Goal: Transaction & Acquisition: Purchase product/service

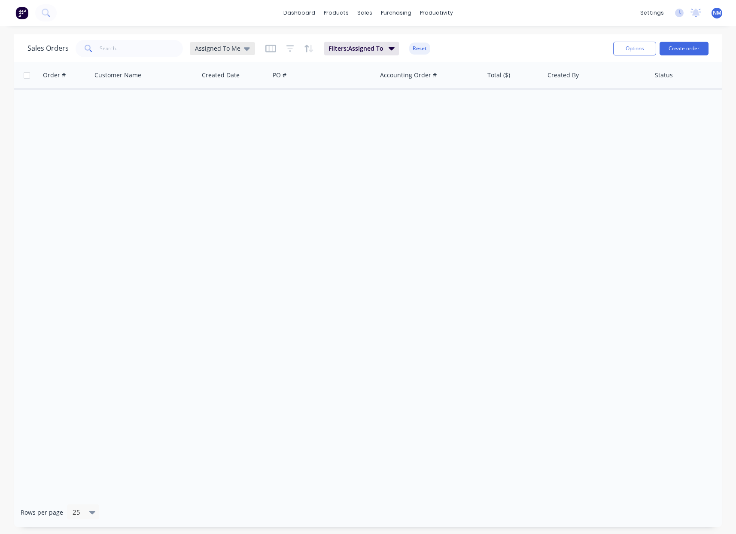
click at [230, 53] on div "Assigned To Me" at bounding box center [222, 48] width 65 height 13
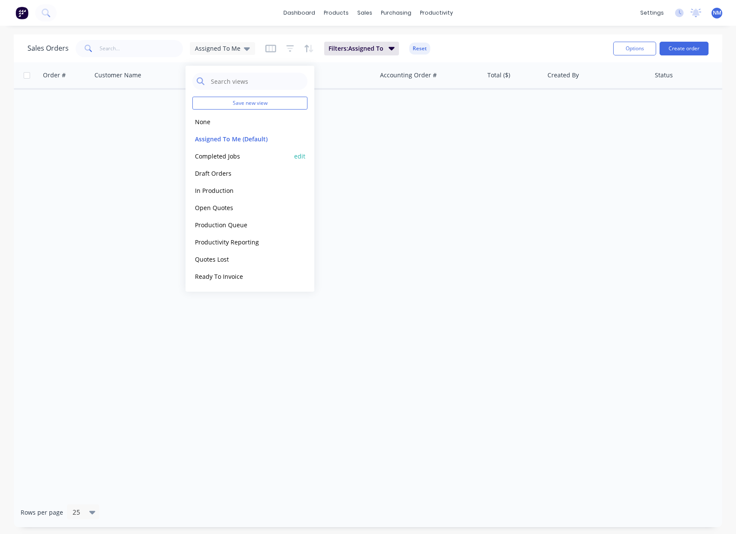
click at [232, 158] on button "Completed Jobs" at bounding box center [241, 156] width 98 height 10
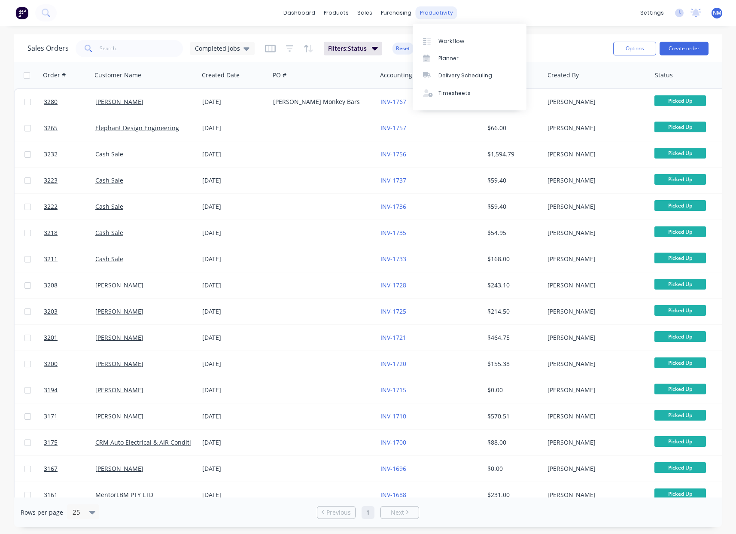
drag, startPoint x: 427, startPoint y: 10, endPoint x: 438, endPoint y: 19, distance: 14.4
click at [429, 11] on div "productivity" at bounding box center [437, 12] width 42 height 13
click at [455, 37] on link "Workflow" at bounding box center [470, 40] width 114 height 17
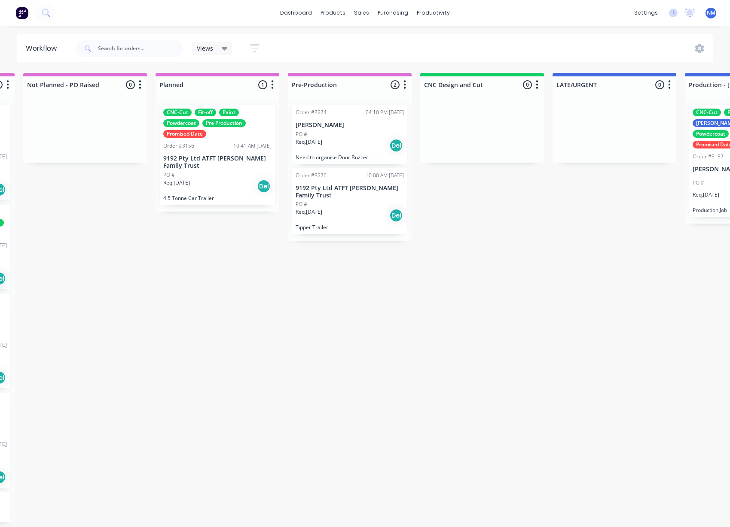
scroll to position [0, 588]
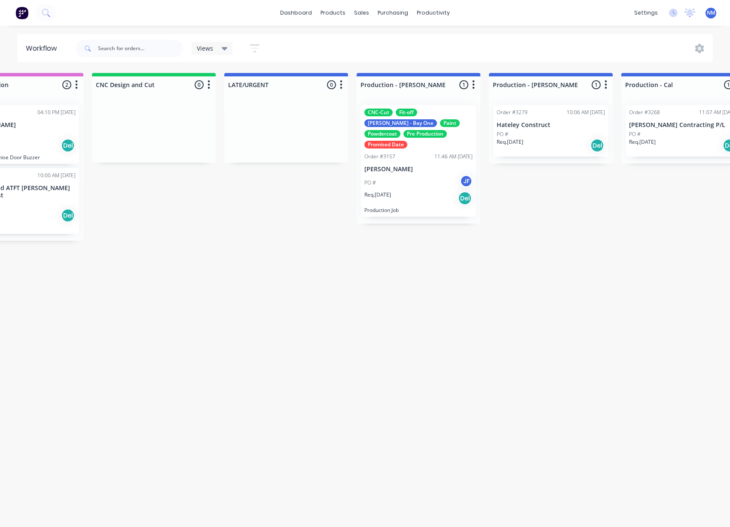
click at [419, 166] on p "[PERSON_NAME]" at bounding box center [418, 169] width 108 height 7
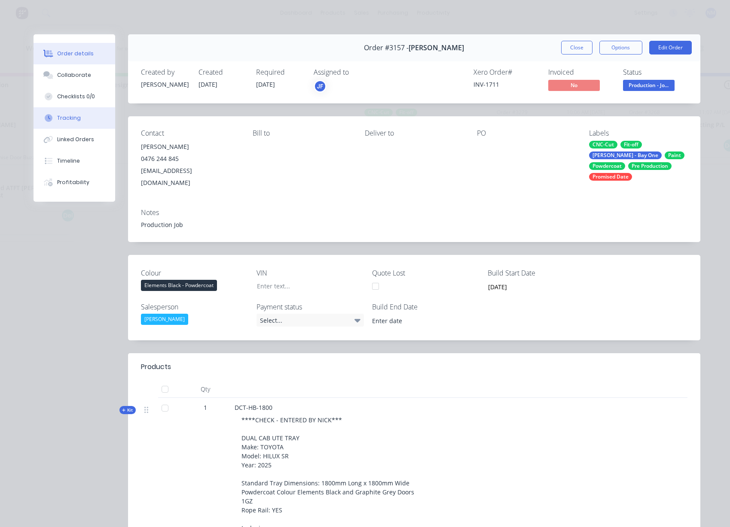
click at [79, 122] on button "Tracking" at bounding box center [75, 117] width 82 height 21
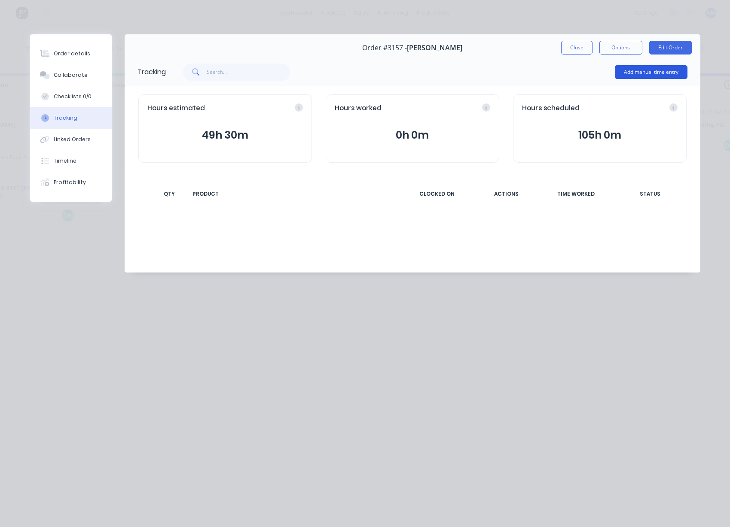
click at [628, 70] on button "Add manual time entry" at bounding box center [651, 72] width 73 height 14
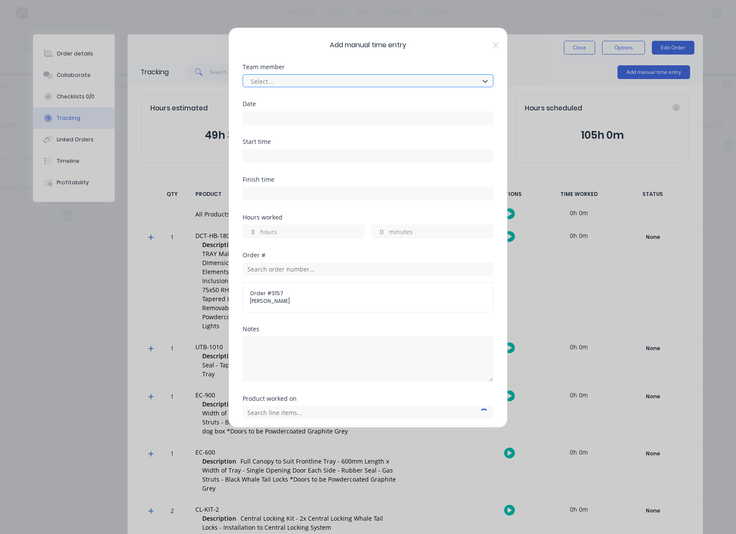
click at [372, 80] on div at bounding box center [362, 81] width 225 height 11
click at [417, 82] on div at bounding box center [362, 81] width 225 height 11
click at [494, 45] on icon at bounding box center [496, 45] width 5 height 7
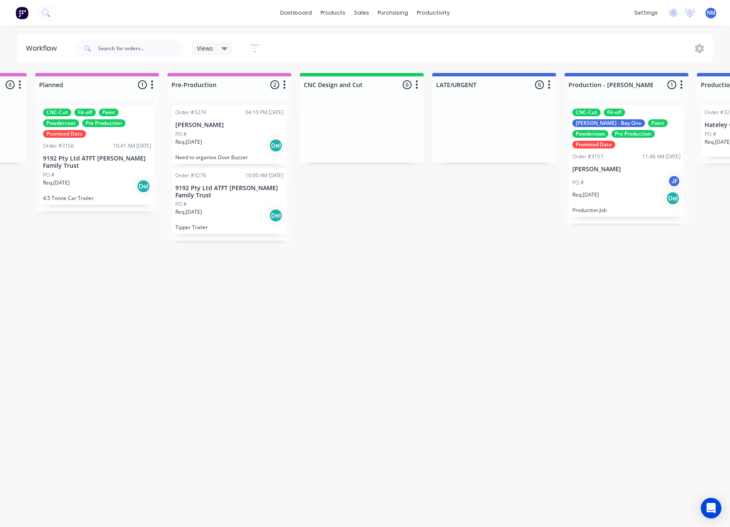
scroll to position [0, 587]
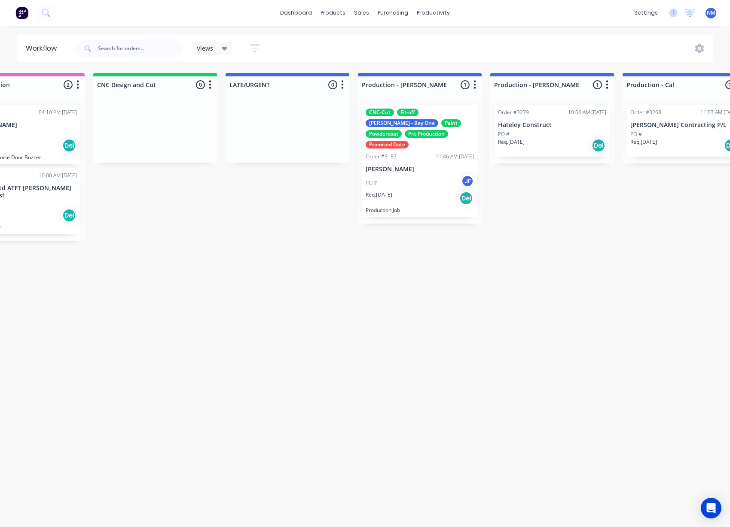
click at [432, 151] on div "CNC-Cut Fit-off John - Bay One Paint Powdercoat Pre Production Promised Date Or…" at bounding box center [419, 161] width 115 height 112
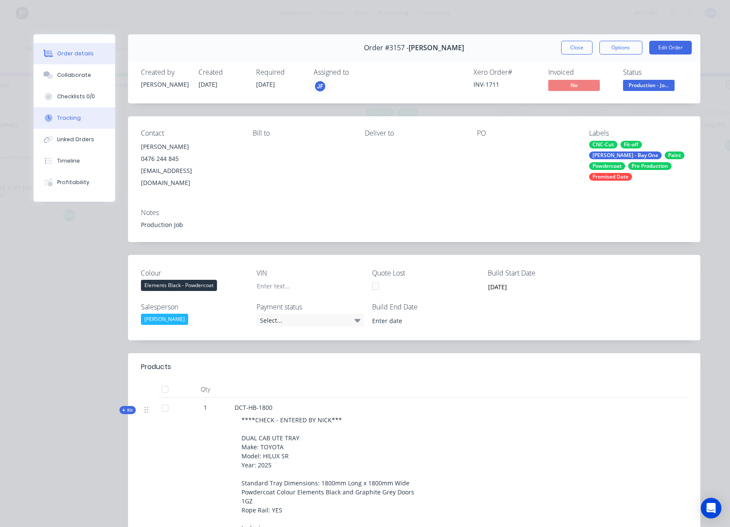
click at [79, 121] on button "Tracking" at bounding box center [75, 117] width 82 height 21
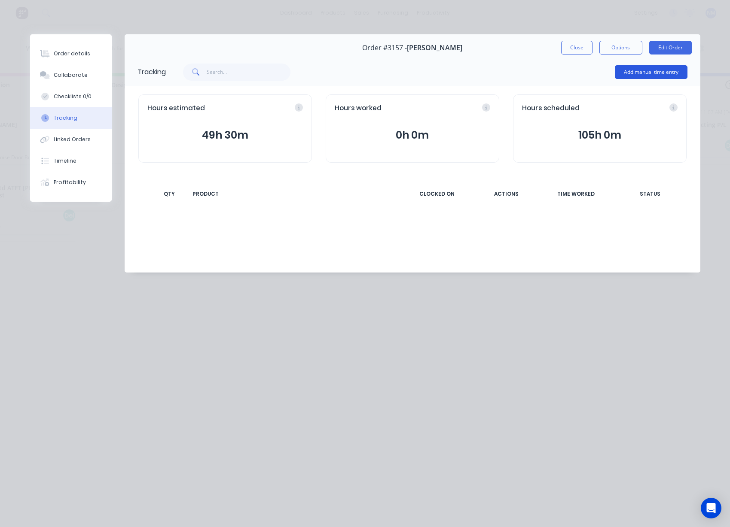
click at [644, 72] on button "Add manual time entry" at bounding box center [651, 72] width 73 height 14
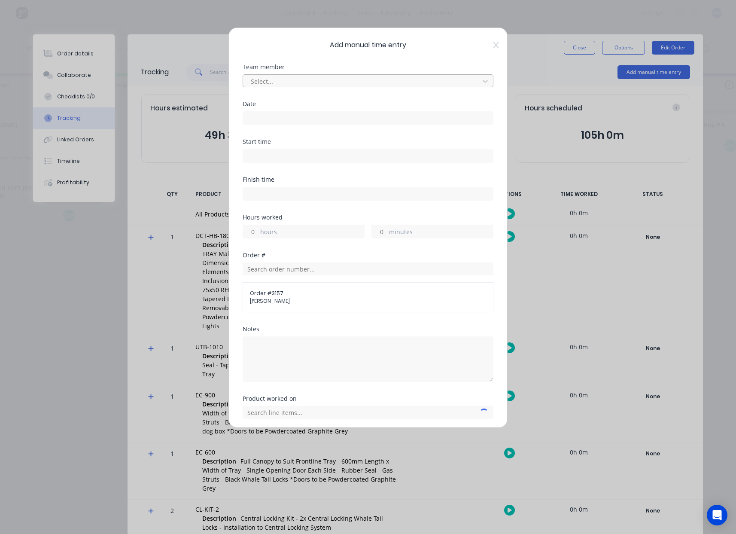
click at [329, 82] on div at bounding box center [362, 81] width 225 height 11
click at [483, 82] on icon at bounding box center [485, 81] width 5 height 3
click at [494, 45] on icon at bounding box center [496, 45] width 5 height 7
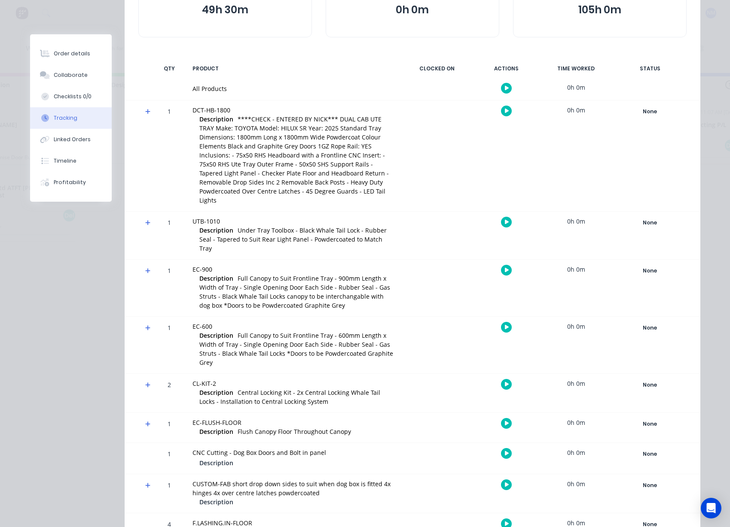
scroll to position [0, 0]
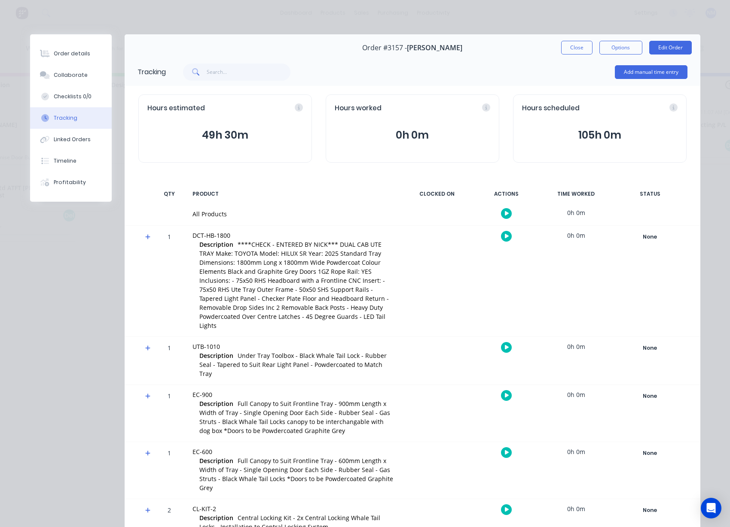
click at [505, 237] on icon "button" at bounding box center [507, 236] width 4 height 5
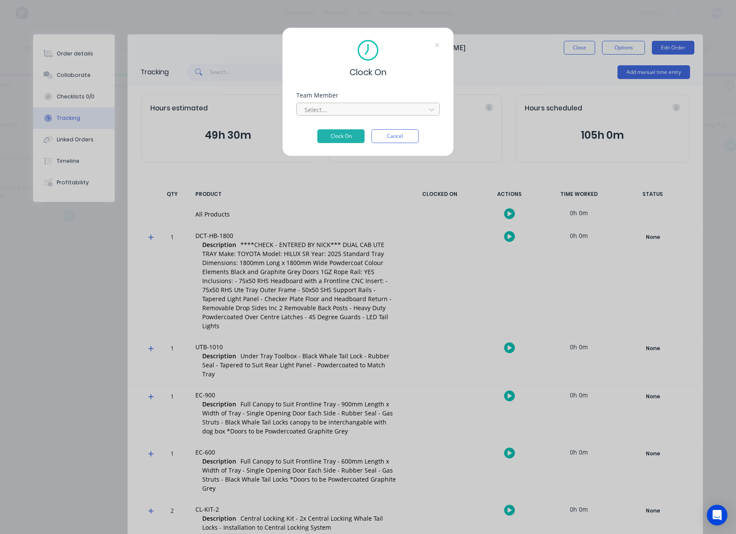
click at [348, 109] on div at bounding box center [363, 109] width 118 height 11
click at [433, 109] on icon at bounding box center [431, 109] width 5 height 3
click at [411, 137] on button "Cancel" at bounding box center [395, 136] width 47 height 14
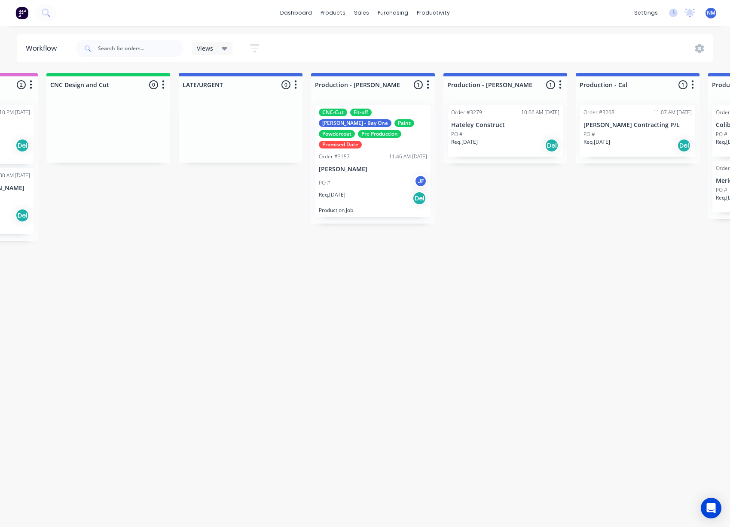
scroll to position [0, 638]
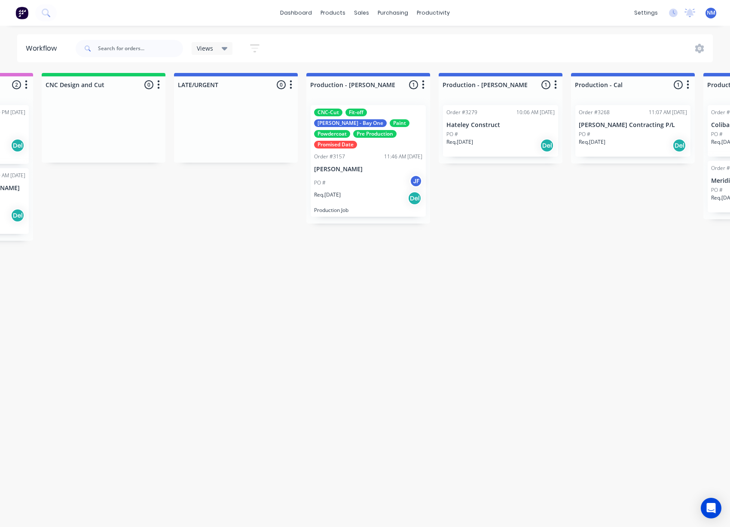
click at [341, 191] on p "Req. 31/07/25" at bounding box center [327, 195] width 27 height 8
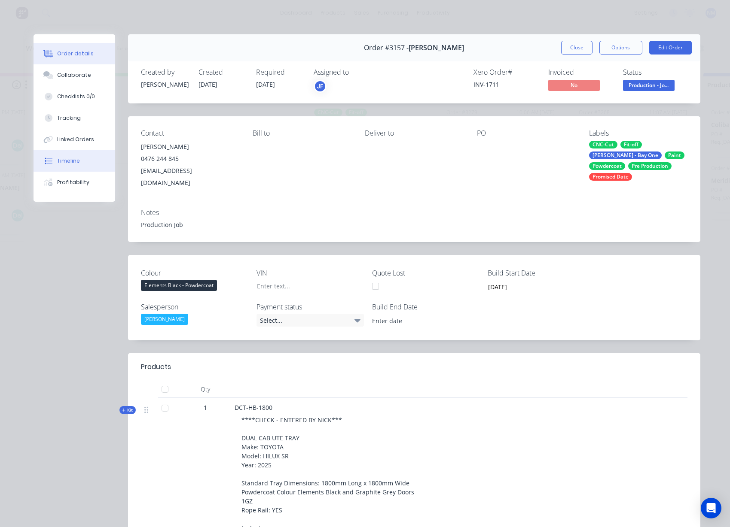
click at [70, 165] on div "Timeline" at bounding box center [68, 161] width 23 height 8
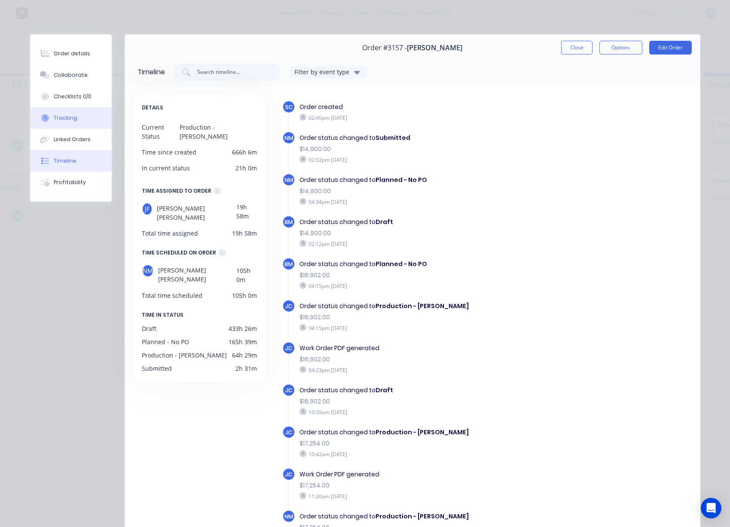
click at [66, 120] on div "Tracking" at bounding box center [66, 118] width 24 height 8
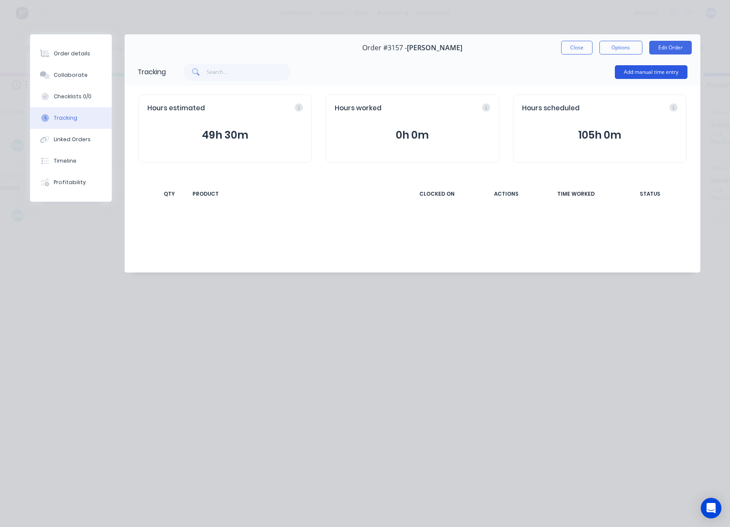
click at [666, 70] on button "Add manual time entry" at bounding box center [651, 72] width 73 height 14
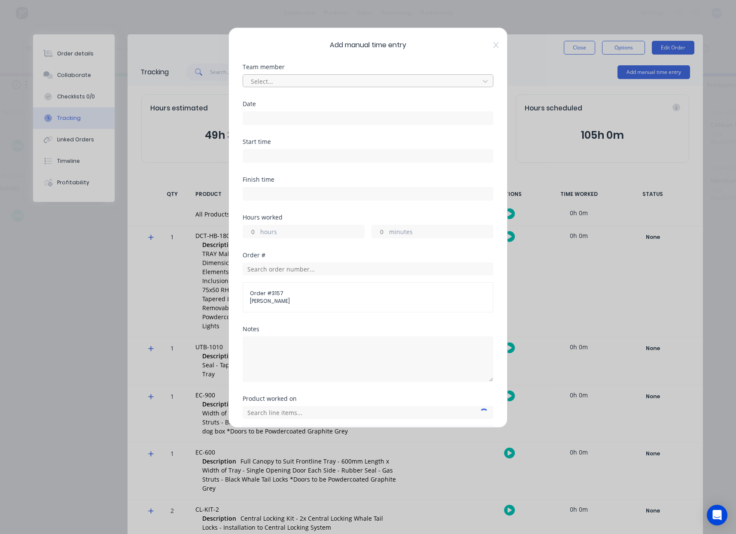
click at [335, 81] on div at bounding box center [362, 81] width 225 height 11
click at [494, 45] on icon at bounding box center [496, 45] width 5 height 6
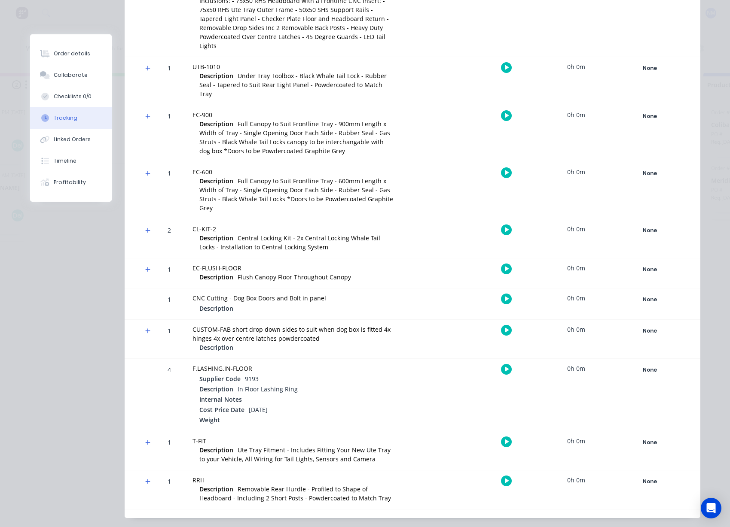
scroll to position [0, 0]
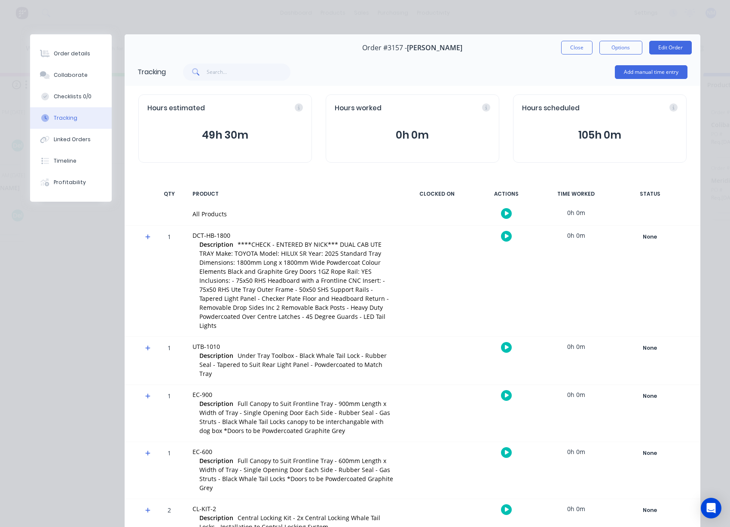
click at [501, 234] on button "button" at bounding box center [506, 236] width 11 height 11
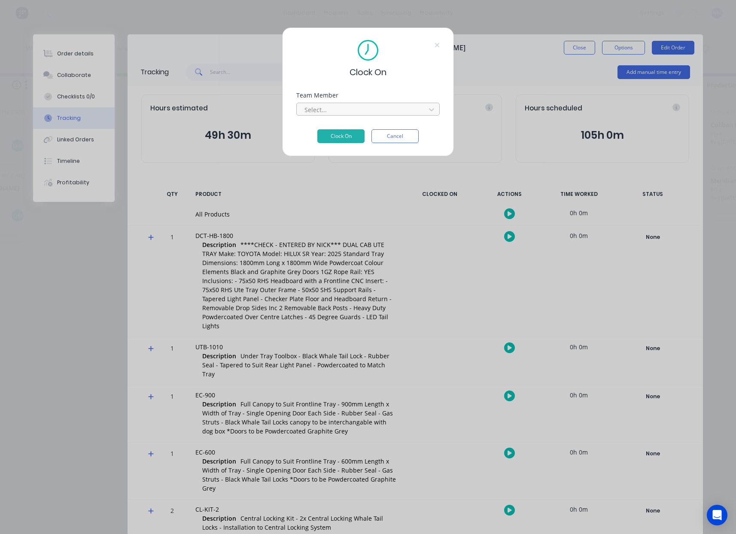
click at [344, 107] on div at bounding box center [363, 109] width 118 height 11
click at [340, 140] on button "Clock On" at bounding box center [340, 136] width 47 height 14
click at [340, 140] on button "Clock On" at bounding box center [340, 143] width 47 height 14
click at [394, 144] on button "Cancel" at bounding box center [395, 143] width 47 height 14
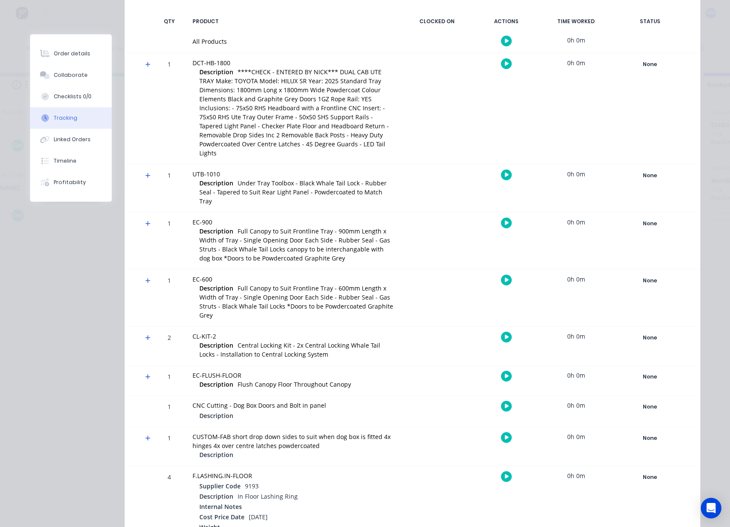
scroll to position [181, 0]
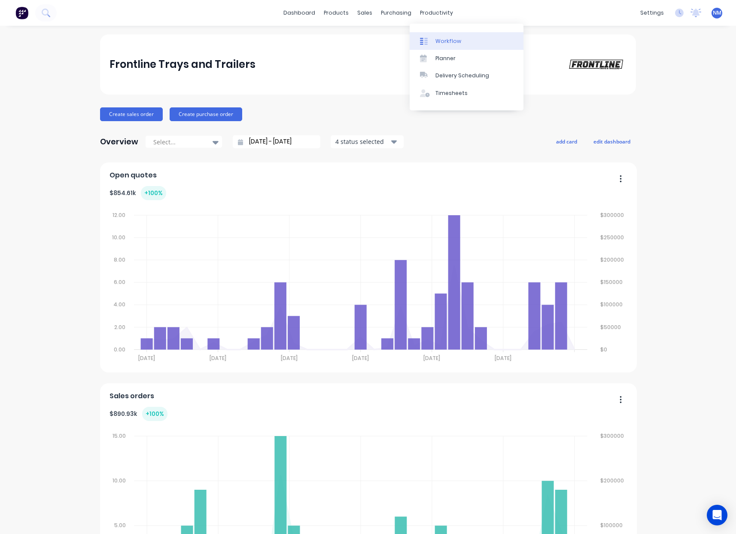
click at [455, 45] on link "Workflow" at bounding box center [467, 40] width 114 height 17
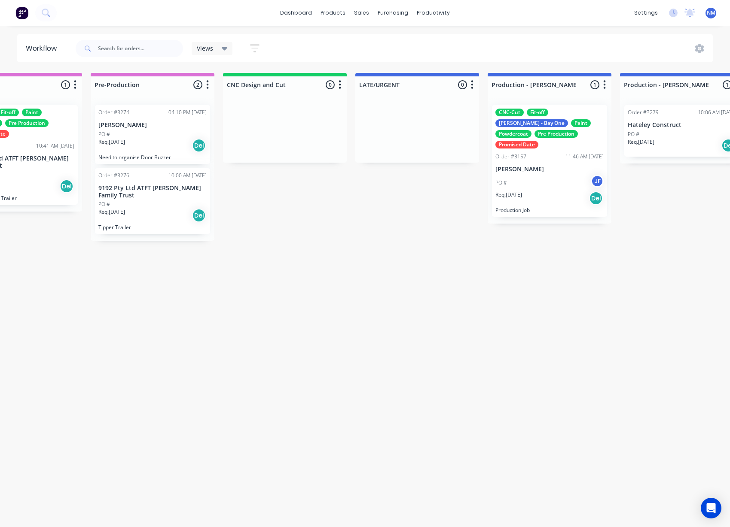
scroll to position [0, 629]
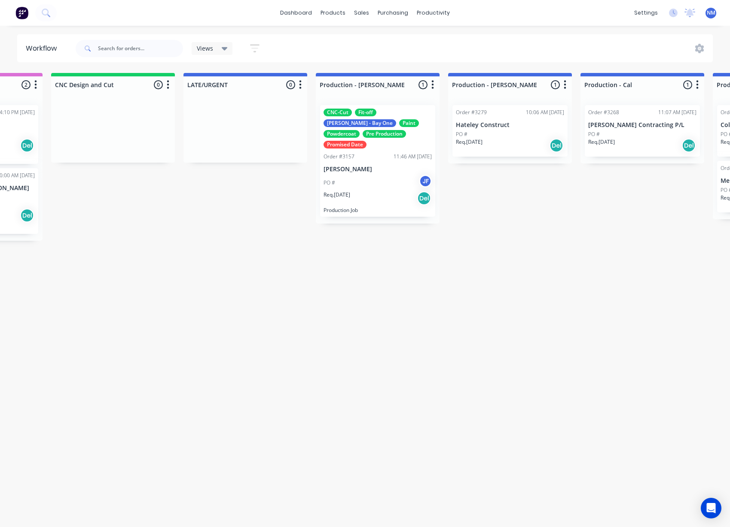
click at [372, 191] on div "Req. [DATE] Del" at bounding box center [377, 198] width 108 height 15
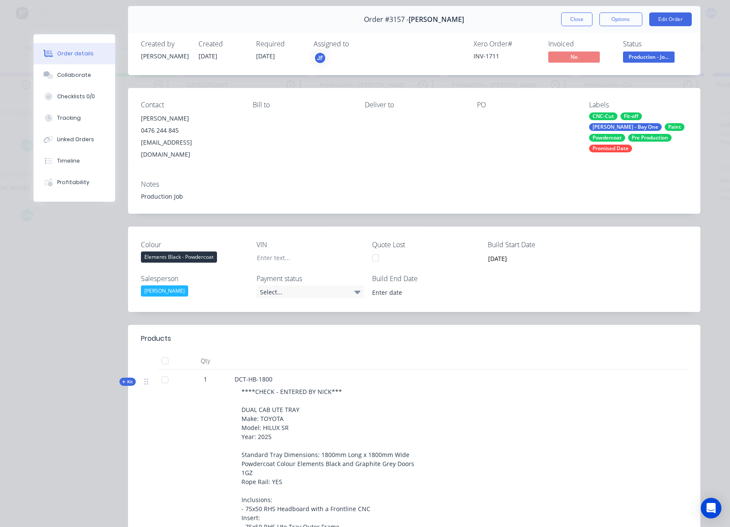
scroll to position [0, 0]
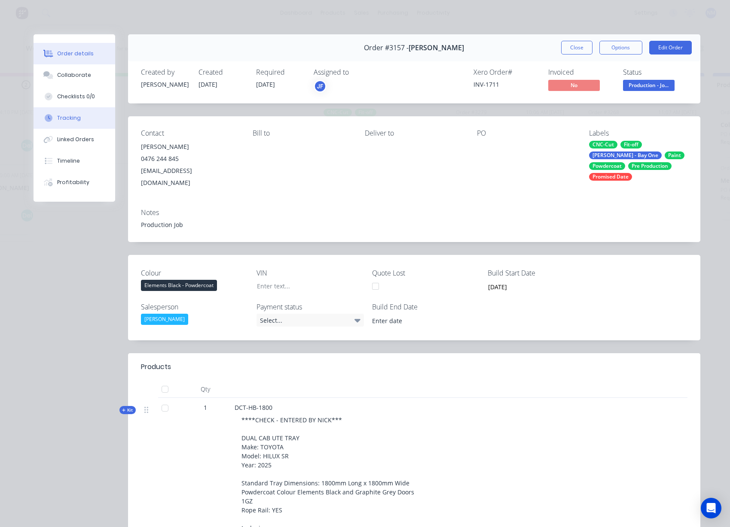
click at [84, 123] on button "Tracking" at bounding box center [75, 117] width 82 height 21
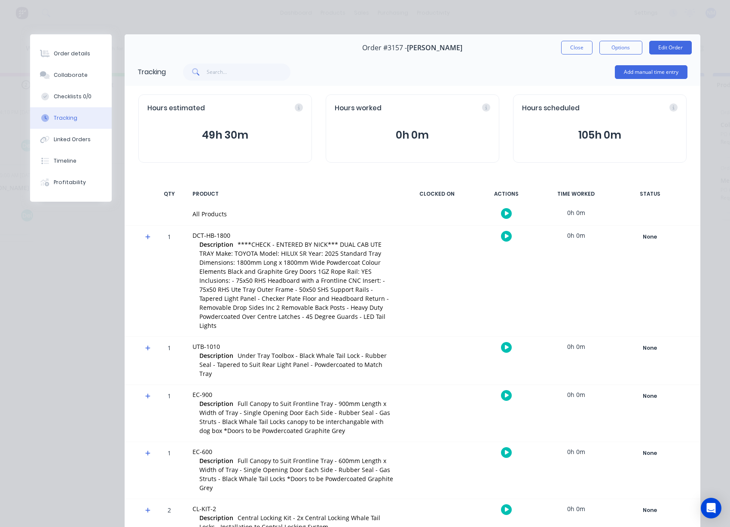
click at [505, 235] on icon "button" at bounding box center [507, 236] width 4 height 5
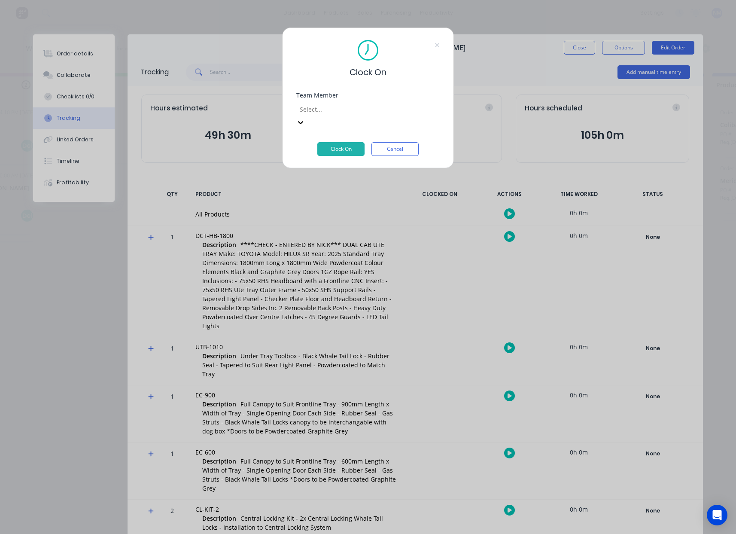
click at [396, 111] on div at bounding box center [361, 109] width 124 height 11
click at [417, 110] on div at bounding box center [361, 109] width 124 height 11
drag, startPoint x: 447, startPoint y: 113, endPoint x: 440, endPoint y: 111, distance: 7.5
click at [446, 113] on div "Clock On Team Member Select... Clock On Cancel" at bounding box center [368, 97] width 172 height 141
click at [415, 142] on button "Cancel" at bounding box center [395, 149] width 47 height 14
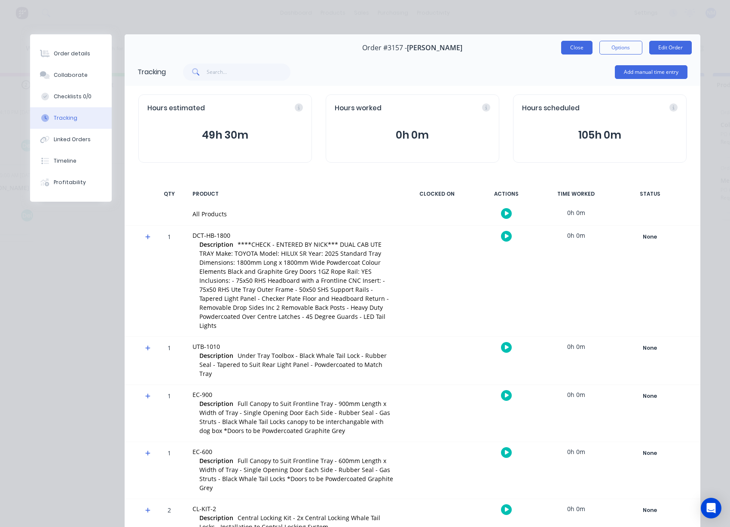
click at [573, 49] on button "Close" at bounding box center [576, 48] width 31 height 14
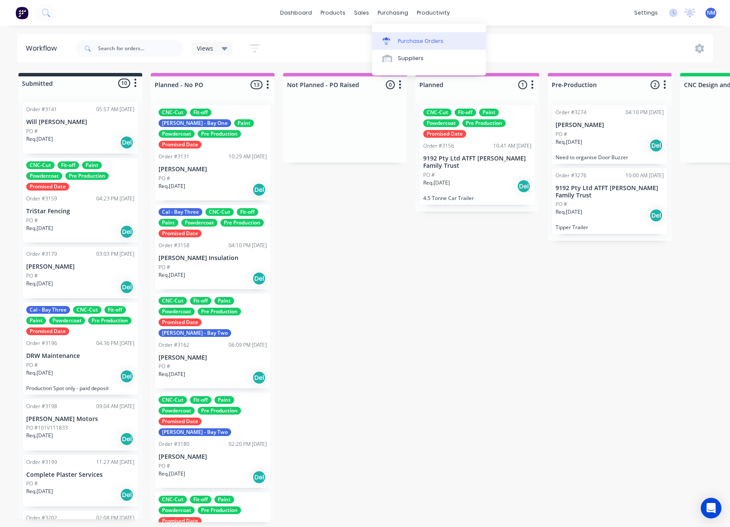
click at [410, 43] on div "Purchase Orders" at bounding box center [421, 41] width 46 height 8
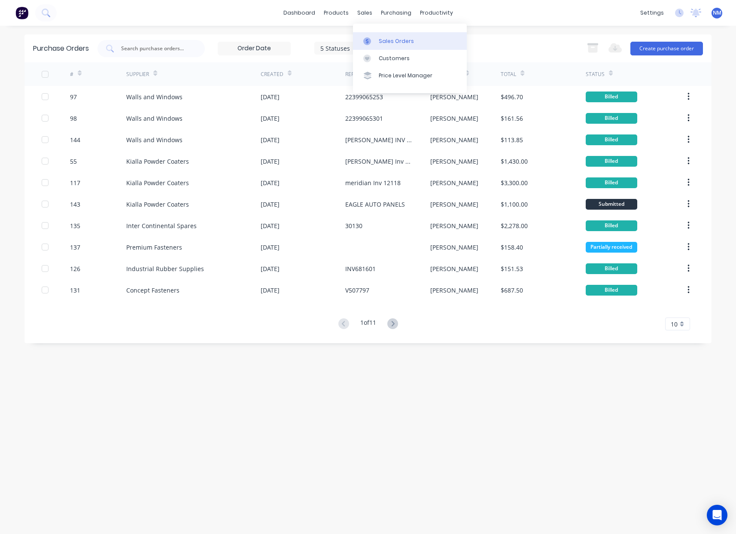
click at [400, 41] on div "Sales Orders" at bounding box center [396, 41] width 35 height 8
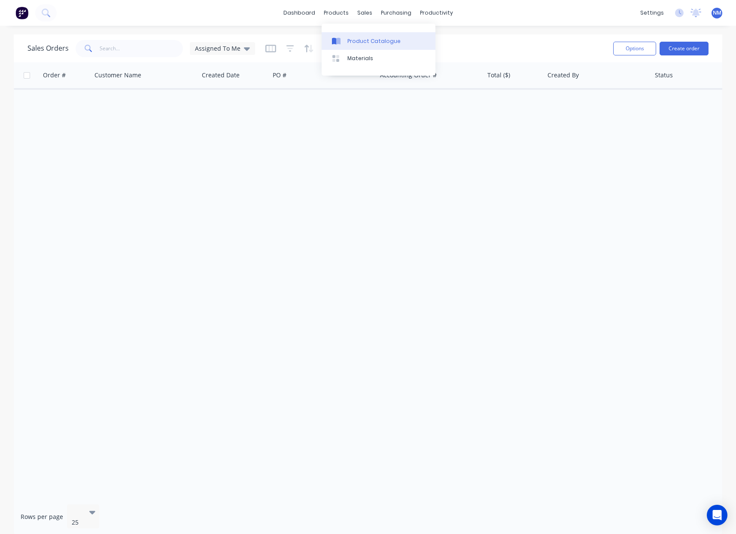
click at [356, 41] on div "Product Catalogue" at bounding box center [373, 41] width 53 height 8
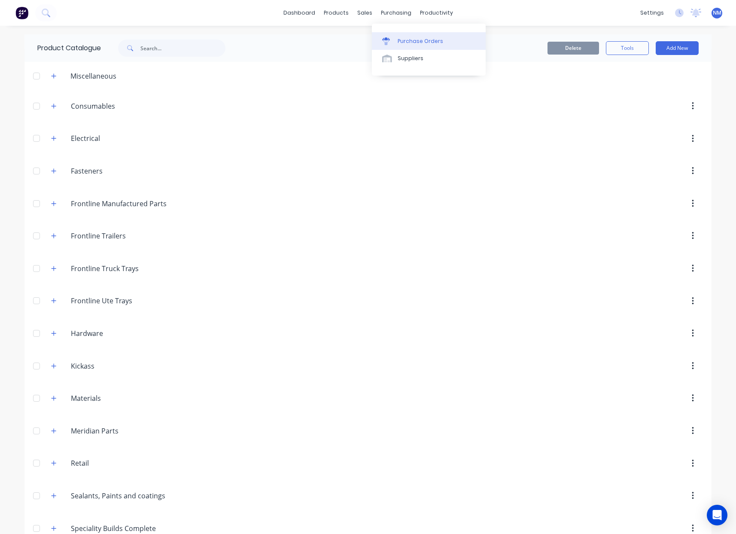
click at [419, 41] on div "Purchase Orders" at bounding box center [421, 41] width 46 height 8
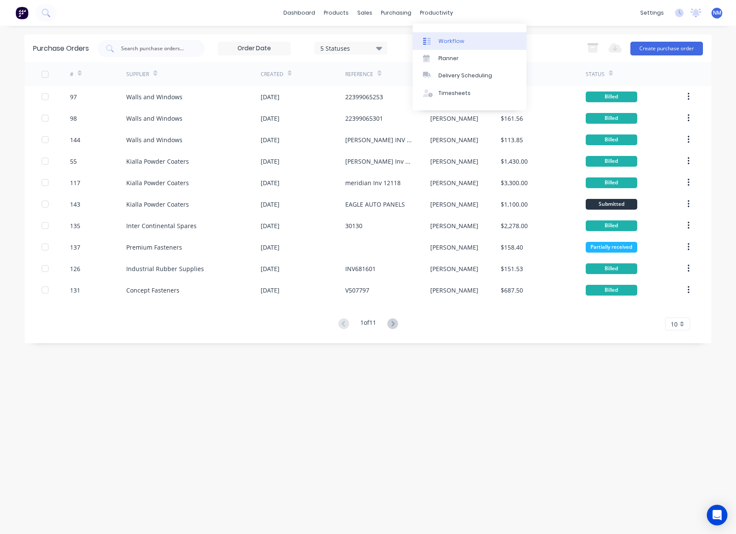
click at [442, 34] on link "Workflow" at bounding box center [470, 40] width 114 height 17
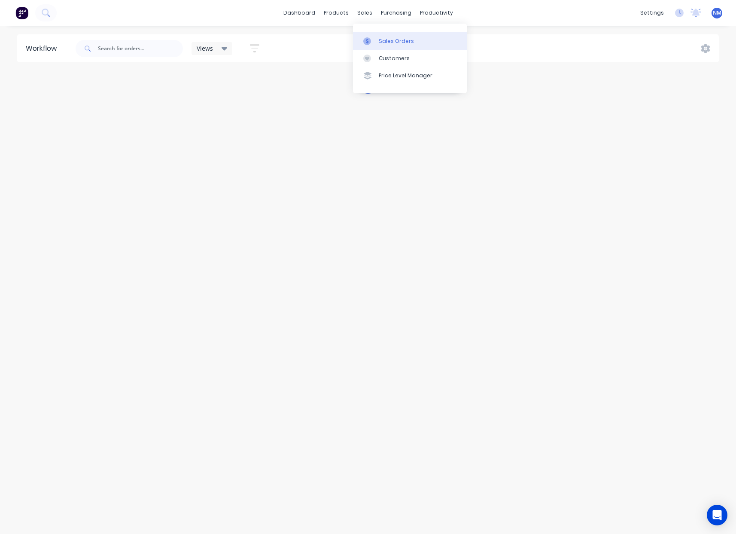
click at [385, 37] on div "Sales Orders" at bounding box center [396, 41] width 35 height 8
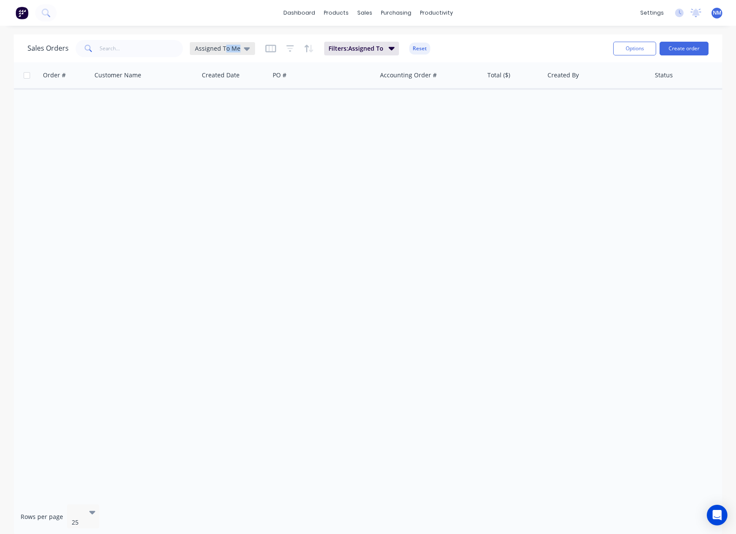
click at [225, 52] on div "Assigned To Me" at bounding box center [222, 48] width 65 height 13
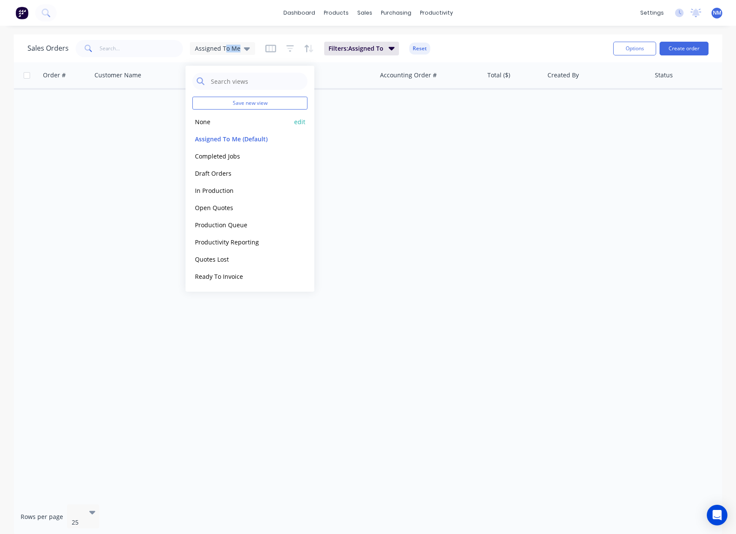
click at [230, 121] on button "None" at bounding box center [241, 122] width 98 height 10
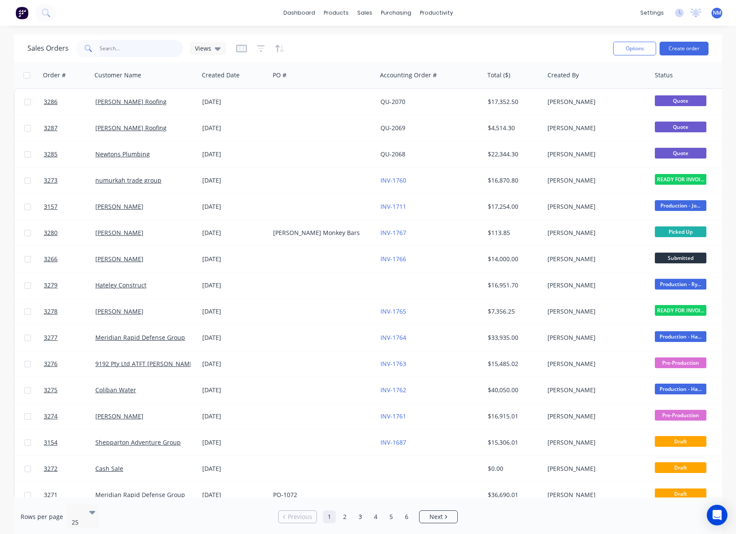
click at [123, 52] on input "text" at bounding box center [142, 48] width 84 height 17
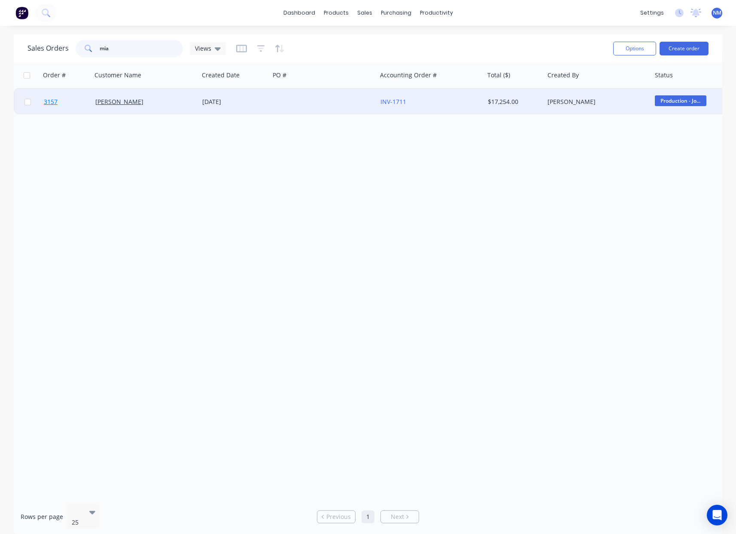
type input "mia"
click at [49, 101] on span "3157" at bounding box center [51, 102] width 14 height 9
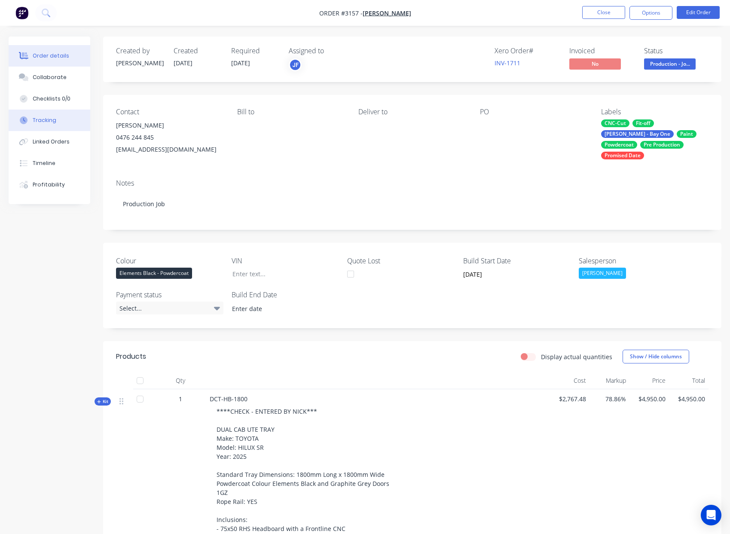
click at [38, 122] on div "Tracking" at bounding box center [45, 120] width 24 height 8
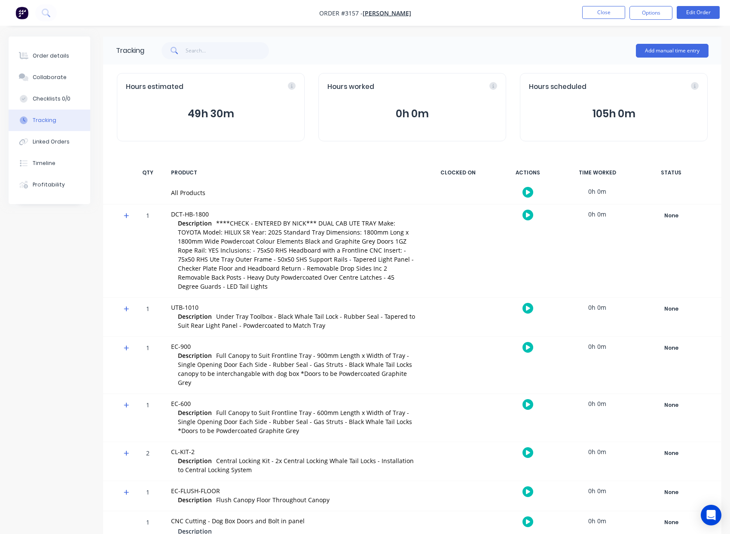
click at [524, 213] on button "button" at bounding box center [527, 215] width 11 height 11
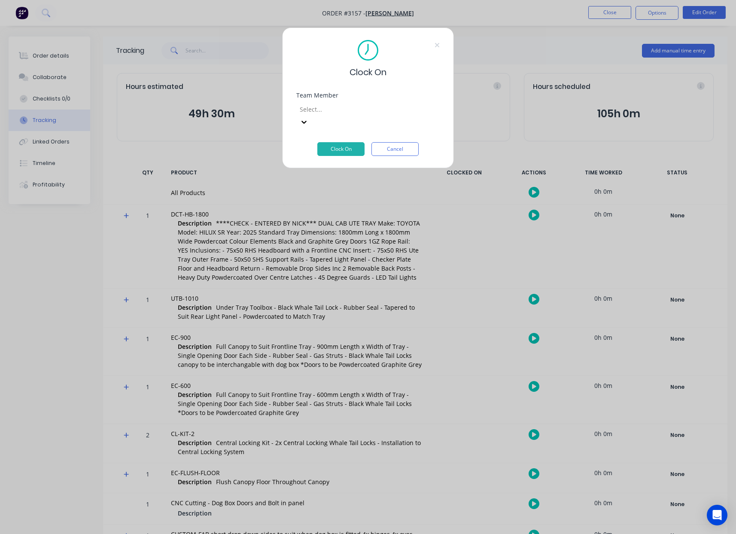
click at [346, 111] on div at bounding box center [361, 109] width 124 height 11
click at [394, 142] on button "Cancel" at bounding box center [395, 149] width 47 height 14
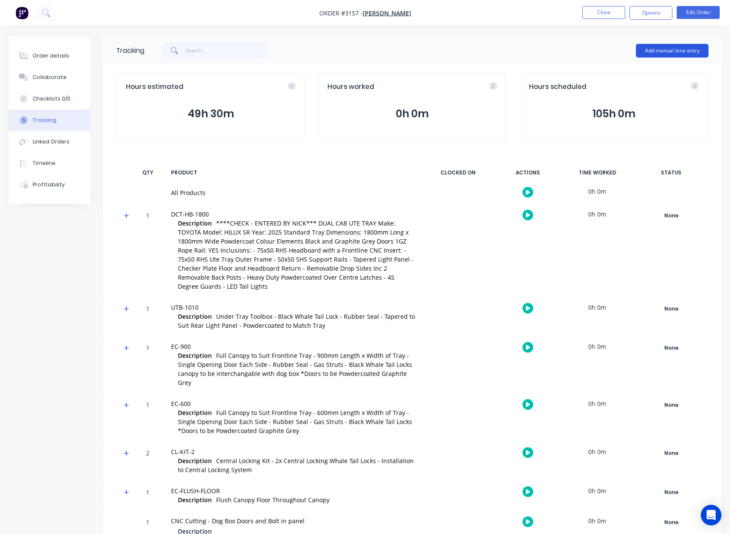
click at [680, 46] on button "Add manual time entry" at bounding box center [672, 51] width 73 height 14
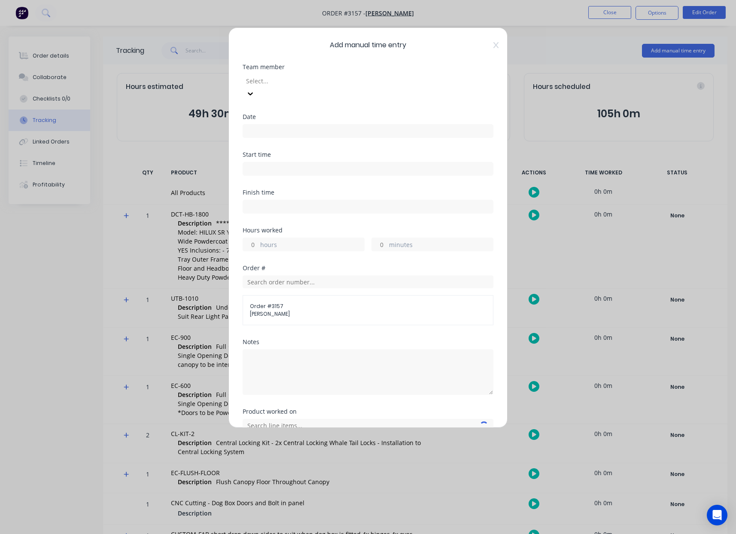
click at [330, 81] on div at bounding box center [307, 81] width 124 height 11
click at [287, 125] on input at bounding box center [368, 131] width 250 height 13
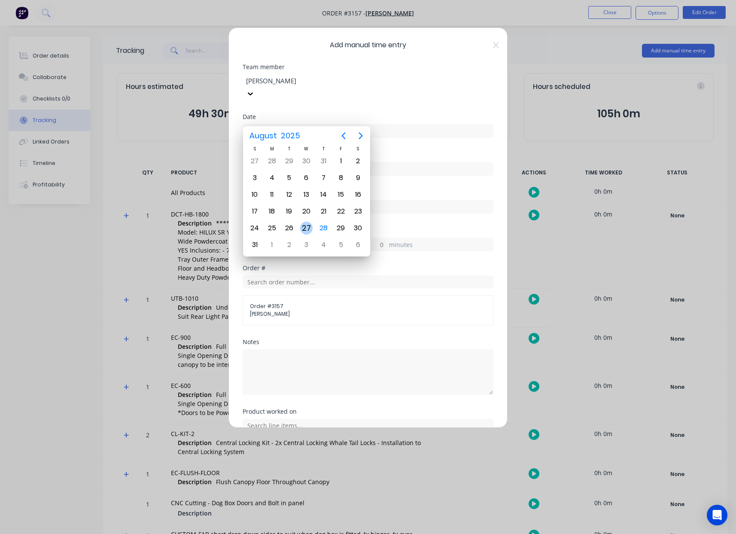
click at [309, 228] on div "27" at bounding box center [306, 228] width 13 height 13
type input "[DATE]"
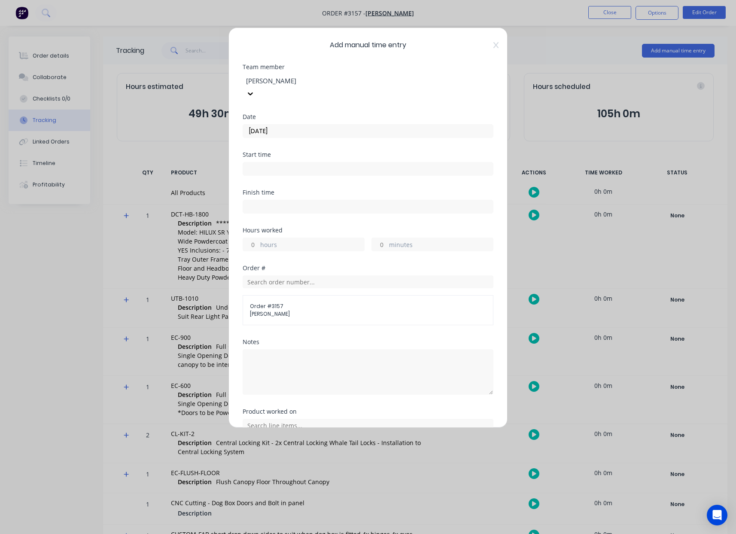
click at [272, 162] on input at bounding box center [368, 168] width 250 height 13
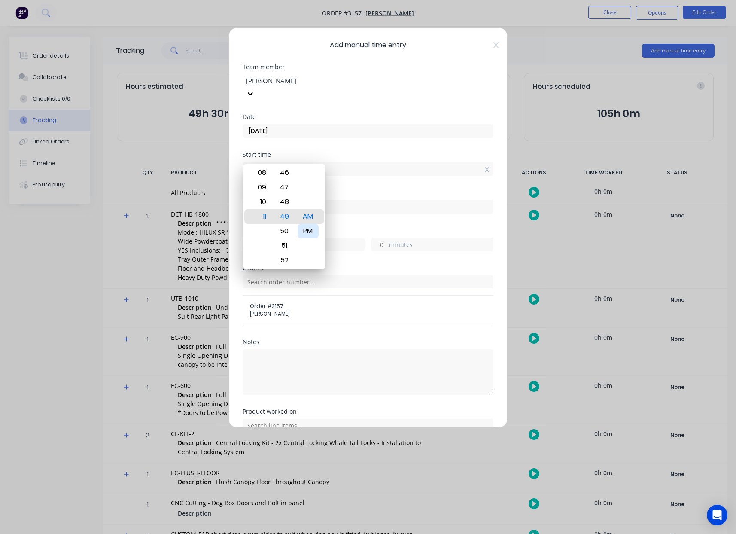
click at [304, 227] on div "PM" at bounding box center [308, 231] width 21 height 15
click at [265, 206] on div "12" at bounding box center [260, 202] width 21 height 15
click at [264, 230] on div "01" at bounding box center [260, 231] width 21 height 15
type input "01:00 PM"
click at [283, 217] on div "00" at bounding box center [284, 216] width 21 height 15
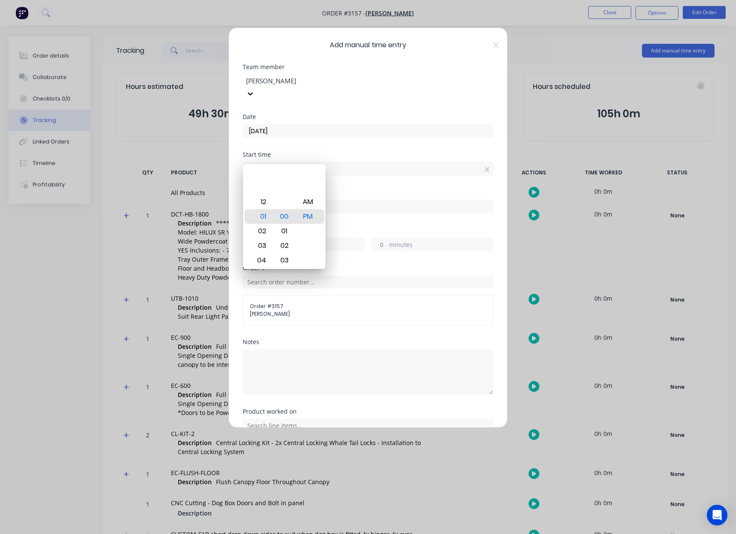
click at [375, 200] on input at bounding box center [368, 206] width 250 height 13
type input "08:49 AM"
type input "19"
type input "49"
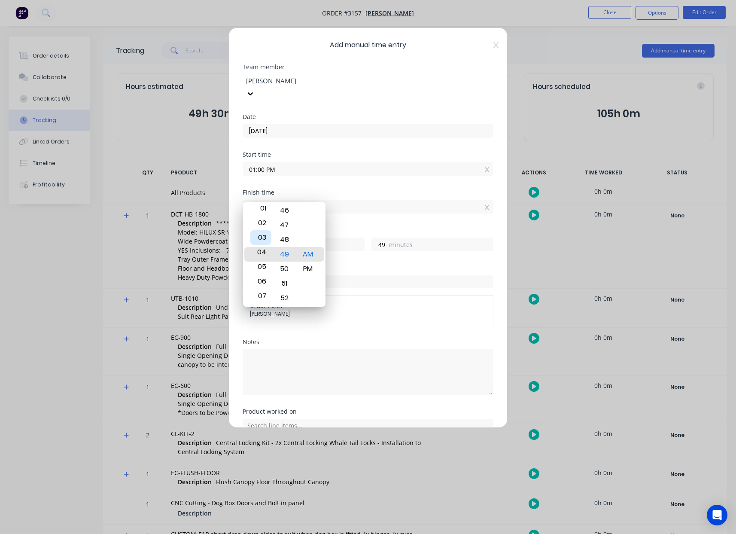
type input "04:49 AM"
type input "15"
click at [261, 255] on div "04" at bounding box center [260, 254] width 21 height 15
type input "04:09 AM"
type input "9"
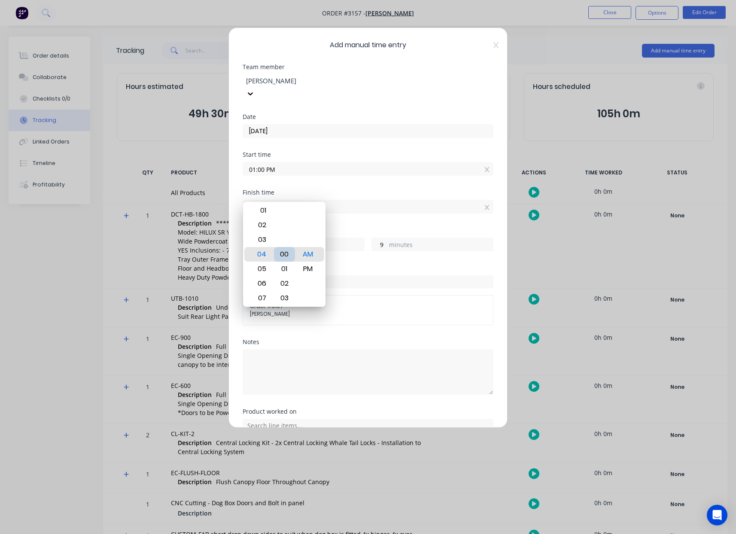
type input "04:00 AM"
type input "0"
click at [285, 255] on div "00" at bounding box center [284, 254] width 21 height 15
click at [307, 263] on div "PM" at bounding box center [308, 269] width 21 height 15
type input "04:00 PM"
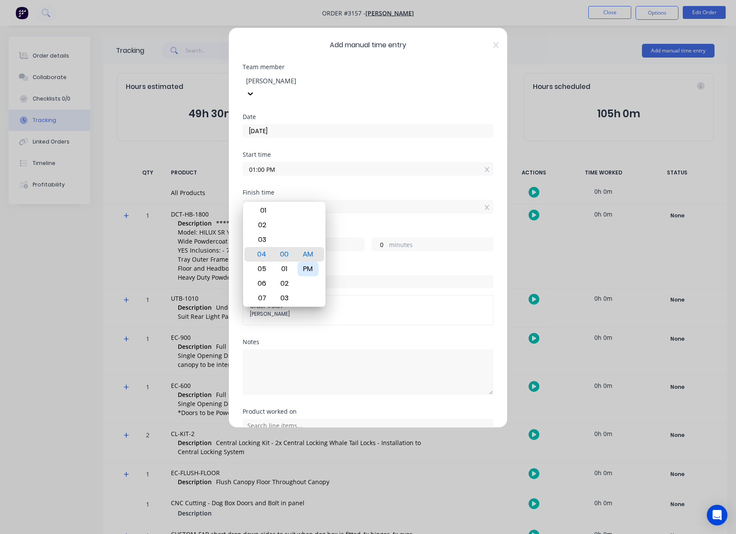
type input "3"
click at [356, 200] on input "04:00 PM" at bounding box center [368, 206] width 250 height 13
click at [336, 174] on div "Start time 01:00 PM" at bounding box center [368, 171] width 251 height 38
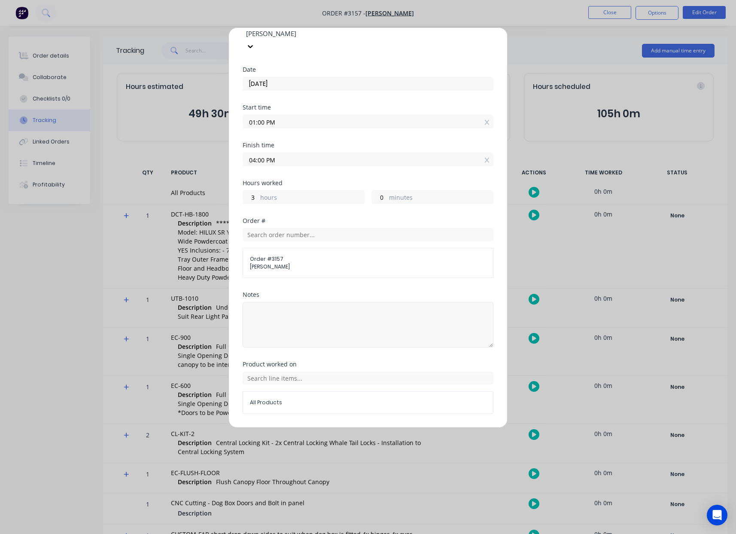
scroll to position [60, 0]
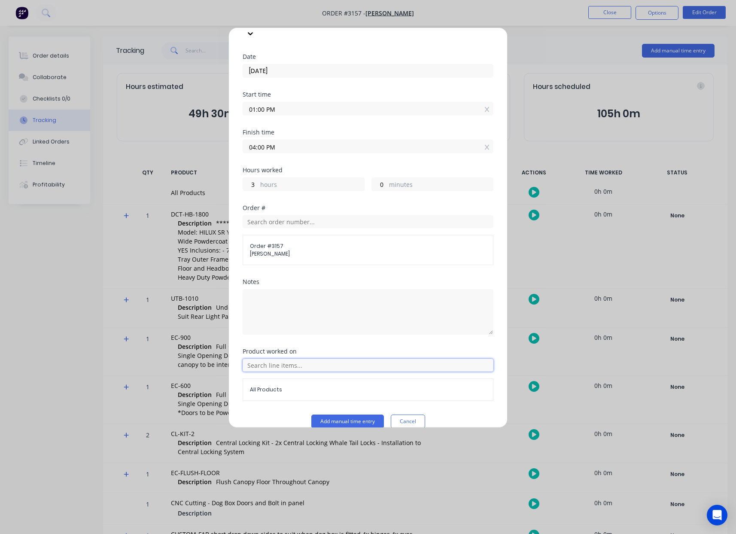
click at [304, 359] on input "text" at bounding box center [368, 365] width 251 height 13
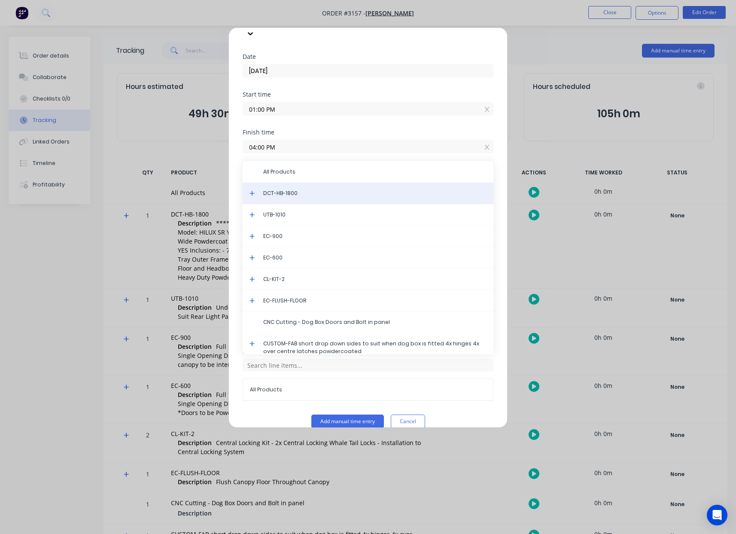
click at [289, 189] on span "DCT-HB-1800" at bounding box center [374, 193] width 223 height 8
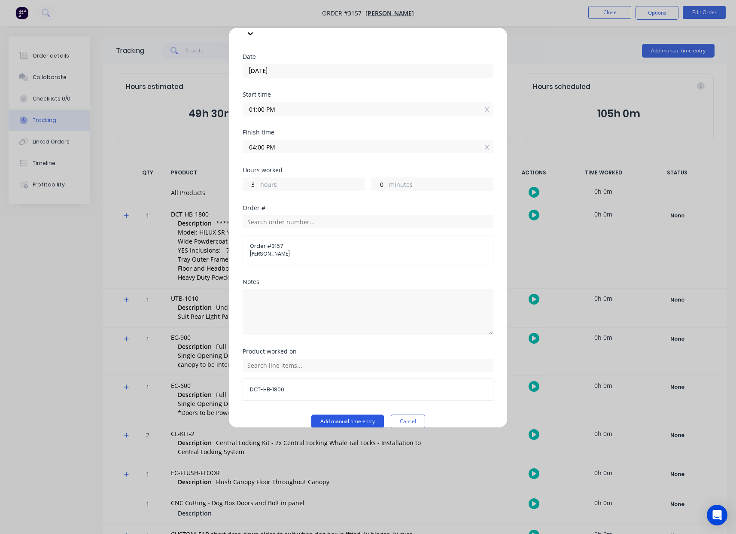
click at [347, 414] on button "Add manual time entry" at bounding box center [347, 421] width 73 height 14
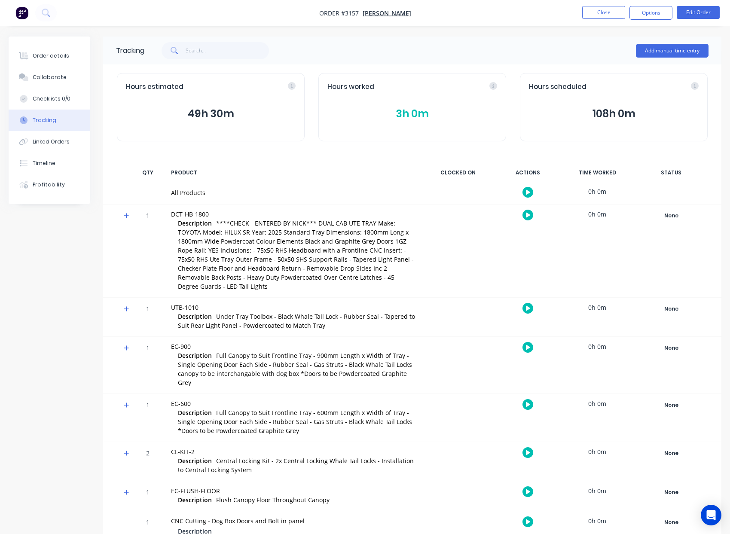
click at [527, 216] on icon "button" at bounding box center [528, 215] width 4 height 5
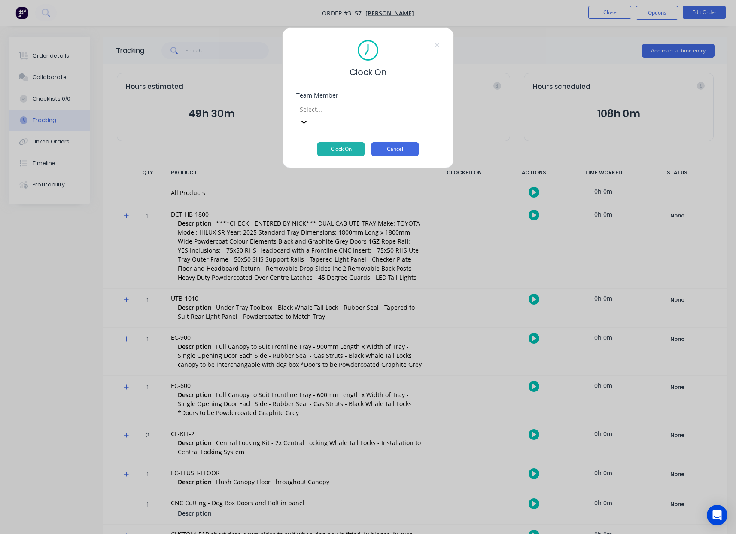
click at [393, 142] on button "Cancel" at bounding box center [395, 149] width 47 height 14
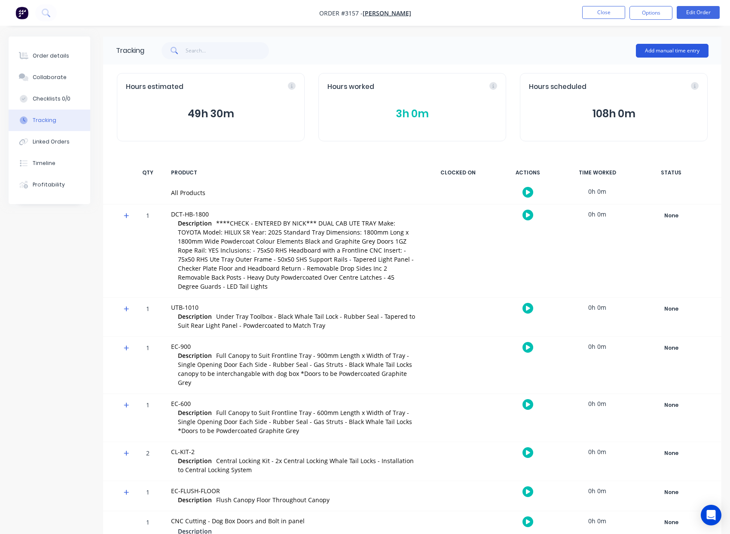
click at [663, 52] on button "Add manual time entry" at bounding box center [672, 51] width 73 height 14
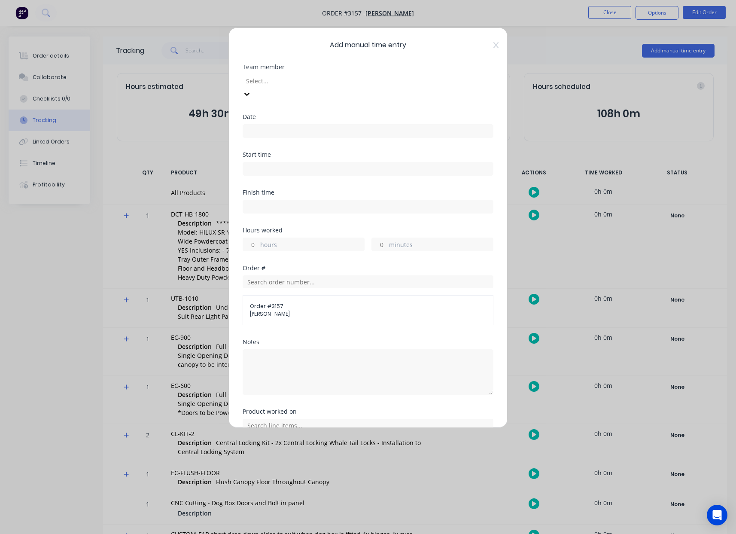
click at [301, 82] on div at bounding box center [307, 81] width 124 height 11
click at [285, 125] on input at bounding box center [368, 131] width 250 height 13
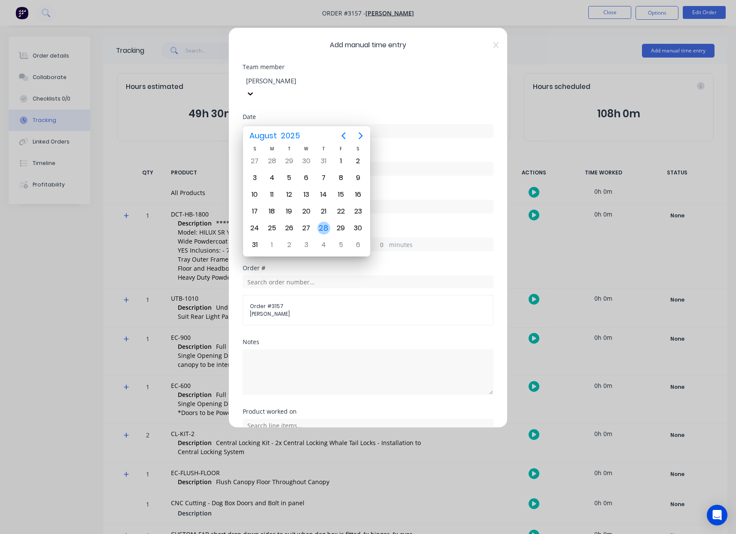
click at [321, 228] on div "28" at bounding box center [323, 228] width 13 height 13
type input "28/08/2025"
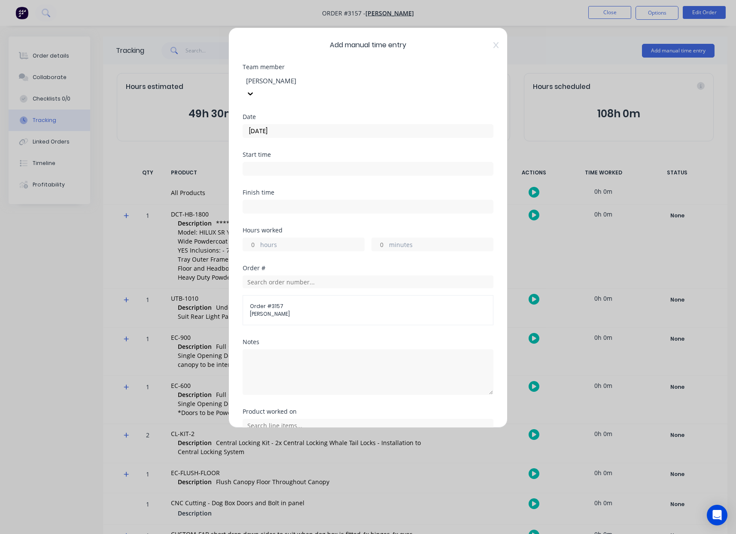
click at [283, 162] on input at bounding box center [368, 168] width 250 height 13
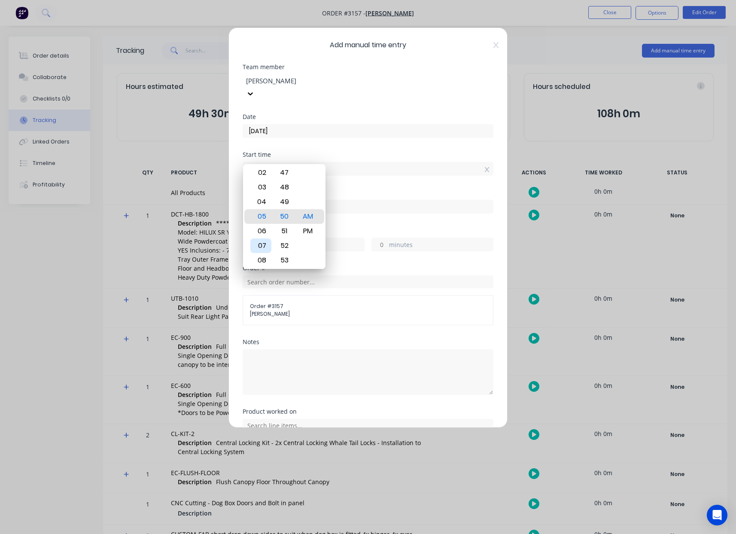
click at [262, 249] on div "07" at bounding box center [260, 245] width 21 height 15
type input "07:00 AM"
click at [284, 216] on div "00" at bounding box center [284, 216] width 21 height 15
click at [357, 189] on div "Finish time" at bounding box center [368, 192] width 251 height 6
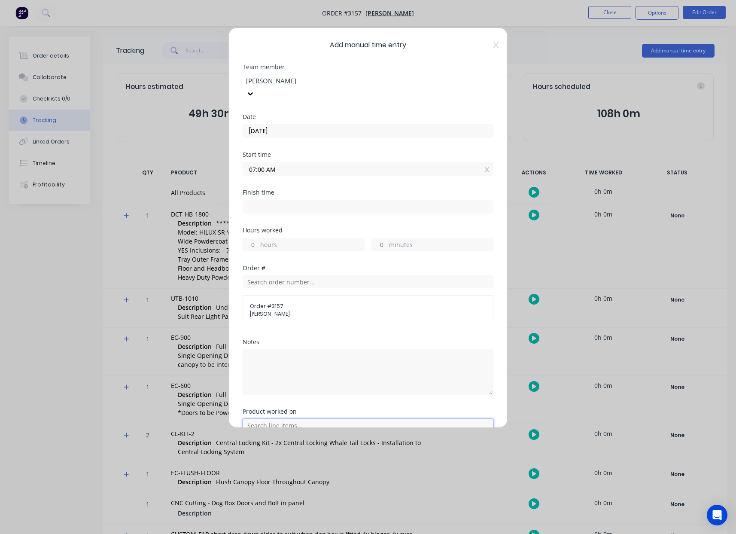
click at [302, 419] on input "text" at bounding box center [368, 425] width 251 height 13
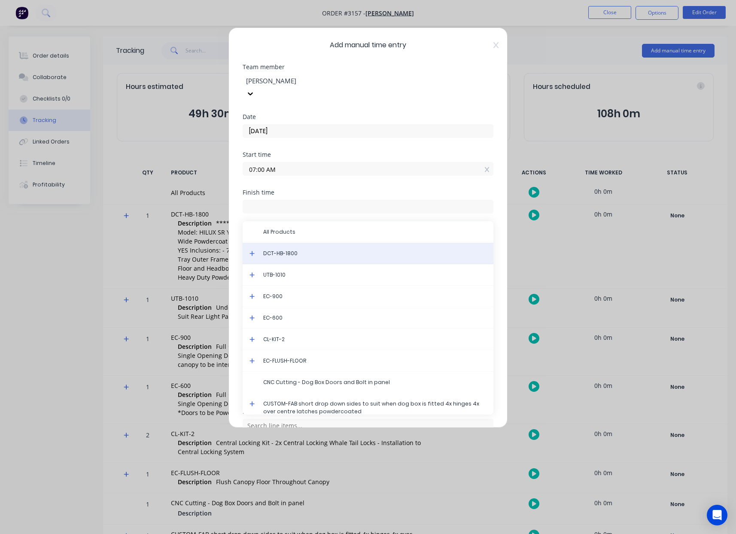
click at [314, 250] on span "DCT-HB-1800" at bounding box center [374, 254] width 223 height 8
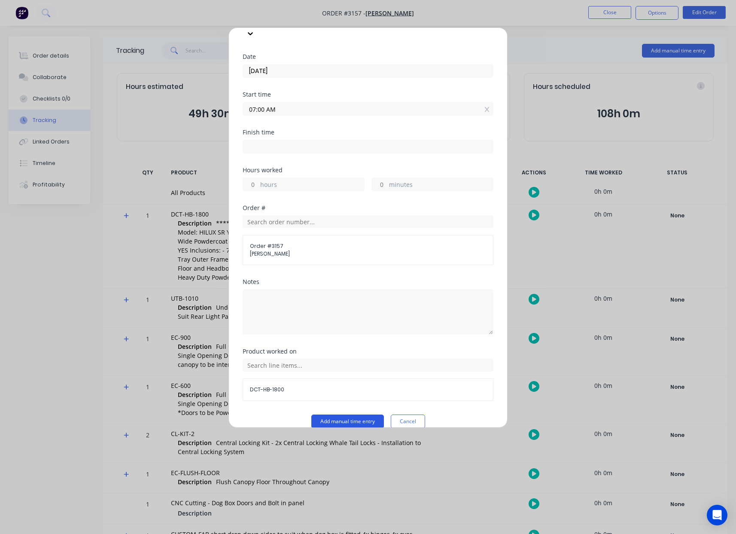
click at [339, 414] on button "Add manual time entry" at bounding box center [347, 421] width 73 height 14
click at [404, 421] on button "Cancel" at bounding box center [408, 428] width 34 height 14
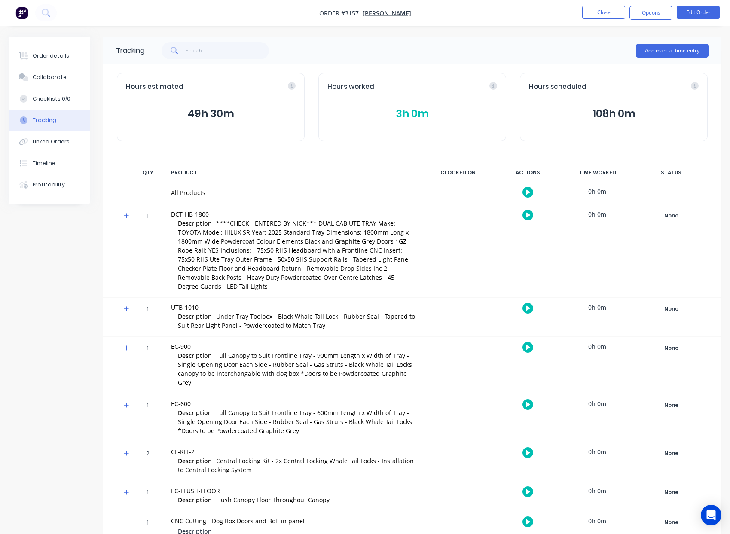
click at [528, 215] on icon "button" at bounding box center [528, 215] width 4 height 5
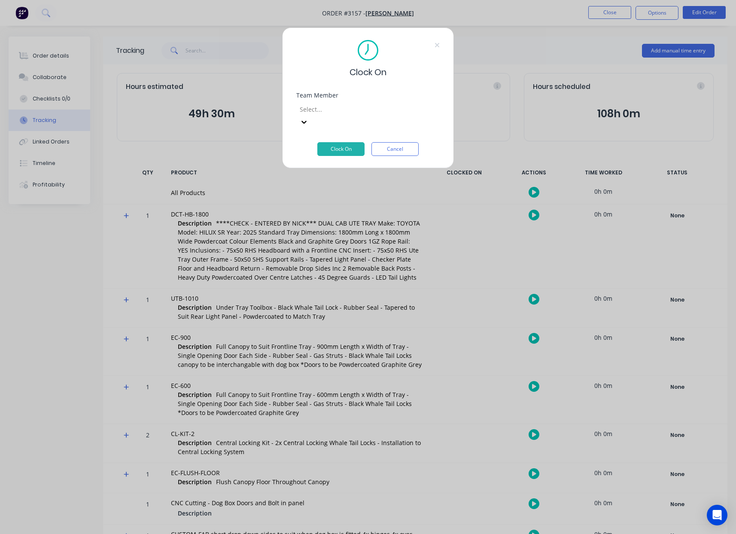
click at [381, 116] on div "Team Member Select..." at bounding box center [367, 117] width 143 height 50
click at [379, 109] on div at bounding box center [361, 109] width 124 height 11
click at [346, 142] on button "Clock On" at bounding box center [340, 149] width 47 height 14
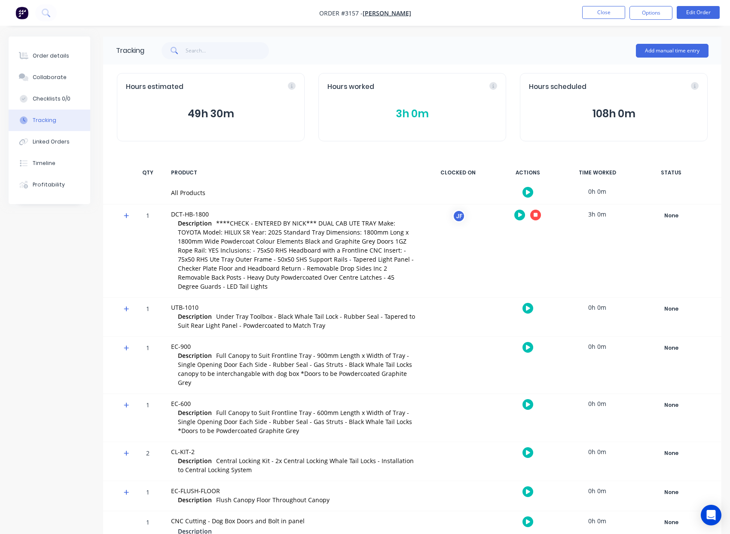
click at [538, 217] on button "button" at bounding box center [535, 215] width 11 height 11
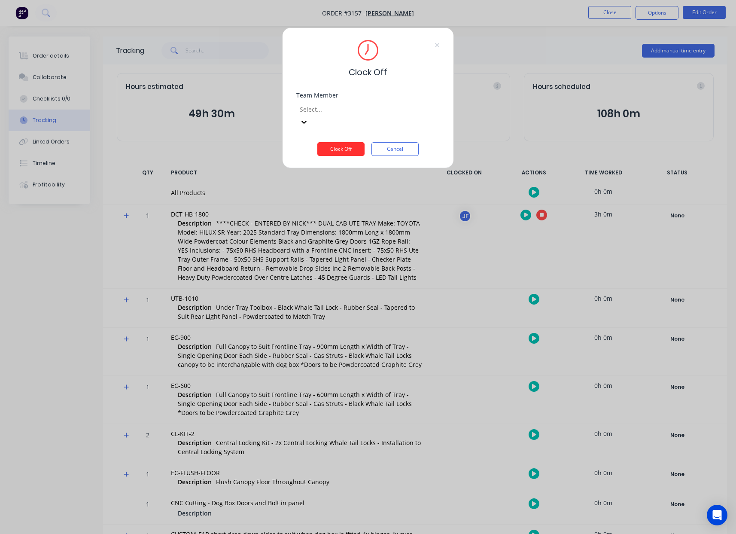
click at [352, 142] on button "Clock Off" at bounding box center [340, 149] width 47 height 14
click at [353, 115] on div "Select..." at bounding box center [361, 109] width 129 height 13
click at [340, 149] on button "Clock Off" at bounding box center [340, 156] width 47 height 14
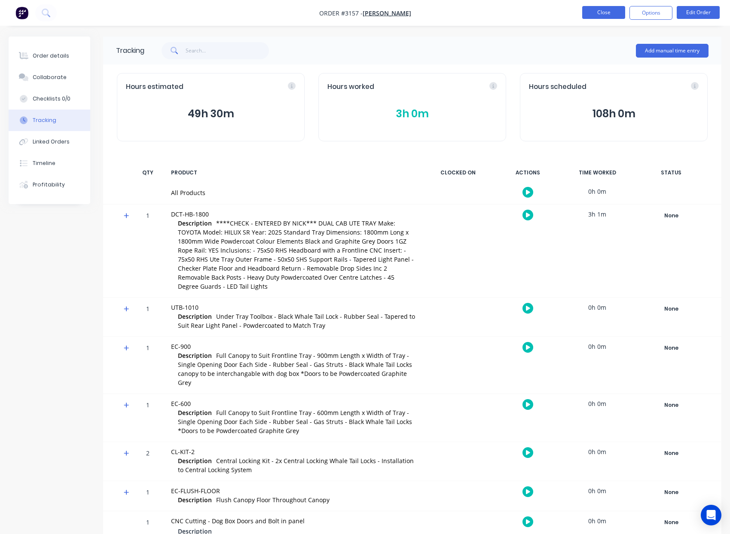
click at [605, 13] on button "Close" at bounding box center [603, 12] width 43 height 13
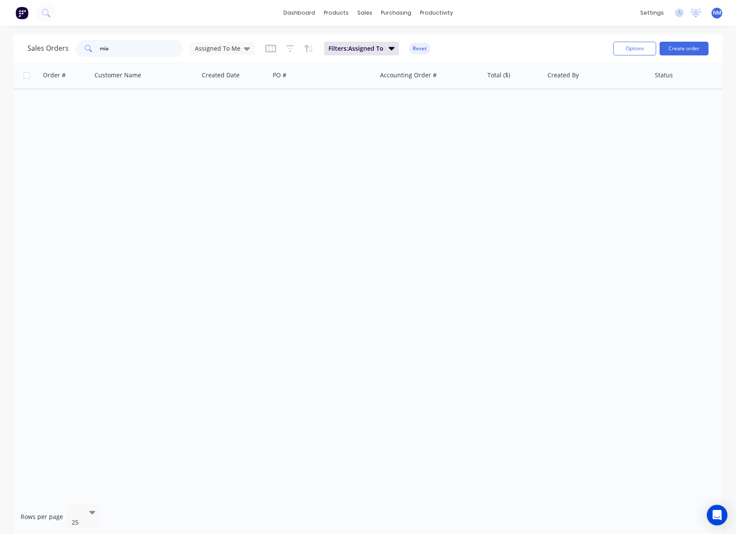
drag, startPoint x: 137, startPoint y: 47, endPoint x: 113, endPoint y: 47, distance: 24.1
click at [87, 44] on div "mia" at bounding box center [129, 48] width 107 height 17
click at [237, 47] on span "Assigned To Me" at bounding box center [218, 48] width 46 height 9
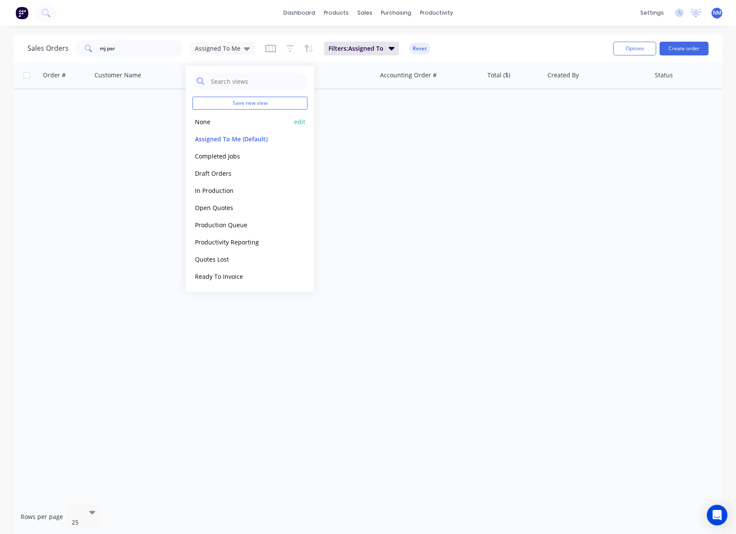
click at [225, 125] on button "None" at bounding box center [241, 122] width 98 height 10
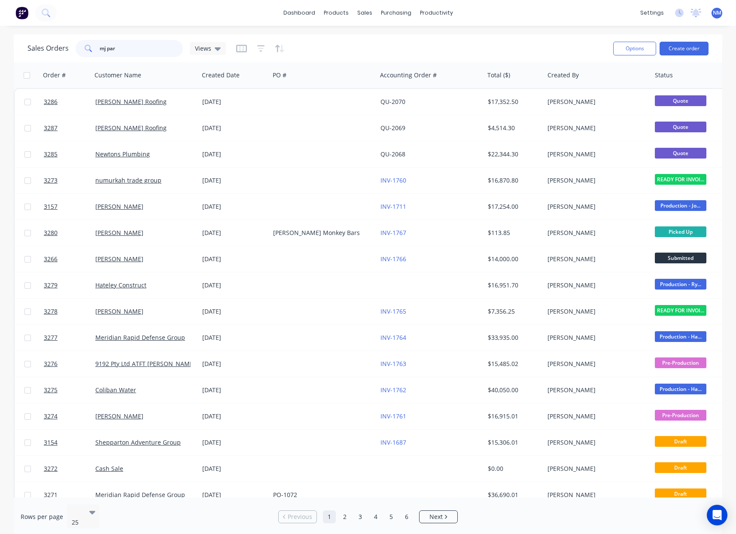
click at [124, 50] on input "mj par" at bounding box center [142, 48] width 84 height 17
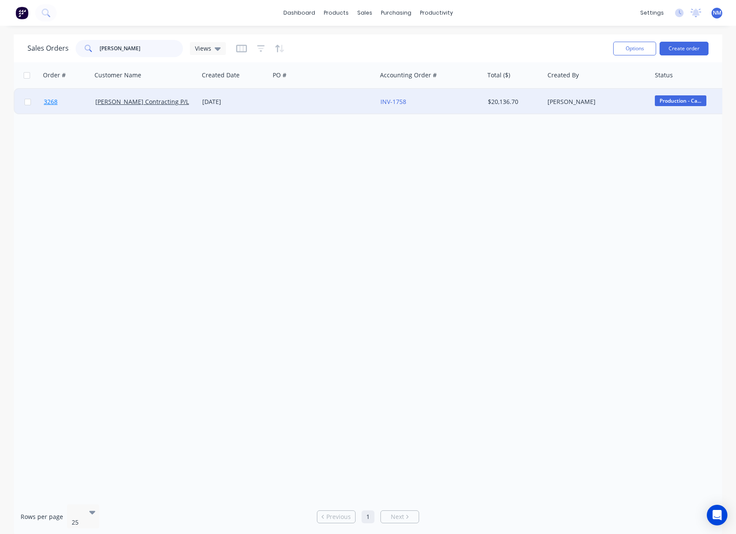
type input "[PERSON_NAME]"
click at [51, 102] on span "3268" at bounding box center [51, 102] width 14 height 9
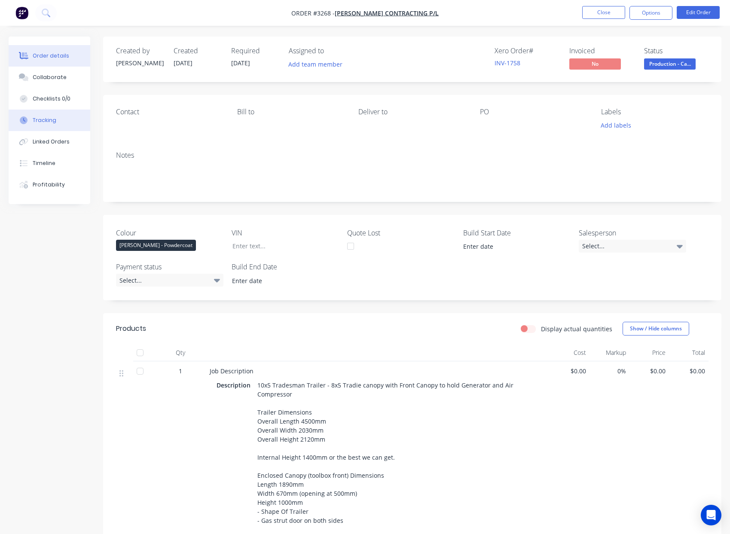
click at [66, 126] on button "Tracking" at bounding box center [50, 120] width 82 height 21
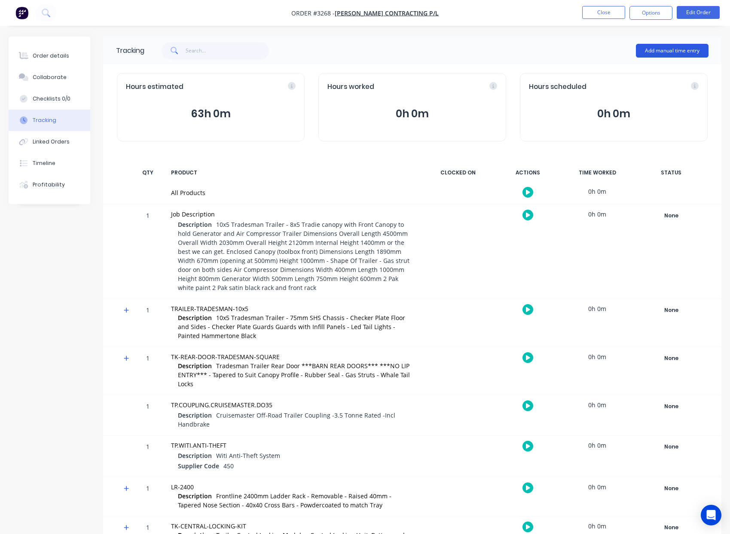
click at [661, 51] on button "Add manual time entry" at bounding box center [672, 51] width 73 height 14
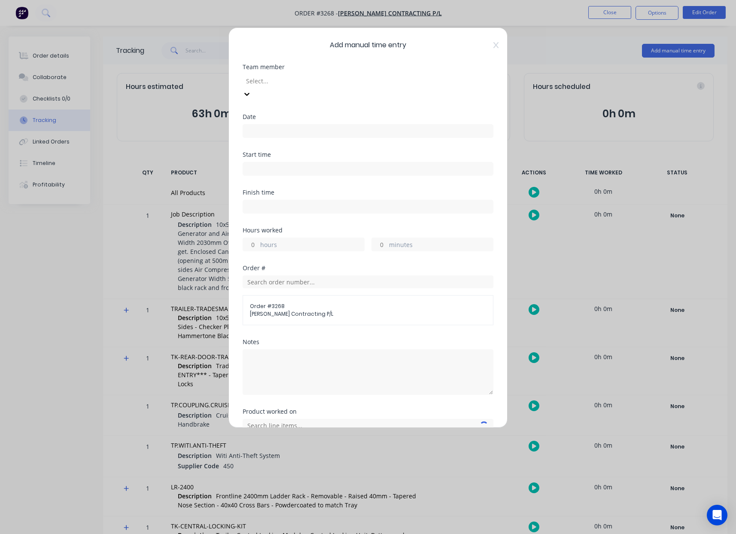
click at [369, 79] on div at bounding box center [307, 81] width 124 height 11
click at [494, 43] on icon at bounding box center [496, 45] width 5 height 6
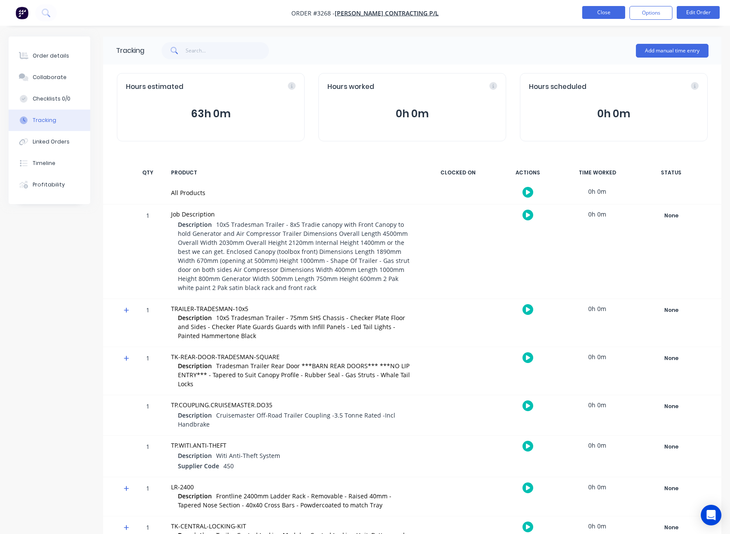
click at [597, 7] on button "Close" at bounding box center [603, 12] width 43 height 13
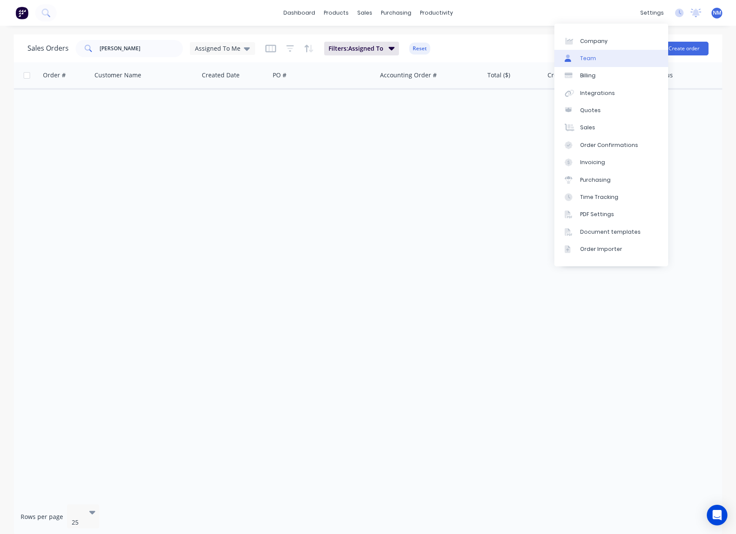
click at [603, 57] on link "Team" at bounding box center [612, 58] width 114 height 17
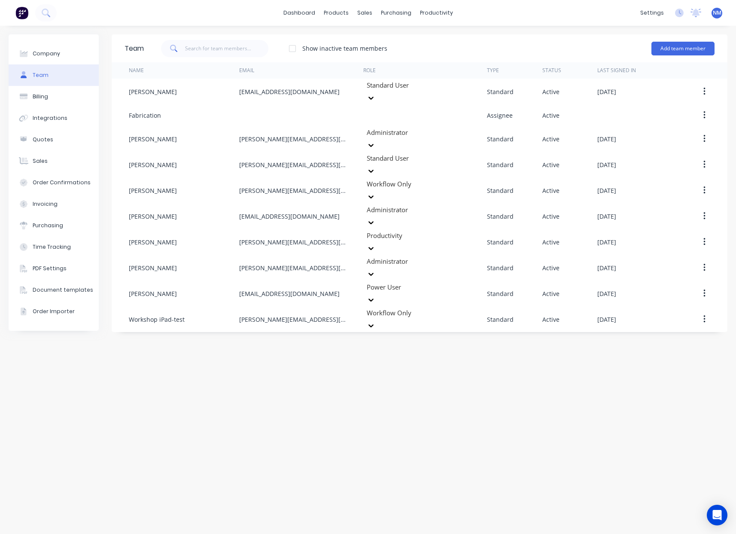
click at [293, 48] on div at bounding box center [292, 48] width 17 height 17
click at [678, 49] on button "Add team member" at bounding box center [683, 49] width 63 height 14
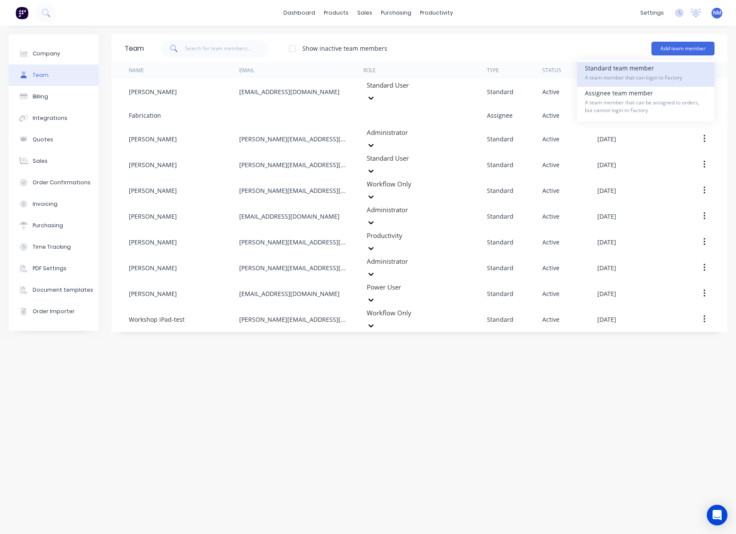
click at [654, 72] on div "Standard team member A team member that can login to Factory" at bounding box center [646, 74] width 122 height 25
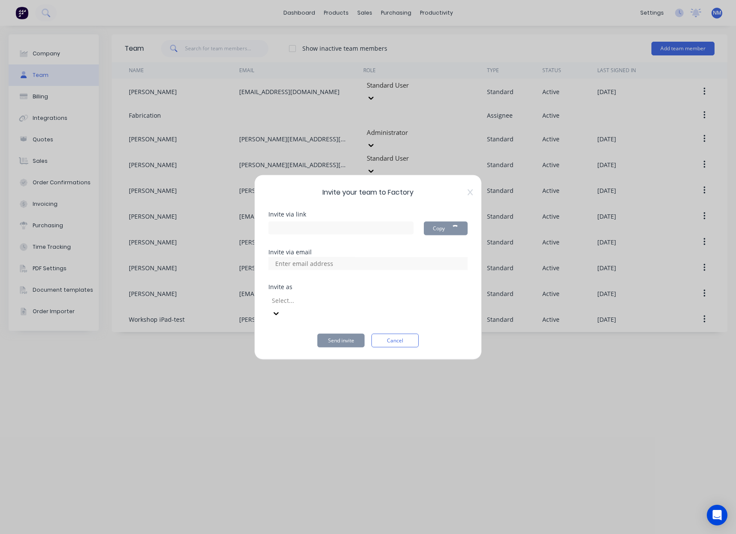
type input "https://app.factory.app/invite/1QcyRbZl"
click at [472, 195] on icon at bounding box center [470, 192] width 5 height 6
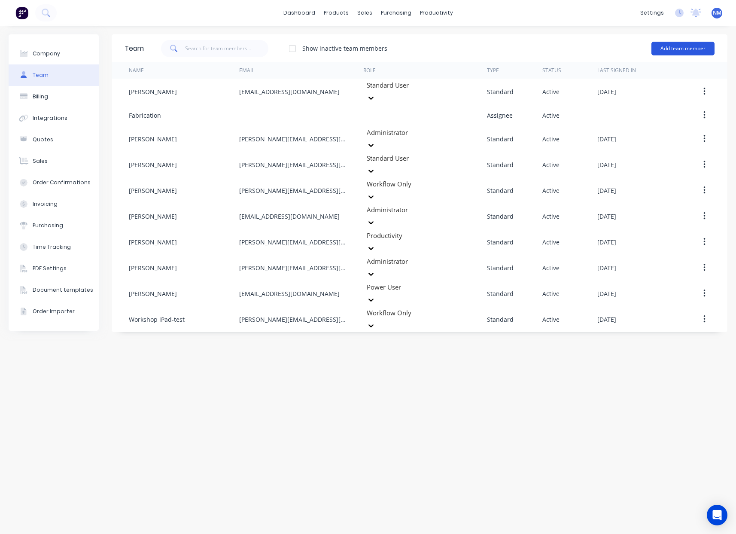
click at [674, 49] on button "Add team member" at bounding box center [683, 49] width 63 height 14
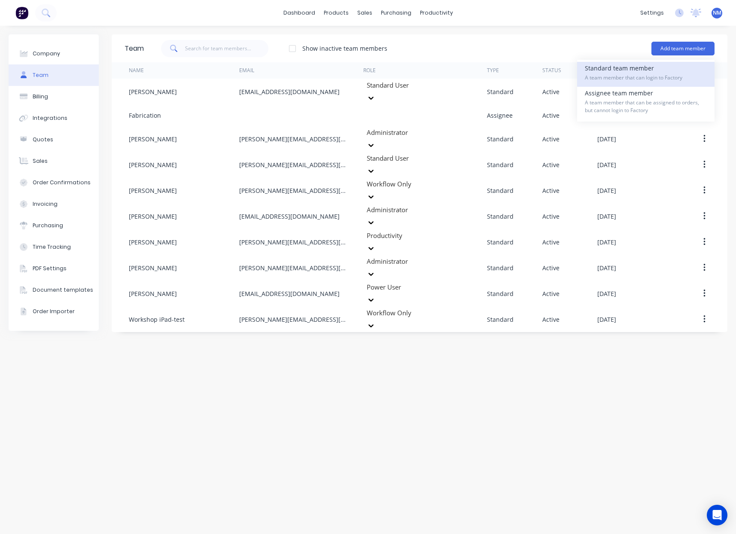
click at [633, 79] on span "A team member that can login to Factory" at bounding box center [646, 78] width 122 height 8
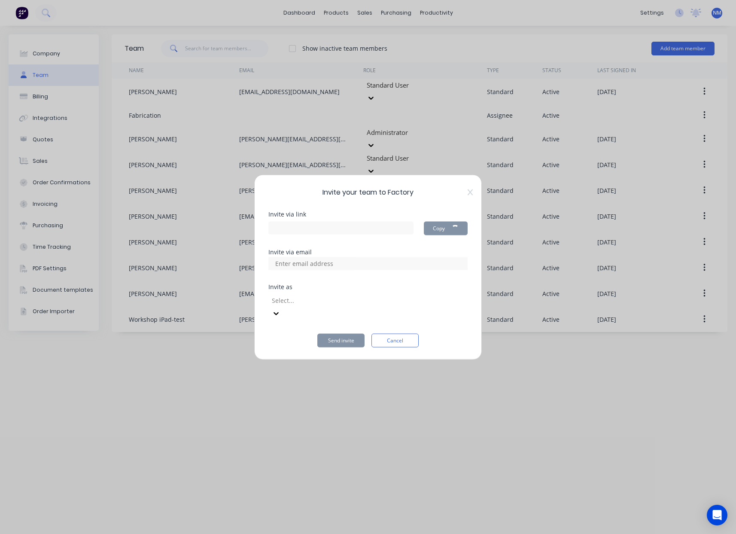
type input "https://app.factory.app/invite/9SxymF9P"
click at [346, 270] on input at bounding box center [314, 263] width 86 height 13
type input "[EMAIL_ADDRESS][DOMAIN_NAME]"
click at [379, 304] on div at bounding box center [333, 300] width 124 height 11
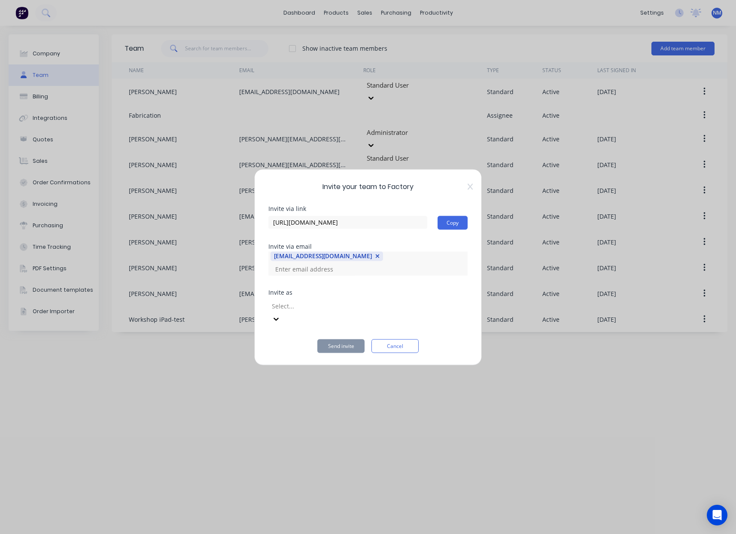
click at [395, 308] on div at bounding box center [333, 306] width 124 height 11
click at [357, 269] on input at bounding box center [314, 268] width 86 height 13
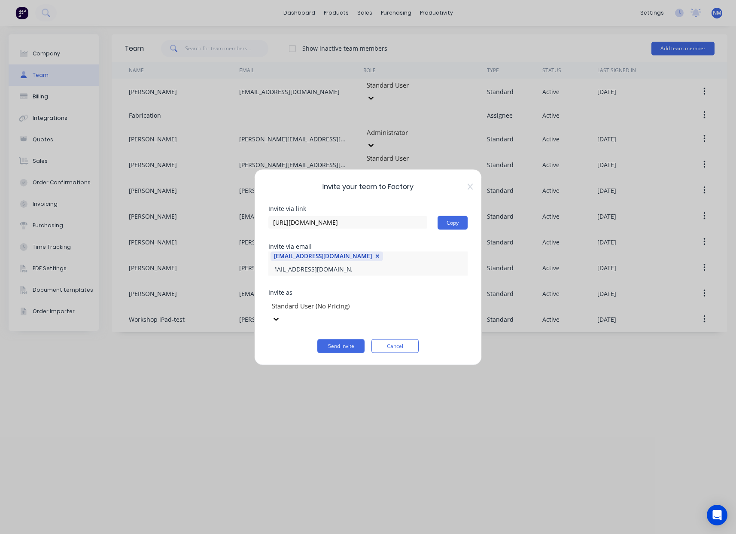
type input "[EMAIL_ADDRESS][DOMAIN_NAME]"
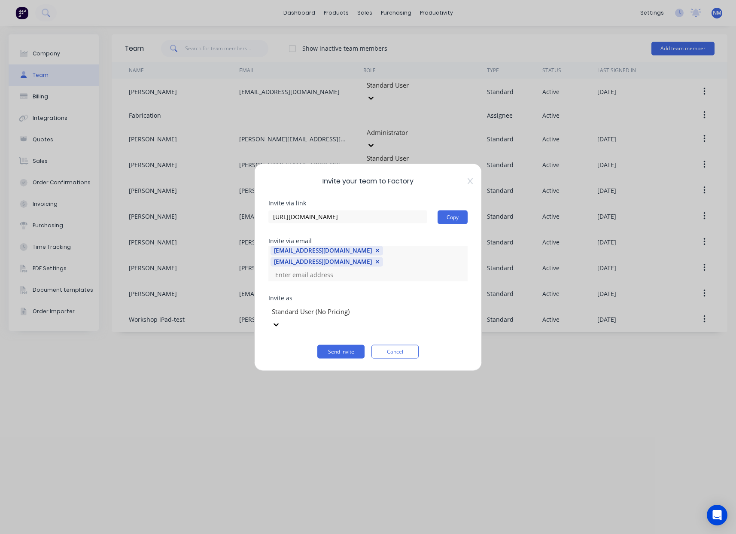
scroll to position [0, 0]
type input "[PERSON_NAME][EMAIL_ADDRESS][DOMAIN_NAME]"
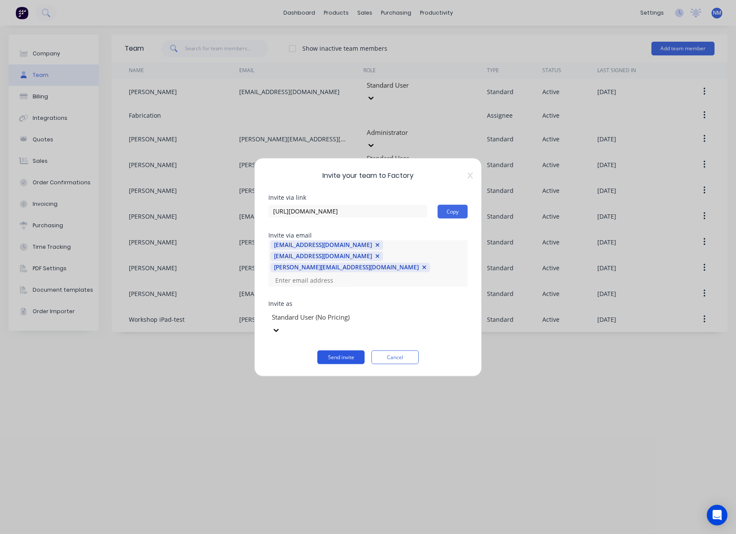
click at [356, 350] on button "Send invite" at bounding box center [340, 357] width 47 height 14
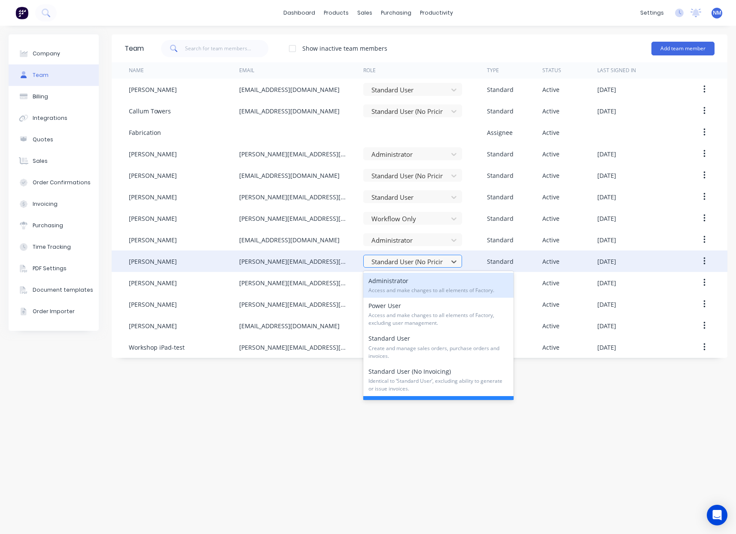
click at [431, 266] on div at bounding box center [407, 261] width 73 height 11
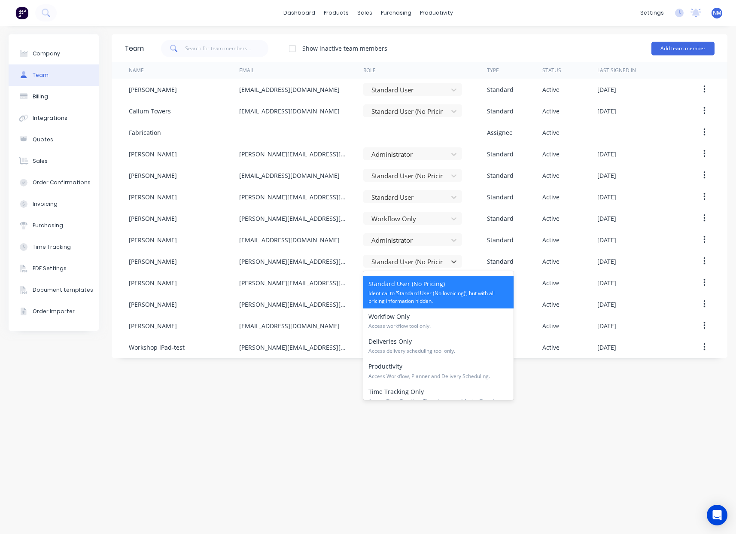
scroll to position [131, 0]
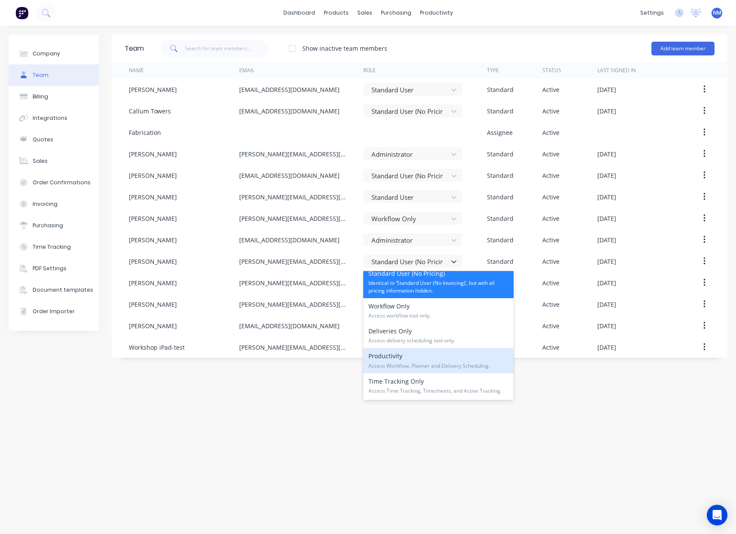
click at [440, 356] on div "Productivity Access Workflow, Planner and Delivery Scheduling." at bounding box center [438, 360] width 150 height 25
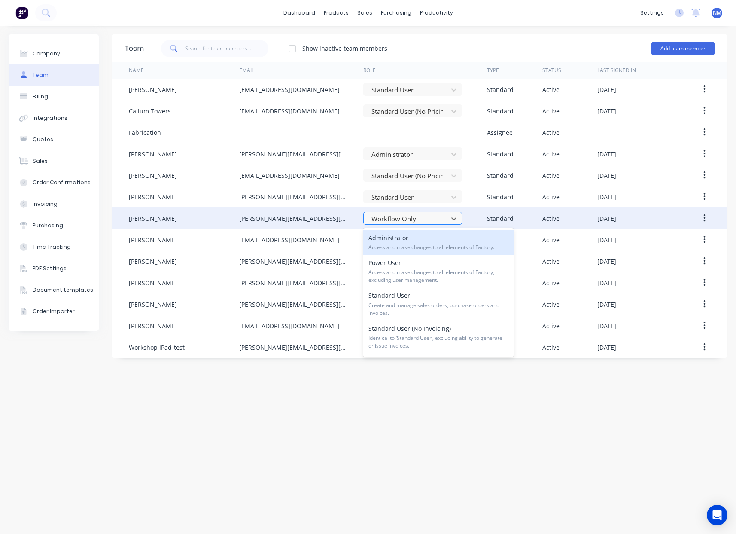
click at [426, 219] on div at bounding box center [407, 218] width 73 height 11
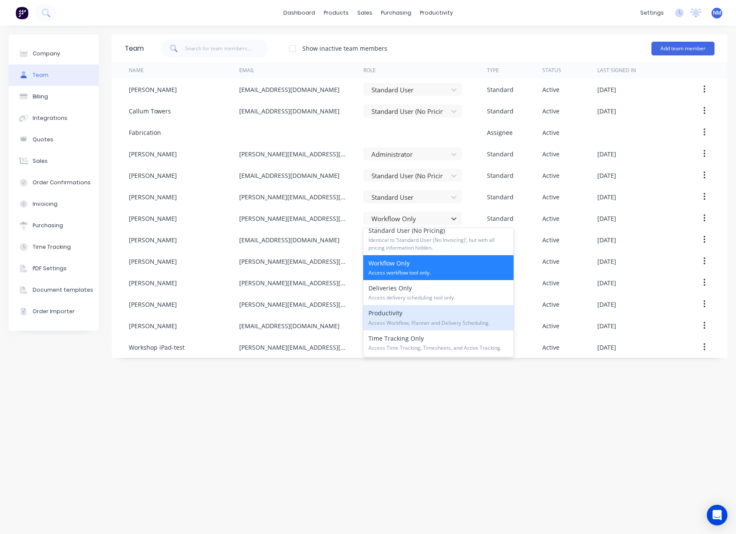
click at [435, 314] on div "Productivity Access Workflow, Planner and Delivery Scheduling." at bounding box center [438, 317] width 150 height 25
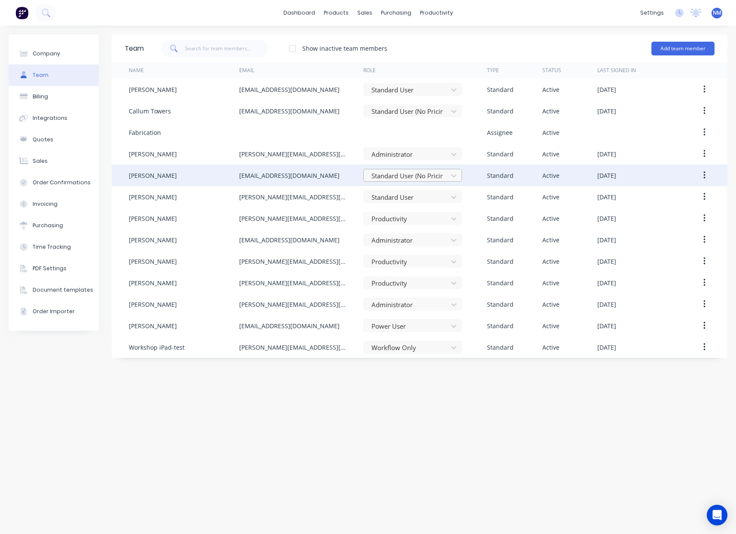
click at [399, 178] on div at bounding box center [407, 176] width 73 height 11
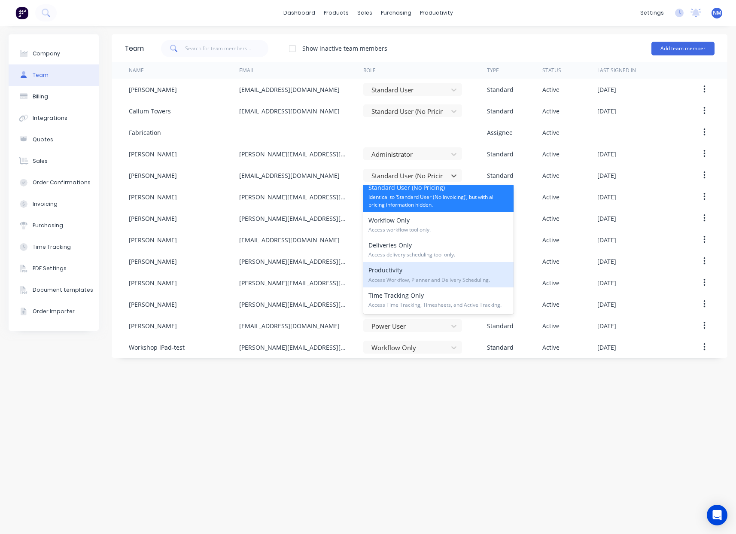
click at [421, 272] on div "Productivity Access Workflow, Planner and Delivery Scheduling." at bounding box center [438, 274] width 150 height 25
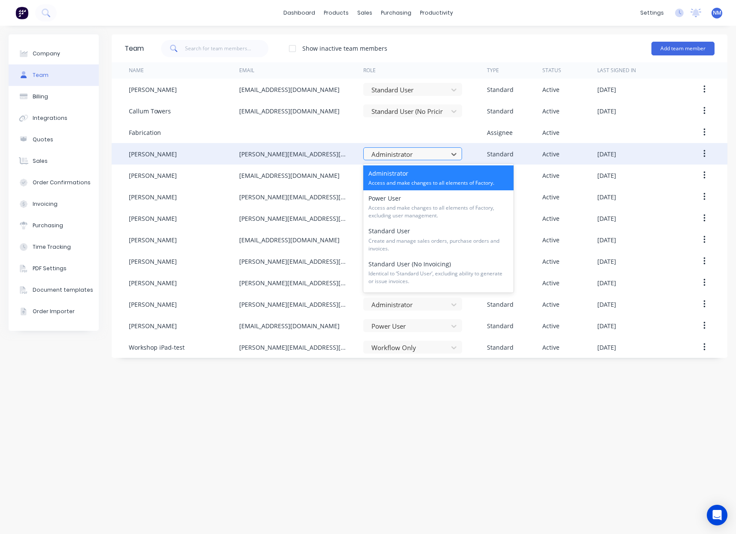
click at [427, 155] on div at bounding box center [407, 154] width 73 height 11
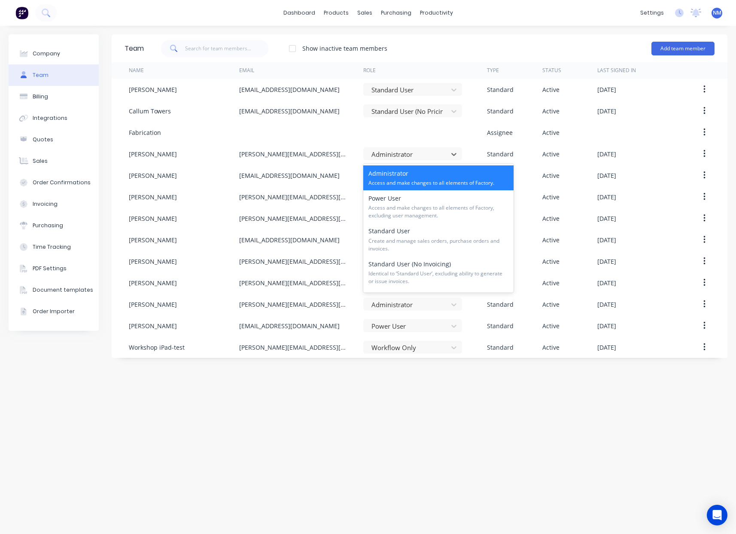
click at [424, 173] on div "Administrator Access and make changes to all elements of Factory." at bounding box center [438, 177] width 150 height 25
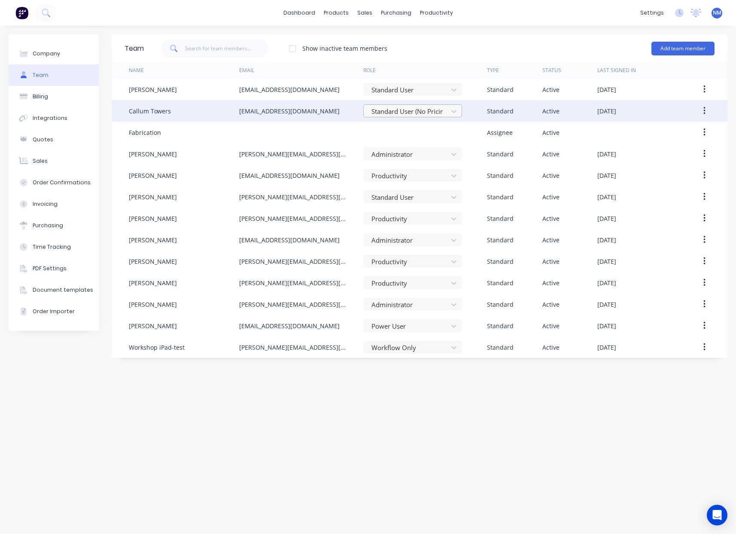
click at [421, 115] on div at bounding box center [407, 111] width 73 height 11
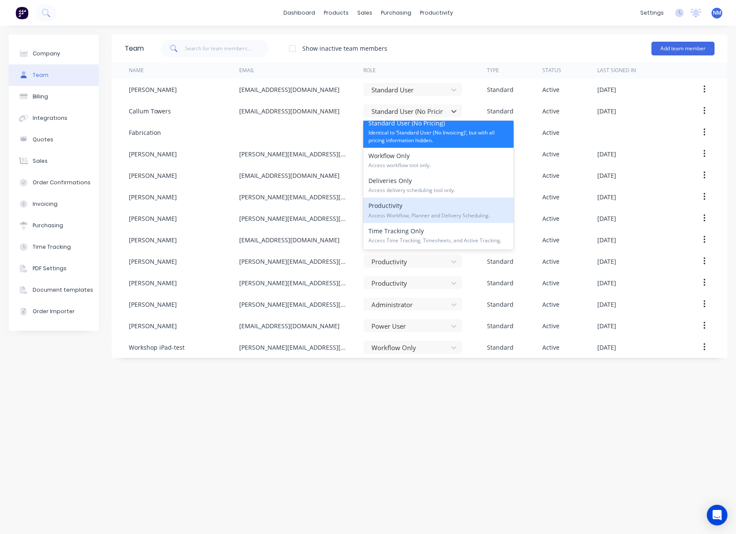
click at [434, 205] on div "Productivity Access Workflow, Planner and Delivery Scheduling." at bounding box center [438, 210] width 150 height 25
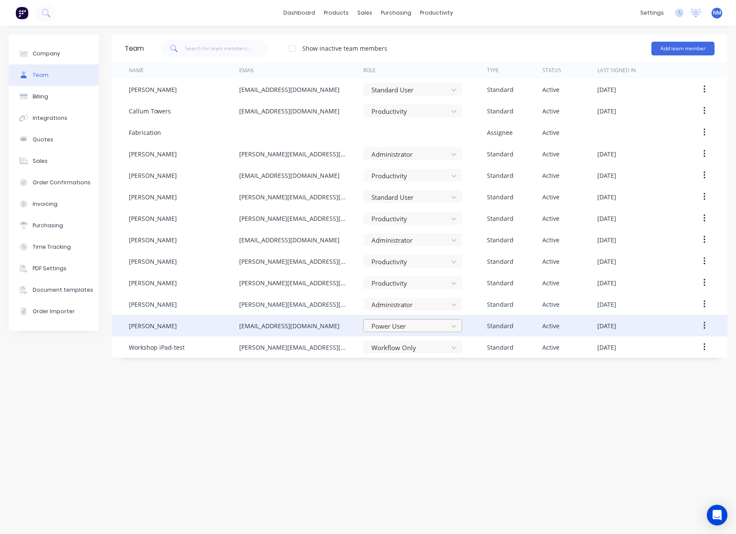
click at [417, 326] on div at bounding box center [407, 326] width 73 height 11
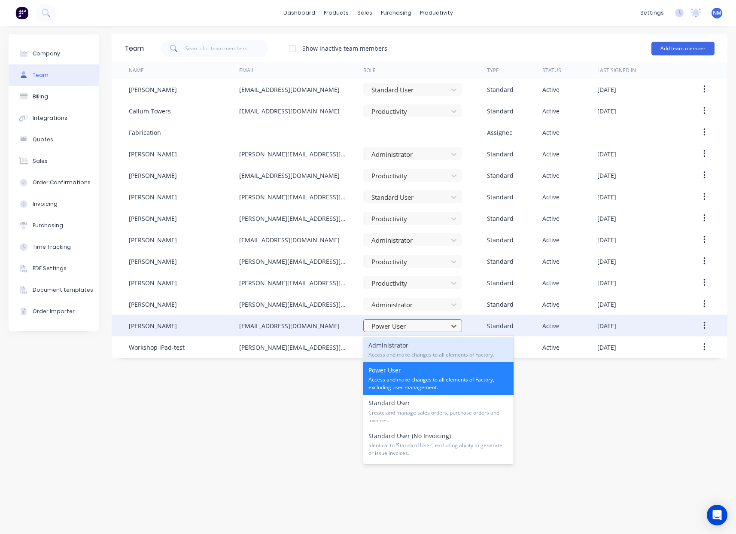
click at [417, 326] on div at bounding box center [407, 326] width 73 height 11
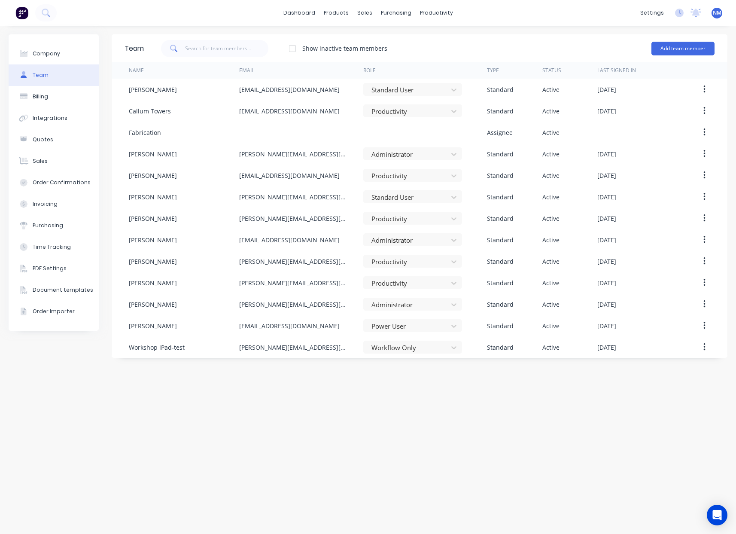
click at [473, 369] on div "Team Show inactive team members Add team member Name Email Role Type Status Las…" at bounding box center [420, 279] width 616 height 491
click at [390, 42] on div "Sales Orders" at bounding box center [396, 41] width 35 height 8
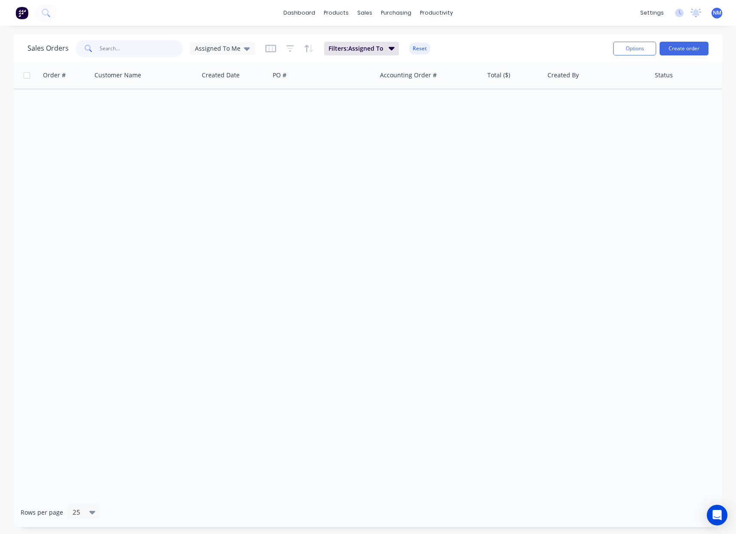
click at [129, 48] on input "text" at bounding box center [142, 48] width 84 height 17
click at [232, 49] on span "Assigned To Me" at bounding box center [218, 48] width 46 height 9
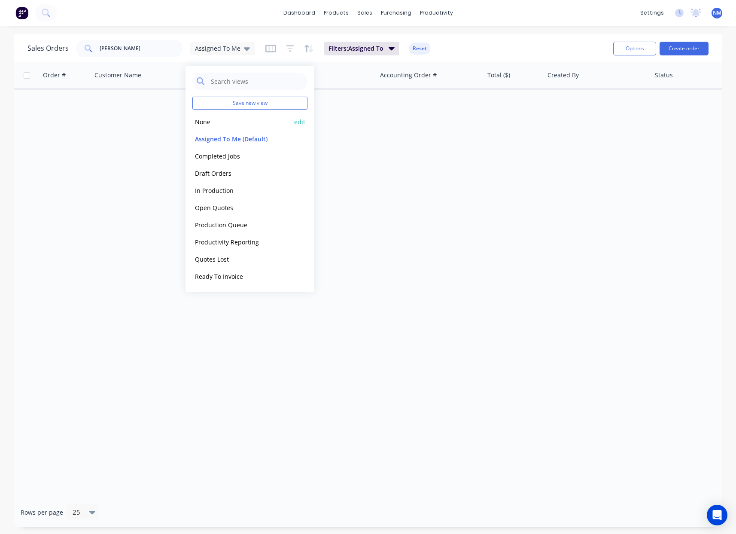
click at [222, 124] on button "None" at bounding box center [241, 122] width 98 height 10
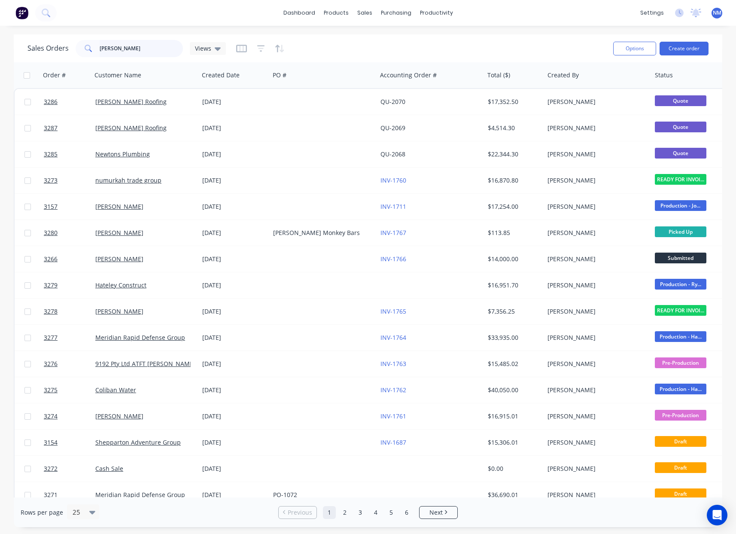
click at [132, 52] on input "[PERSON_NAME]" at bounding box center [142, 48] width 84 height 17
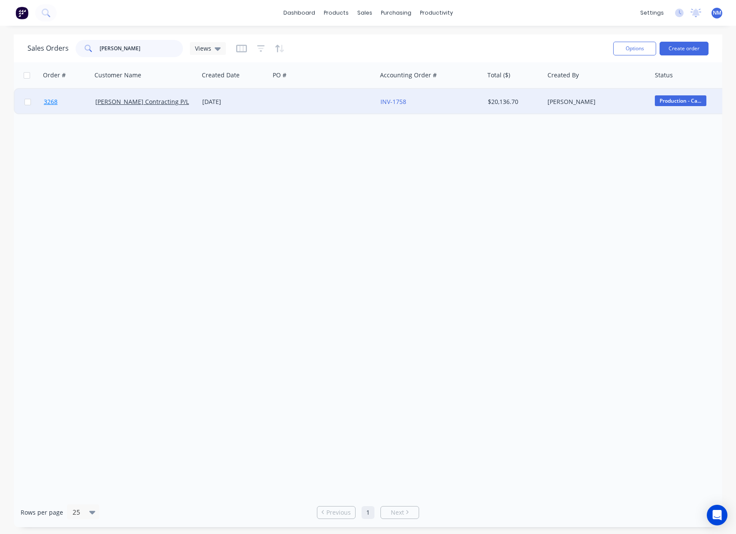
type input "[PERSON_NAME]"
click at [49, 101] on span "3268" at bounding box center [51, 102] width 14 height 9
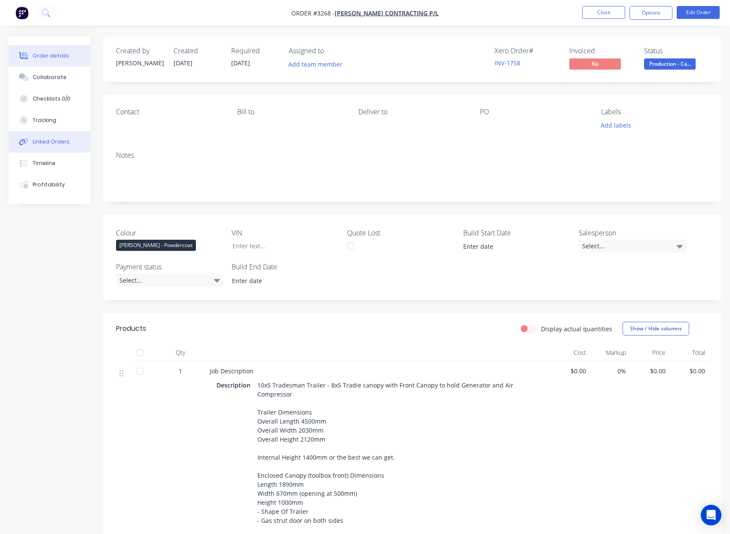
drag, startPoint x: 40, startPoint y: 116, endPoint x: 70, endPoint y: 137, distance: 36.2
click at [39, 116] on div "Tracking" at bounding box center [45, 120] width 24 height 8
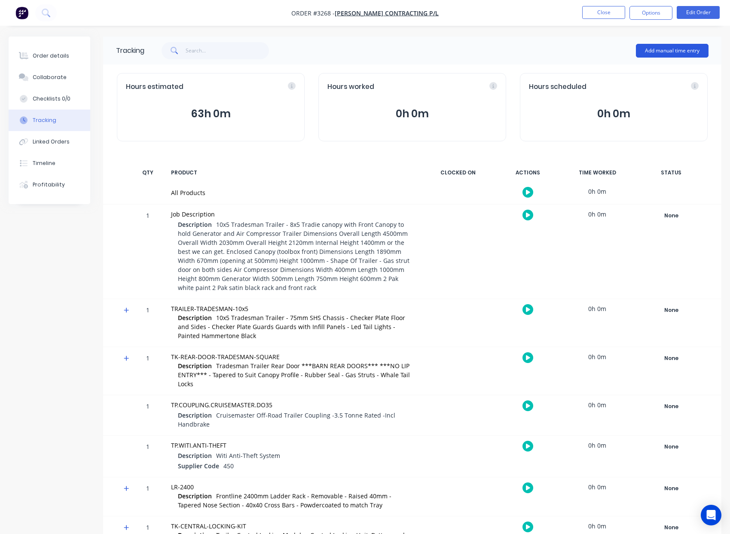
click at [683, 51] on button "Add manual time entry" at bounding box center [672, 51] width 73 height 14
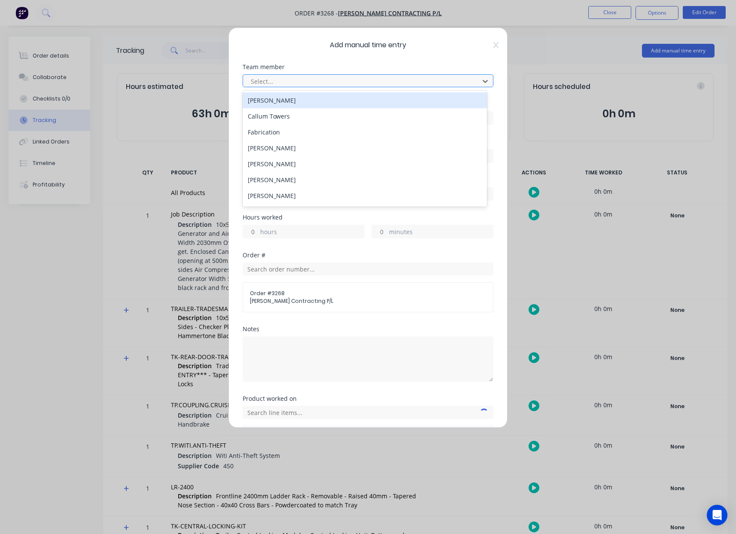
click at [396, 80] on div at bounding box center [362, 81] width 225 height 11
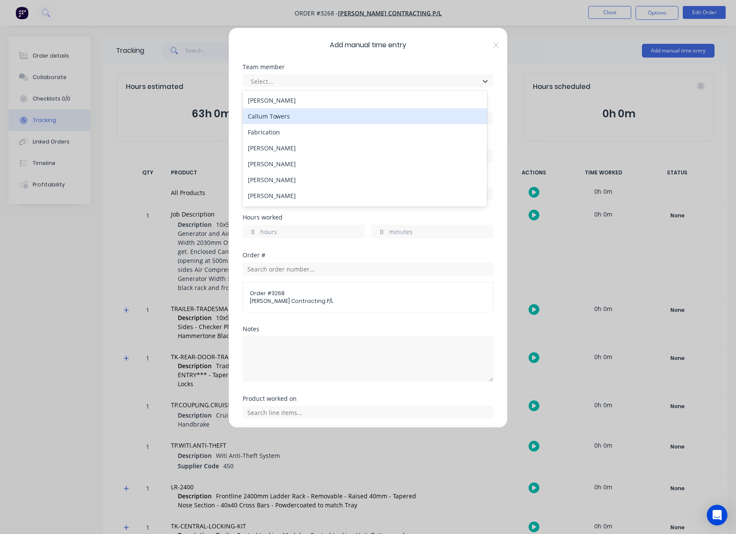
click at [346, 116] on div "Callum Towers" at bounding box center [365, 116] width 244 height 16
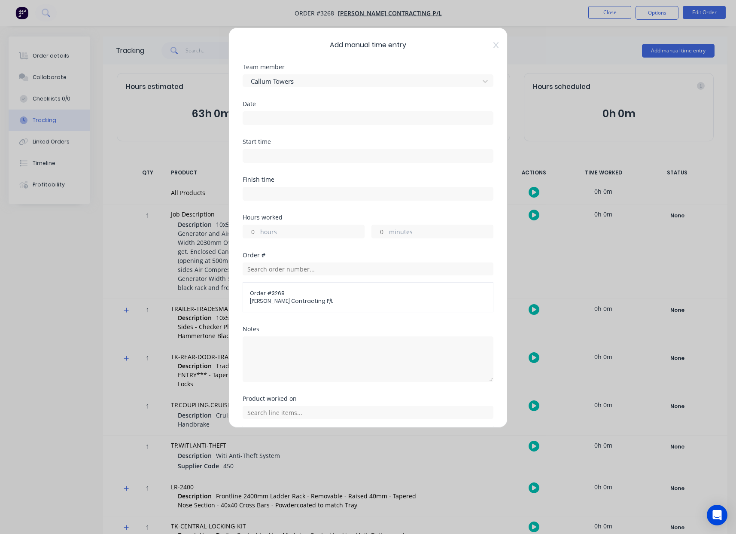
click at [285, 121] on input at bounding box center [368, 118] width 250 height 13
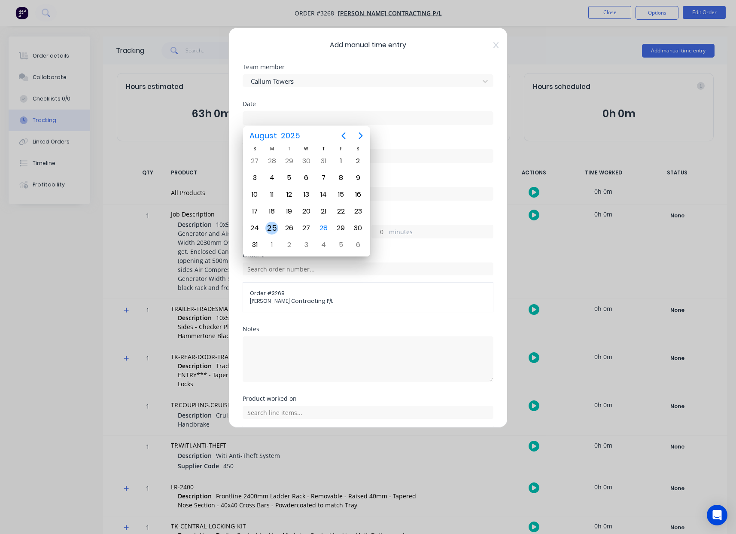
click at [269, 226] on div "25" at bounding box center [271, 228] width 13 height 13
type input "[DATE]"
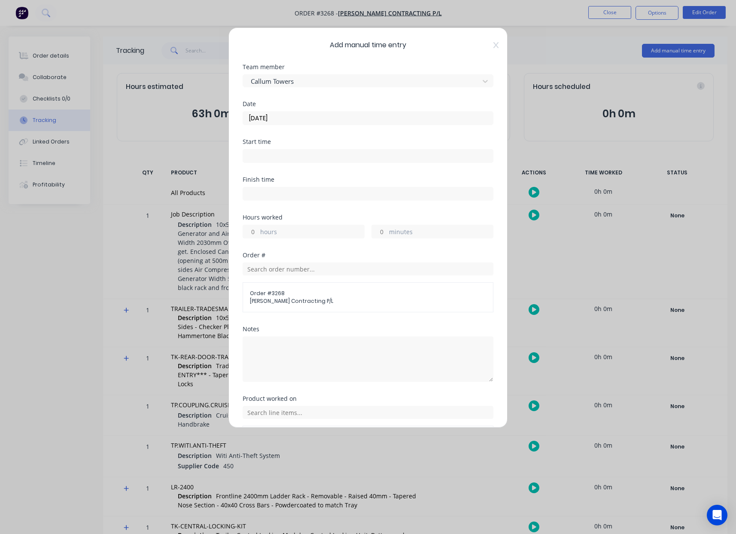
click at [266, 154] on input at bounding box center [368, 155] width 250 height 13
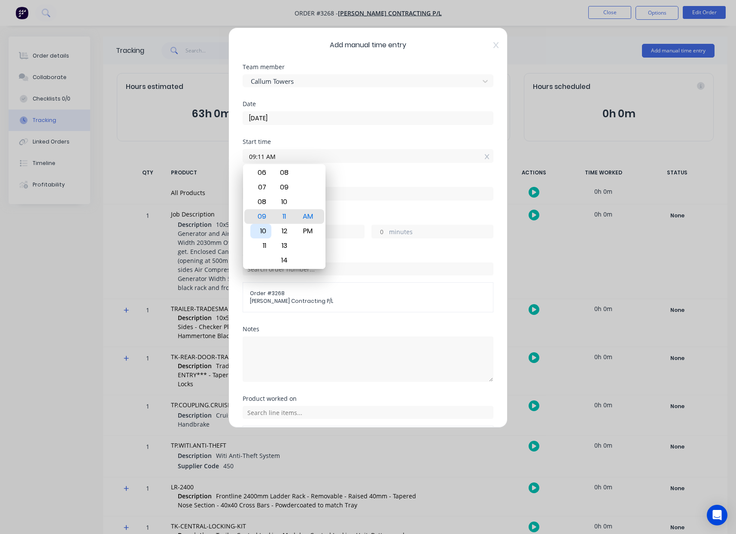
click at [264, 229] on div "10" at bounding box center [260, 231] width 21 height 15
click at [284, 205] on div "00" at bounding box center [284, 202] width 21 height 15
type input "10:00 AM"
click at [355, 192] on input at bounding box center [368, 193] width 250 height 13
type input "09:11 AM"
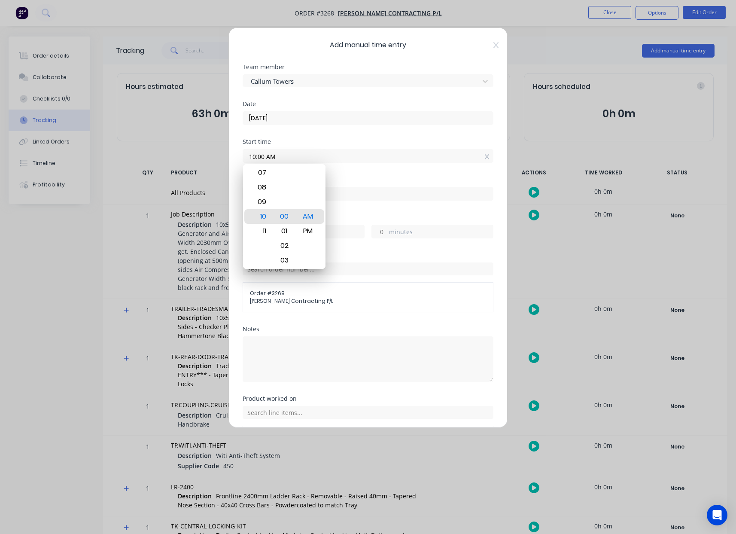
type input "23"
type input "11"
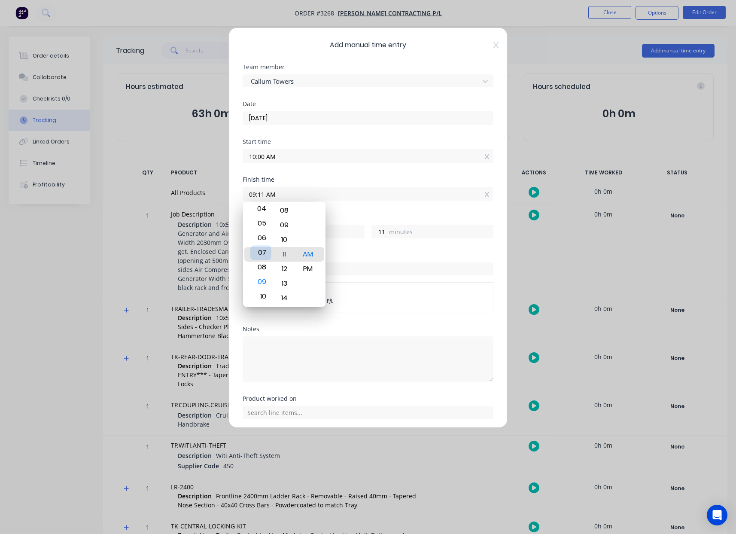
type input "07:11 AM"
type input "21"
type input "04:11 AM"
type input "18"
click at [262, 238] on div "03" at bounding box center [260, 239] width 21 height 15
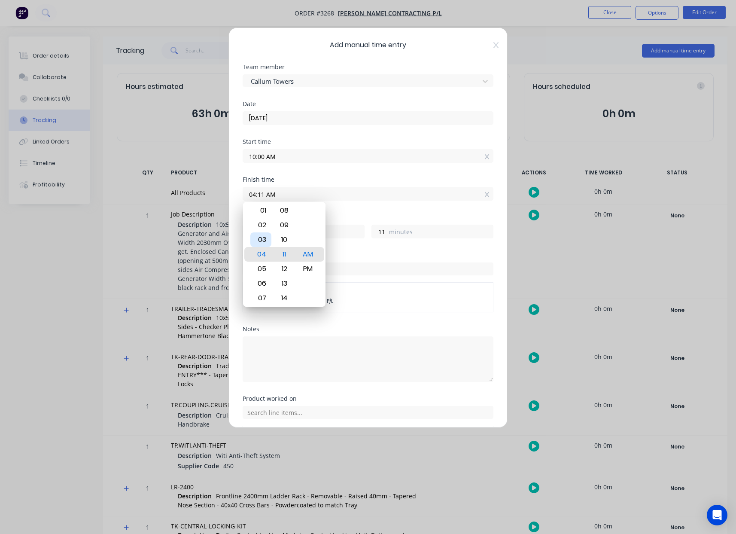
type input "03:11 AM"
type input "17"
type input "03:07 AM"
type input "7"
type input "03:05 AM"
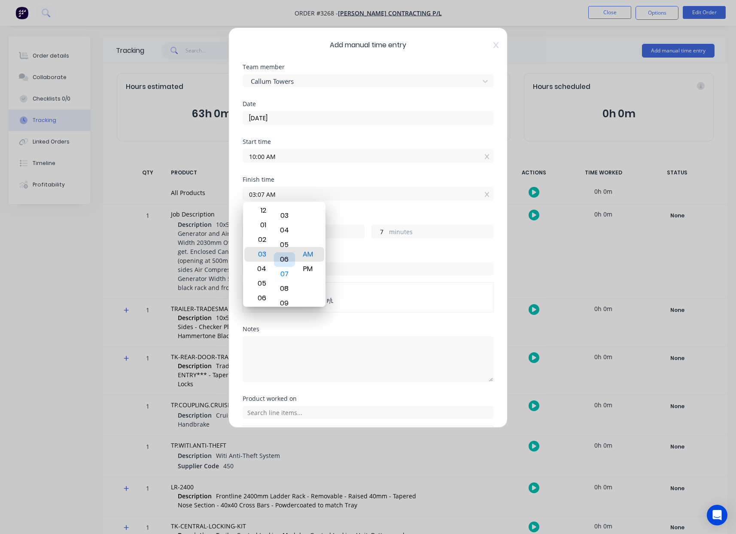
type input "5"
type input "03:02 AM"
type input "2"
click at [283, 227] on div "00" at bounding box center [284, 225] width 21 height 15
type input "03:00 AM"
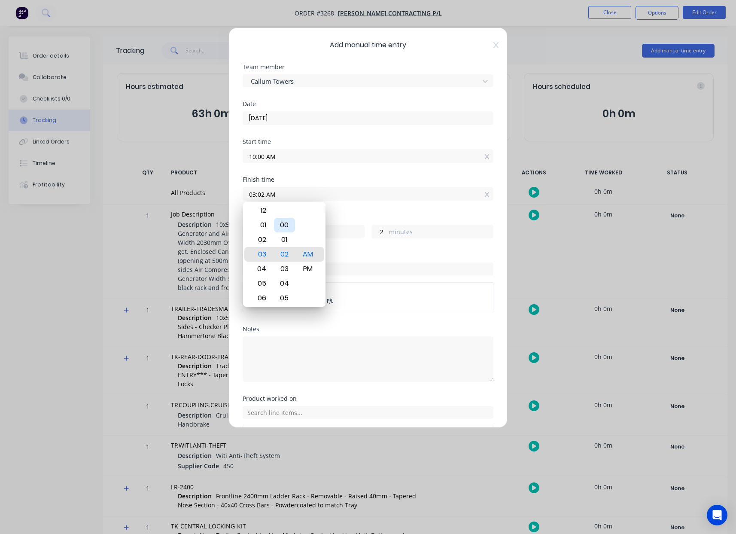
type input "0"
click at [308, 271] on div "PM" at bounding box center [308, 269] width 21 height 15
type input "03:00 PM"
type input "5"
click at [333, 194] on input "03:00 PM" at bounding box center [368, 193] width 250 height 13
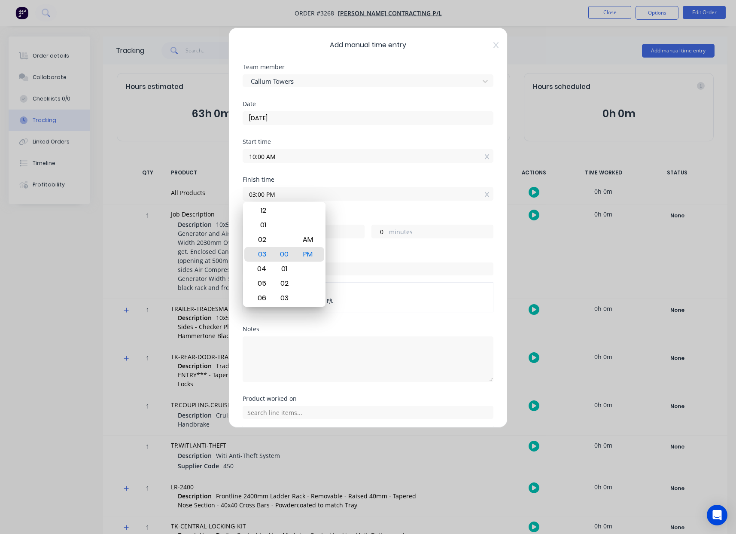
click at [358, 161] on label "10:00 AM" at bounding box center [368, 156] width 251 height 14
click at [358, 161] on input "10:00 AM" at bounding box center [368, 155] width 250 height 13
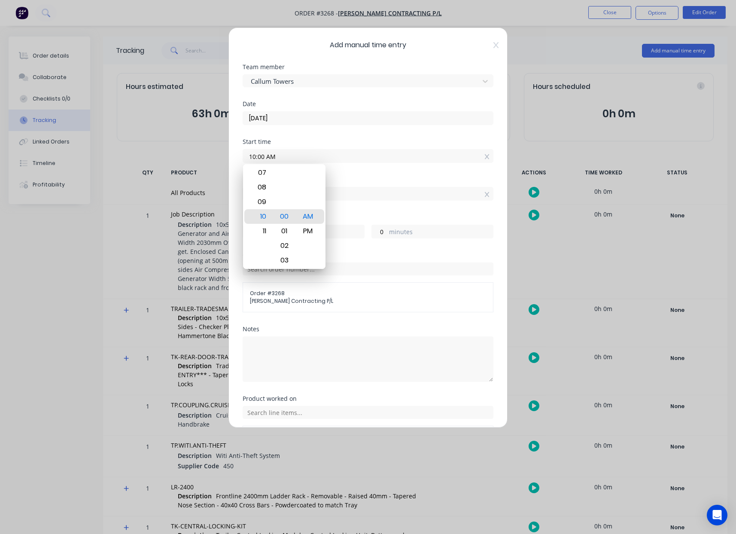
click at [399, 187] on label "03:00 PM" at bounding box center [368, 194] width 251 height 14
click at [399, 187] on input "03:00 PM" at bounding box center [368, 193] width 250 height 13
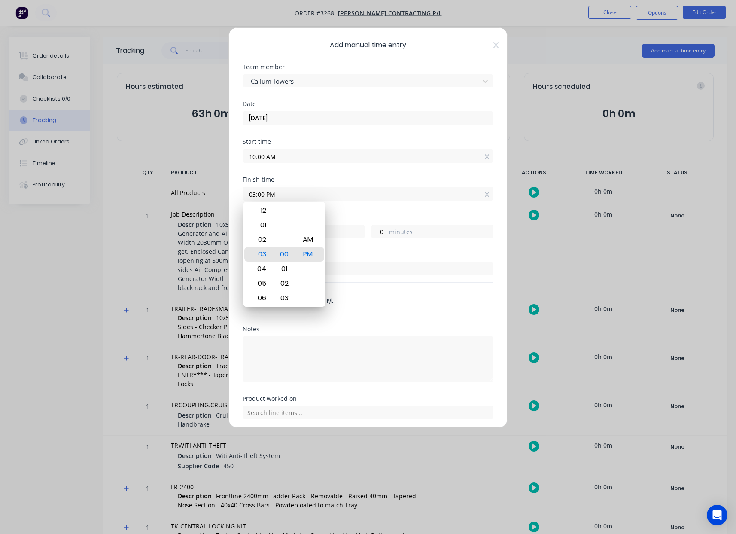
click at [435, 230] on label "minutes" at bounding box center [441, 232] width 104 height 11
click at [387, 230] on input "0" at bounding box center [379, 231] width 15 height 13
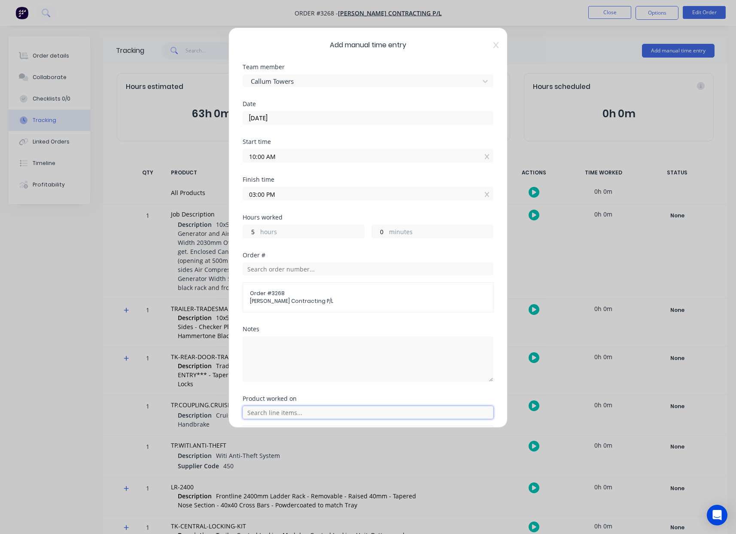
click at [310, 409] on input "text" at bounding box center [368, 412] width 251 height 13
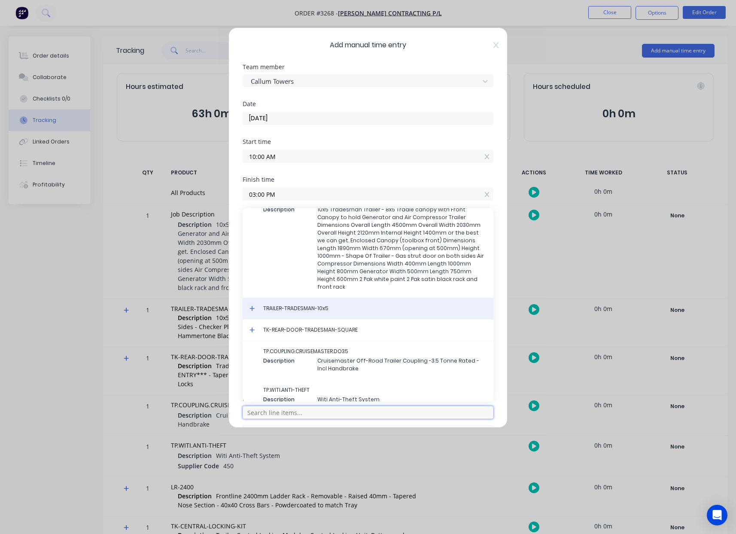
scroll to position [40, 0]
click at [299, 312] on span "TRAILER-TRADESMAN-10x5" at bounding box center [374, 309] width 223 height 8
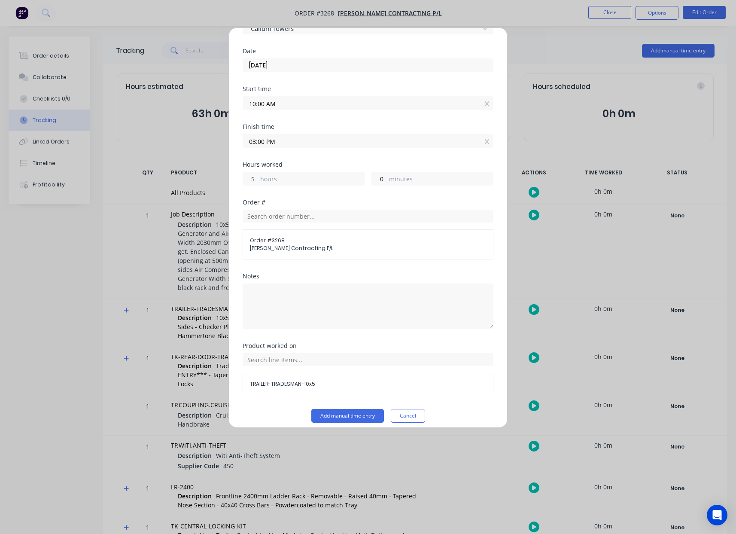
scroll to position [60, 0]
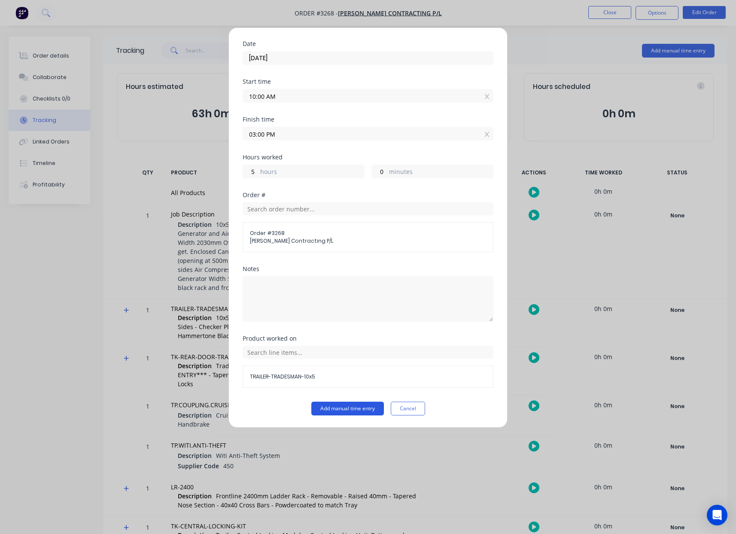
click at [350, 408] on button "Add manual time entry" at bounding box center [347, 409] width 73 height 14
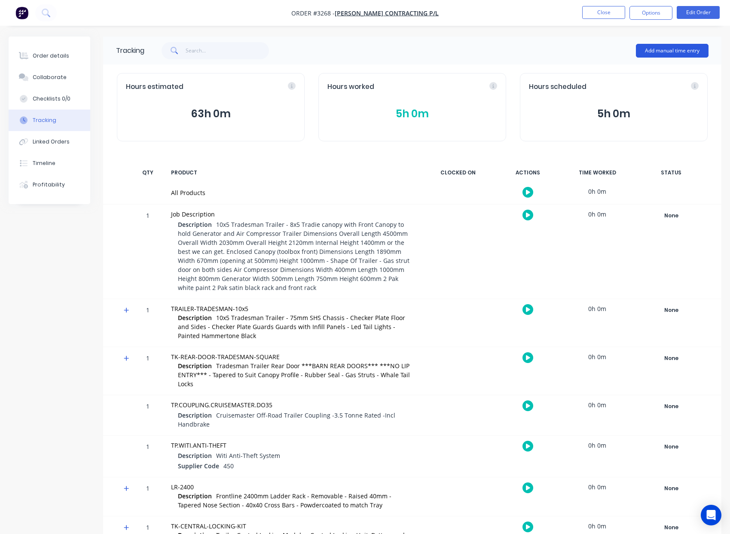
click at [683, 49] on button "Add manual time entry" at bounding box center [672, 51] width 73 height 14
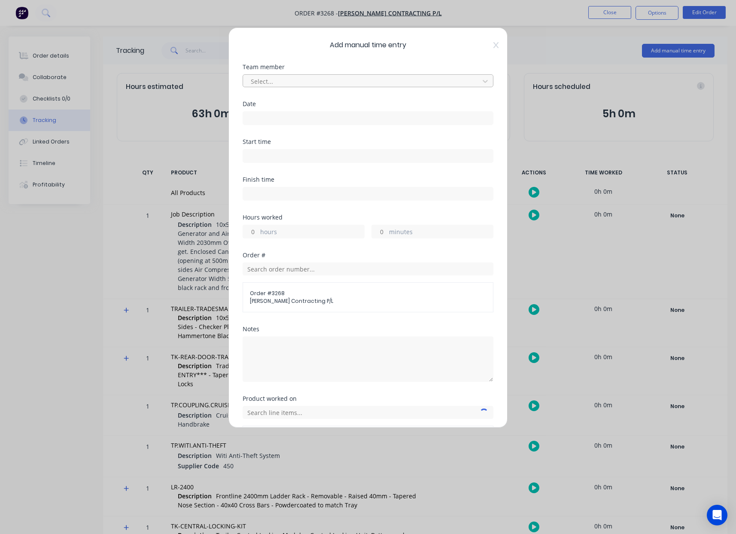
click at [377, 76] on div at bounding box center [362, 81] width 225 height 11
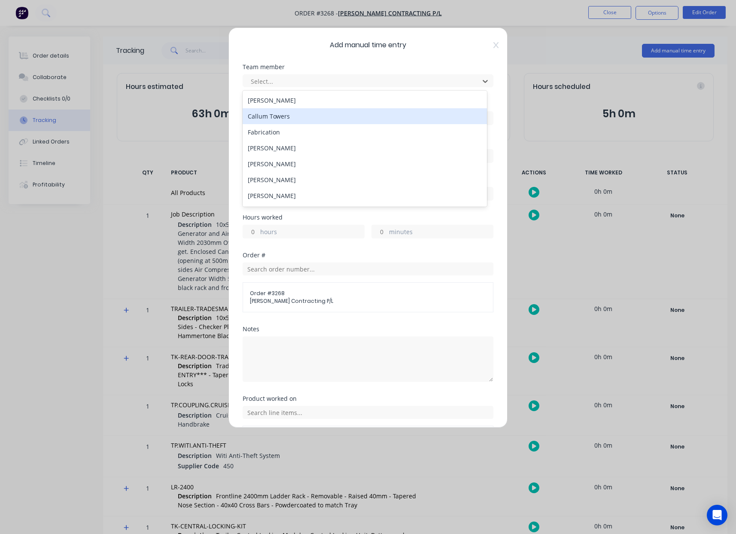
click at [324, 117] on div "Callum Towers" at bounding box center [365, 116] width 244 height 16
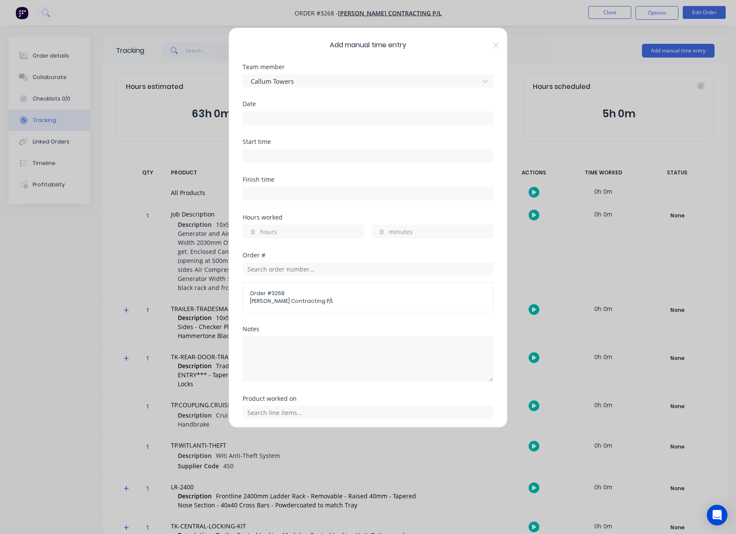
click at [298, 119] on input at bounding box center [368, 118] width 250 height 13
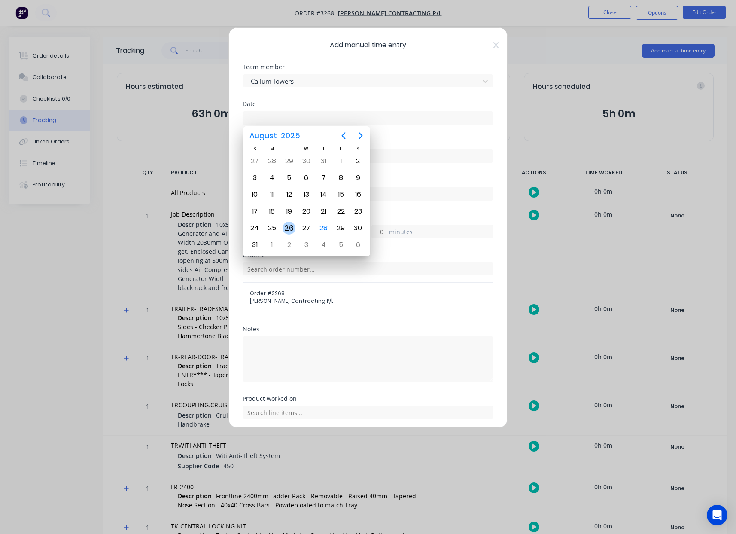
click at [286, 226] on div "26" at bounding box center [289, 228] width 13 height 13
type input "[DATE]"
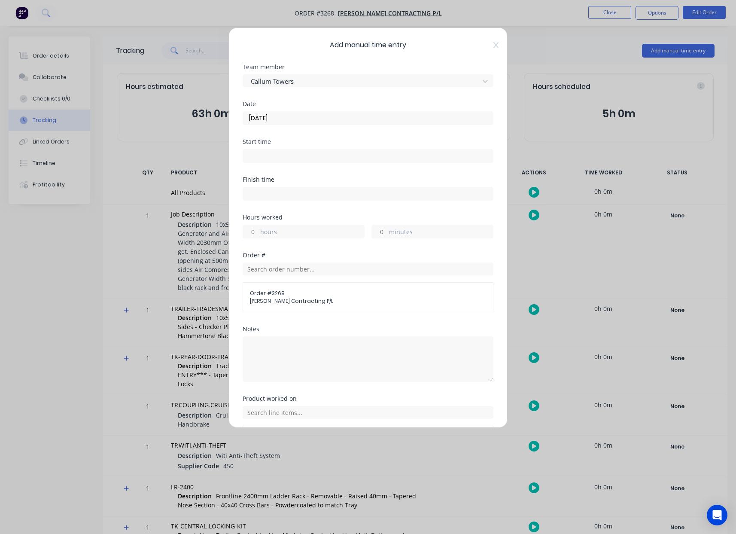
click at [280, 156] on input at bounding box center [368, 155] width 250 height 13
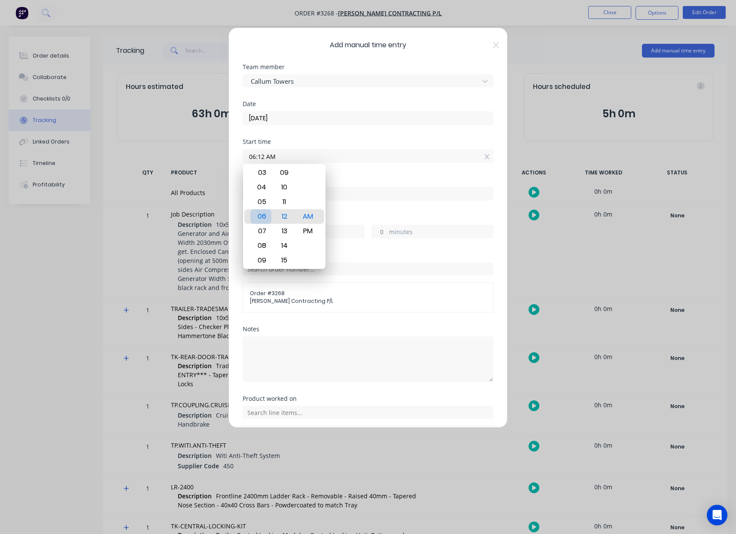
click at [264, 215] on div "06" at bounding box center [260, 216] width 21 height 15
click at [286, 176] on div "00" at bounding box center [284, 172] width 21 height 15
type input "06:00 AM"
click at [359, 193] on input at bounding box center [368, 193] width 250 height 13
type input "09:12 AM"
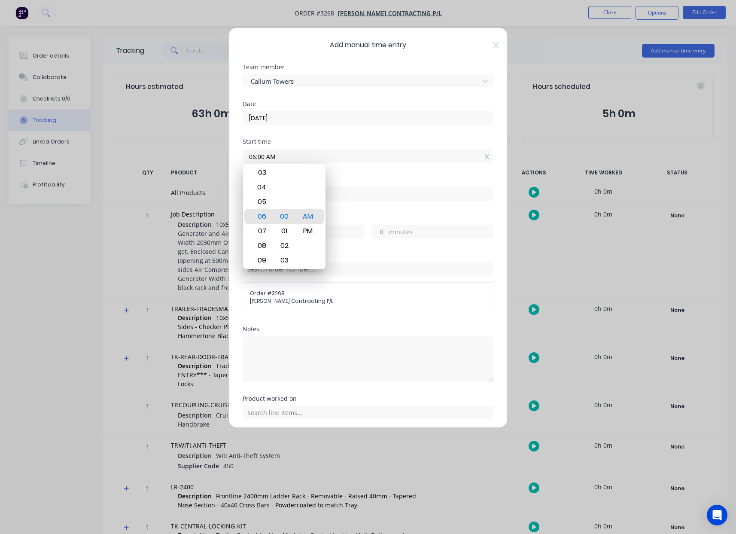
type input "3"
type input "12"
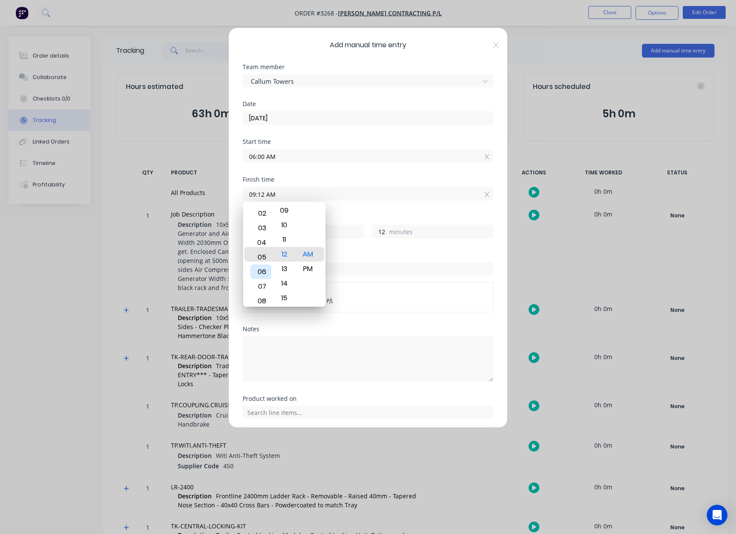
type input "05:12 AM"
type input "23"
click at [264, 226] on div "03" at bounding box center [260, 225] width 21 height 15
type input "03:12 AM"
type input "21"
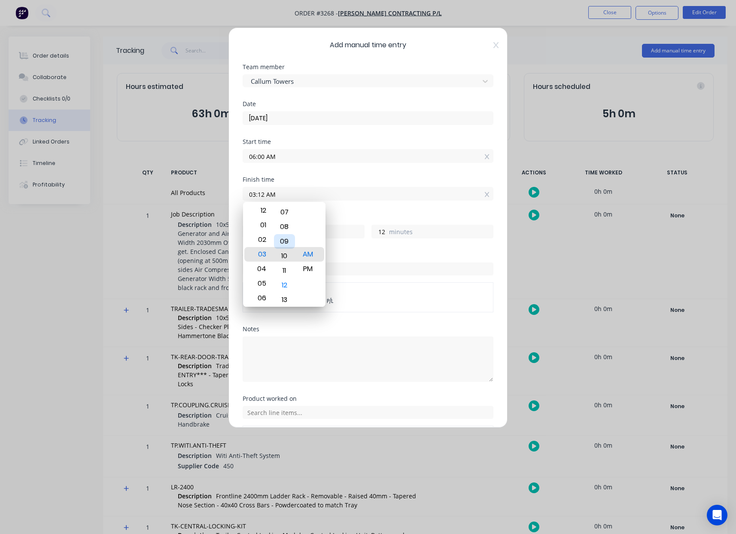
type input "03:09 AM"
type input "9"
type input "03:07 AM"
type input "7"
type input "03:05 AM"
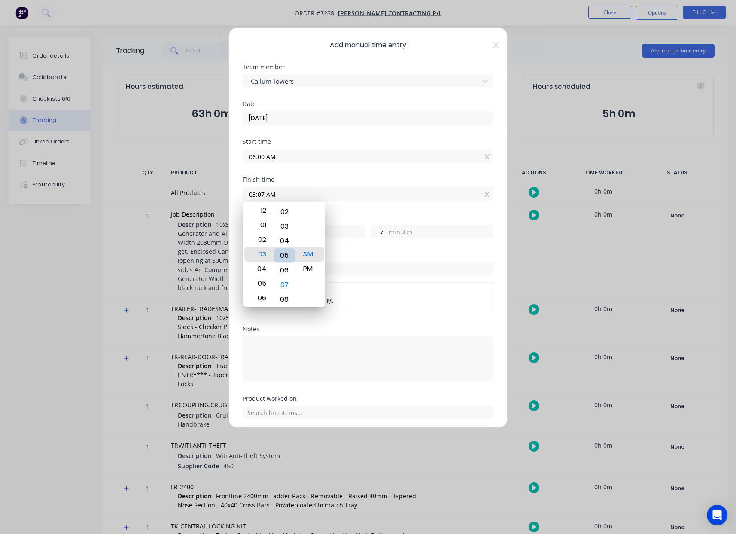
type input "5"
type input "03:03 AM"
type input "3"
click at [287, 212] on div "00" at bounding box center [284, 210] width 21 height 15
type input "03:00 AM"
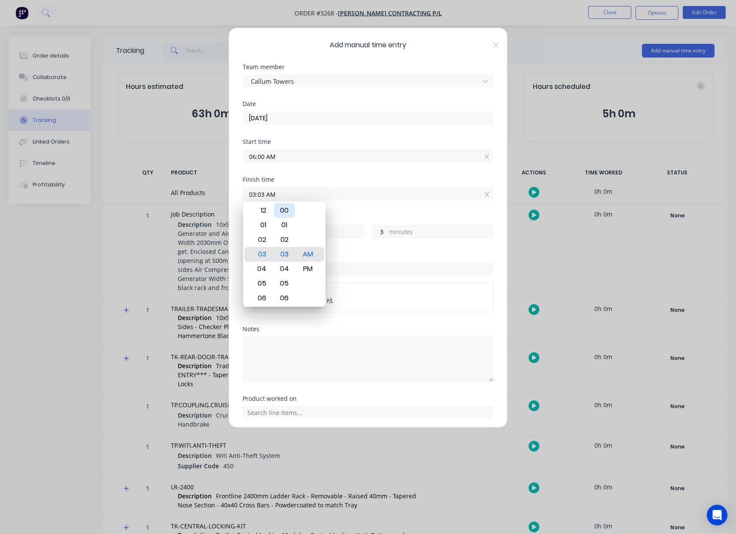
type input "0"
click at [311, 269] on div "PM" at bounding box center [308, 269] width 21 height 15
type input "03:00 PM"
type input "9"
click at [360, 192] on input "03:00 PM" at bounding box center [368, 193] width 250 height 13
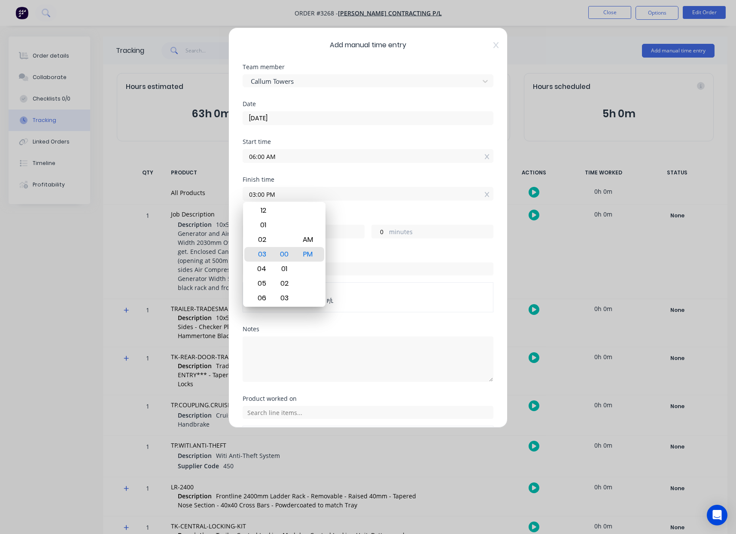
click at [365, 157] on input "06:00 AM" at bounding box center [368, 155] width 250 height 13
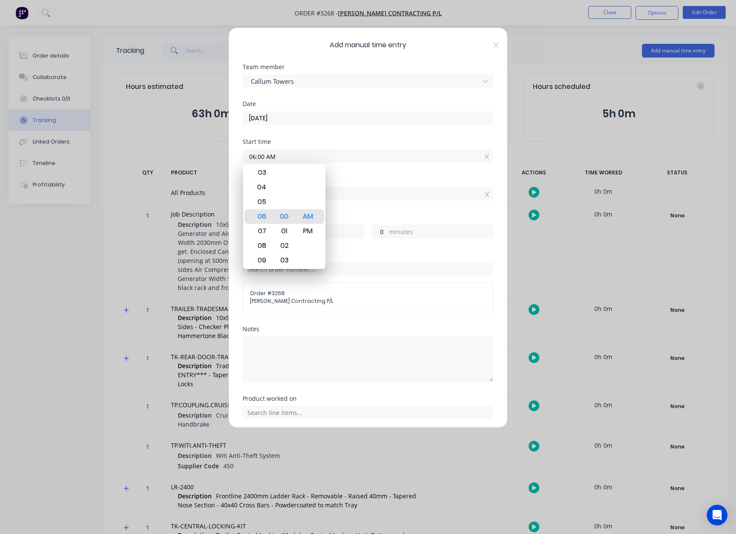
click at [422, 213] on div "Finish time 03:00 PM" at bounding box center [368, 196] width 251 height 38
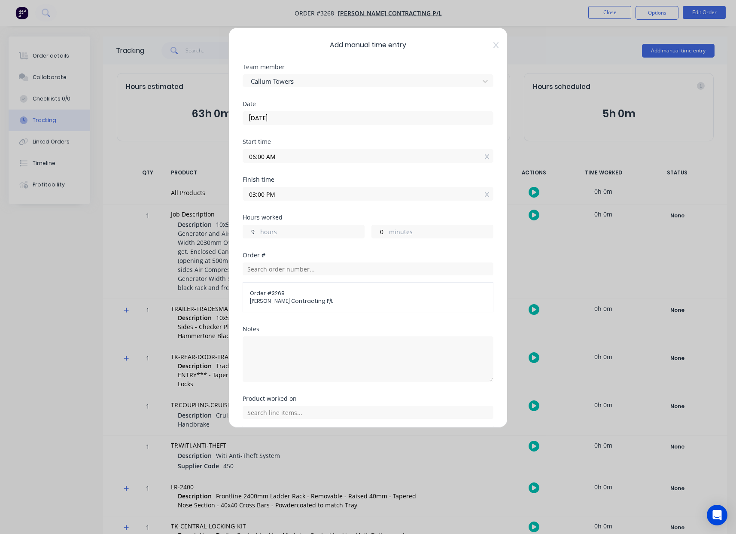
click at [253, 232] on input "9" at bounding box center [250, 231] width 15 height 13
type input "8"
type input "02:00 PM"
click at [332, 325] on div "Order # Order # 3268 [PERSON_NAME] Contracting P/L" at bounding box center [368, 289] width 251 height 74
click at [325, 414] on input "text" at bounding box center [368, 412] width 251 height 13
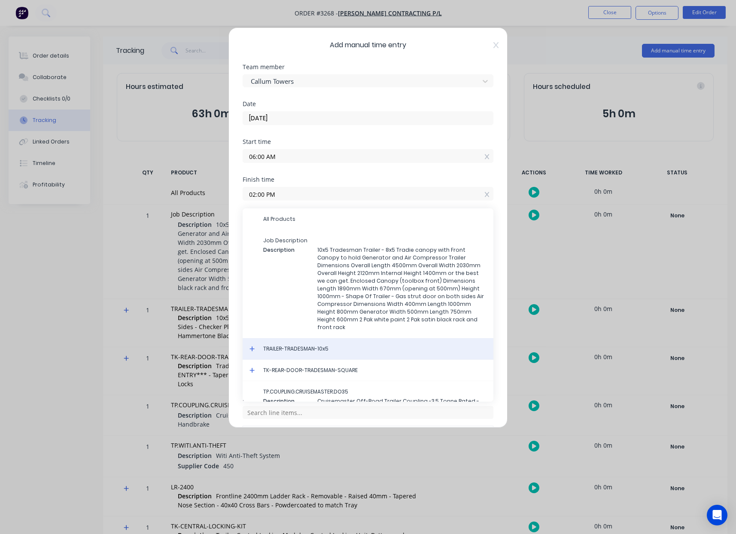
click at [341, 351] on span "TRAILER-TRADESMAN-10x5" at bounding box center [374, 349] width 223 height 8
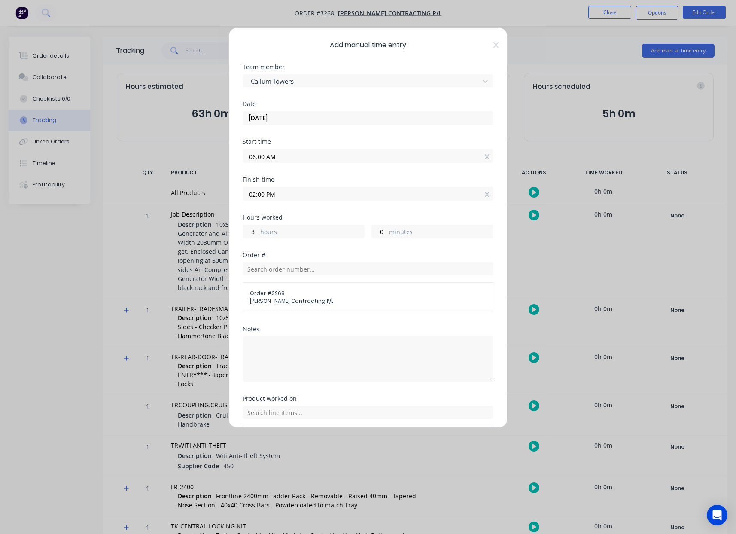
click at [379, 318] on div "Order # Order # 3268 [PERSON_NAME] Contracting P/L" at bounding box center [368, 289] width 251 height 74
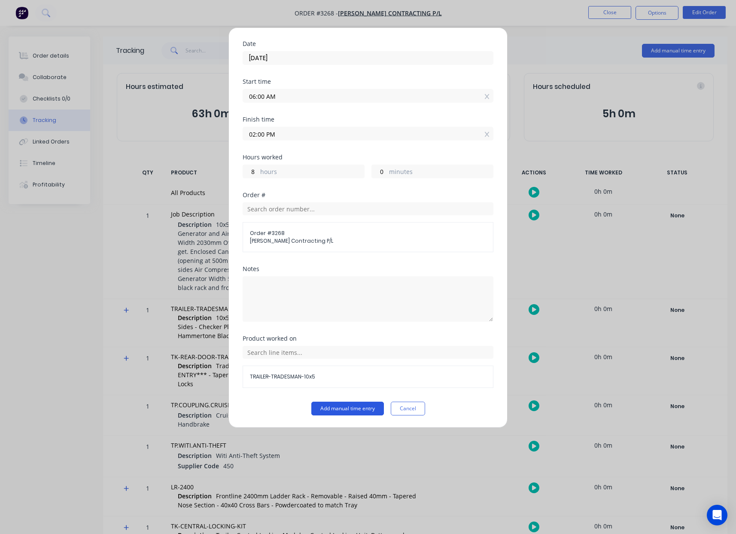
click at [339, 406] on button "Add manual time entry" at bounding box center [347, 409] width 73 height 14
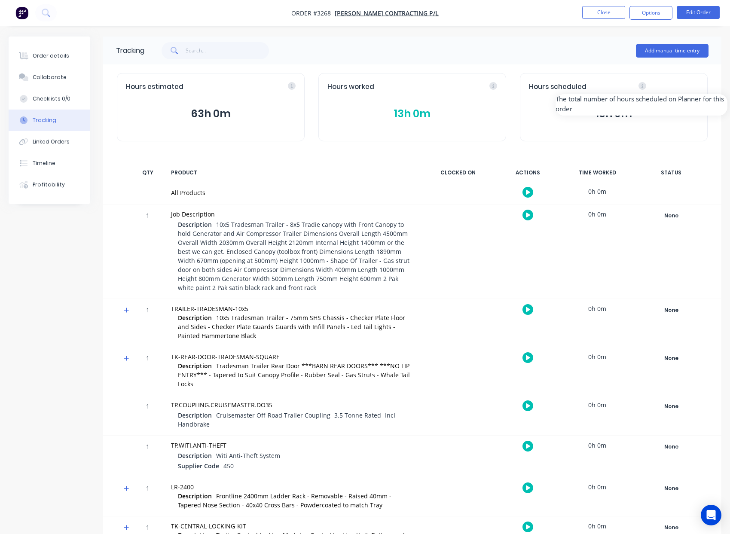
click at [695, 85] on div "Hours scheduled" at bounding box center [614, 87] width 170 height 10
click at [660, 47] on button "Add manual time entry" at bounding box center [672, 51] width 73 height 14
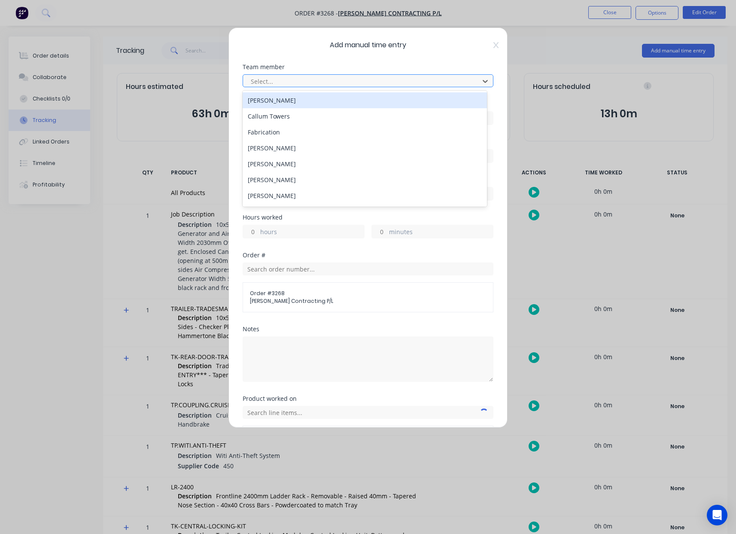
click at [369, 75] on div "Select..." at bounding box center [362, 81] width 230 height 13
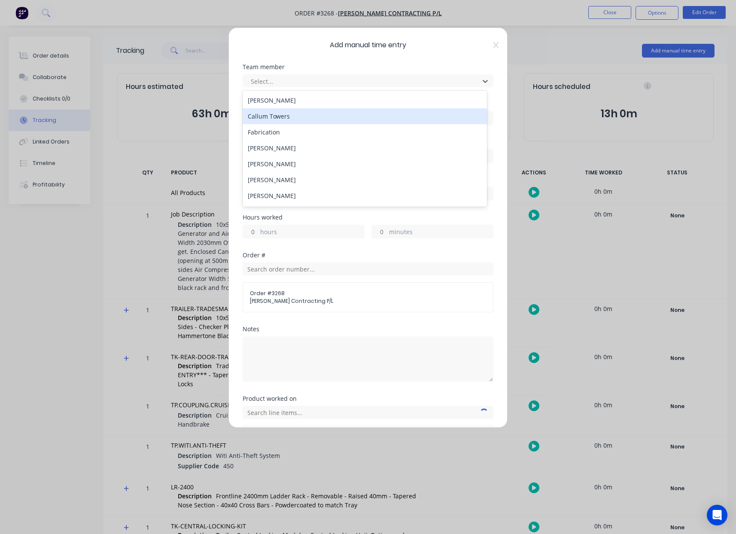
click at [299, 116] on div "Callum Towers" at bounding box center [365, 116] width 244 height 16
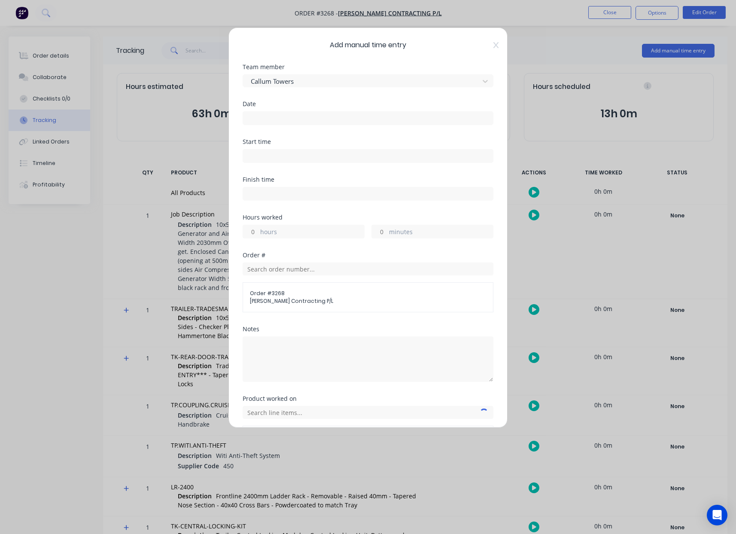
click at [293, 118] on input at bounding box center [368, 118] width 250 height 13
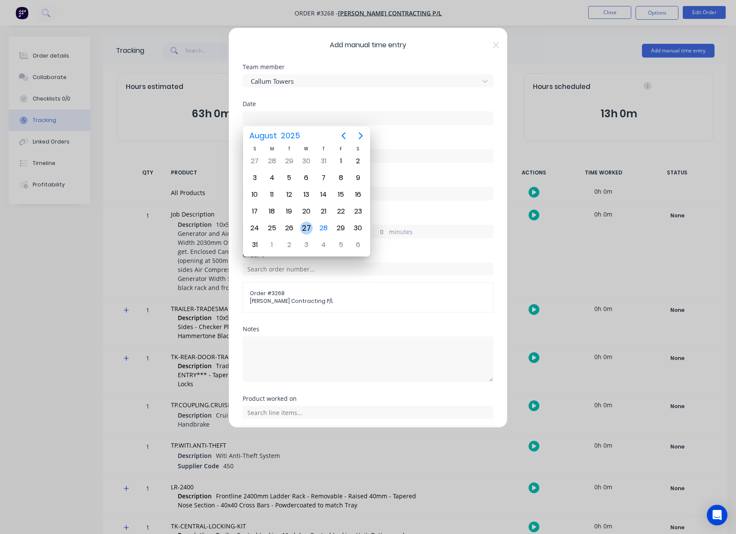
click at [308, 229] on div "27" at bounding box center [306, 228] width 13 height 13
type input "[DATE]"
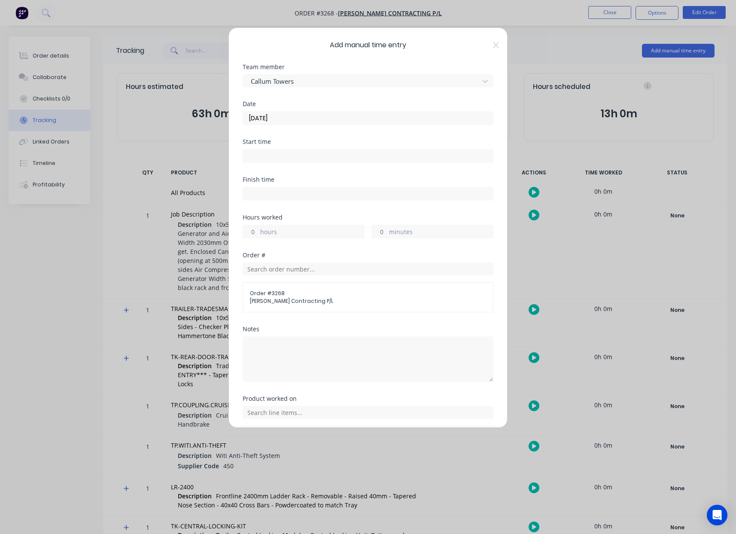
click at [283, 161] on input at bounding box center [368, 155] width 250 height 13
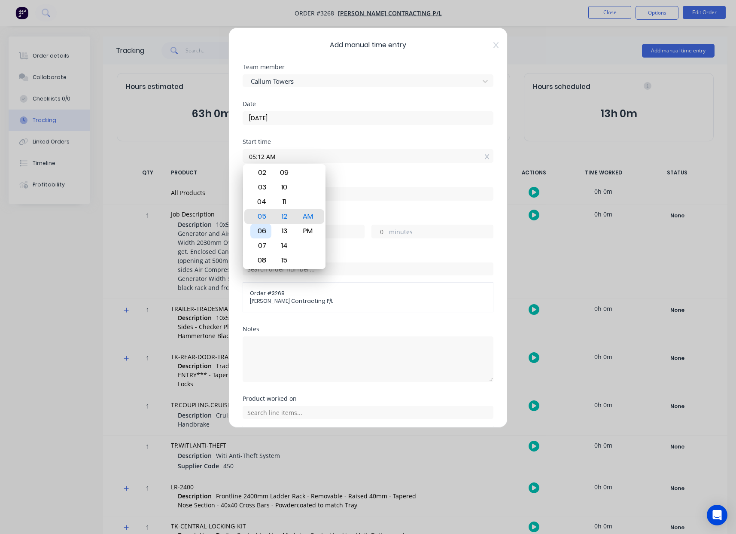
click at [263, 229] on div "06" at bounding box center [260, 231] width 21 height 15
type input "06:00 AM"
click at [285, 219] on div "00" at bounding box center [284, 216] width 21 height 15
click at [360, 195] on input at bounding box center [368, 193] width 250 height 13
type input "09:12 AM"
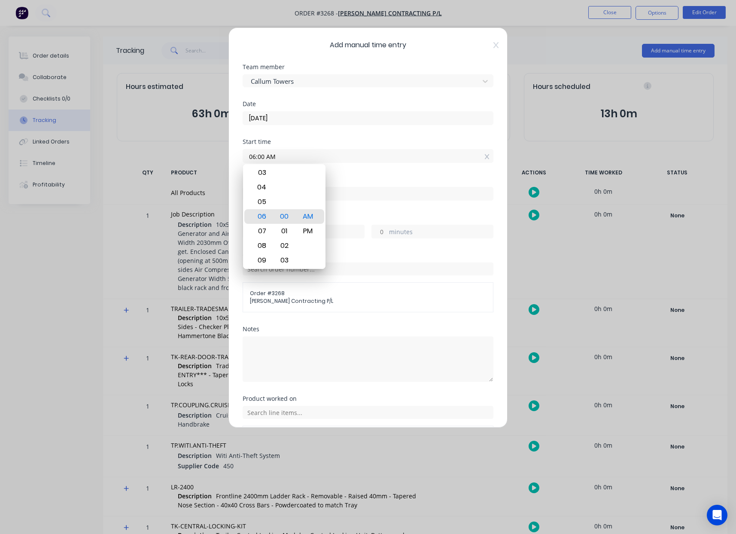
type input "3"
type input "12"
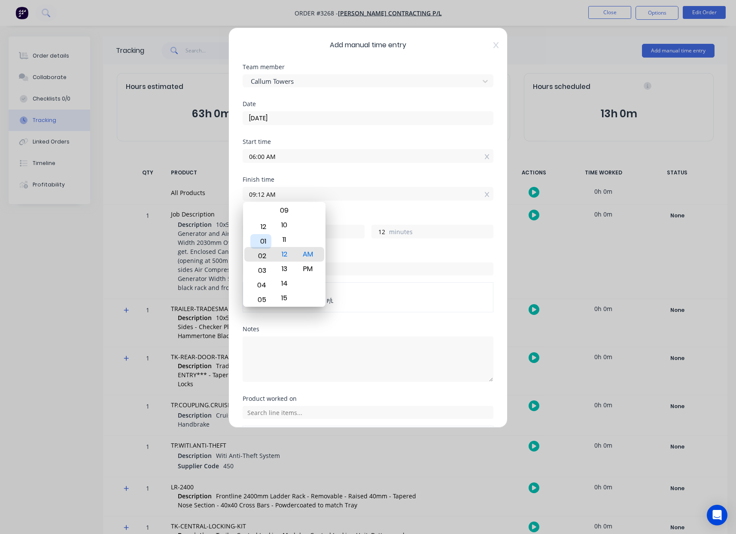
type input "02:12 AM"
type input "20"
type input "05:12 AM"
type input "23"
click at [258, 226] on div "03" at bounding box center [260, 225] width 21 height 15
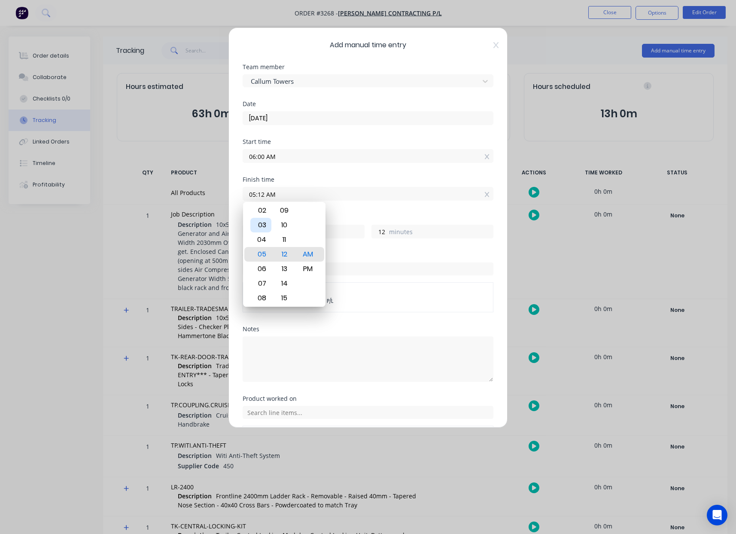
type input "03:12 AM"
type input "21"
type input "03:08 AM"
type input "8"
type input "03:05 AM"
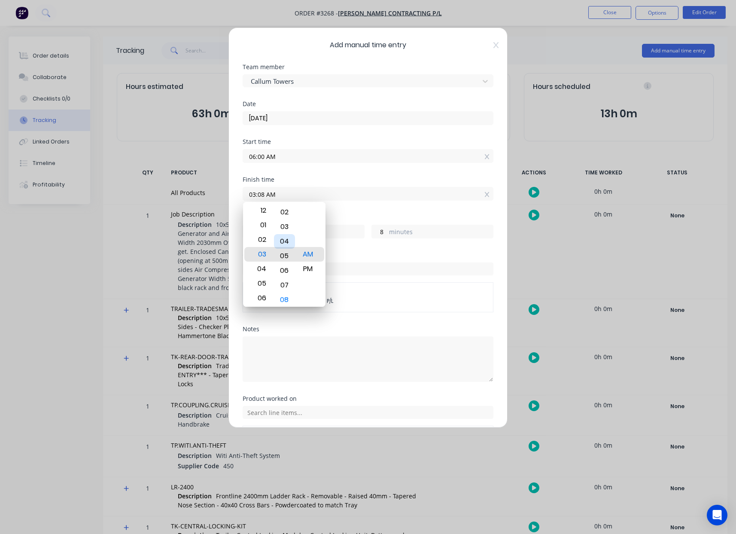
type input "5"
type input "03:03 AM"
type input "3"
type input "03:02 AM"
type input "2"
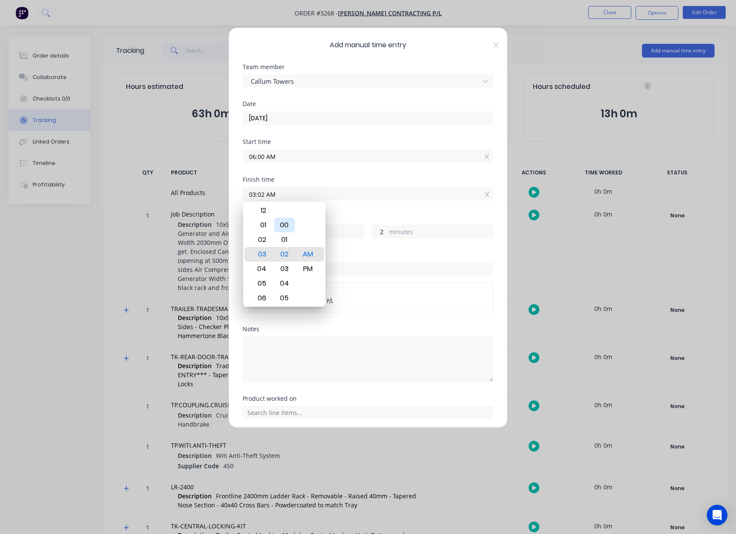
click at [283, 227] on div "00" at bounding box center [284, 225] width 21 height 15
type input "03:00 AM"
type input "0"
click at [311, 267] on div "PM" at bounding box center [308, 269] width 21 height 15
type input "03:00 PM"
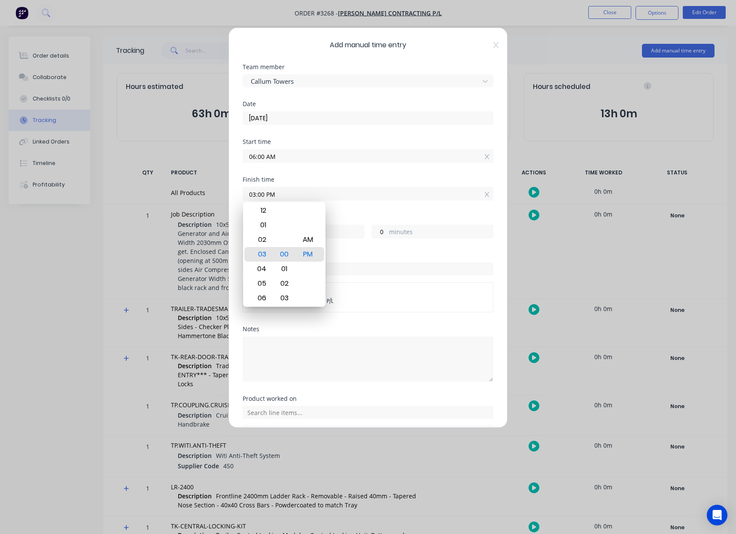
click at [344, 233] on label "hours" at bounding box center [312, 232] width 104 height 11
click at [258, 233] on input "9" at bounding box center [250, 231] width 15 height 13
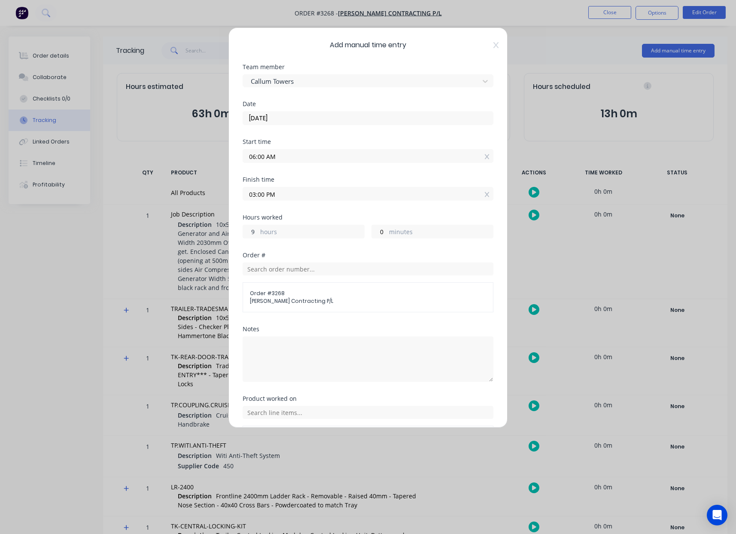
drag, startPoint x: 256, startPoint y: 231, endPoint x: 216, endPoint y: 231, distance: 39.5
click at [219, 231] on div "Add manual time entry Team member Callum Towers Date [DATE] Start time 06:00 AM…" at bounding box center [368, 267] width 736 height 534
type input "8"
type input "02:00 PM"
click at [315, 412] on input "text" at bounding box center [368, 412] width 251 height 13
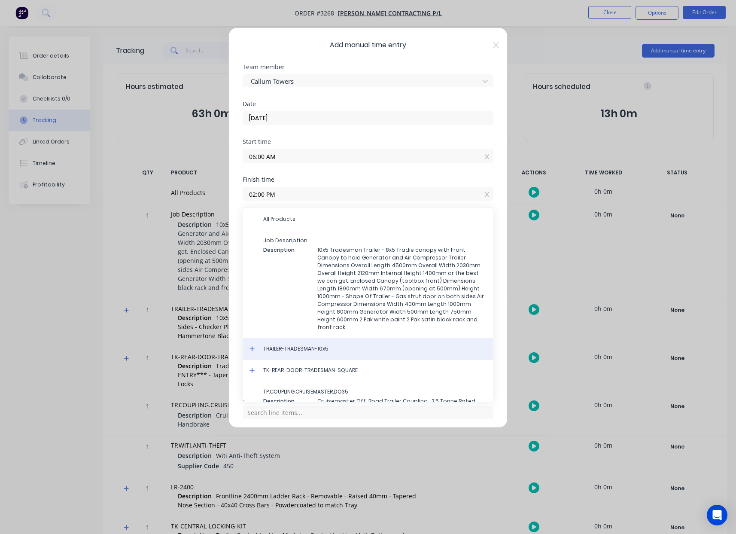
click at [323, 348] on span "TRAILER-TRADESMAN-10x5" at bounding box center [374, 349] width 223 height 8
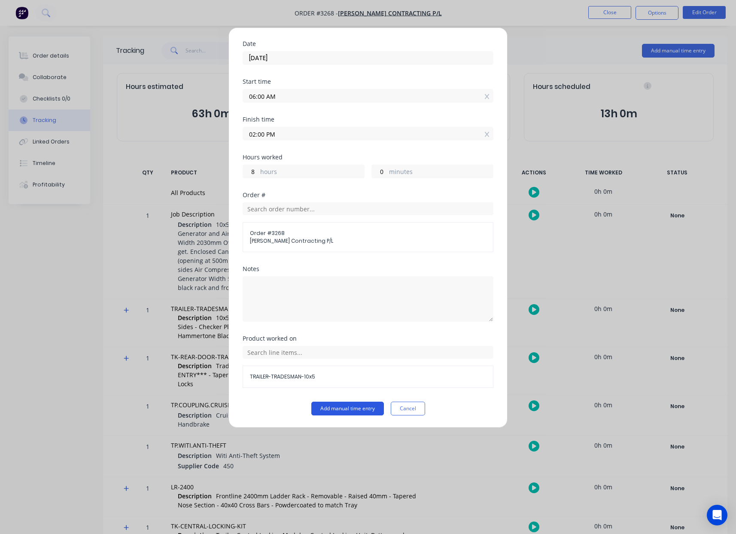
click at [353, 412] on button "Add manual time entry" at bounding box center [347, 409] width 73 height 14
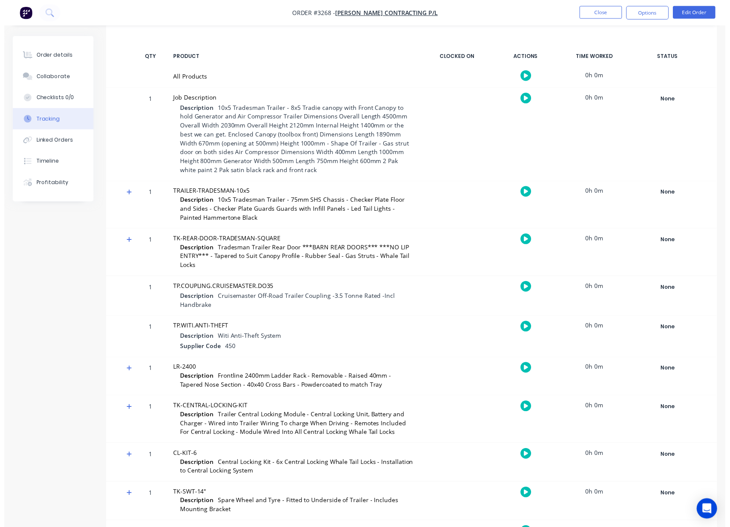
scroll to position [0, 0]
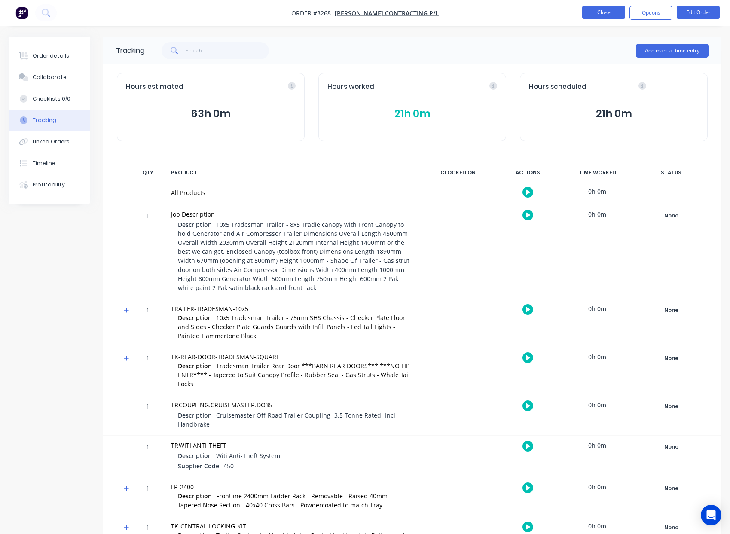
click at [599, 12] on button "Close" at bounding box center [603, 12] width 43 height 13
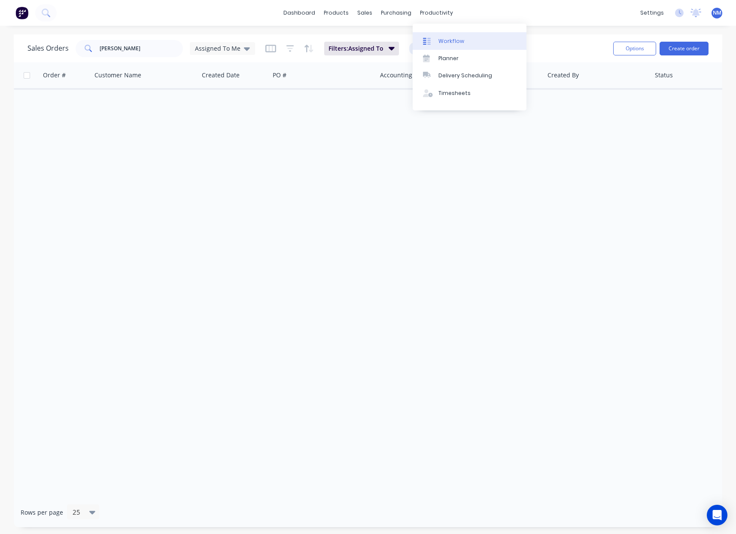
click at [448, 37] on div "Workflow" at bounding box center [452, 41] width 26 height 8
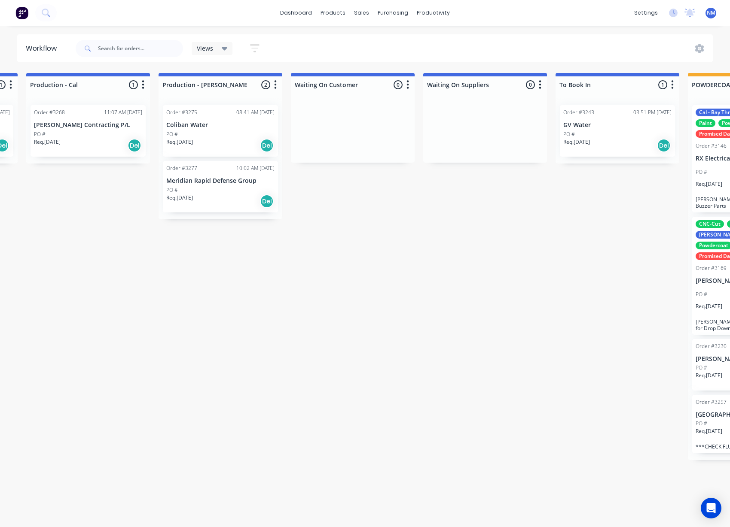
scroll to position [0, 1161]
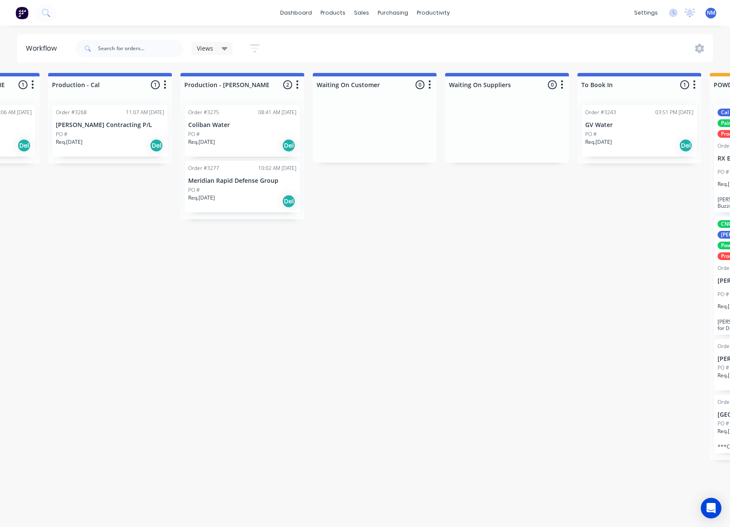
click at [238, 197] on div "Req. [DATE] Del" at bounding box center [242, 201] width 108 height 15
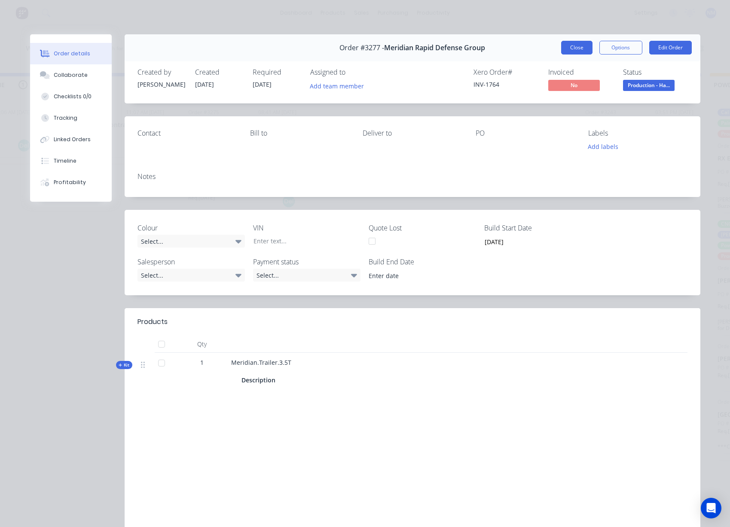
click at [574, 51] on button "Close" at bounding box center [576, 48] width 31 height 14
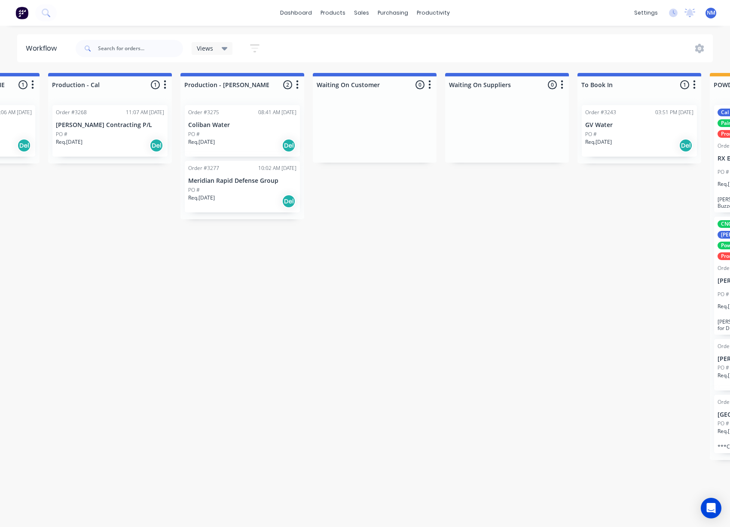
click at [250, 200] on div "Req. [DATE] Del" at bounding box center [242, 201] width 108 height 15
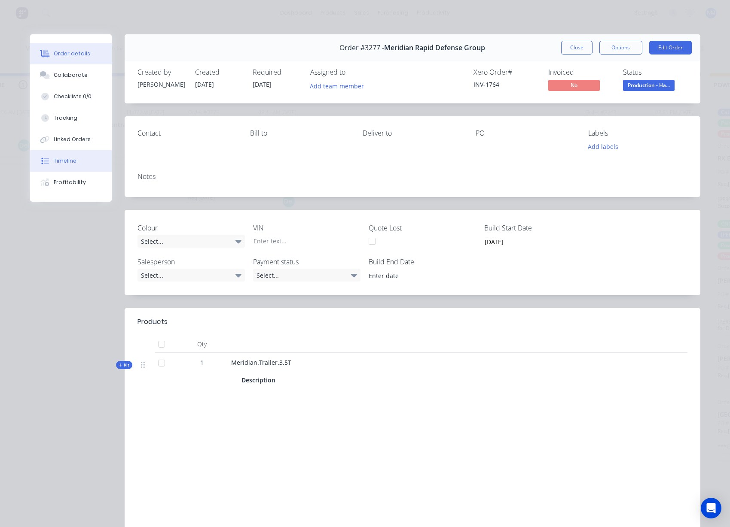
click at [70, 160] on div "Timeline" at bounding box center [65, 161] width 23 height 8
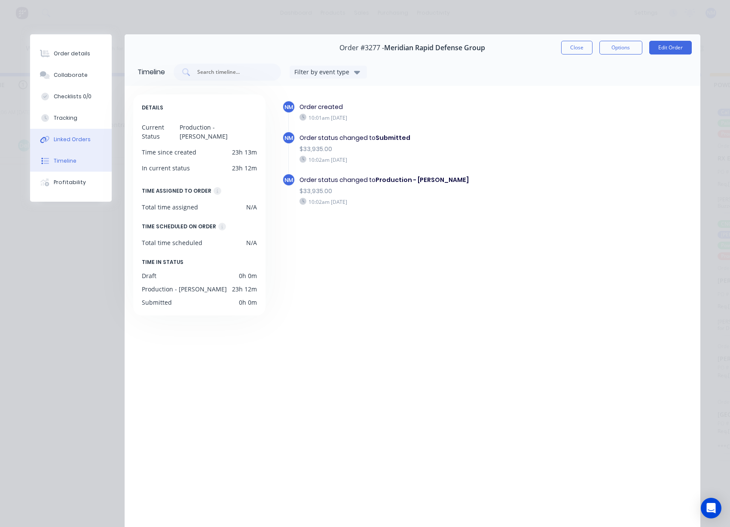
click at [69, 140] on div "Linked Orders" at bounding box center [72, 140] width 37 height 8
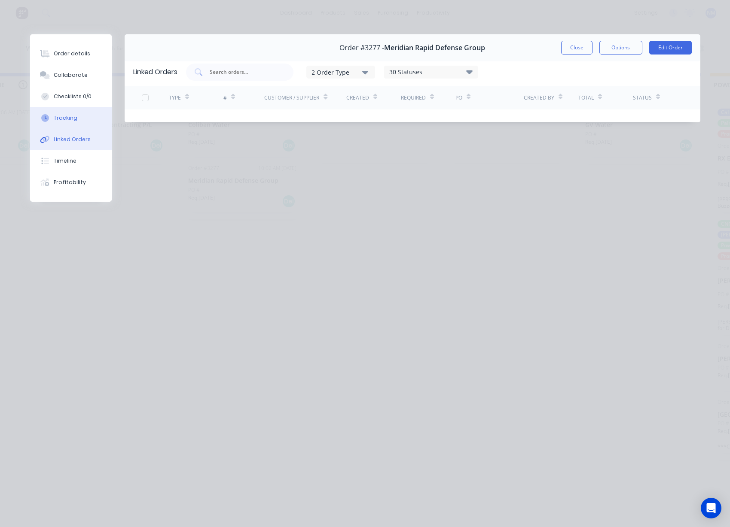
click at [68, 116] on div "Tracking" at bounding box center [66, 118] width 24 height 8
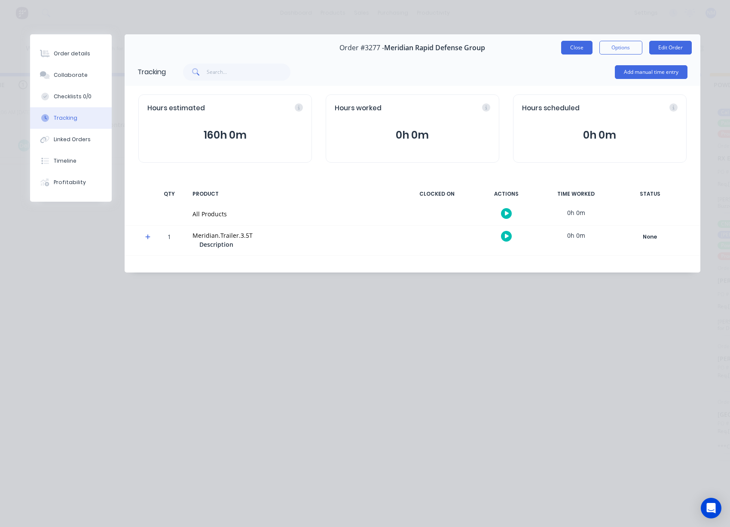
click at [579, 47] on button "Close" at bounding box center [576, 48] width 31 height 14
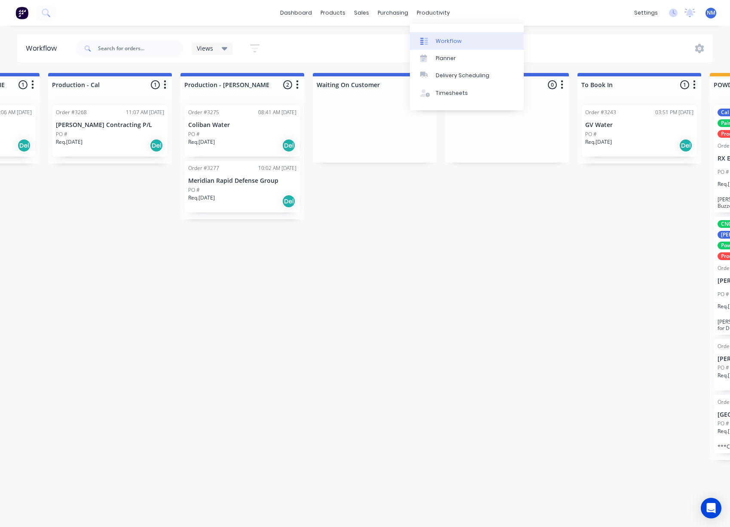
click at [449, 44] on div "Workflow" at bounding box center [449, 41] width 26 height 8
click at [452, 59] on div "Planner" at bounding box center [446, 59] width 20 height 8
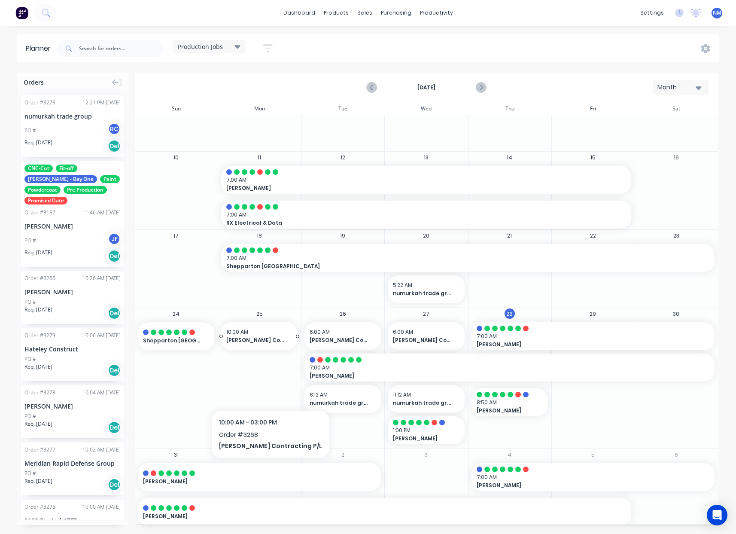
scroll to position [62, 0]
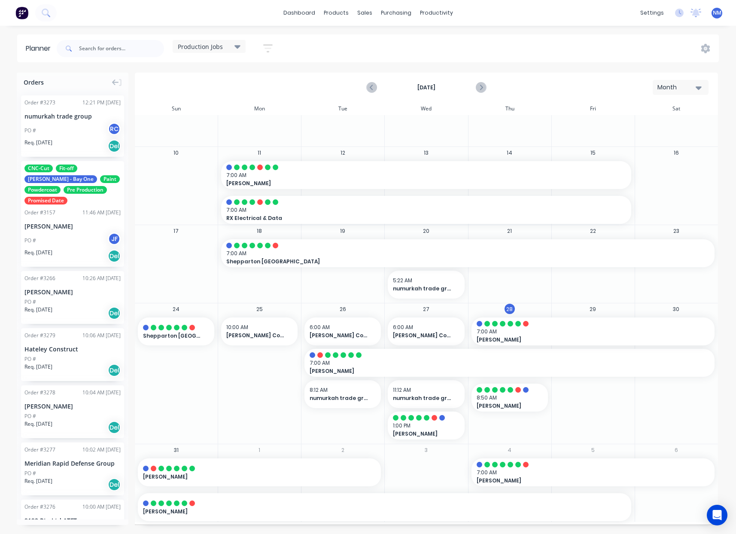
click at [229, 46] on div "Production Jobs" at bounding box center [209, 47] width 63 height 8
click at [229, 181] on button "[PERSON_NAME] - Bay One" at bounding box center [224, 179] width 91 height 10
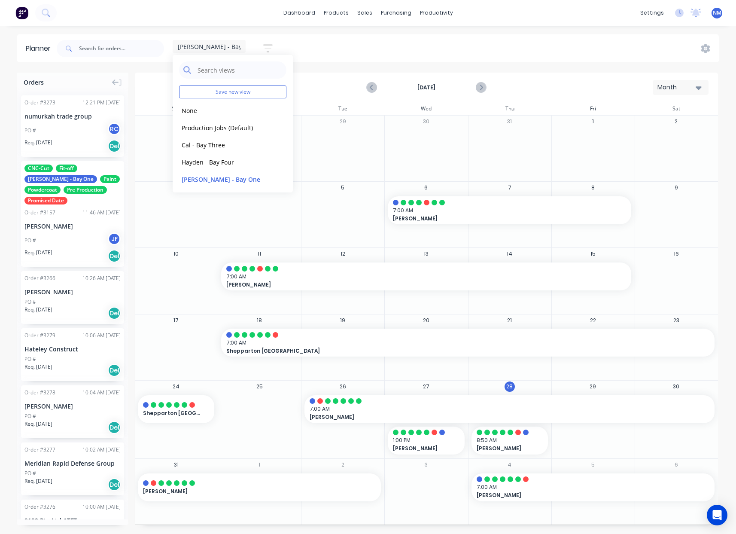
click at [325, 91] on div "[DATE] Month" at bounding box center [427, 87] width 582 height 28
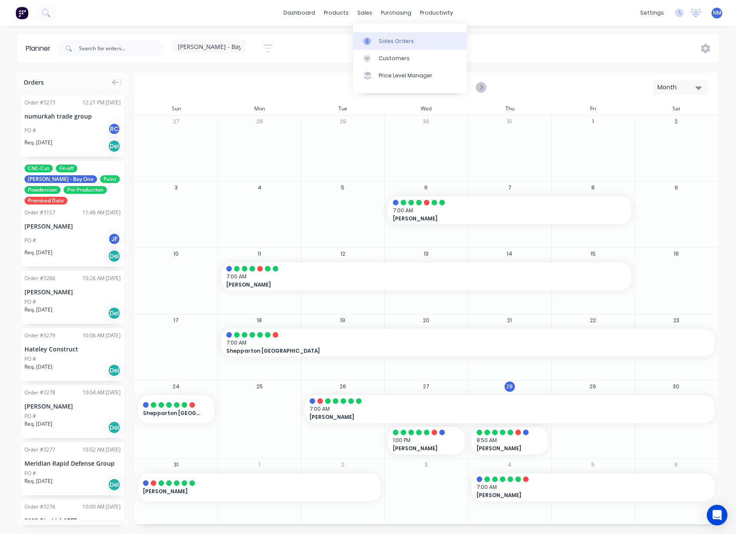
click at [388, 43] on div "Sales Orders" at bounding box center [396, 41] width 35 height 8
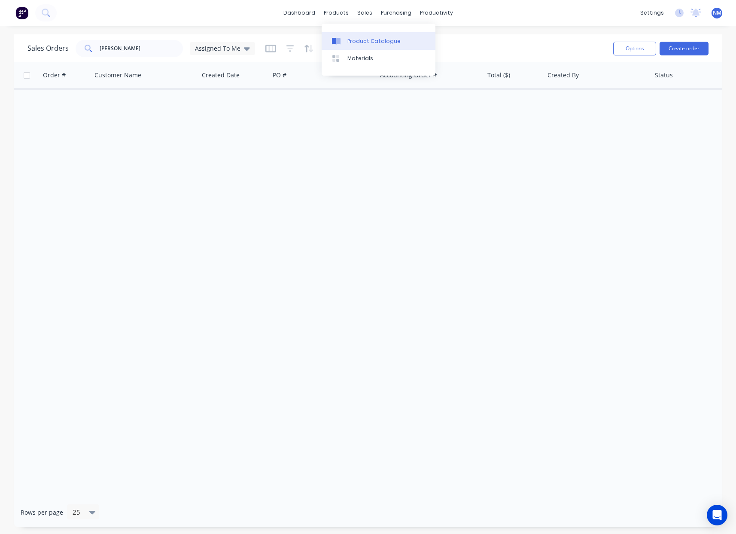
click at [360, 38] on div "Product Catalogue" at bounding box center [373, 41] width 53 height 8
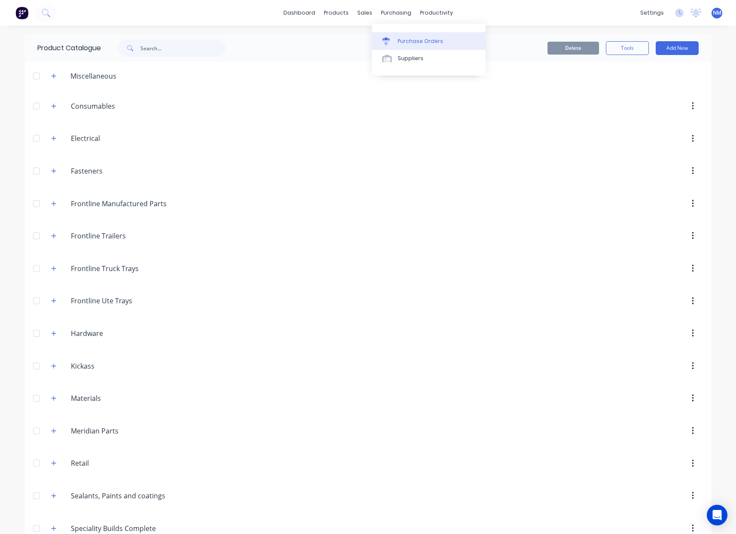
click at [428, 38] on div "Purchase Orders" at bounding box center [421, 41] width 46 height 8
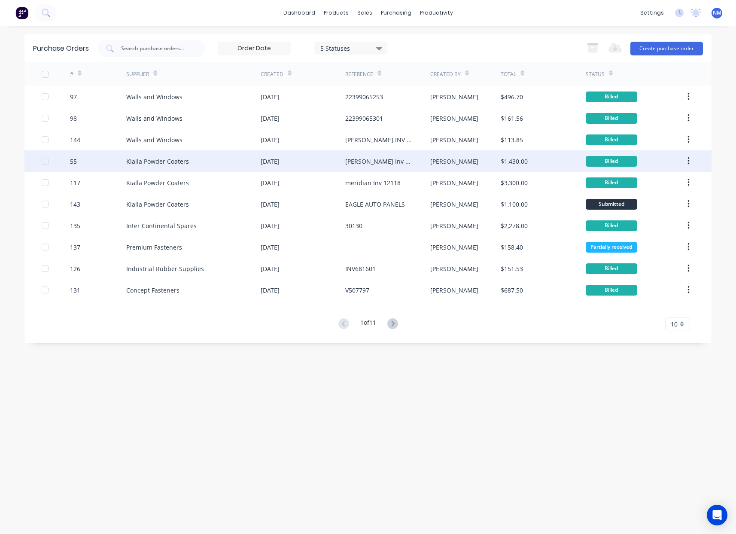
click at [208, 156] on div "Kialla Powder Coaters" at bounding box center [193, 160] width 134 height 21
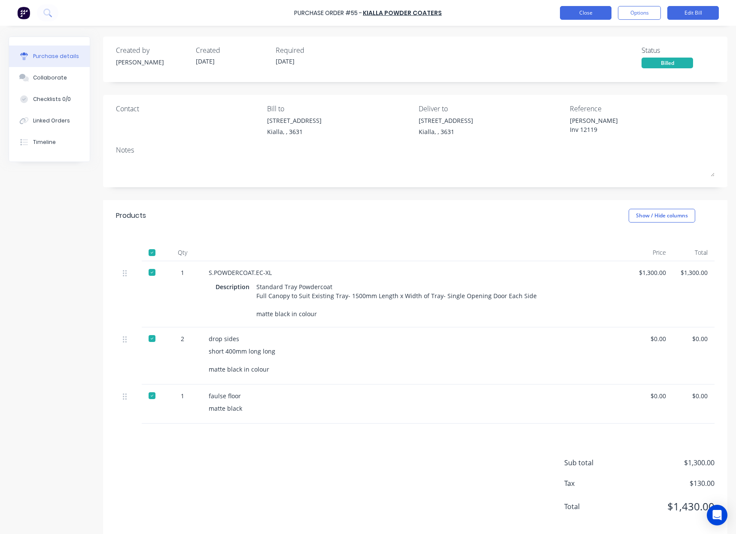
click at [570, 12] on button "Close" at bounding box center [586, 13] width 52 height 14
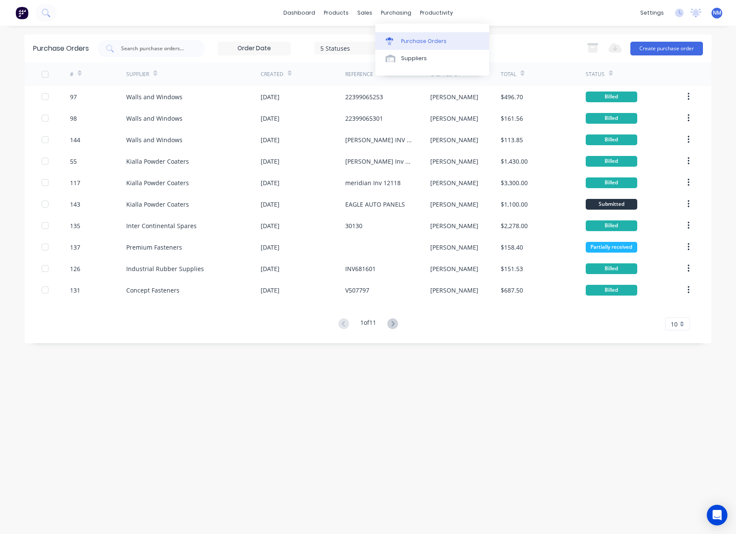
click at [419, 39] on div "Purchase Orders" at bounding box center [424, 41] width 46 height 8
click at [385, 46] on link "Sales Orders" at bounding box center [410, 40] width 114 height 17
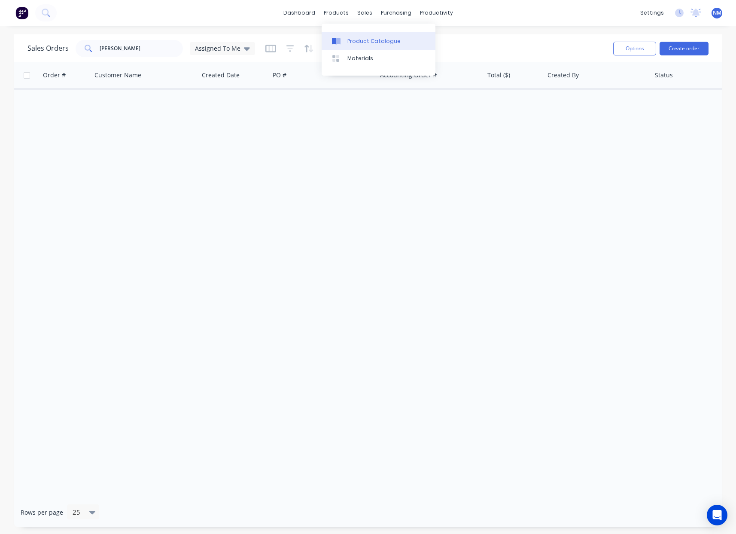
click at [360, 39] on div "Product Catalogue" at bounding box center [373, 41] width 53 height 8
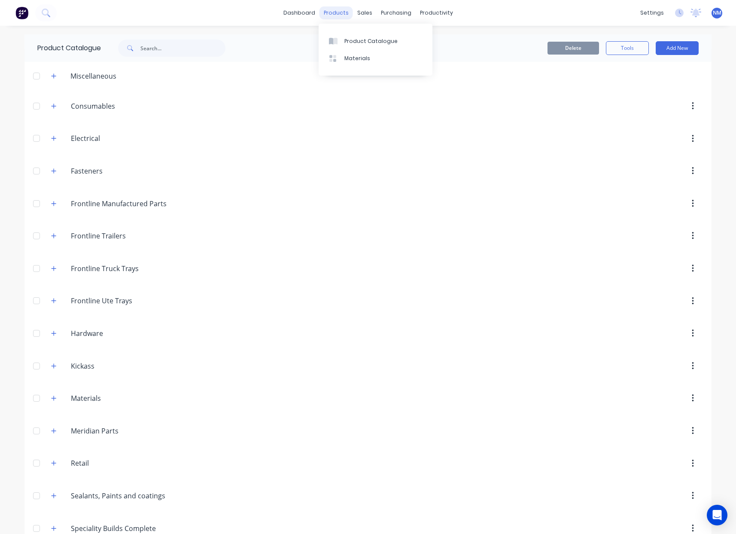
click at [337, 13] on div "products" at bounding box center [337, 12] width 34 height 13
click at [359, 37] on div "Product Catalogue" at bounding box center [370, 41] width 53 height 8
click at [378, 38] on div "Sales Orders" at bounding box center [393, 41] width 35 height 8
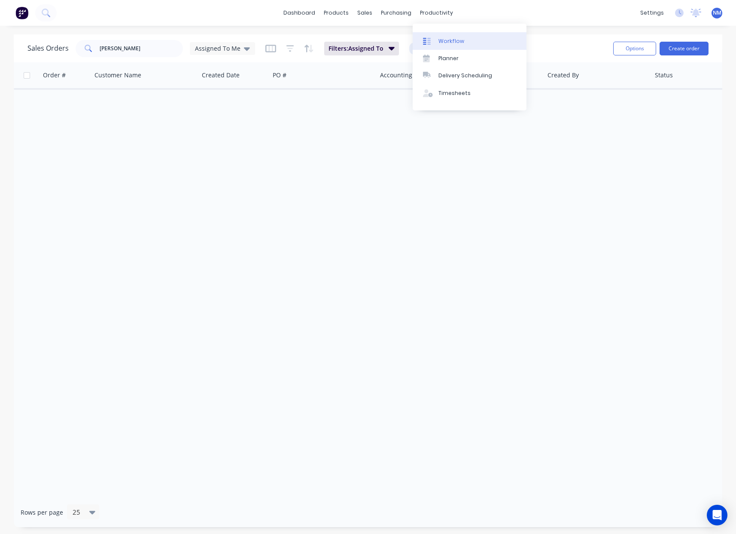
click at [450, 38] on div "Workflow" at bounding box center [452, 41] width 26 height 8
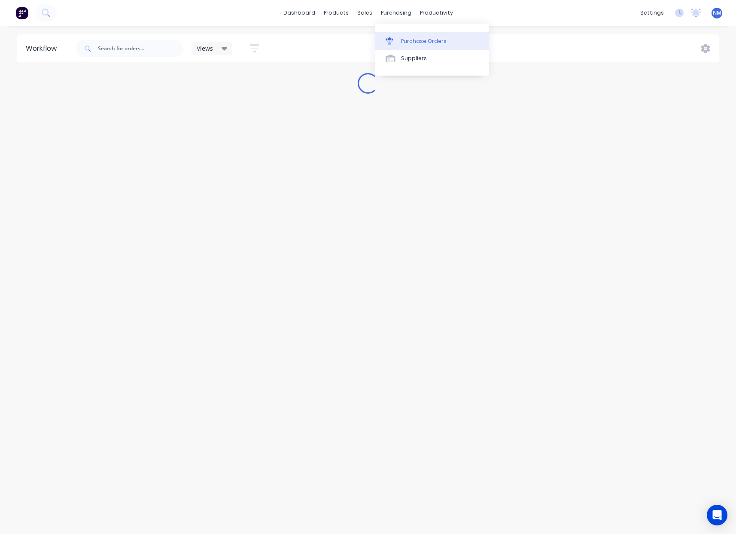
click at [409, 40] on div "Purchase Orders" at bounding box center [424, 41] width 46 height 8
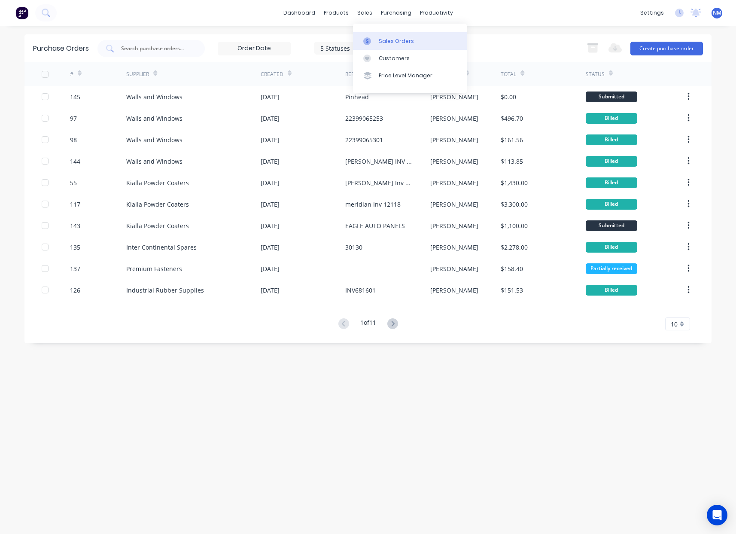
click at [388, 43] on div "Sales Orders" at bounding box center [396, 41] width 35 height 8
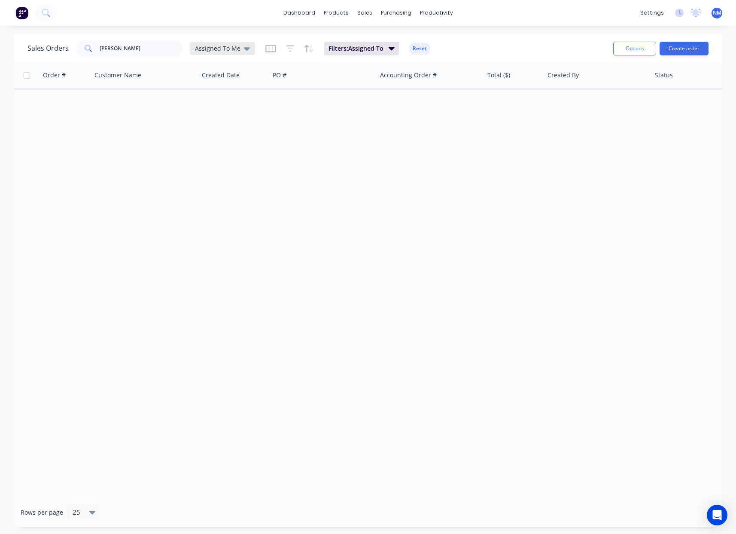
click at [244, 48] on icon at bounding box center [247, 48] width 6 height 3
click at [223, 43] on div "Assigned To Me" at bounding box center [222, 48] width 65 height 13
click at [238, 47] on span "Assigned To Me" at bounding box center [218, 48] width 46 height 9
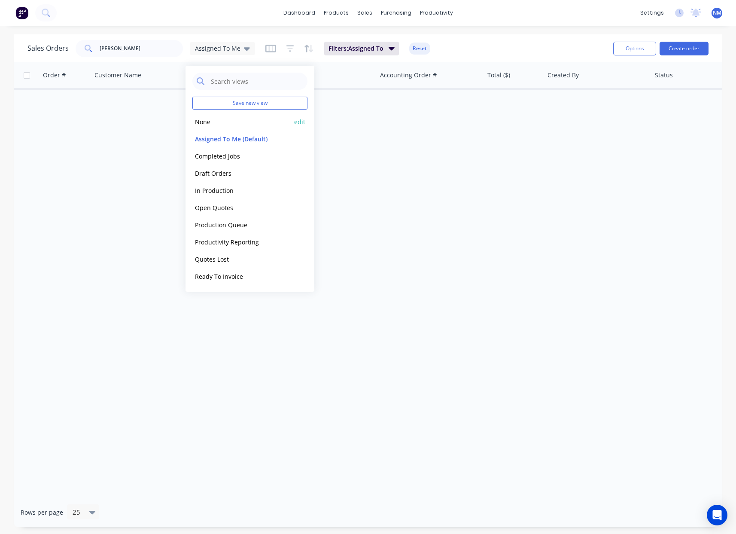
click at [215, 118] on button "None" at bounding box center [241, 122] width 98 height 10
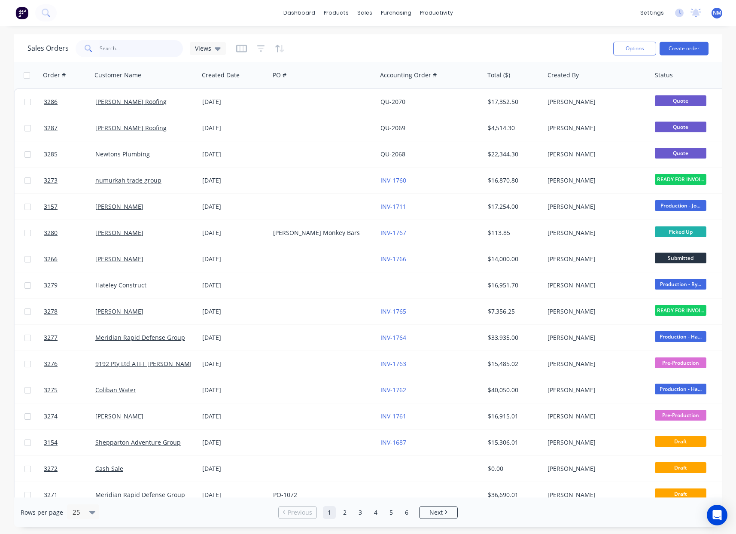
click at [125, 46] on input "[PERSON_NAME]" at bounding box center [142, 48] width 84 height 17
drag, startPoint x: 128, startPoint y: 47, endPoint x: 0, endPoint y: 45, distance: 127.6
click at [0, 47] on div "Sales Orders [PERSON_NAME] Views Options Create order Order # Customer Name Cre…" at bounding box center [368, 280] width 736 height 493
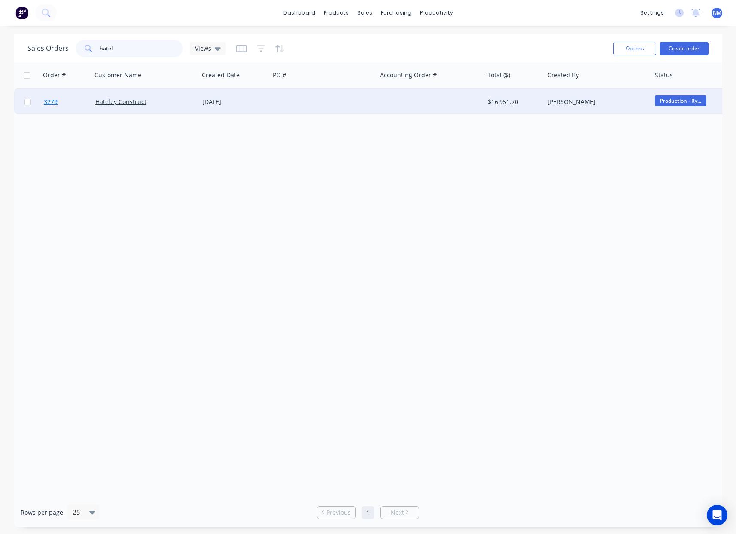
type input "hatel"
click at [55, 101] on span "3279" at bounding box center [51, 102] width 14 height 9
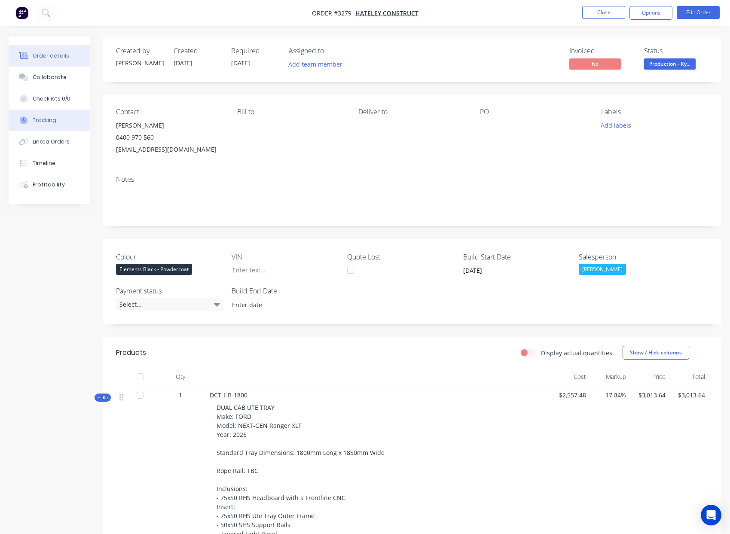
click at [55, 121] on button "Tracking" at bounding box center [50, 120] width 82 height 21
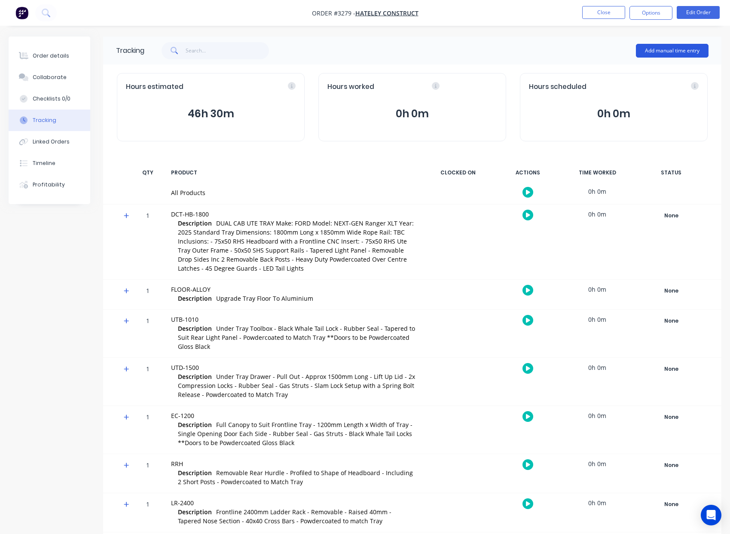
click at [680, 53] on button "Add manual time entry" at bounding box center [672, 51] width 73 height 14
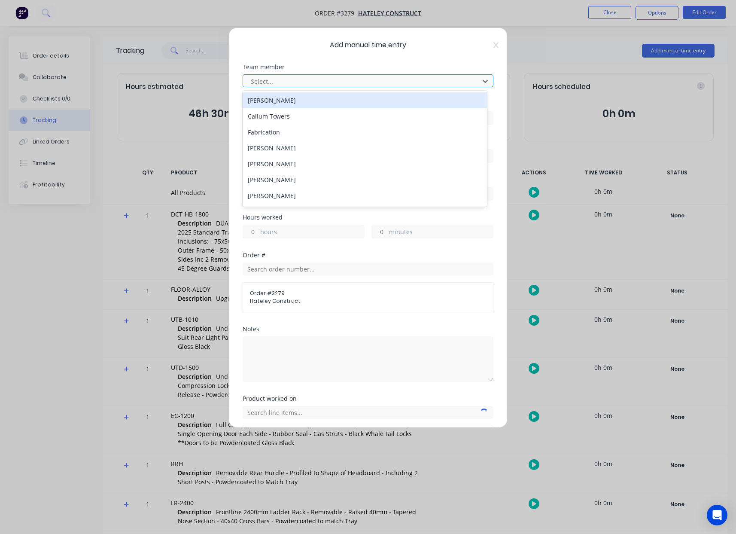
click at [396, 84] on div at bounding box center [362, 81] width 225 height 11
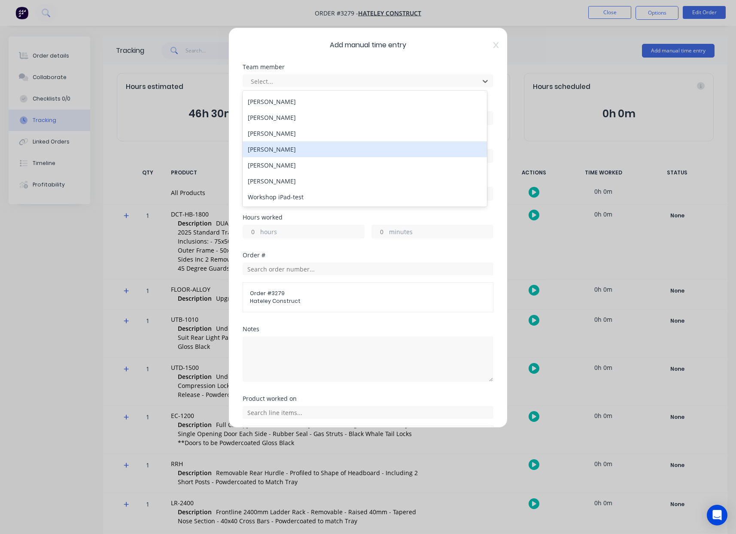
click at [293, 152] on div "[PERSON_NAME]" at bounding box center [365, 149] width 244 height 16
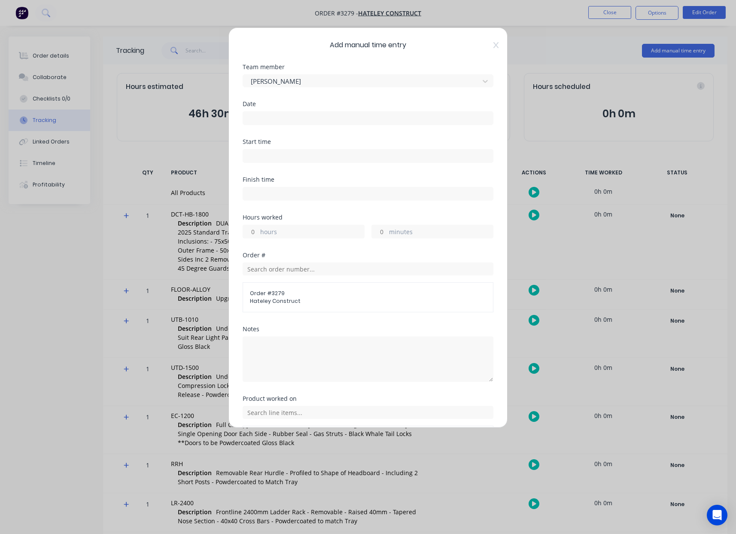
click at [289, 118] on input at bounding box center [368, 118] width 250 height 13
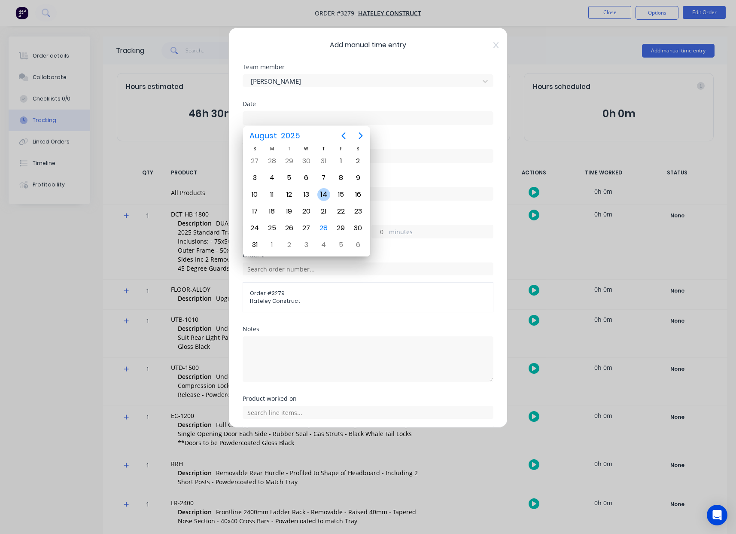
click at [322, 193] on div "14" at bounding box center [323, 194] width 13 height 13
type input "[DATE]"
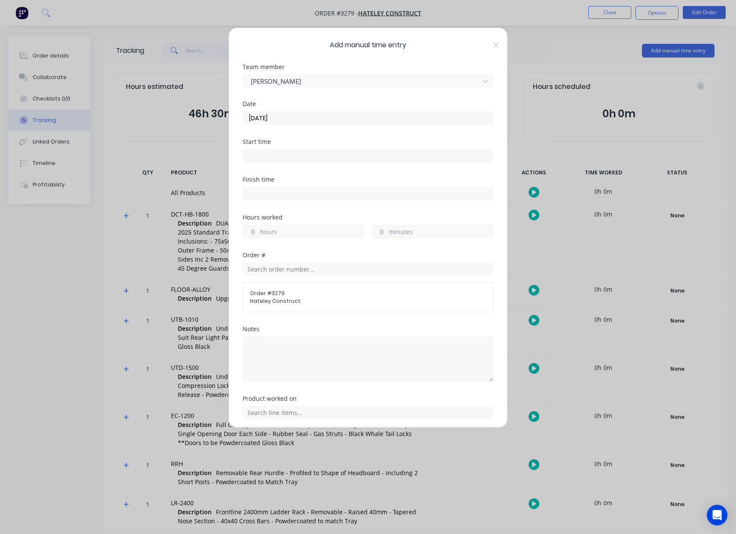
click at [278, 159] on input at bounding box center [368, 155] width 250 height 13
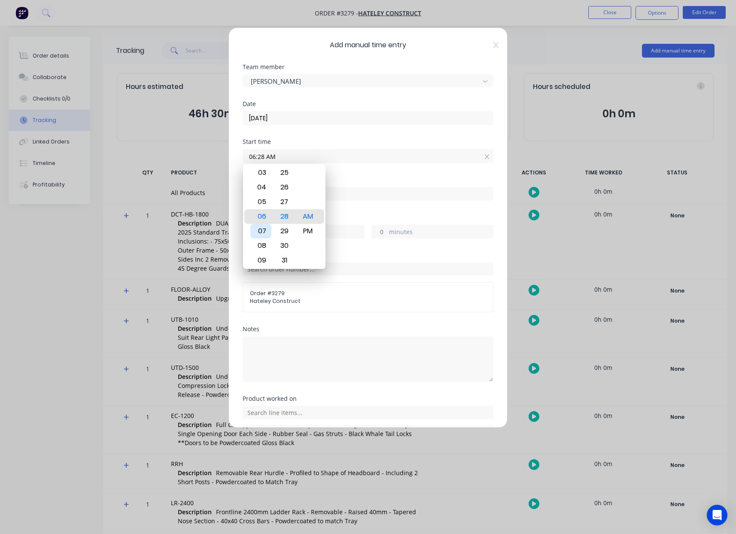
click at [264, 230] on div "07" at bounding box center [260, 231] width 21 height 15
click at [284, 205] on div "00" at bounding box center [284, 202] width 21 height 15
type input "07:00 AM"
click at [347, 195] on input at bounding box center [368, 193] width 250 height 13
type input "09:28 AM"
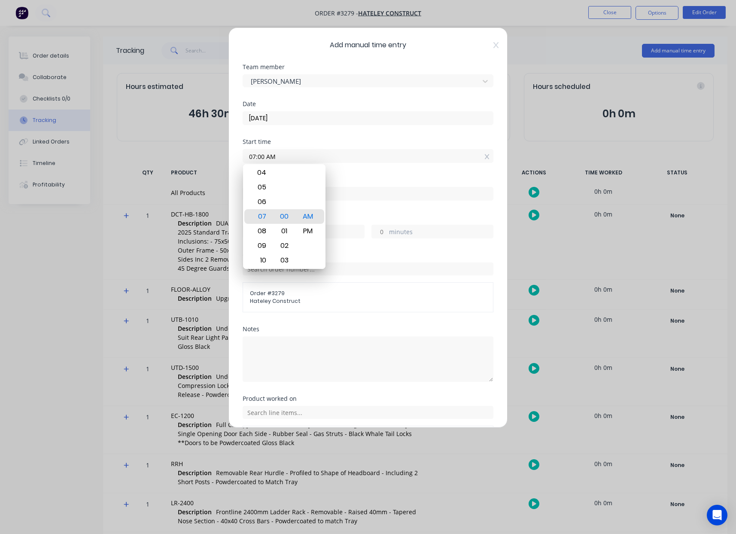
type input "2"
type input "28"
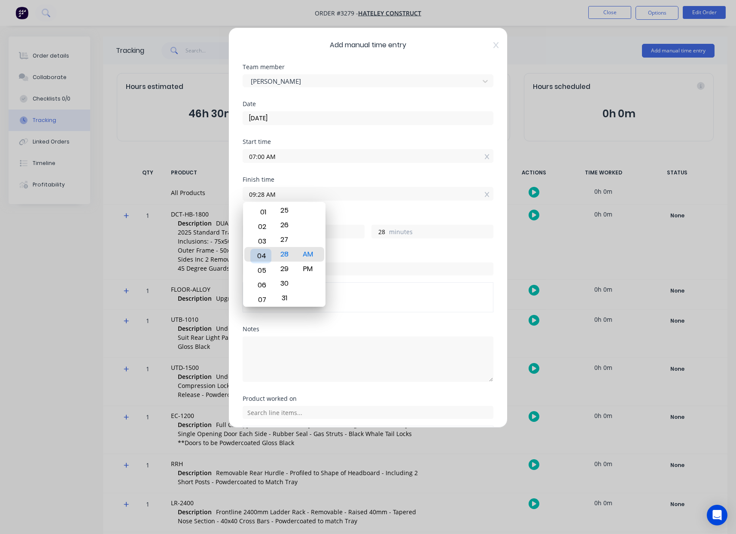
type input "04:28 AM"
type input "21"
click at [256, 256] on div "04" at bounding box center [260, 254] width 21 height 15
type input "04:07 AM"
type input "7"
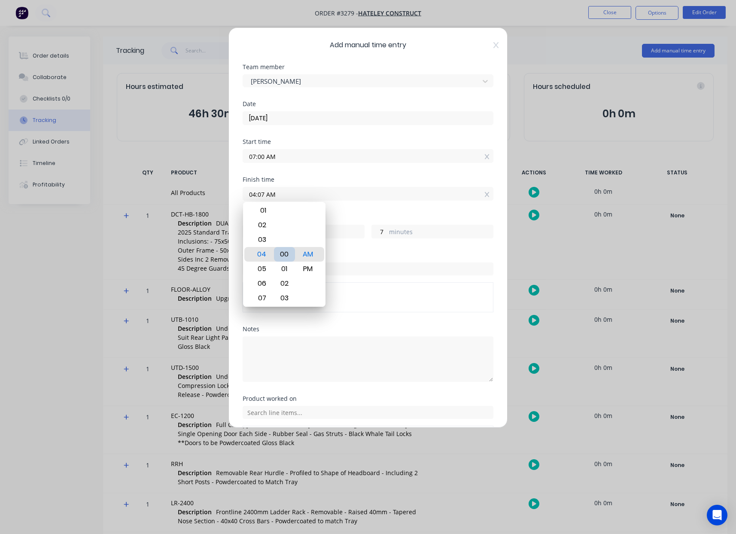
type input "04:00 AM"
type input "0"
click at [282, 256] on div "00" at bounding box center [284, 254] width 21 height 15
click at [307, 266] on div "PM" at bounding box center [308, 269] width 21 height 15
type input "04:00 PM"
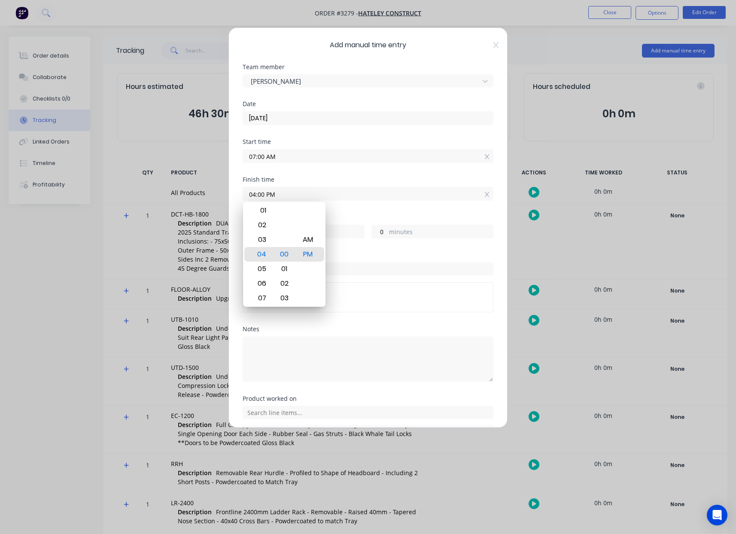
click at [335, 198] on input "04:00 PM" at bounding box center [368, 193] width 250 height 13
click at [318, 156] on input "07:00 AM" at bounding box center [368, 155] width 250 height 13
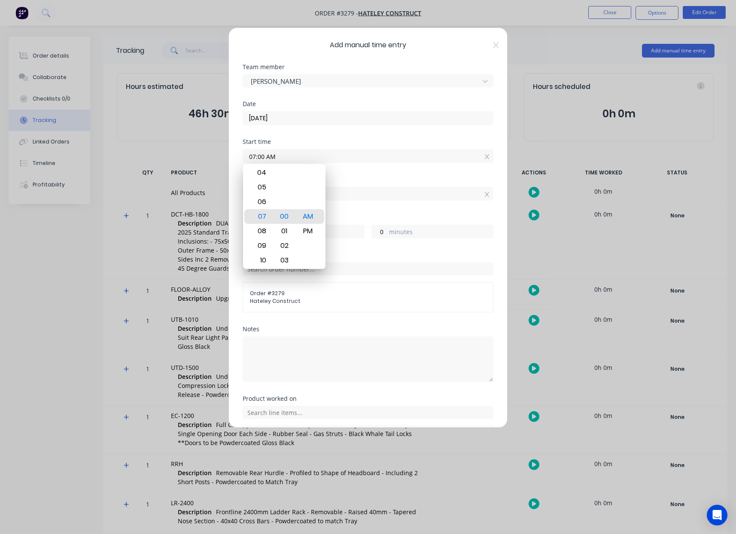
click at [366, 211] on div "Finish time 04:00 PM" at bounding box center [368, 196] width 251 height 38
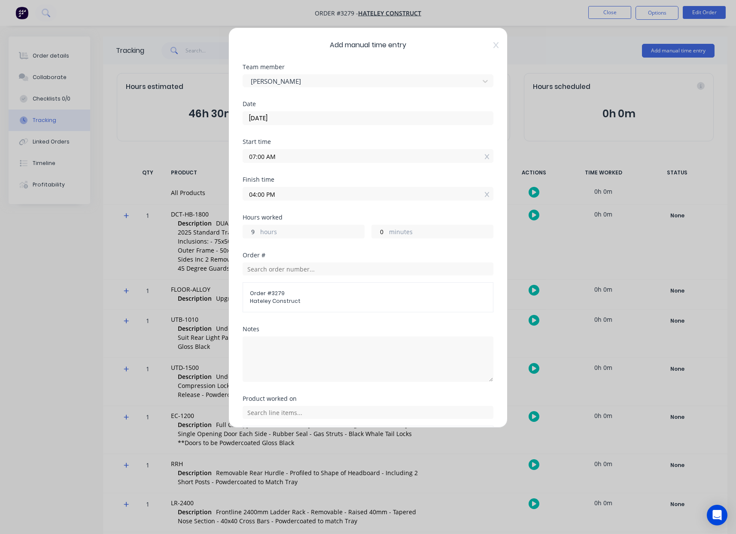
drag, startPoint x: 256, startPoint y: 230, endPoint x: 179, endPoint y: 222, distance: 77.7
click at [235, 231] on div "Add manual time entry Team member [PERSON_NAME] Date [DATE] Start time 07:00 AM…" at bounding box center [368, 227] width 279 height 400
type input "8"
type input "03:00 PM"
click at [316, 251] on div "Hours worked 8 hours 0 minutes" at bounding box center [368, 233] width 251 height 38
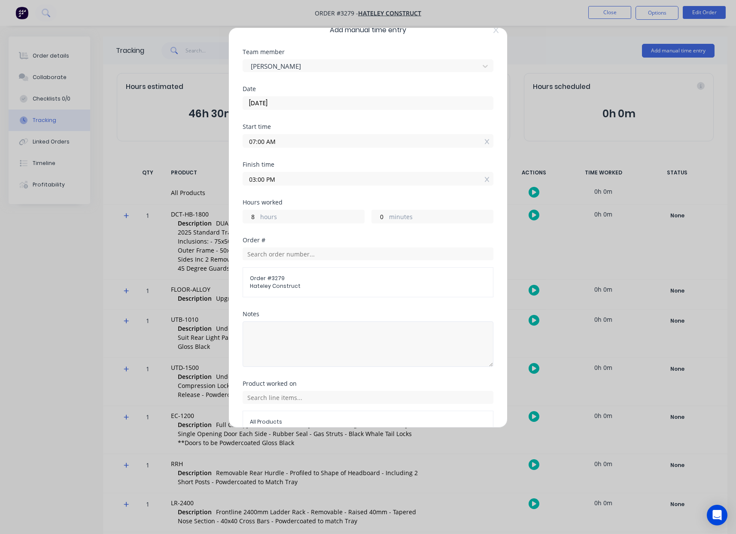
scroll to position [60, 0]
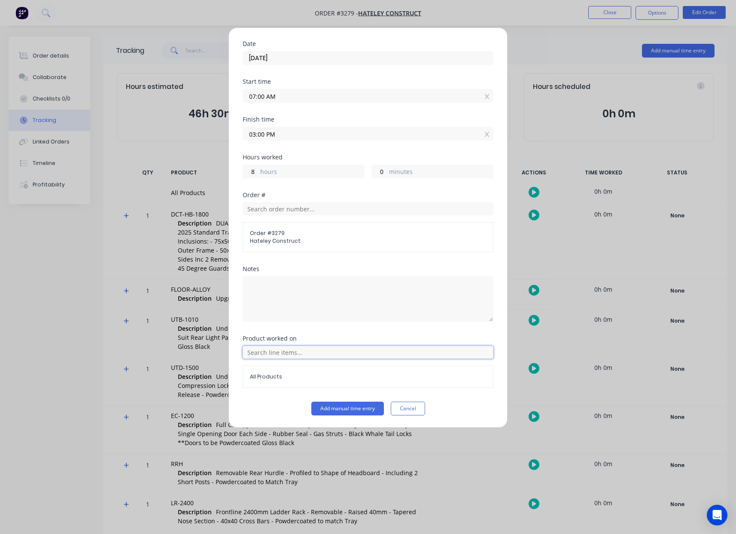
click at [310, 355] on input "text" at bounding box center [368, 352] width 251 height 13
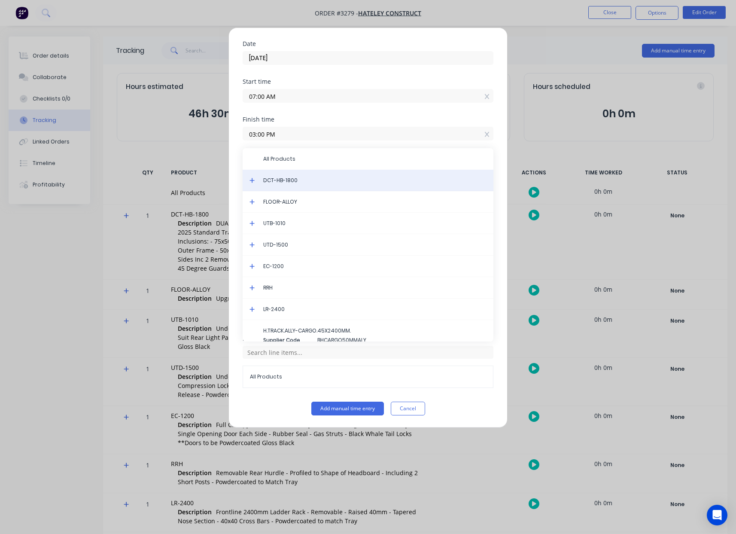
click at [291, 183] on span "DCT-HB-1800" at bounding box center [374, 181] width 223 height 8
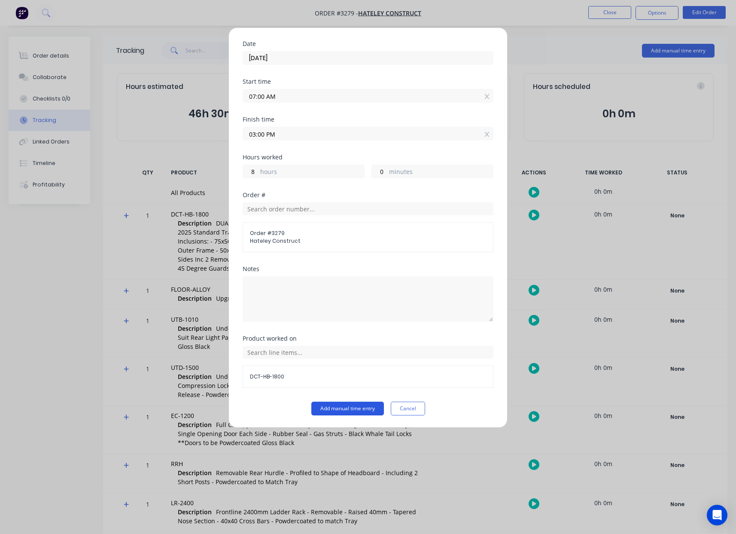
click at [350, 409] on button "Add manual time entry" at bounding box center [347, 409] width 73 height 14
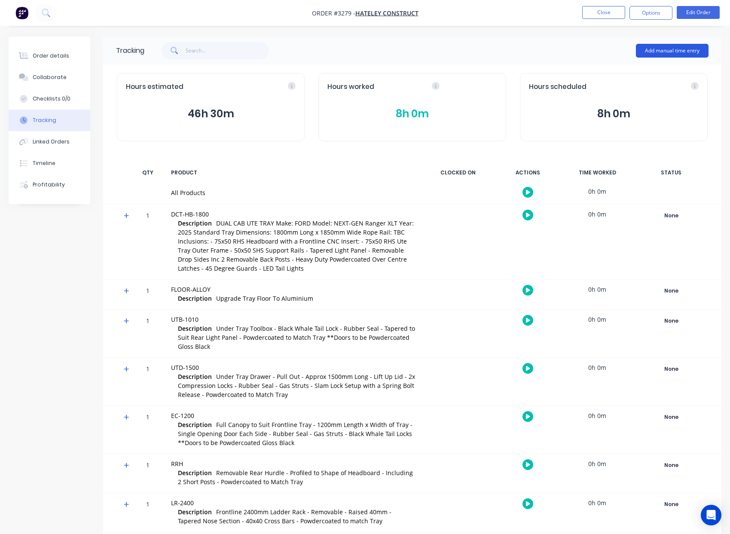
click at [659, 53] on button "Add manual time entry" at bounding box center [672, 51] width 73 height 14
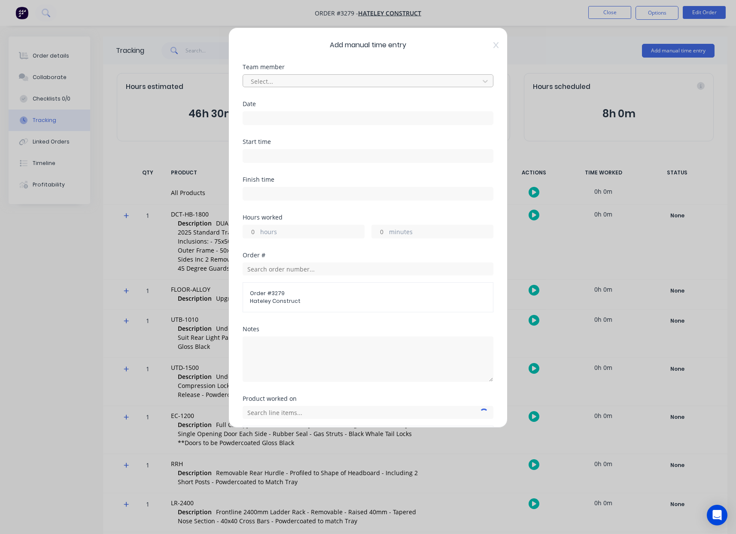
click at [351, 77] on div at bounding box center [362, 81] width 225 height 11
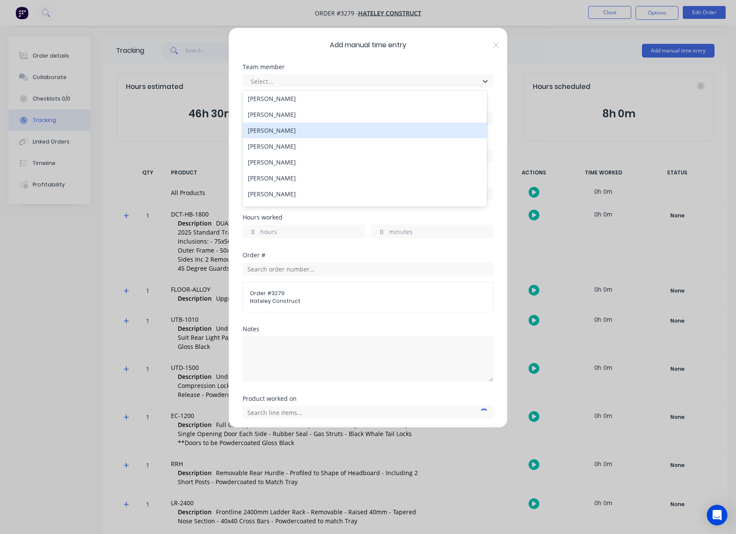
scroll to position [94, 0]
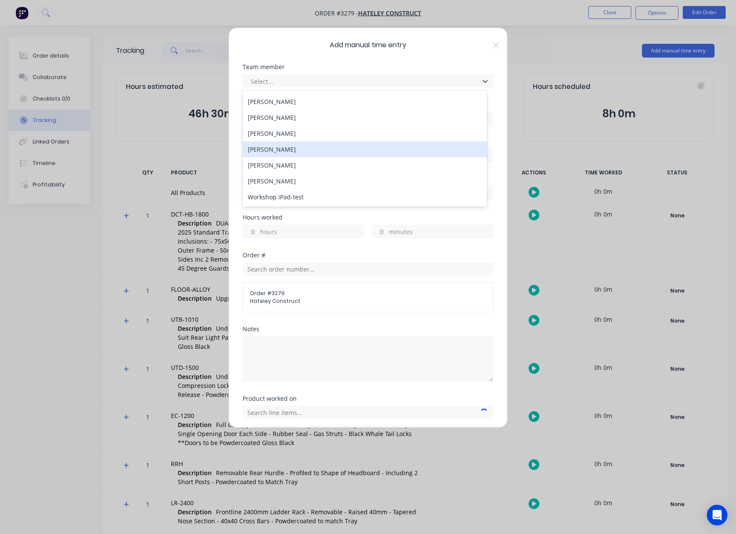
click at [283, 153] on div "[PERSON_NAME]" at bounding box center [365, 149] width 244 height 16
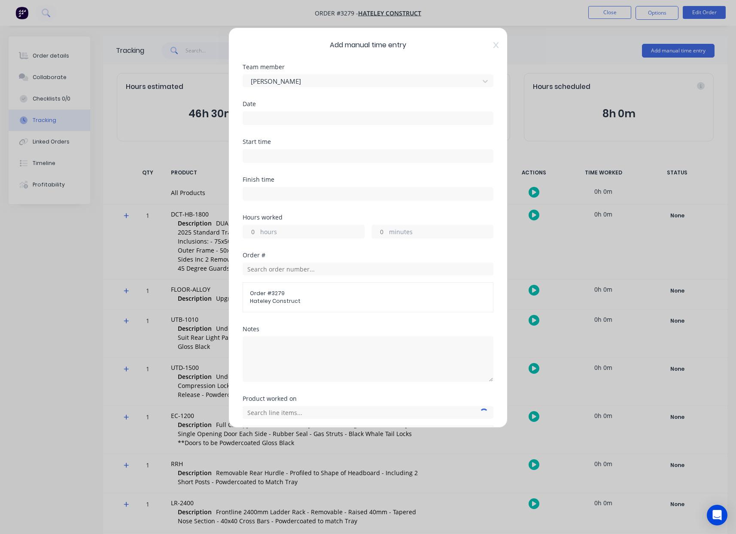
click at [280, 118] on input at bounding box center [368, 118] width 250 height 13
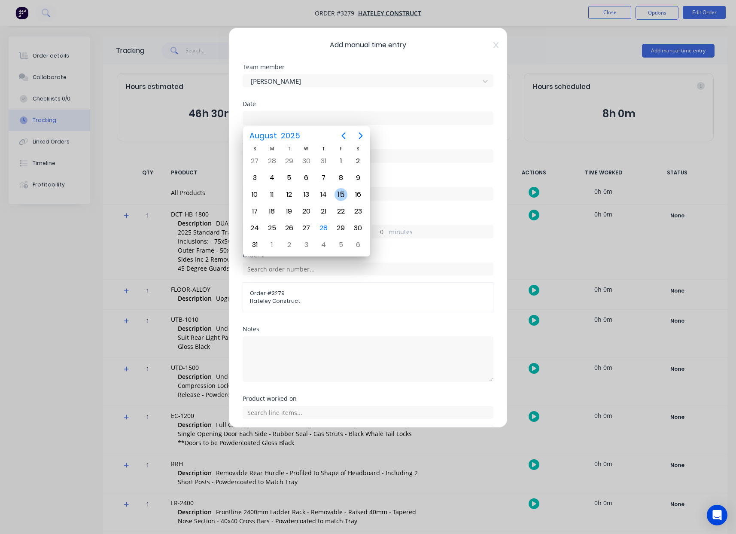
click at [338, 196] on div "15" at bounding box center [341, 194] width 13 height 13
type input "[DATE]"
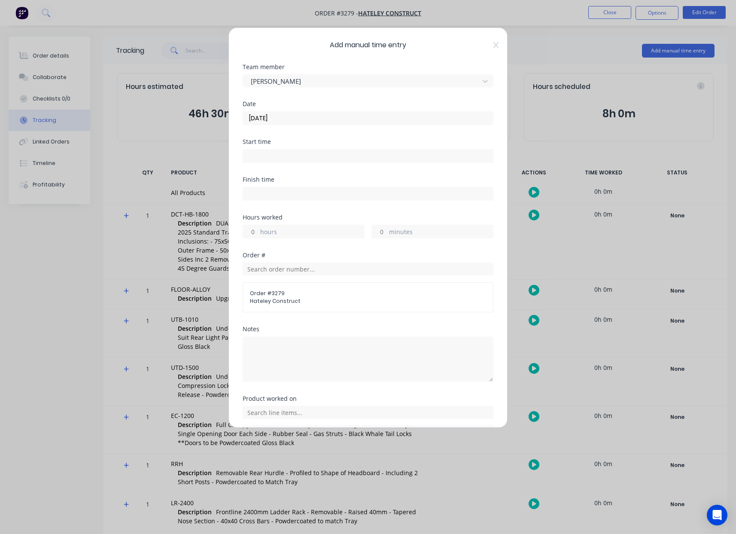
click at [282, 157] on input at bounding box center [368, 155] width 250 height 13
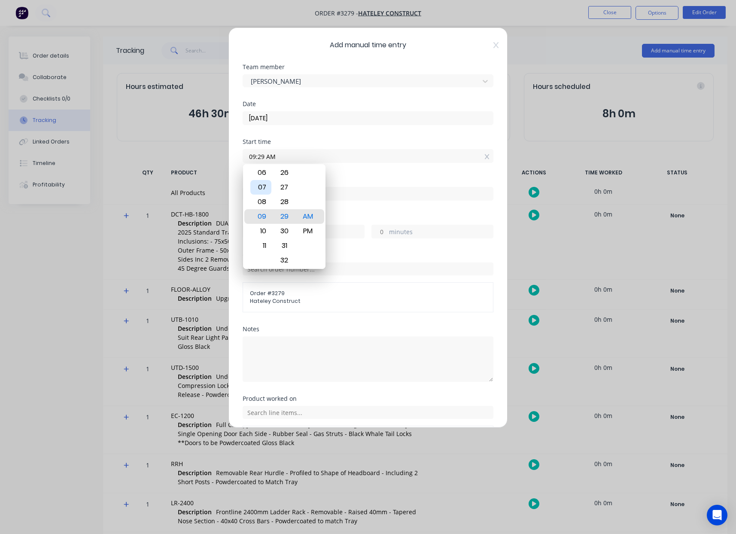
click at [264, 188] on div "07" at bounding box center [260, 187] width 21 height 15
type input "07:00 AM"
click at [307, 216] on div "AM" at bounding box center [308, 216] width 21 height 15
click at [363, 200] on label at bounding box center [368, 194] width 251 height 14
click at [363, 200] on input at bounding box center [368, 193] width 250 height 13
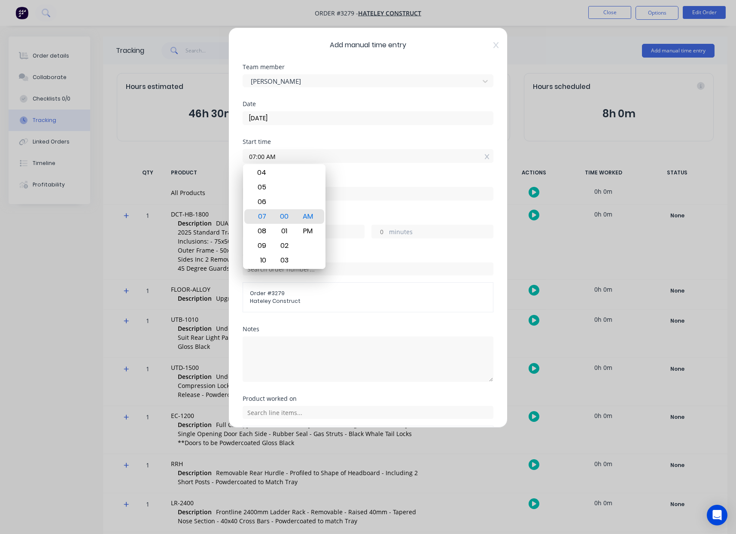
type input "09:29 AM"
type input "2"
type input "29"
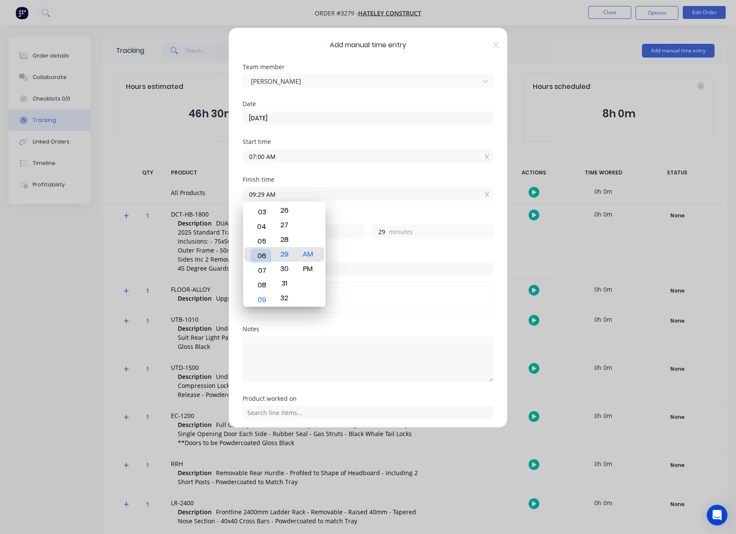
type input "06:29 AM"
type input "23"
type input "11:29 AM"
type input "4"
type input "12:29 AM"
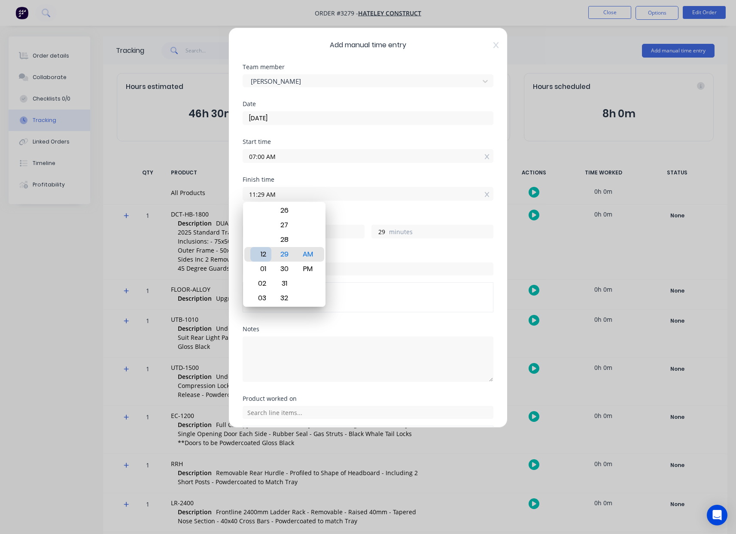
type input "17"
type input "02:29 AM"
type input "19"
type input "12:29 AM"
type input "17"
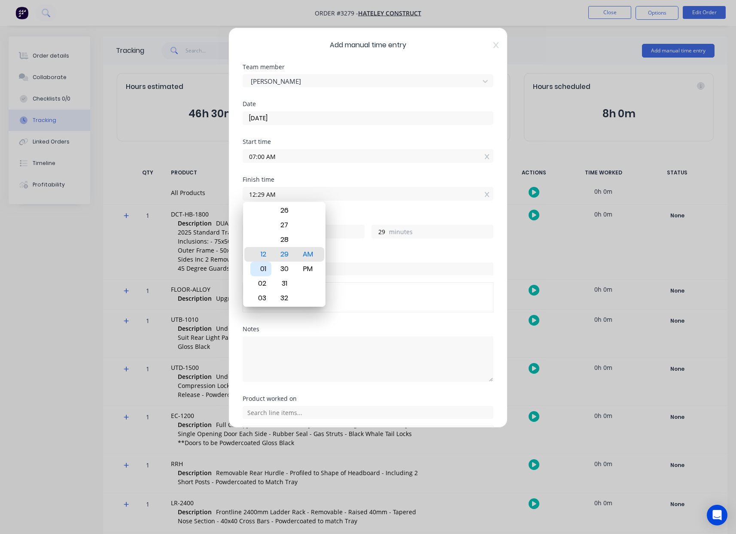
click at [265, 265] on div "01" at bounding box center [260, 269] width 21 height 15
type input "01:29 AM"
type input "18"
click at [304, 268] on div "PM" at bounding box center [308, 269] width 21 height 15
type input "01:29 PM"
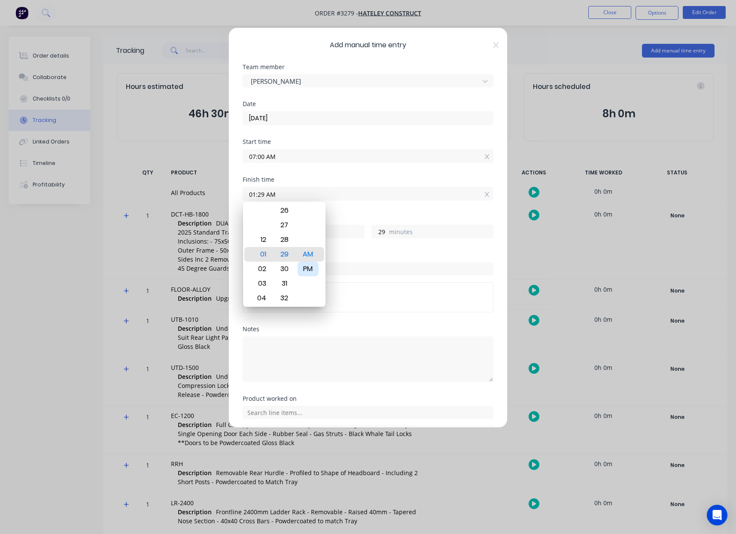
type input "6"
type input "01:00 PM"
type input "0"
click at [287, 258] on div "00" at bounding box center [284, 254] width 21 height 15
type input "01:00 AM"
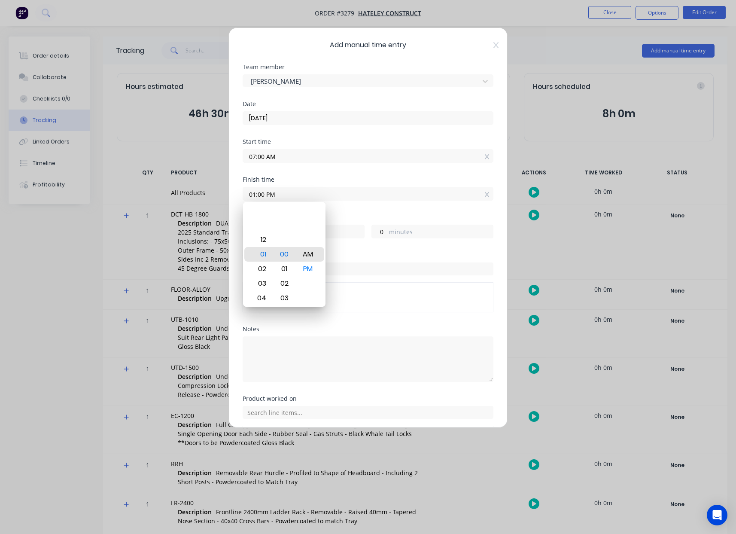
type input "18"
click at [348, 198] on input "01:00 AM" at bounding box center [368, 193] width 250 height 13
click at [313, 264] on div "PM" at bounding box center [308, 269] width 21 height 15
type input "01:00 PM"
type input "6"
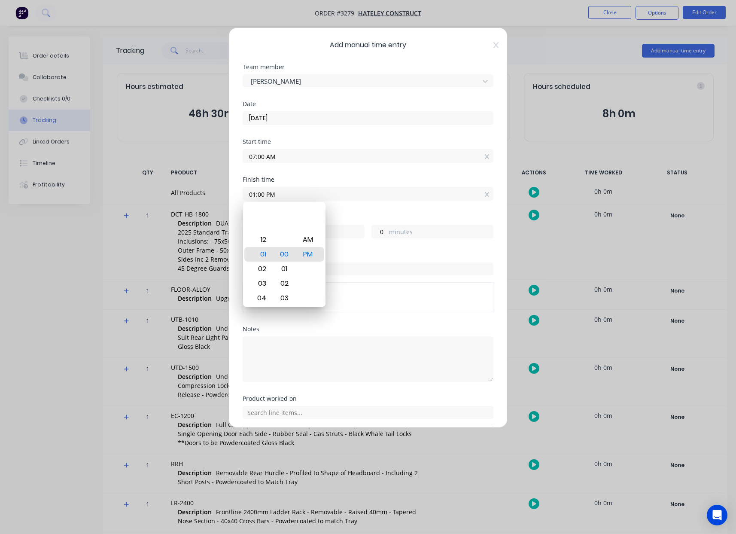
click at [337, 198] on input "01:00 PM" at bounding box center [368, 193] width 250 height 13
click at [363, 218] on div "Hours worked" at bounding box center [368, 217] width 251 height 6
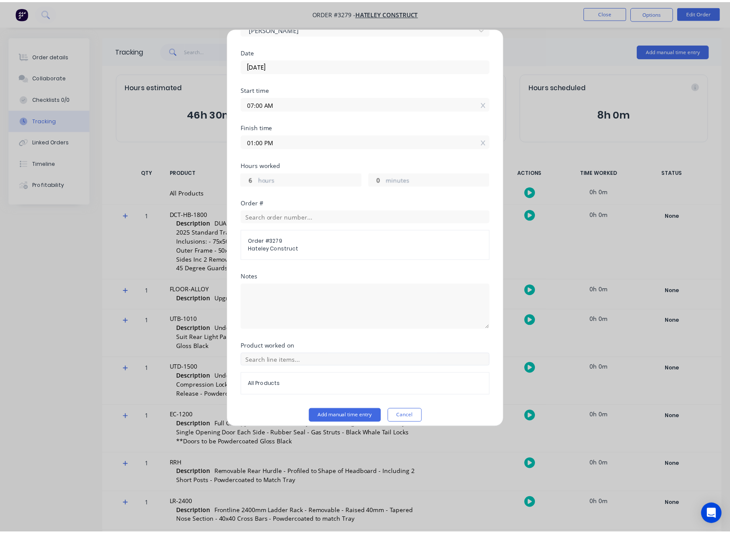
scroll to position [60, 0]
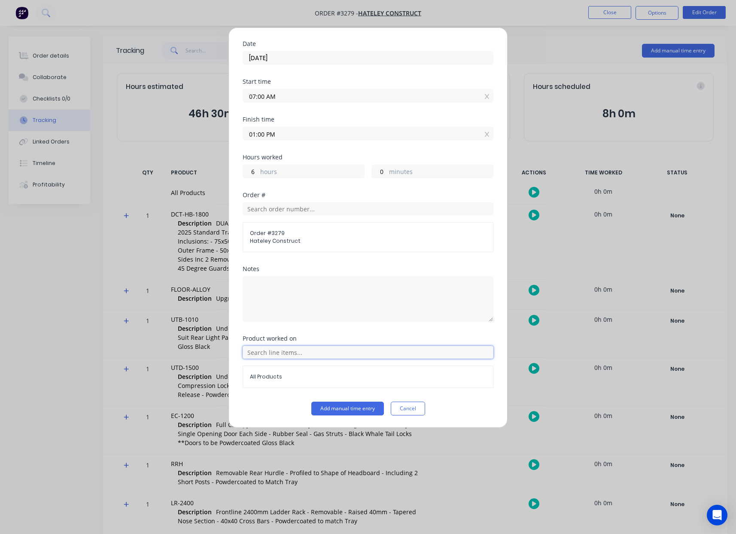
click at [314, 353] on input "text" at bounding box center [368, 352] width 251 height 13
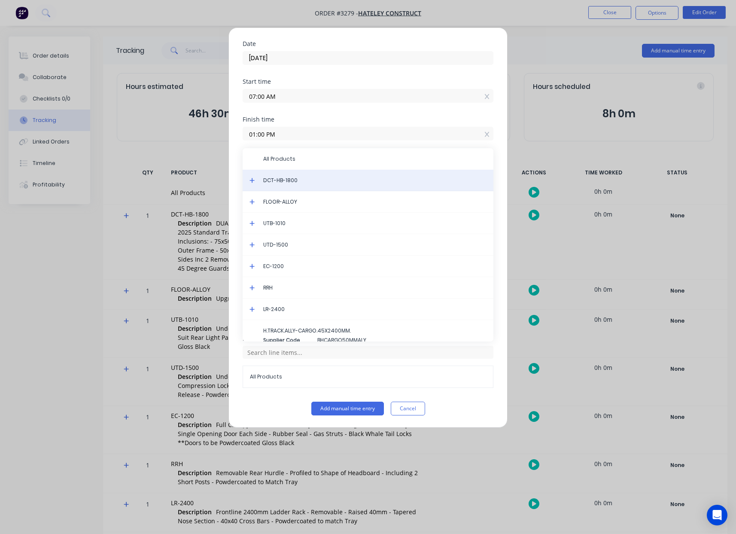
click at [278, 186] on div "DCT-HB-1800" at bounding box center [368, 180] width 251 height 21
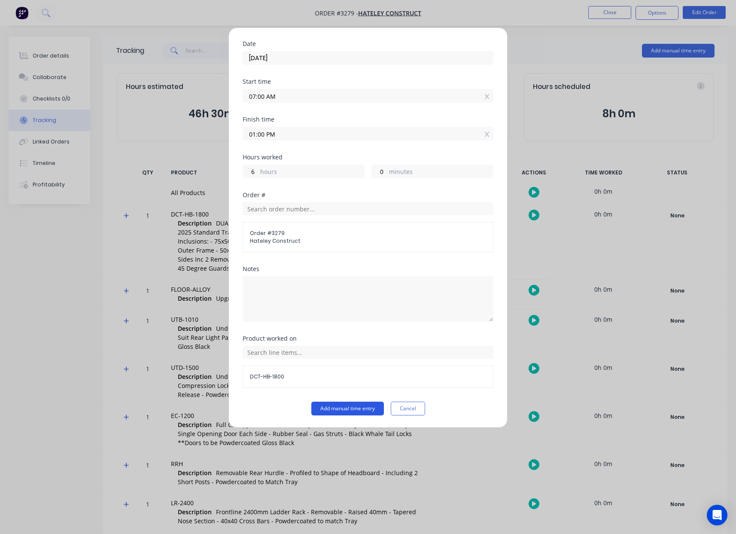
click at [326, 410] on button "Add manual time entry" at bounding box center [347, 409] width 73 height 14
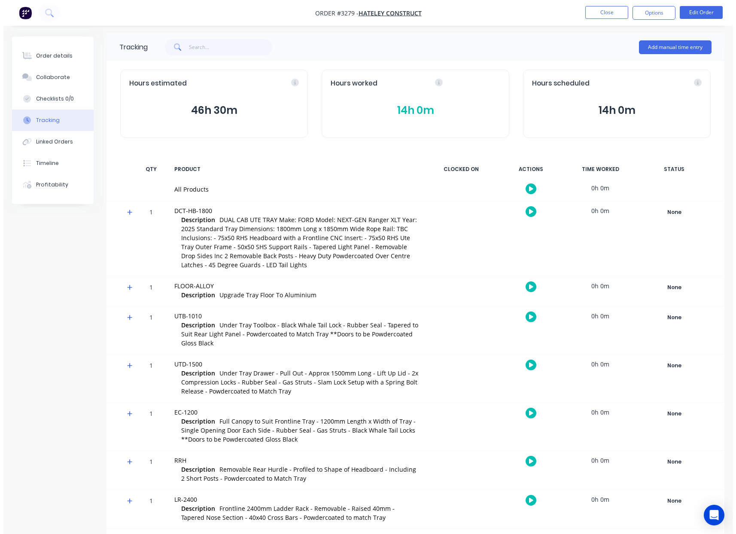
scroll to position [0, 0]
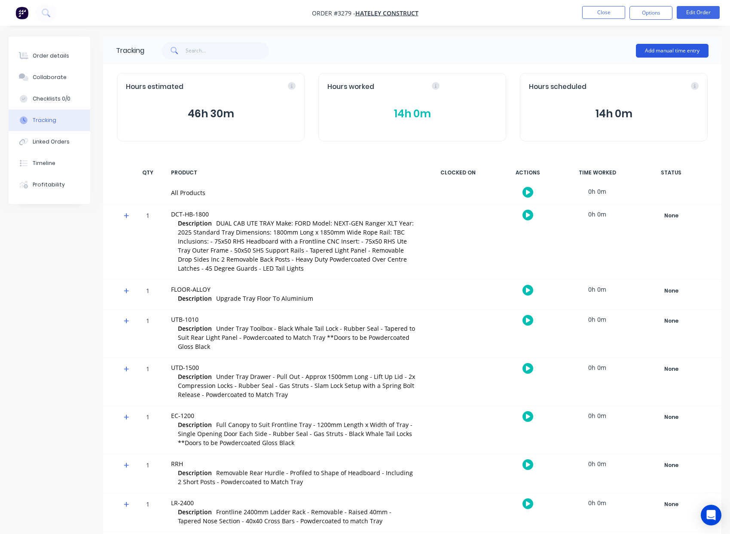
click at [675, 53] on button "Add manual time entry" at bounding box center [672, 51] width 73 height 14
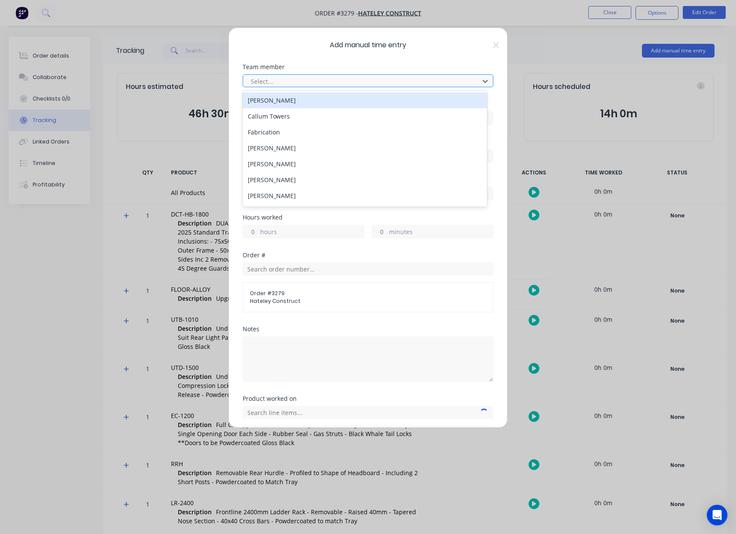
click at [432, 78] on div at bounding box center [362, 81] width 225 height 11
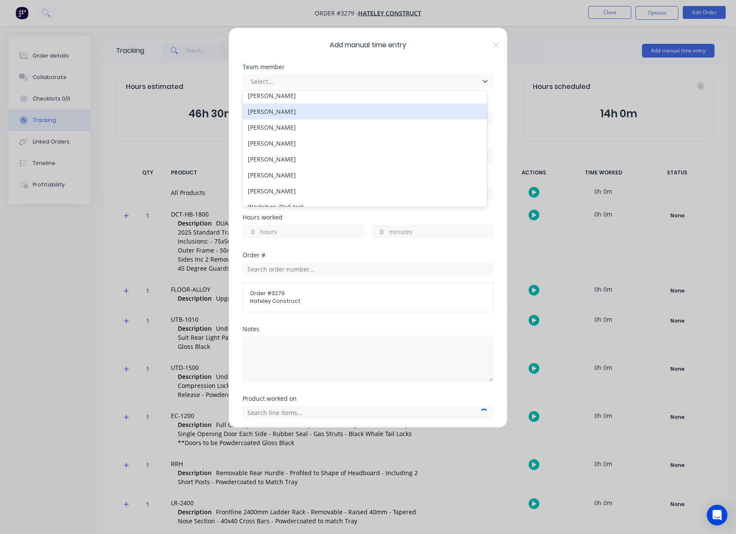
scroll to position [94, 0]
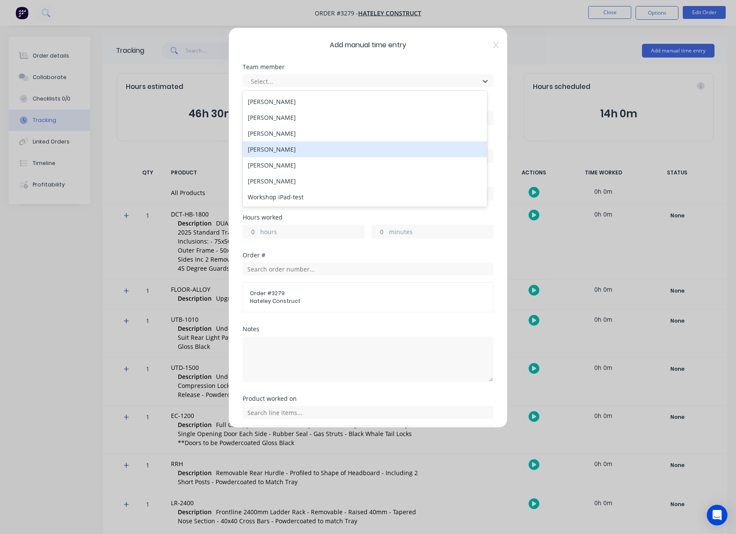
click at [296, 152] on div "[PERSON_NAME]" at bounding box center [365, 149] width 244 height 16
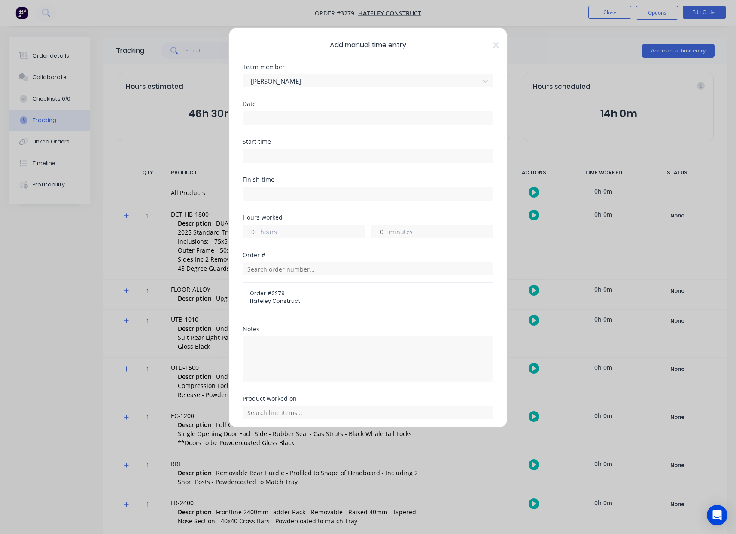
click at [267, 118] on input at bounding box center [368, 118] width 250 height 13
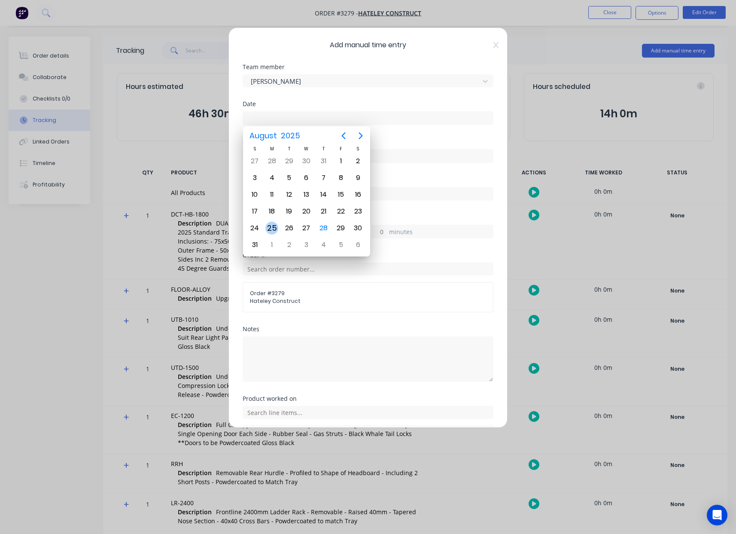
click at [274, 228] on div "25" at bounding box center [271, 228] width 13 height 13
type input "[DATE]"
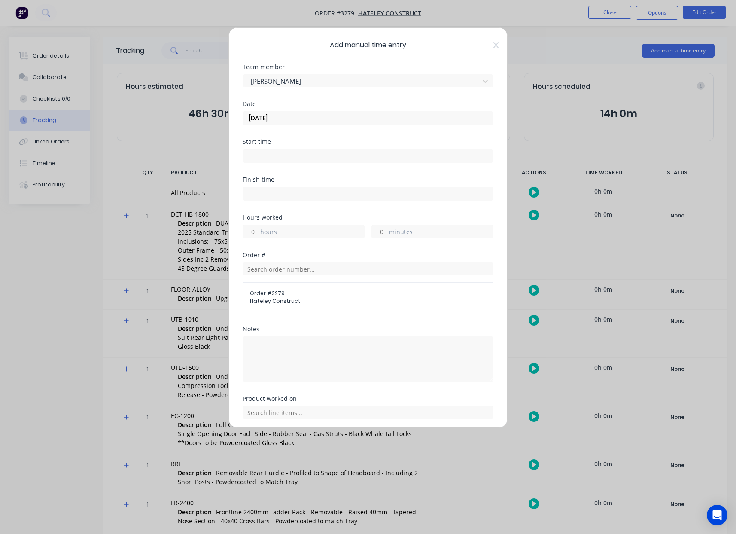
click at [269, 158] on input at bounding box center [368, 155] width 250 height 13
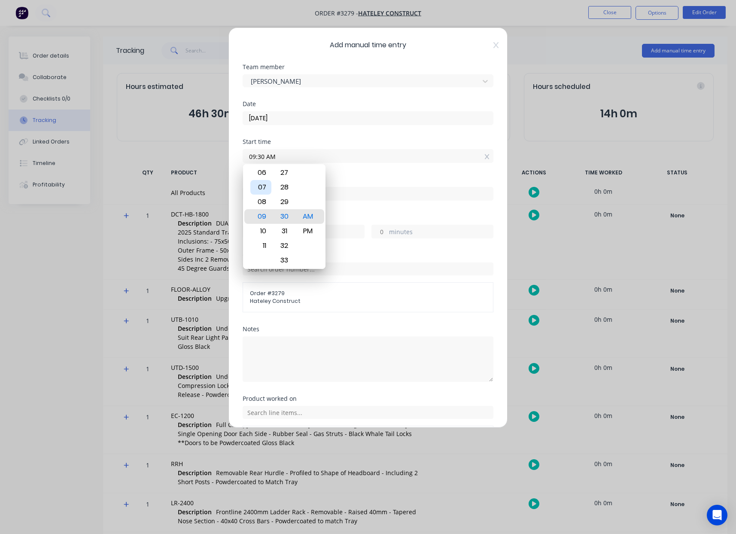
click at [262, 185] on div "07" at bounding box center [260, 187] width 21 height 15
type input "07:00 AM"
click at [281, 218] on div "00" at bounding box center [284, 216] width 21 height 15
click at [304, 216] on div "AM" at bounding box center [308, 216] width 21 height 15
click at [353, 194] on input at bounding box center [368, 193] width 250 height 13
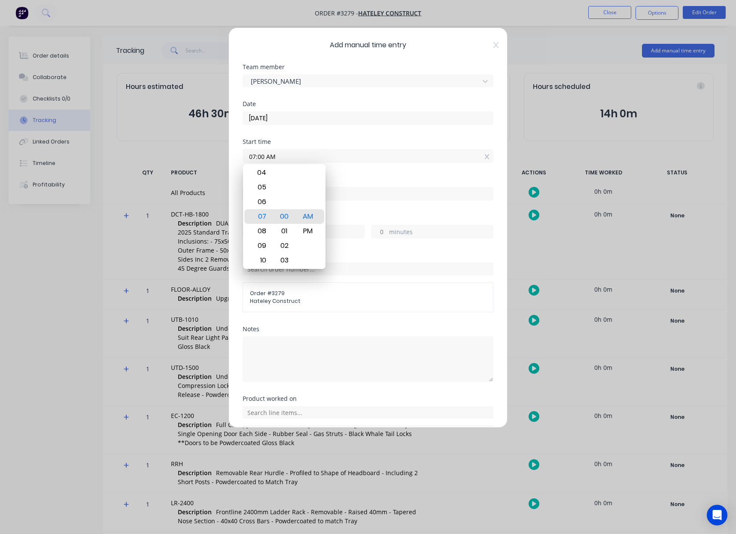
type input "09:30 AM"
type input "2"
type input "30"
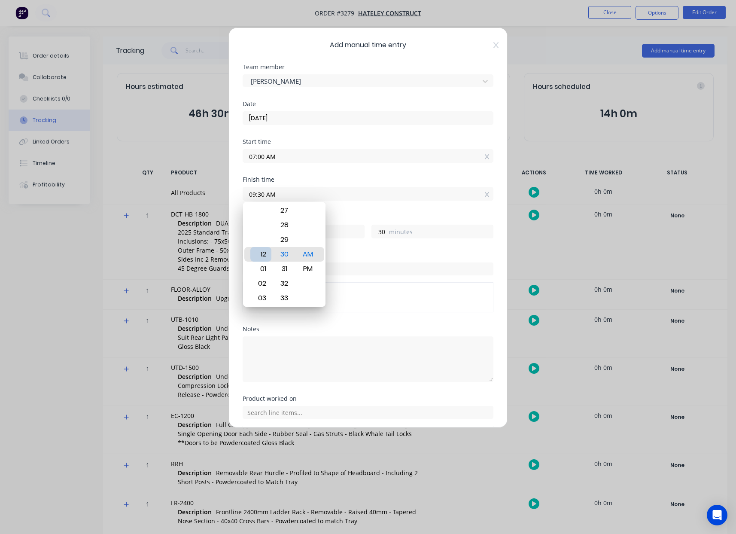
type input "12:30 AM"
type input "17"
type input "05:30 AM"
type input "22"
click at [263, 241] on div "04" at bounding box center [260, 239] width 21 height 15
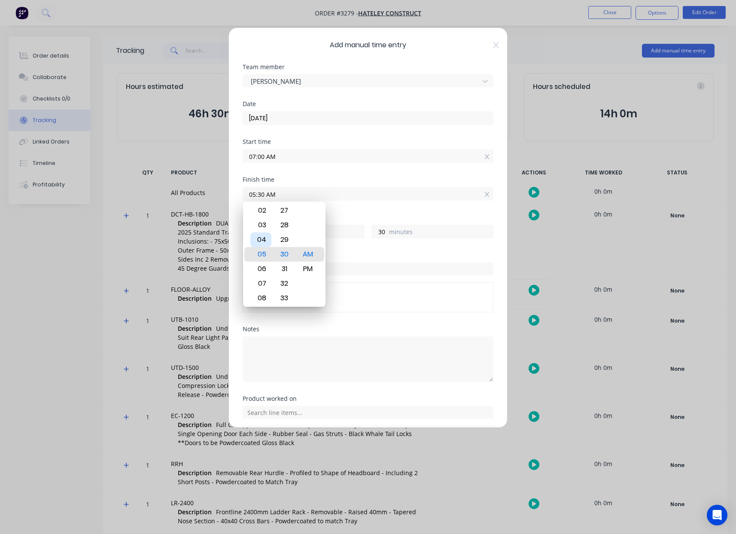
type input "04:30 AM"
type input "21"
type input "04:00 AM"
type input "0"
click at [285, 253] on div "00" at bounding box center [284, 254] width 21 height 15
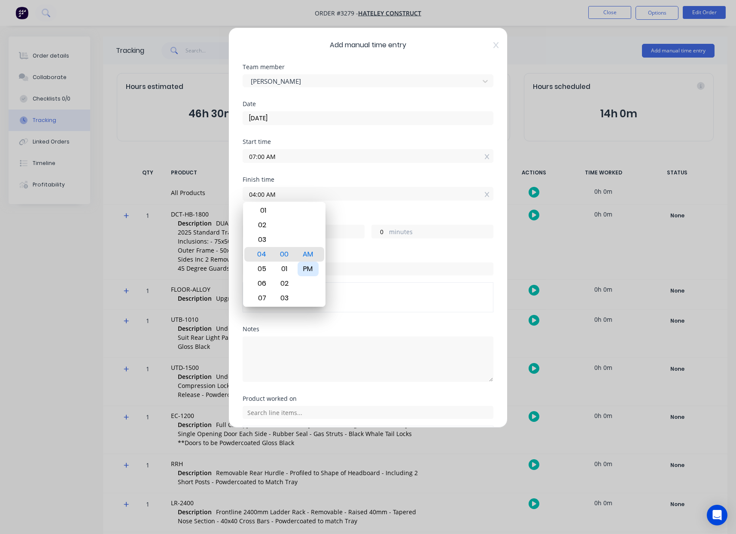
click at [311, 269] on div "PM" at bounding box center [308, 269] width 21 height 15
type input "04:00 PM"
type input "9"
type input "04:00 AM"
type input "21"
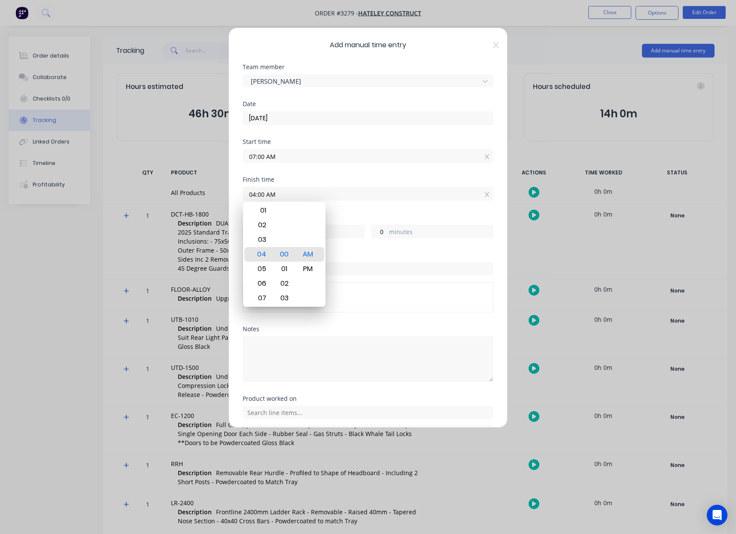
click at [348, 212] on div "Finish time 04:00 AM" at bounding box center [368, 196] width 251 height 38
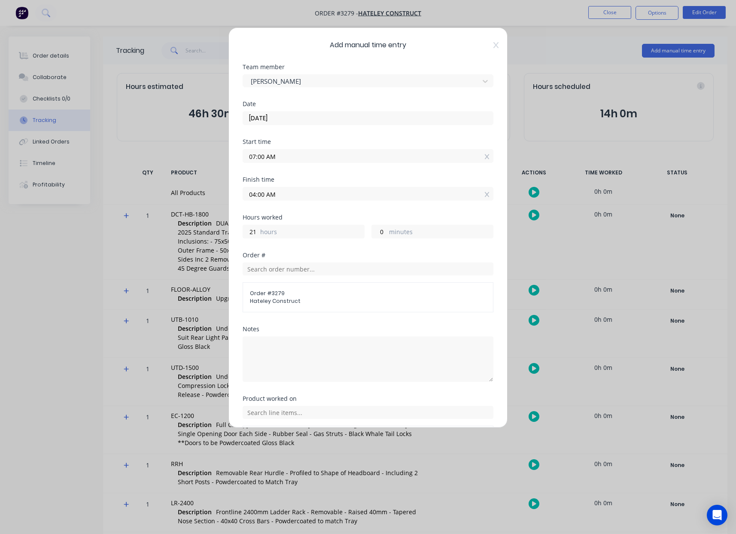
click at [293, 195] on input "04:00 AM" at bounding box center [368, 193] width 250 height 13
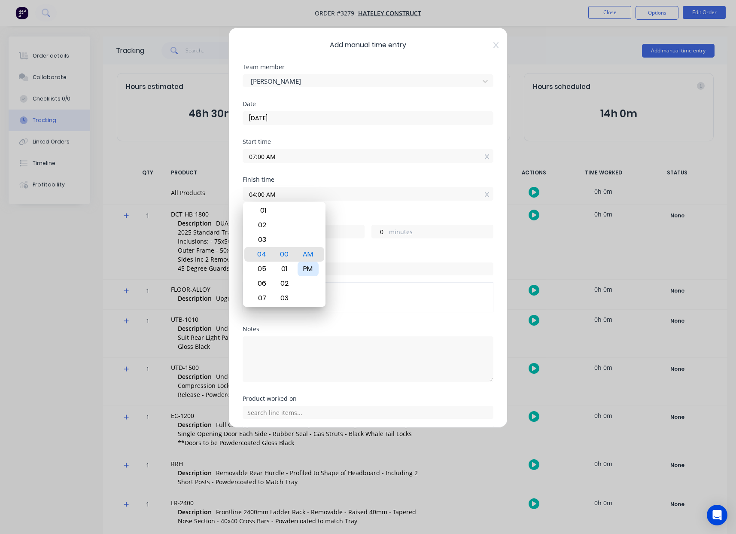
click at [308, 271] on div "PM" at bounding box center [308, 269] width 21 height 15
type input "04:00 PM"
click at [335, 234] on label "hours" at bounding box center [312, 232] width 104 height 11
click at [258, 234] on input "9" at bounding box center [250, 231] width 15 height 13
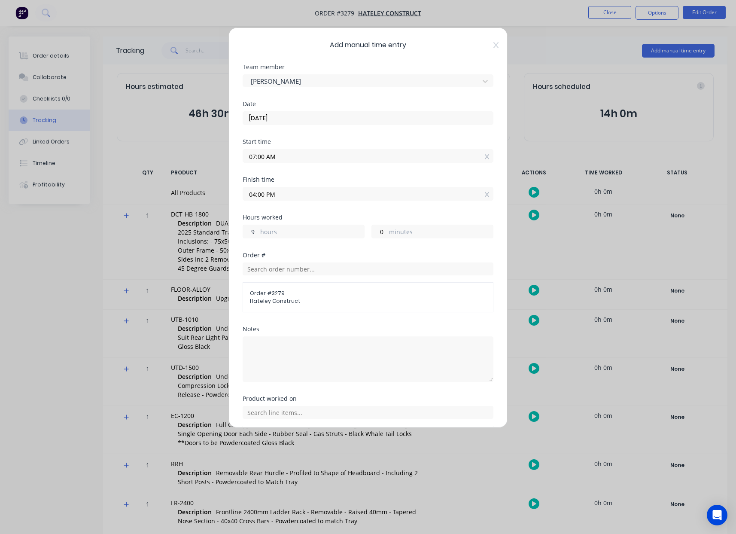
drag, startPoint x: 255, startPoint y: 233, endPoint x: 201, endPoint y: 224, distance: 54.4
click at [243, 231] on div "9 hours" at bounding box center [304, 232] width 122 height 14
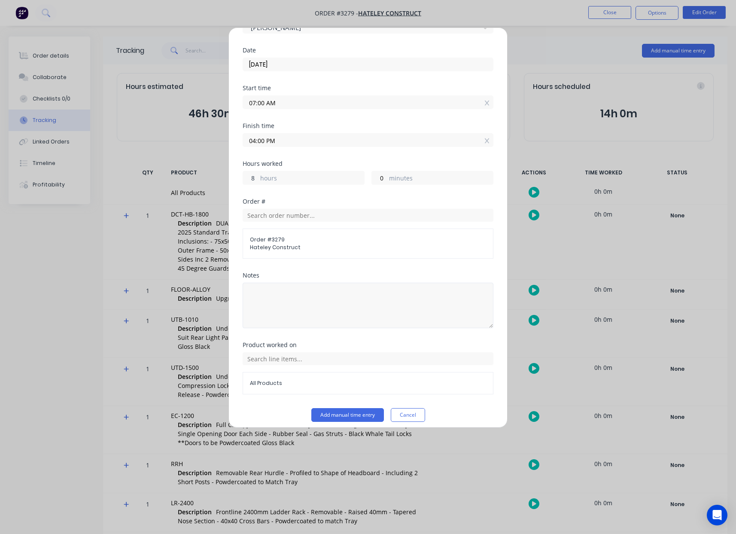
scroll to position [60, 0]
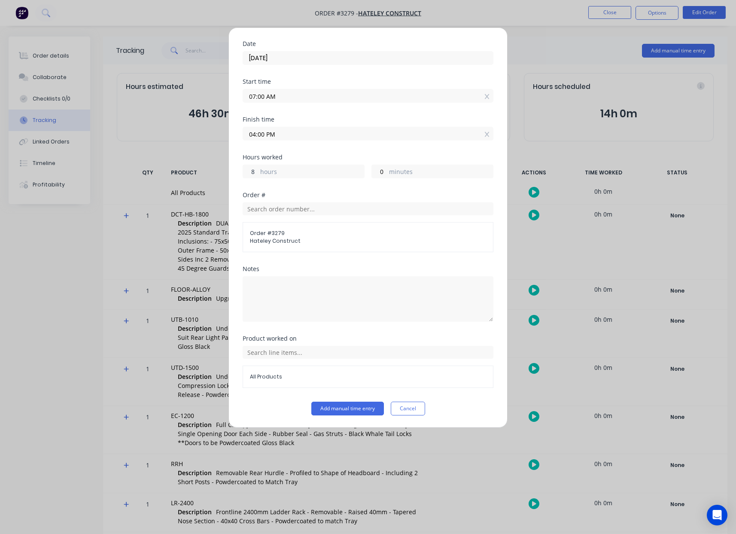
type input "8"
type input "03:00 PM"
click at [303, 377] on span "All Products" at bounding box center [368, 377] width 236 height 8
click at [333, 357] on input "text" at bounding box center [368, 352] width 251 height 13
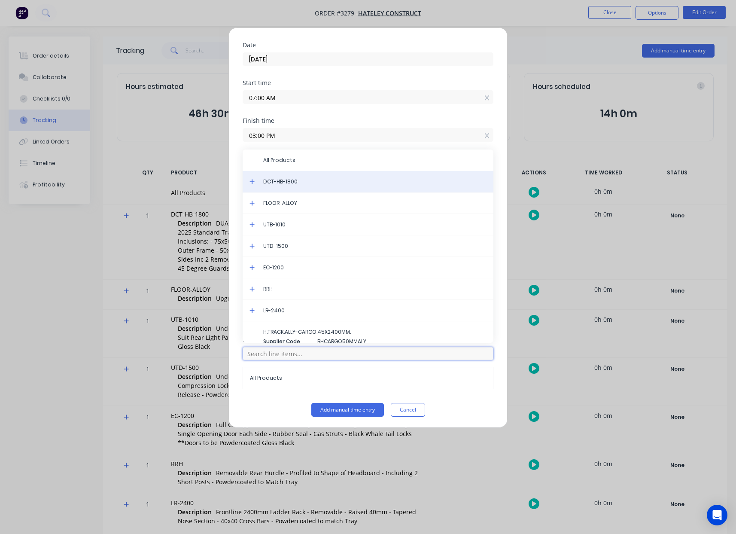
scroll to position [58, 0]
click at [293, 182] on span "DCT-HB-1800" at bounding box center [374, 182] width 223 height 8
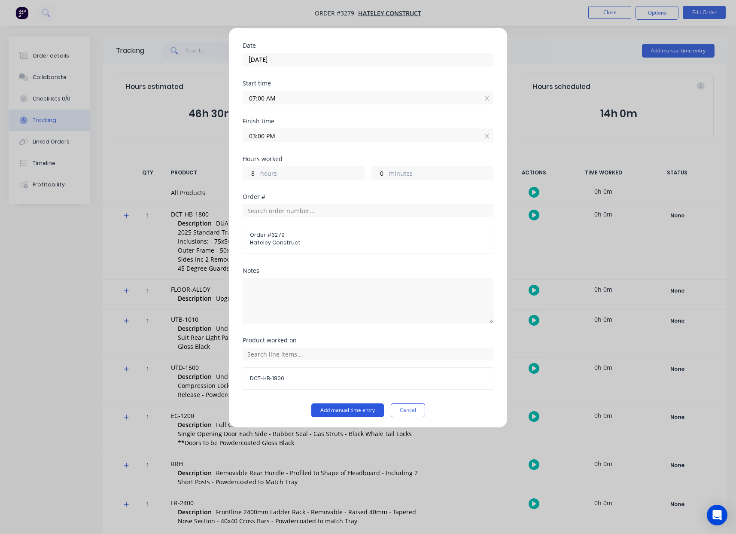
click at [342, 405] on button "Add manual time entry" at bounding box center [347, 410] width 73 height 14
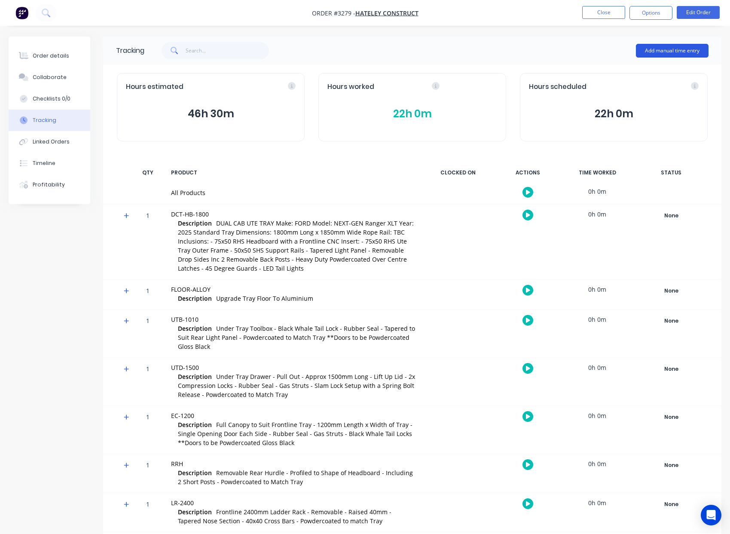
click at [667, 47] on button "Add manual time entry" at bounding box center [672, 51] width 73 height 14
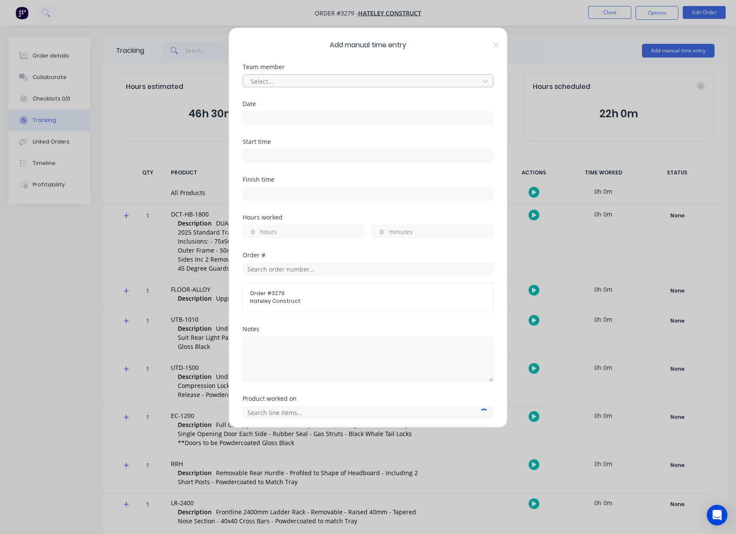
click at [393, 79] on div at bounding box center [362, 81] width 225 height 11
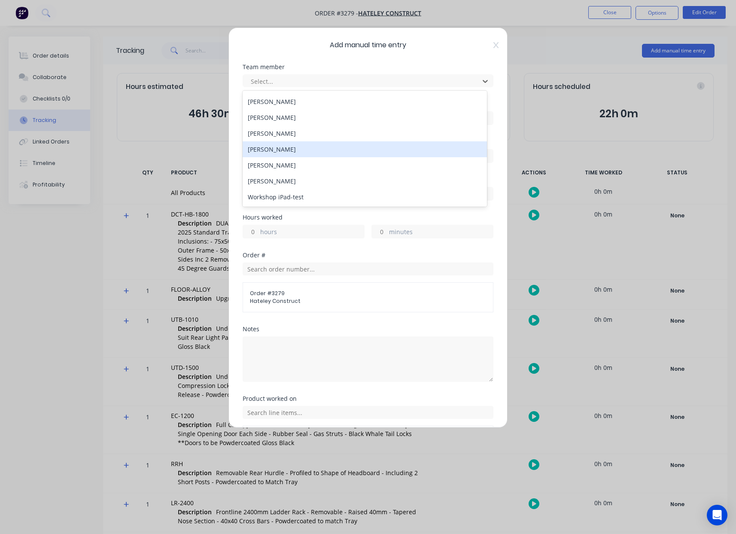
click at [289, 152] on div "[PERSON_NAME]" at bounding box center [365, 149] width 244 height 16
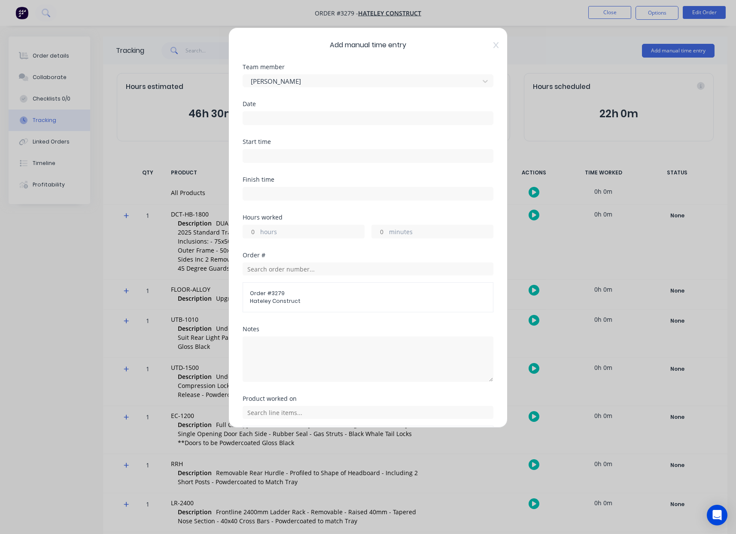
click at [283, 116] on input at bounding box center [368, 118] width 250 height 13
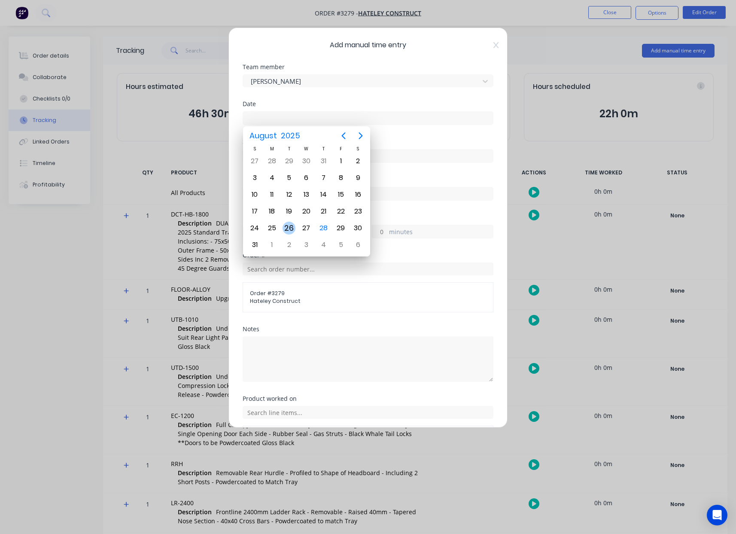
click at [285, 229] on div "26" at bounding box center [289, 228] width 13 height 13
type input "[DATE]"
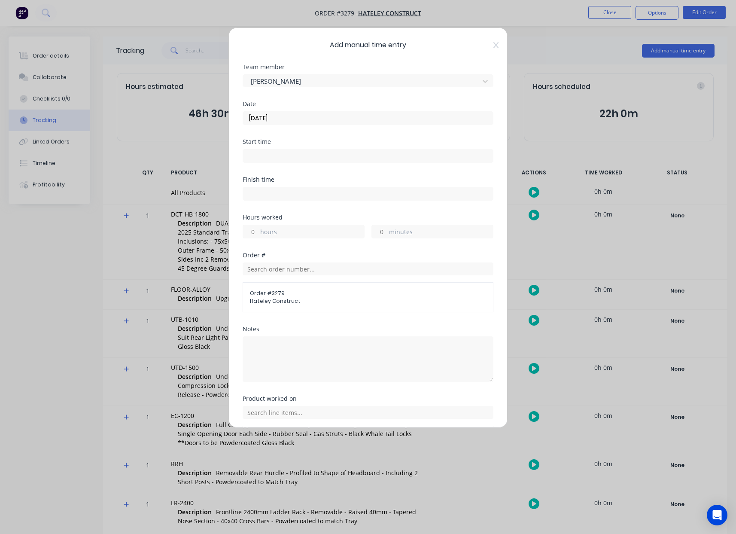
click at [284, 154] on input at bounding box center [368, 155] width 250 height 13
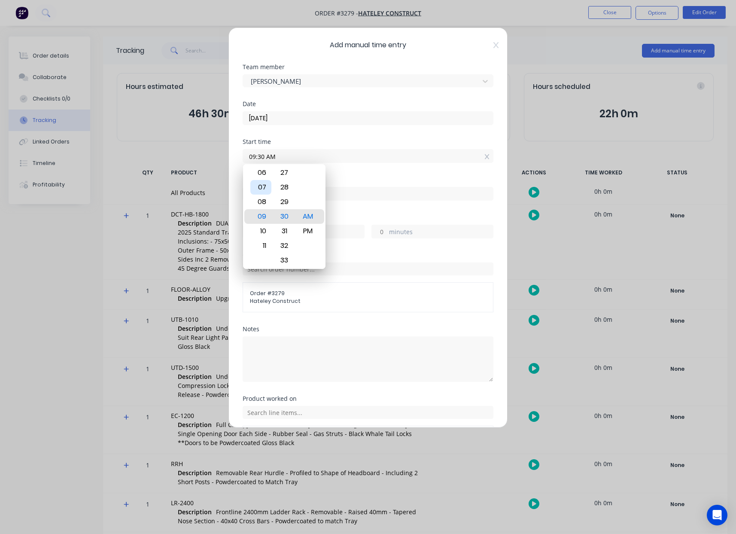
click at [263, 189] on div "07" at bounding box center [260, 187] width 21 height 15
type input "07:00 AM"
click at [319, 218] on div "AM PM" at bounding box center [308, 216] width 24 height 1183
click at [313, 218] on div "AM" at bounding box center [308, 216] width 21 height 15
click at [366, 211] on div "Finish time" at bounding box center [368, 196] width 251 height 38
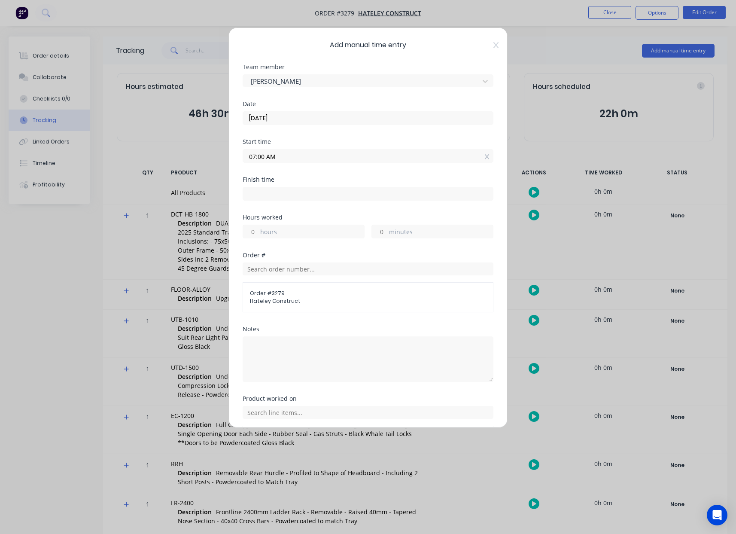
click at [277, 193] on input at bounding box center [368, 193] width 250 height 13
type input "09:30 AM"
type input "2"
type input "30"
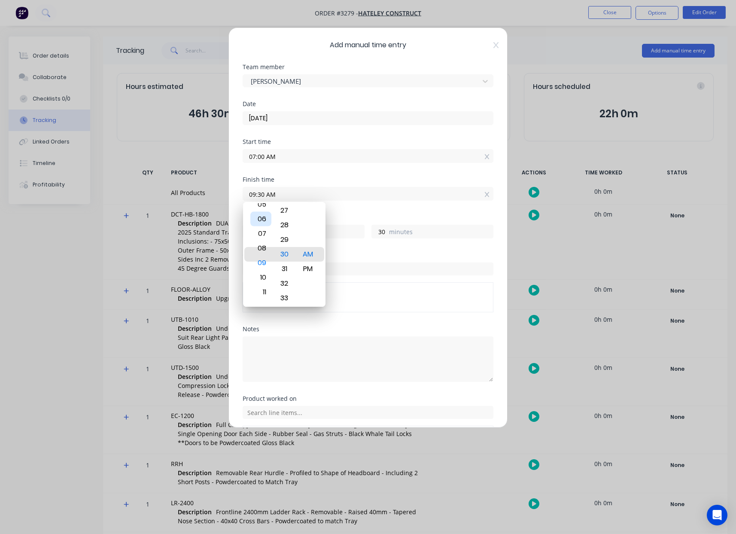
type input "08:30 AM"
type input "1"
type input "07:30 AM"
type input "0"
click at [264, 212] on div "04" at bounding box center [260, 210] width 21 height 15
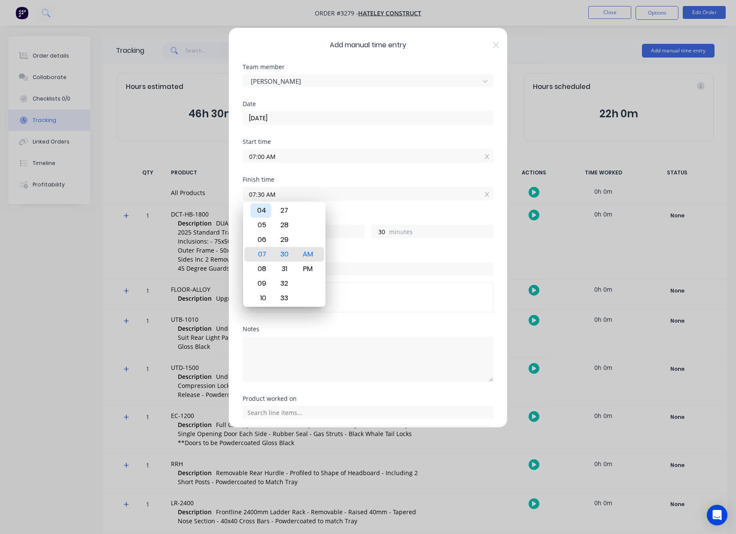
type input "04:30 AM"
type input "21"
type input "04:00 AM"
type input "0"
click at [308, 264] on div "PM" at bounding box center [308, 269] width 21 height 15
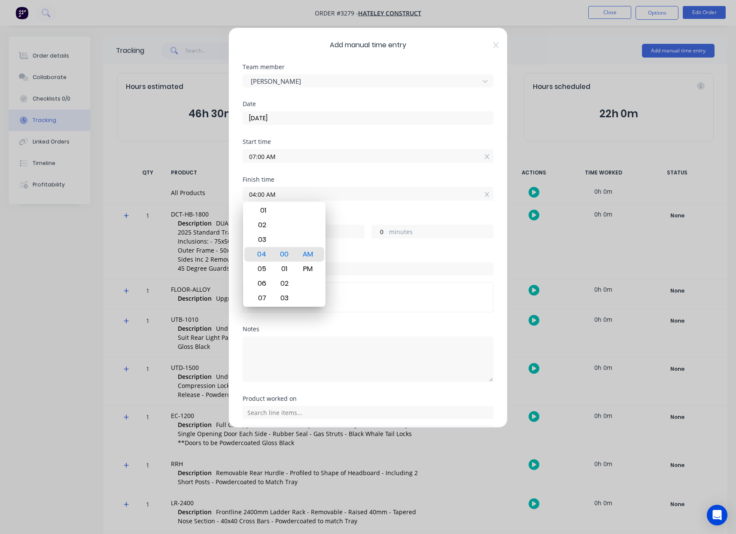
click at [335, 198] on input "04:00 AM" at bounding box center [368, 193] width 250 height 13
click at [309, 258] on div "AM" at bounding box center [308, 254] width 21 height 15
click at [310, 267] on div "PM" at bounding box center [308, 269] width 21 height 15
type input "04:00 PM"
click at [335, 240] on div "Hours worked 9 hours 0 minutes" at bounding box center [368, 233] width 251 height 38
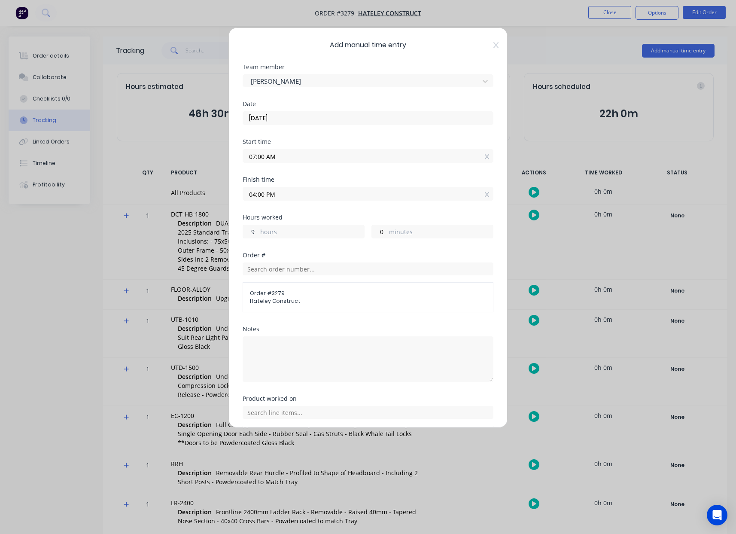
drag, startPoint x: 253, startPoint y: 232, endPoint x: 224, endPoint y: 229, distance: 28.9
click at [229, 230] on div "Add manual time entry Team member [PERSON_NAME] Date [DATE] Start time 07:00 AM…" at bounding box center [368, 227] width 279 height 400
type input "8"
type input "03:00 PM"
click at [324, 416] on input "text" at bounding box center [368, 412] width 251 height 13
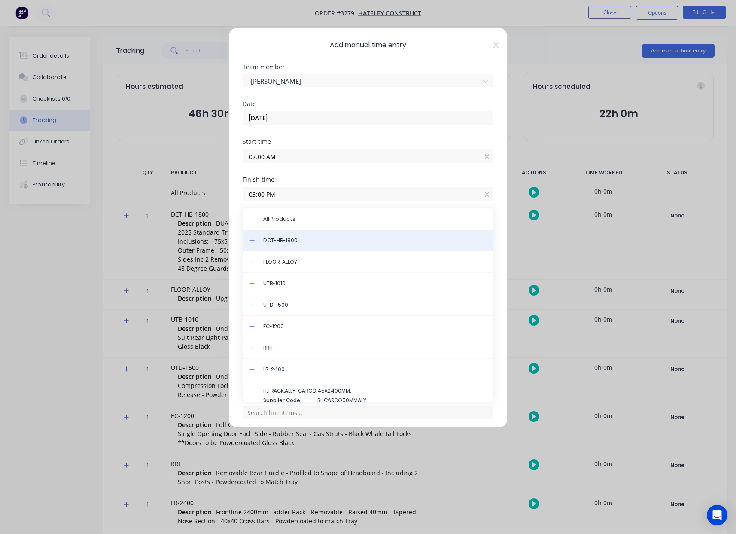
click at [288, 242] on span "DCT-HB-1800" at bounding box center [374, 241] width 223 height 8
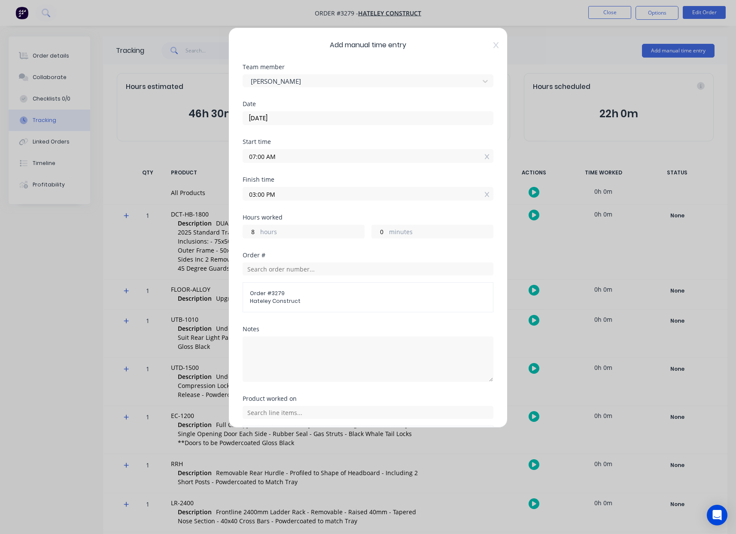
click at [352, 253] on div "Order #" at bounding box center [368, 255] width 251 height 6
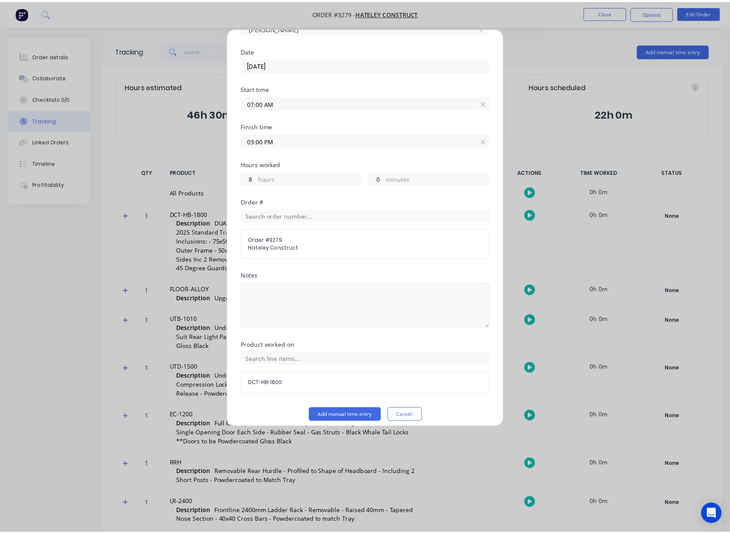
scroll to position [60, 0]
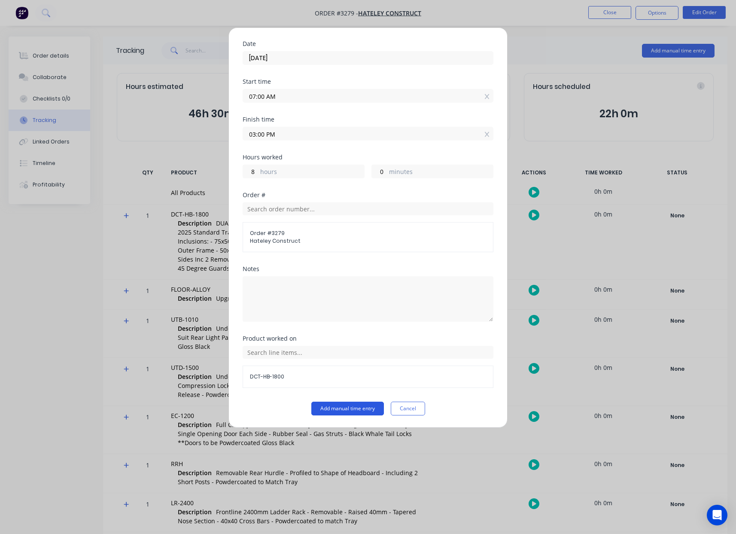
click at [355, 409] on button "Add manual time entry" at bounding box center [347, 409] width 73 height 14
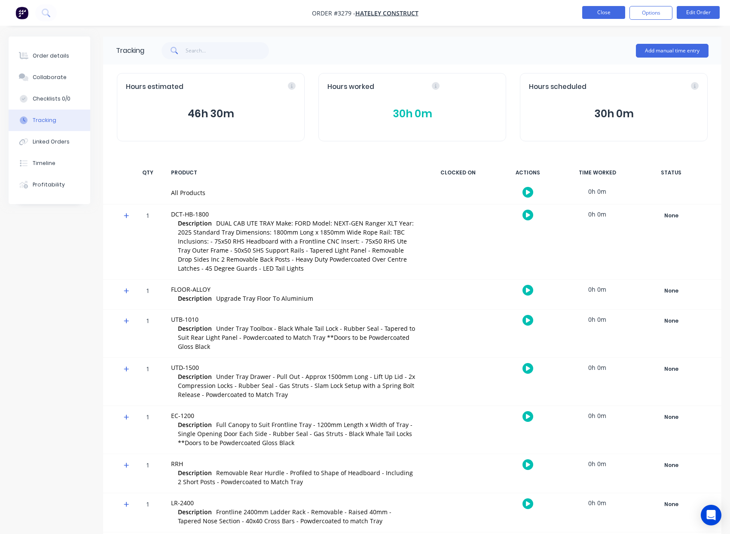
click at [600, 14] on button "Close" at bounding box center [603, 12] width 43 height 13
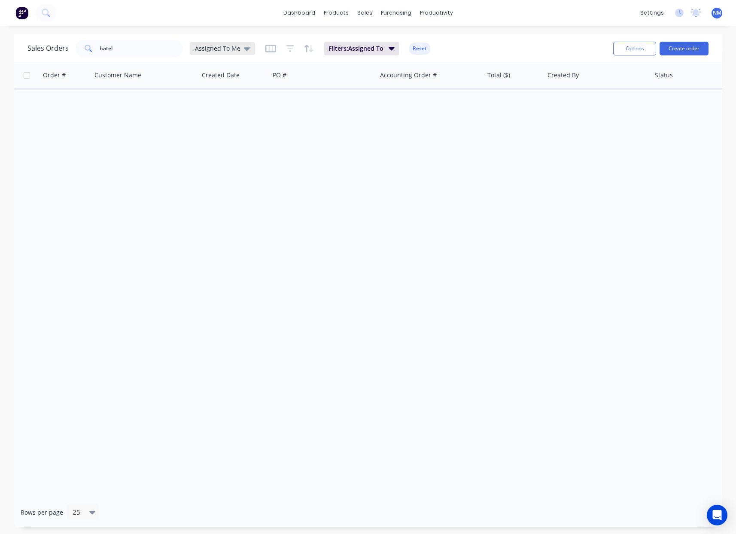
click at [224, 48] on span "Assigned To Me" at bounding box center [218, 48] width 46 height 9
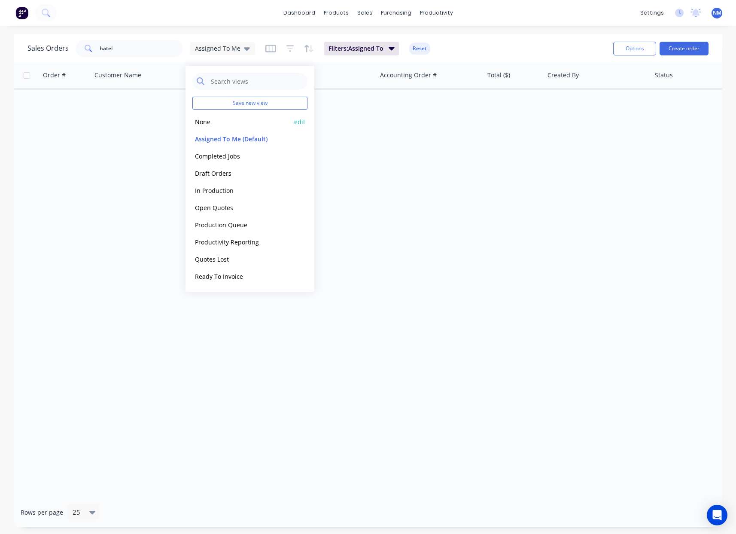
click at [222, 125] on button "None" at bounding box center [241, 122] width 98 height 10
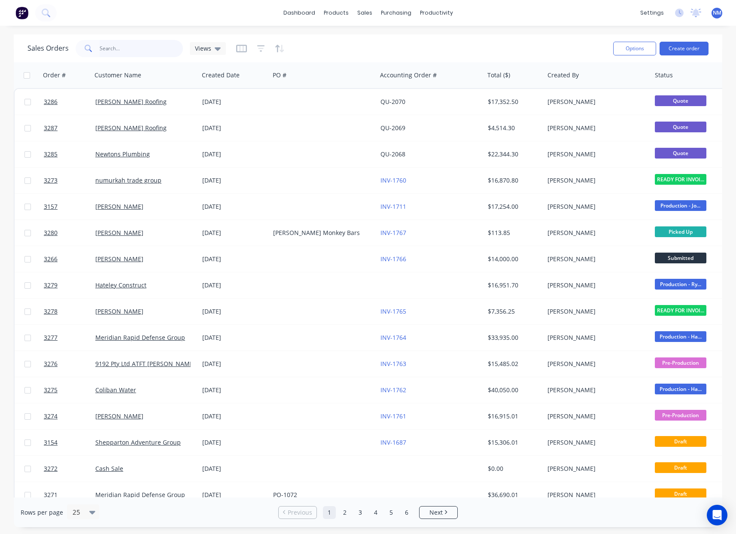
click at [72, 35] on div "Sales Orders hatel Views Options Create order" at bounding box center [368, 48] width 709 height 28
click at [335, 52] on div "Sales Orders Views" at bounding box center [316, 48] width 579 height 21
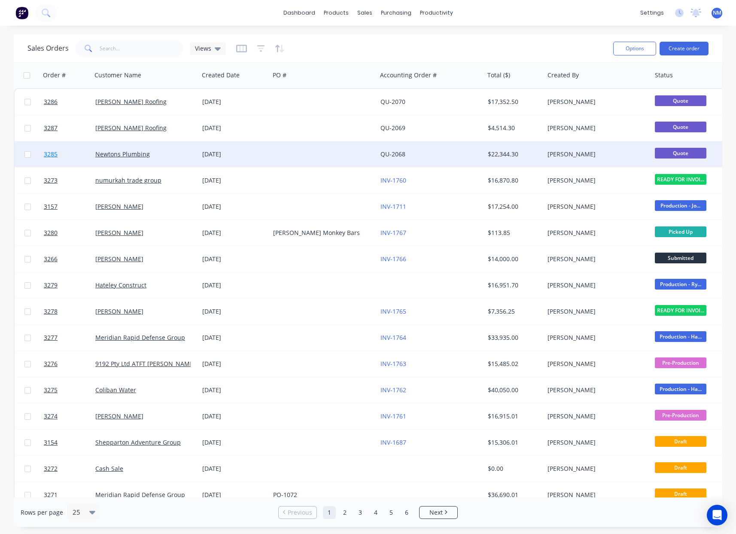
click at [50, 154] on span "3285" at bounding box center [51, 154] width 14 height 9
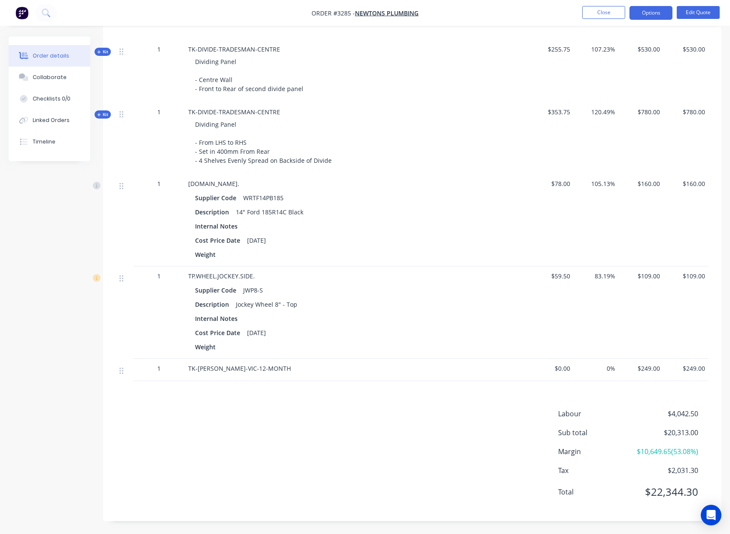
scroll to position [877, 0]
click at [357, 312] on div "Internal Notes" at bounding box center [356, 318] width 323 height 12
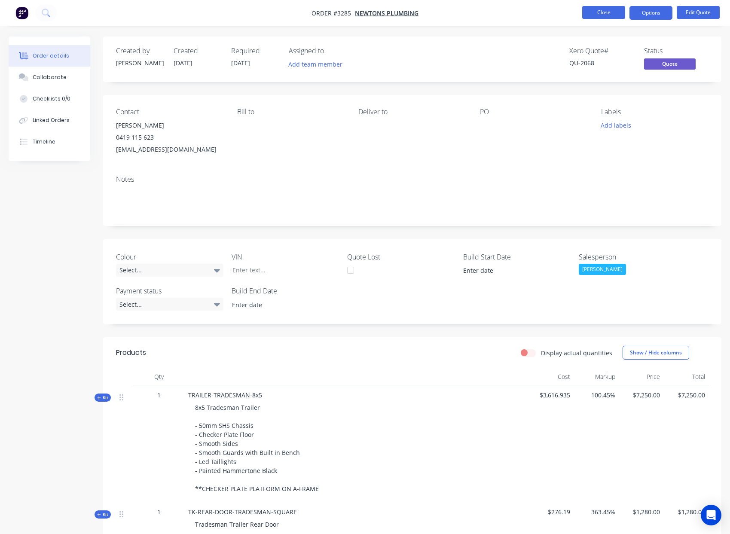
click at [609, 15] on button "Close" at bounding box center [603, 12] width 43 height 13
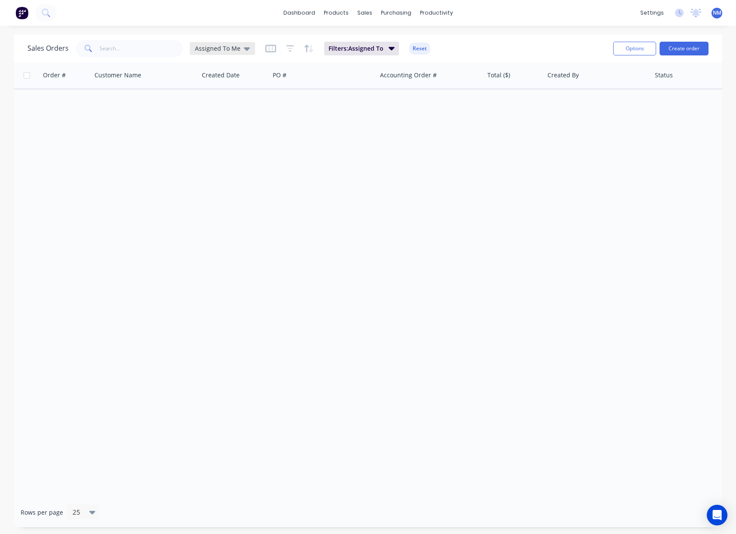
click at [244, 48] on icon at bounding box center [247, 48] width 6 height 3
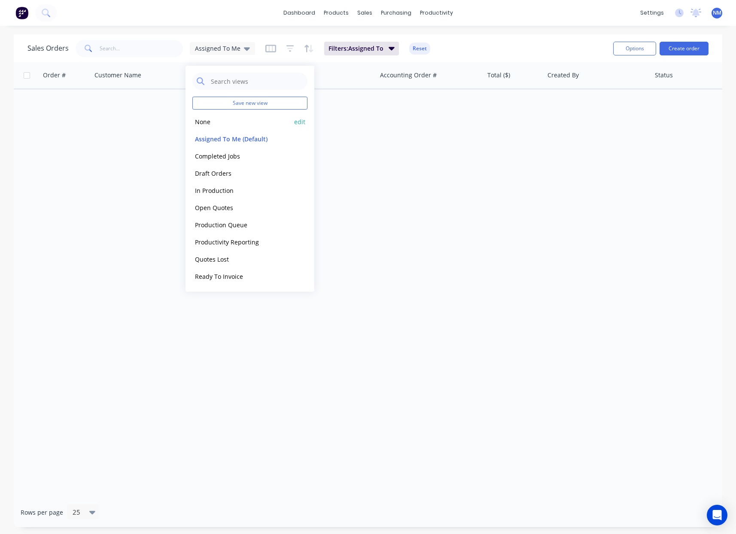
click at [209, 122] on button "None" at bounding box center [241, 122] width 98 height 10
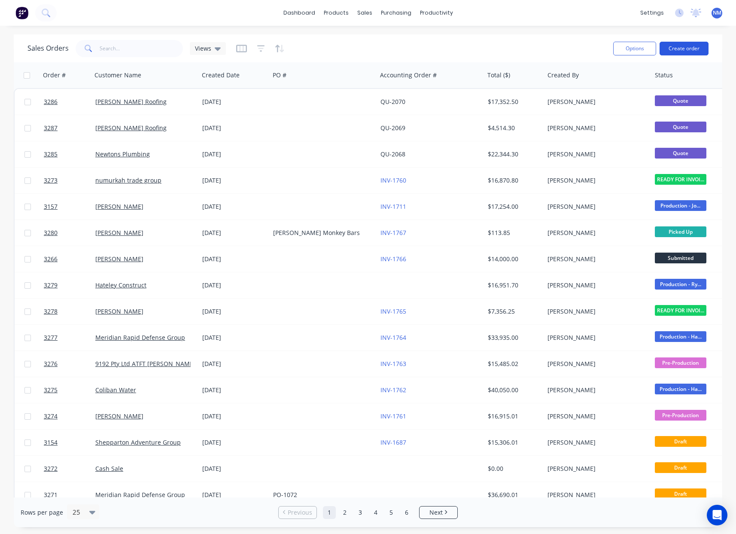
click at [676, 46] on button "Create order" at bounding box center [684, 49] width 49 height 14
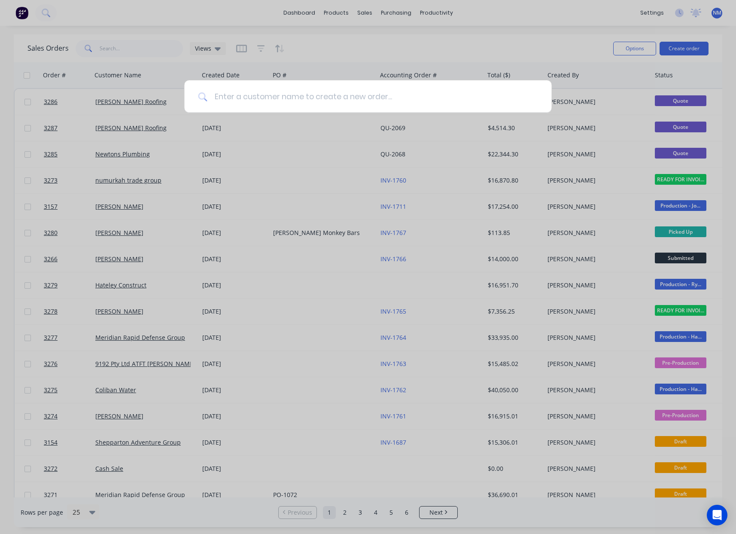
click at [312, 95] on input at bounding box center [372, 96] width 330 height 32
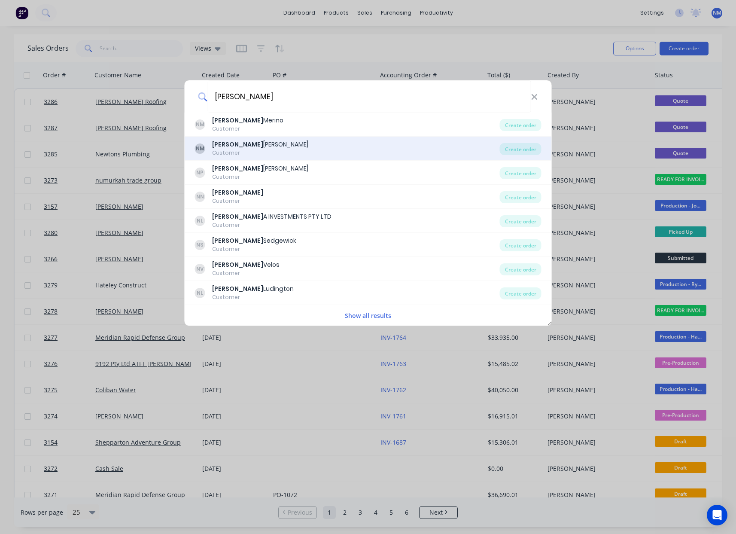
type input "[PERSON_NAME]"
click at [258, 142] on div "NM [PERSON_NAME] Customer" at bounding box center [347, 148] width 305 height 17
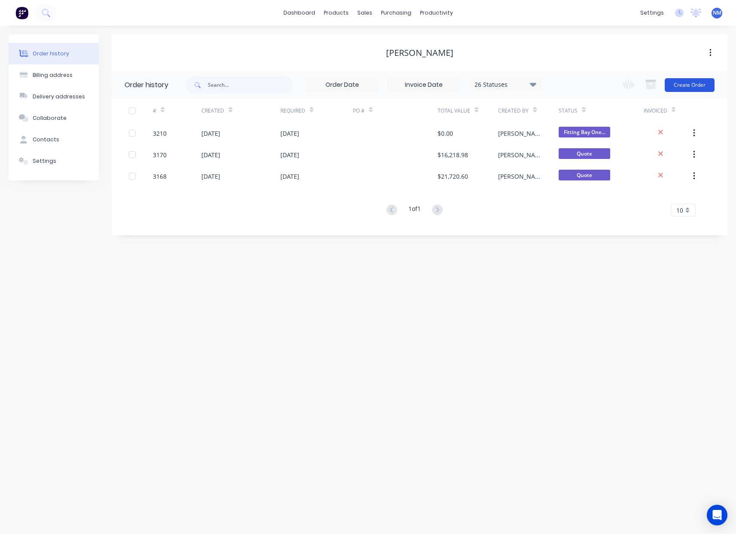
click at [686, 91] on button "Create Order" at bounding box center [690, 85] width 50 height 14
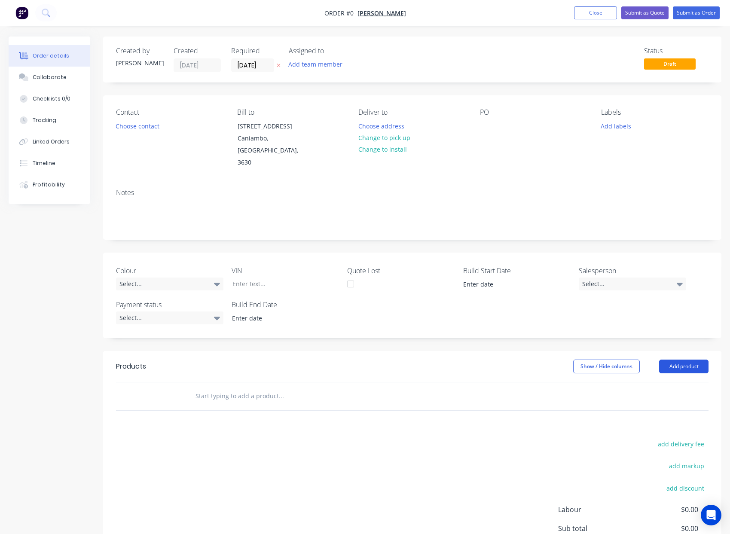
click at [677, 360] on button "Add product" at bounding box center [683, 367] width 49 height 14
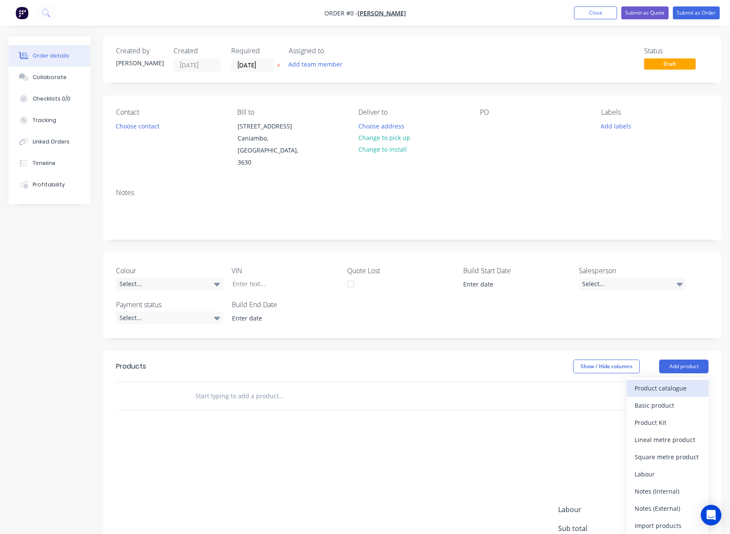
click at [673, 382] on div "Product catalogue" at bounding box center [667, 388] width 66 height 12
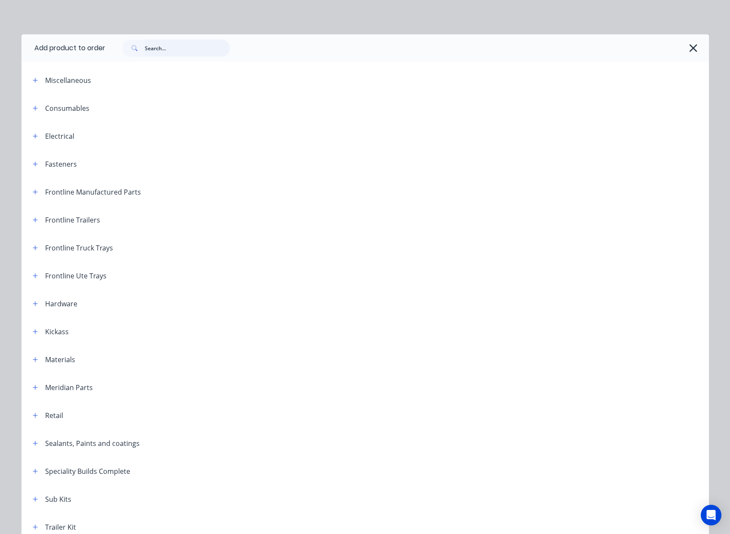
drag, startPoint x: 154, startPoint y: 45, endPoint x: 157, endPoint y: 49, distance: 5.2
click at [154, 46] on input "text" at bounding box center [187, 48] width 85 height 17
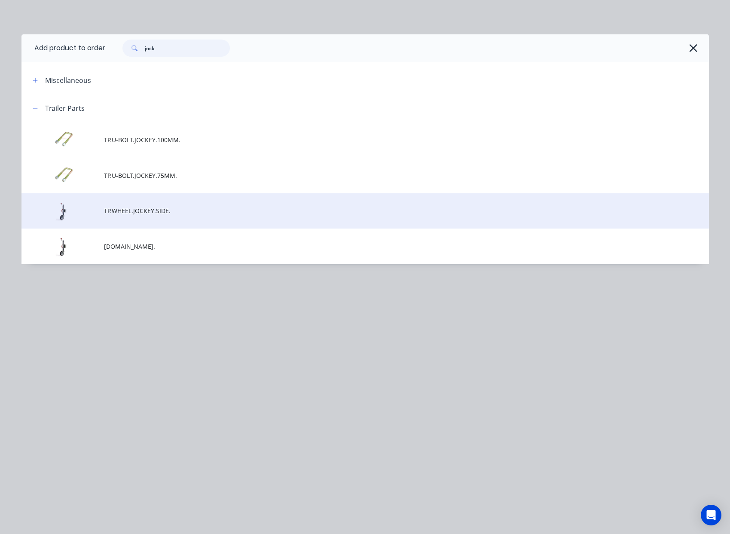
type input "jock"
click at [161, 212] on span "TP.WHEEL.JOCKEY.SIDE." at bounding box center [346, 210] width 484 height 9
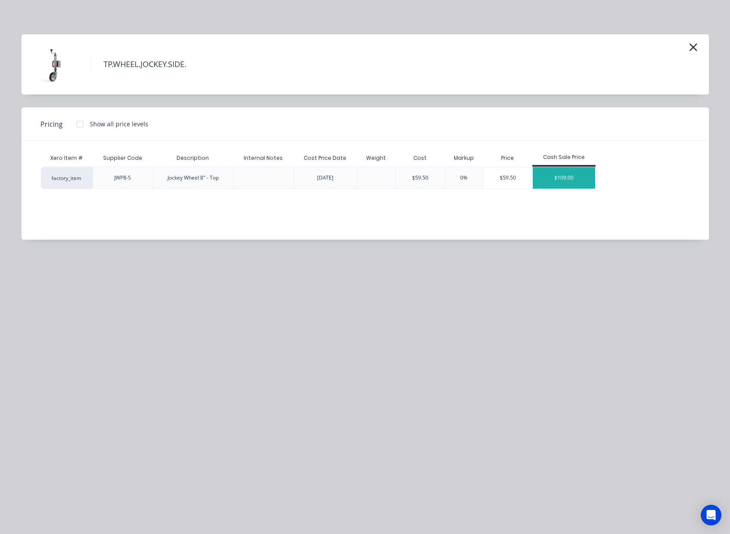
click at [567, 173] on div "$109.00" at bounding box center [564, 177] width 63 height 21
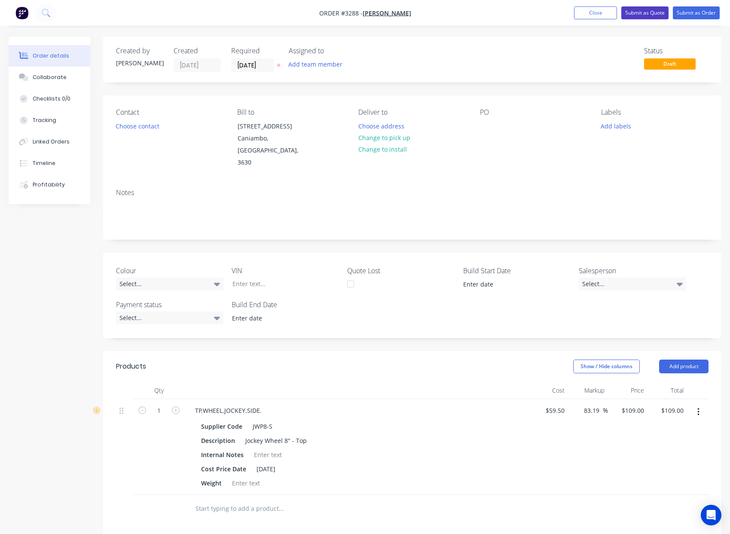
click at [651, 11] on button "Submit as Quote" at bounding box center [644, 12] width 47 height 13
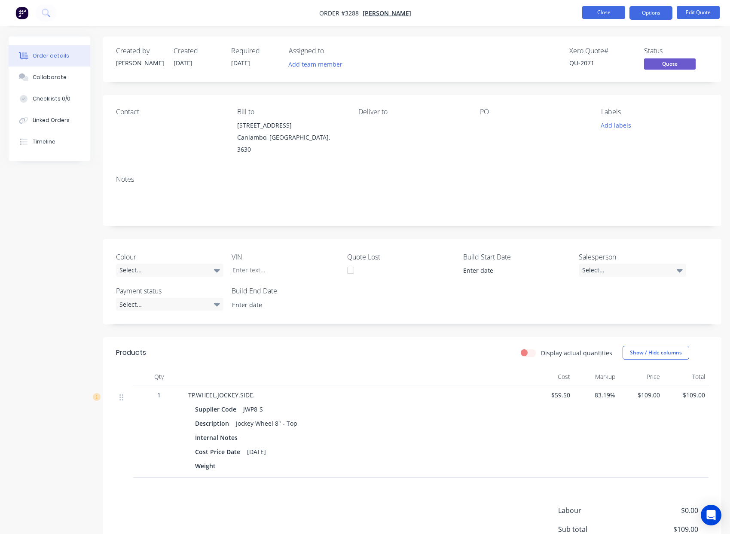
click at [593, 12] on button "Close" at bounding box center [603, 12] width 43 height 13
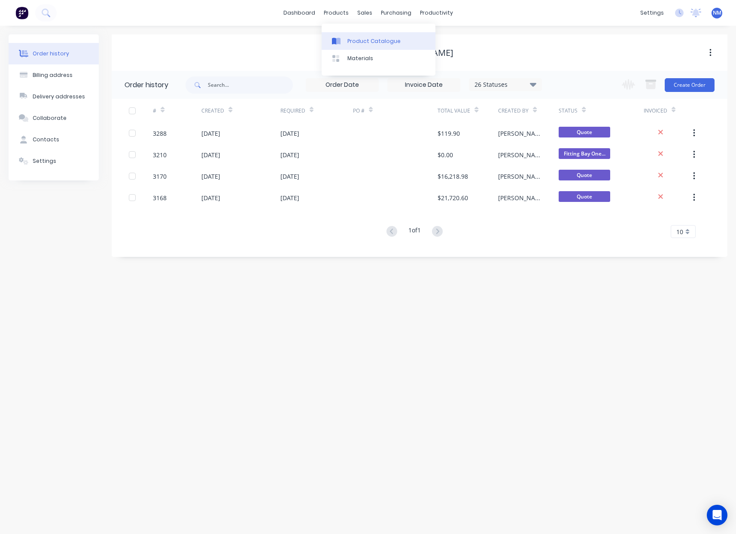
click at [366, 41] on div "Product Catalogue" at bounding box center [373, 41] width 53 height 8
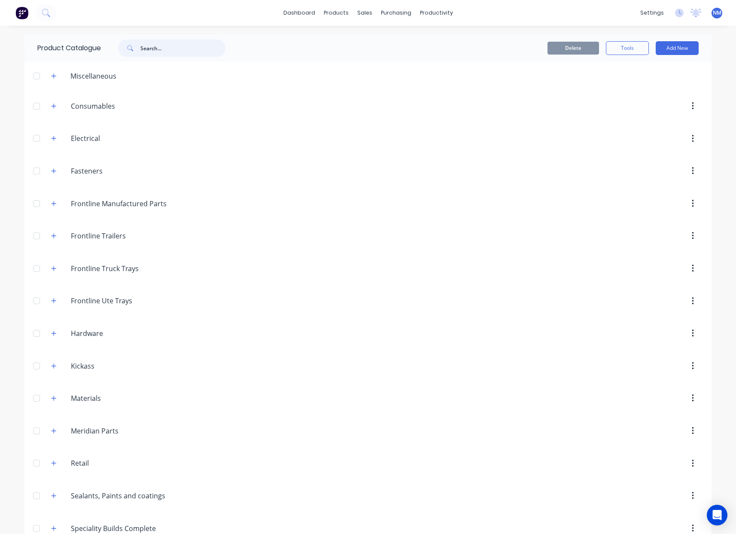
click at [187, 51] on input "text" at bounding box center [182, 48] width 85 height 17
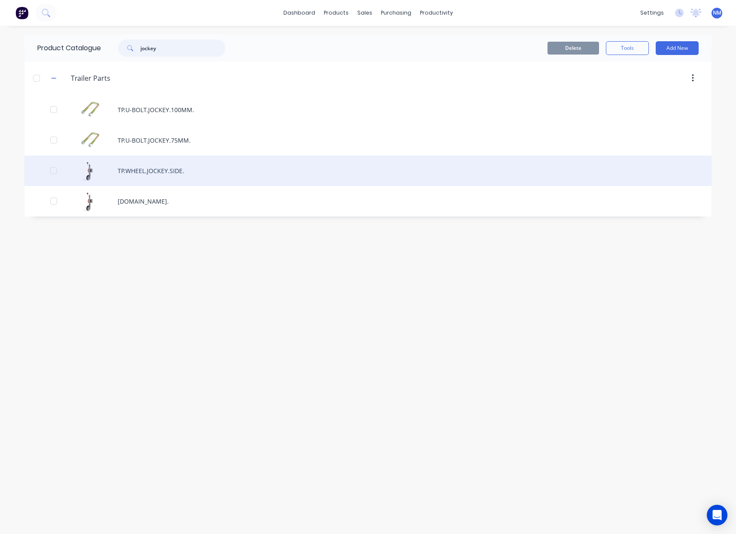
type input "jockey"
click at [185, 176] on div "TP.WHEEL.JOCKEY.SIDE." at bounding box center [367, 170] width 687 height 30
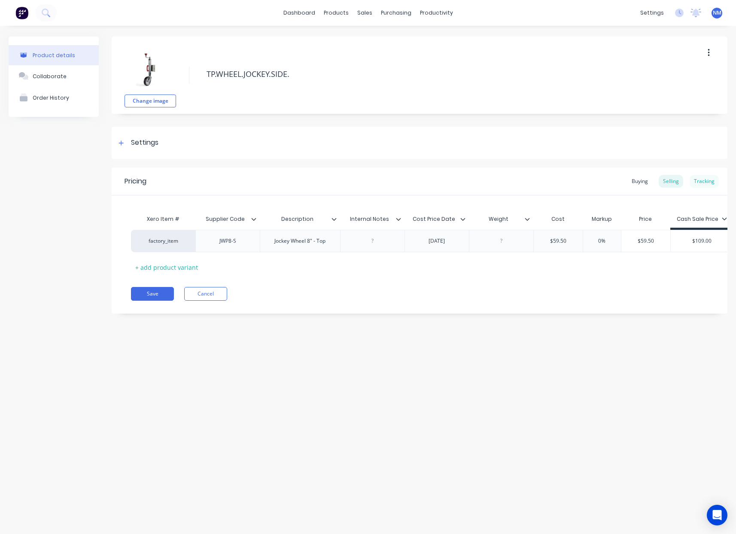
click at [704, 182] on div "Tracking" at bounding box center [704, 181] width 29 height 13
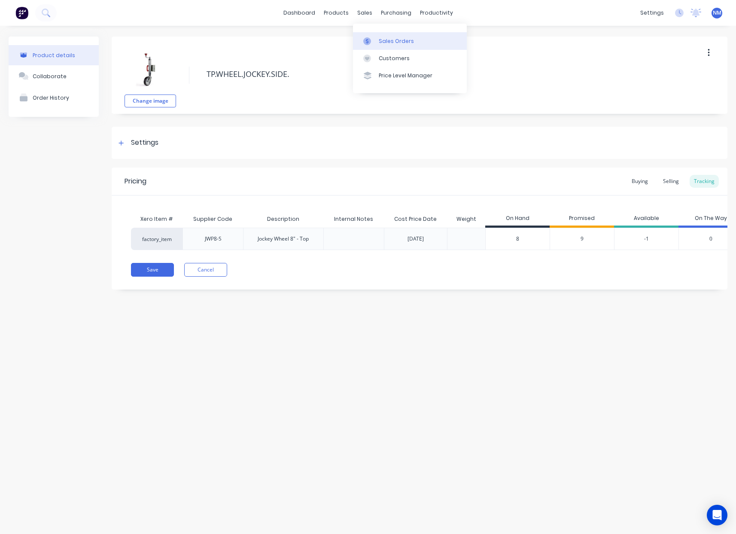
click at [402, 40] on div "Sales Orders" at bounding box center [396, 41] width 35 height 8
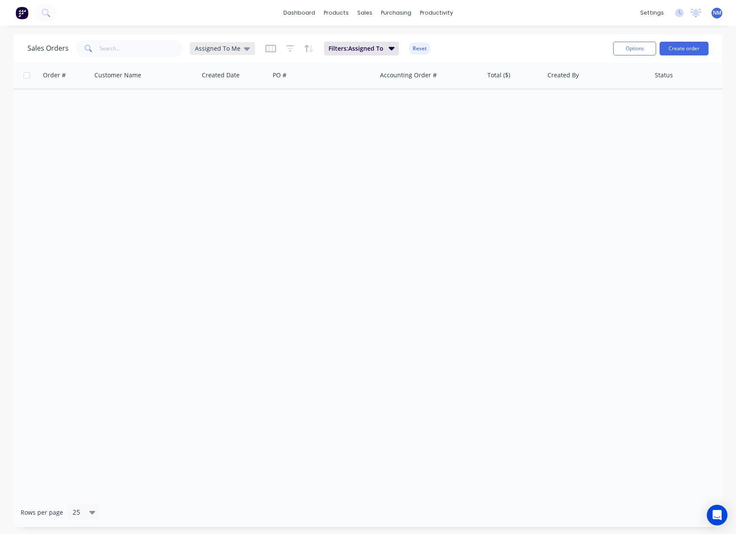
click at [238, 49] on div "Assigned To Me" at bounding box center [222, 49] width 55 height 8
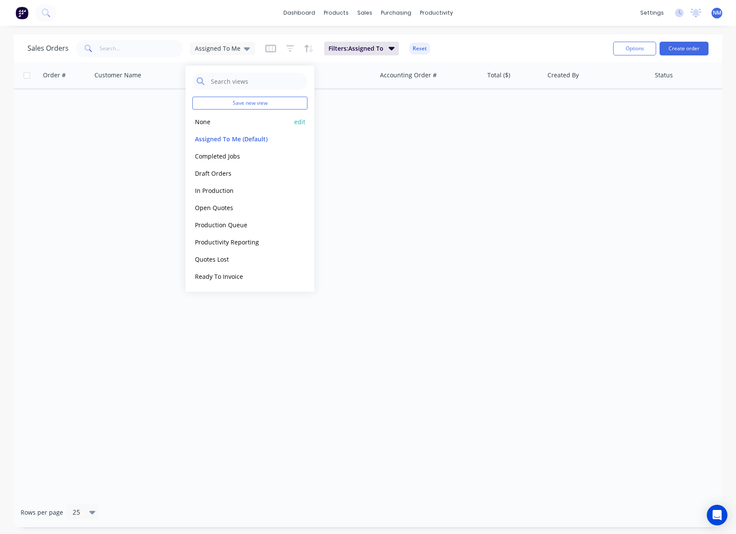
click at [237, 123] on button "None" at bounding box center [241, 122] width 98 height 10
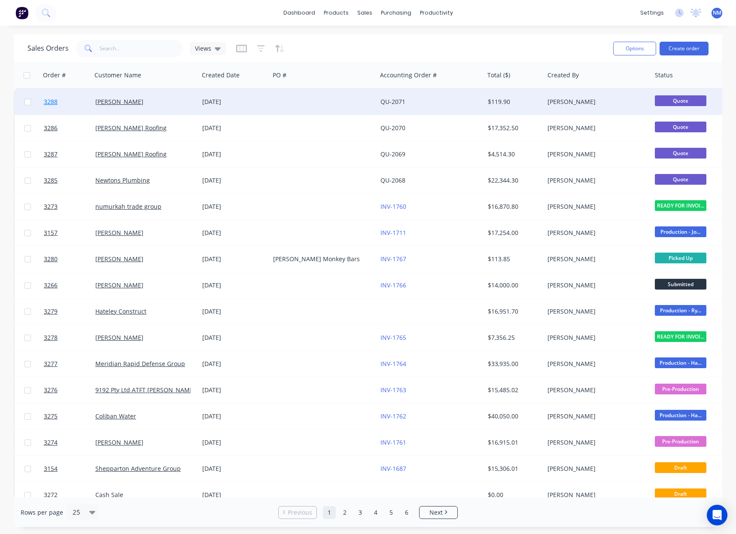
click at [53, 104] on span "3288" at bounding box center [51, 102] width 14 height 9
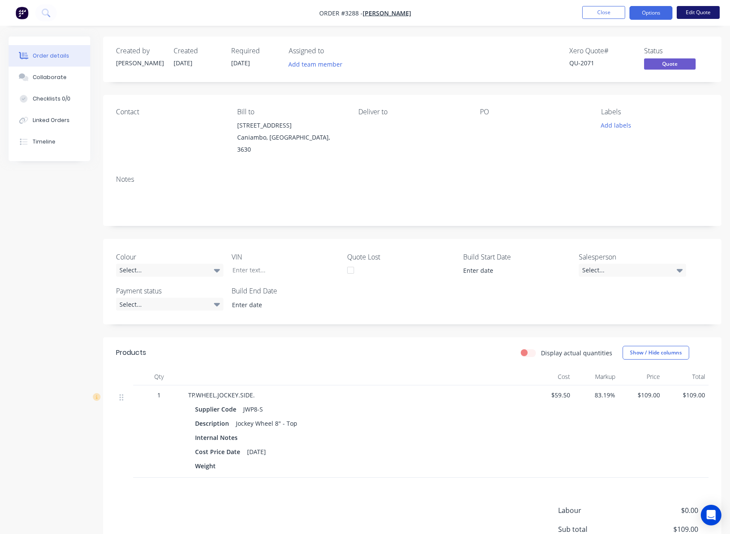
click at [700, 14] on button "Edit Quote" at bounding box center [697, 12] width 43 height 13
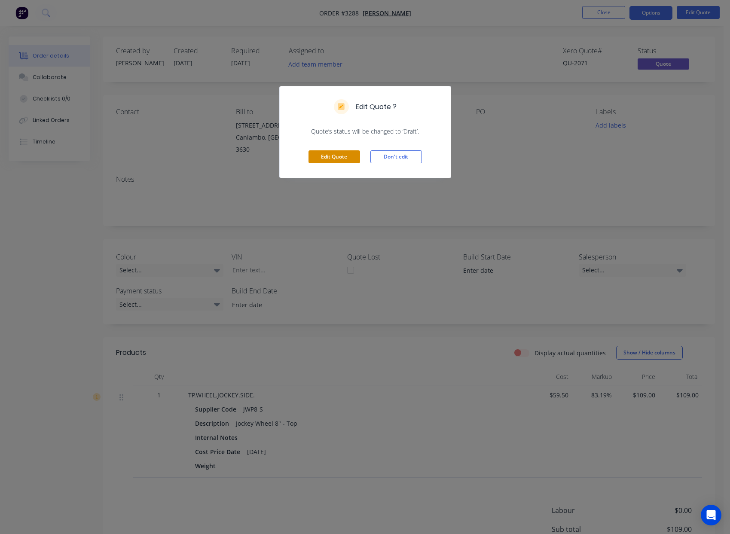
click at [322, 155] on button "Edit Quote" at bounding box center [334, 156] width 52 height 13
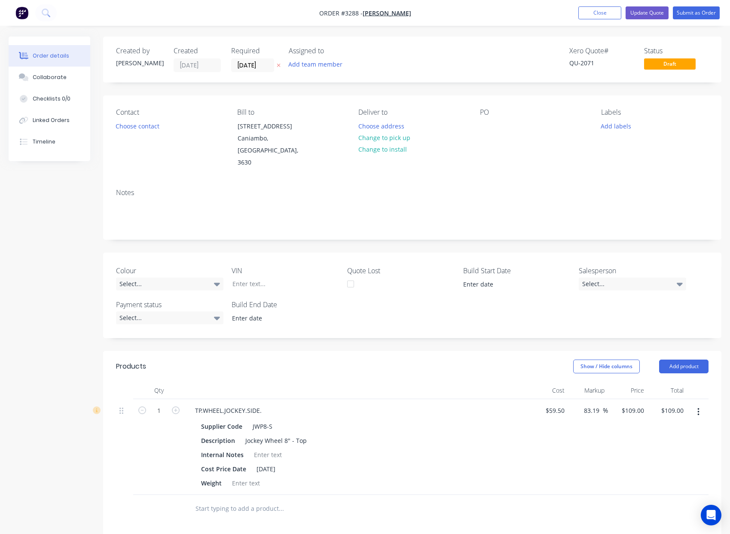
click at [699, 404] on button "button" at bounding box center [698, 411] width 20 height 15
click at [668, 480] on div "Delete" at bounding box center [667, 486] width 66 height 12
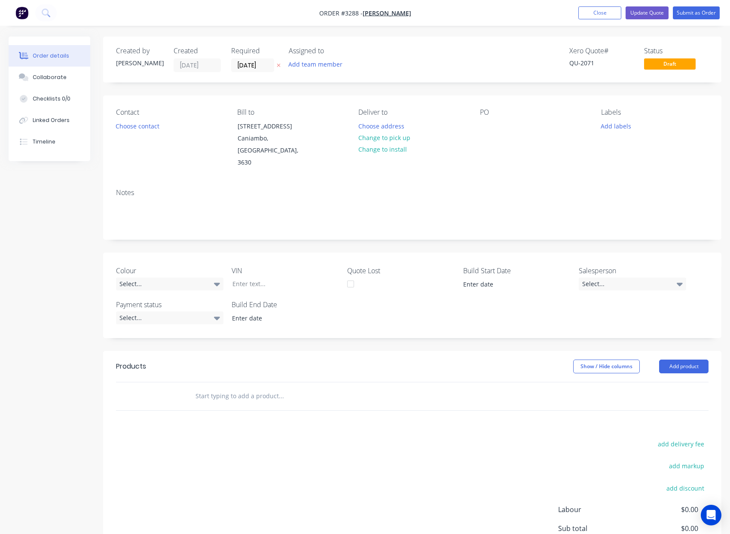
click at [680, 63] on span "Draft" at bounding box center [670, 63] width 52 height 11
click at [649, 16] on button "Update Quote" at bounding box center [646, 12] width 43 height 13
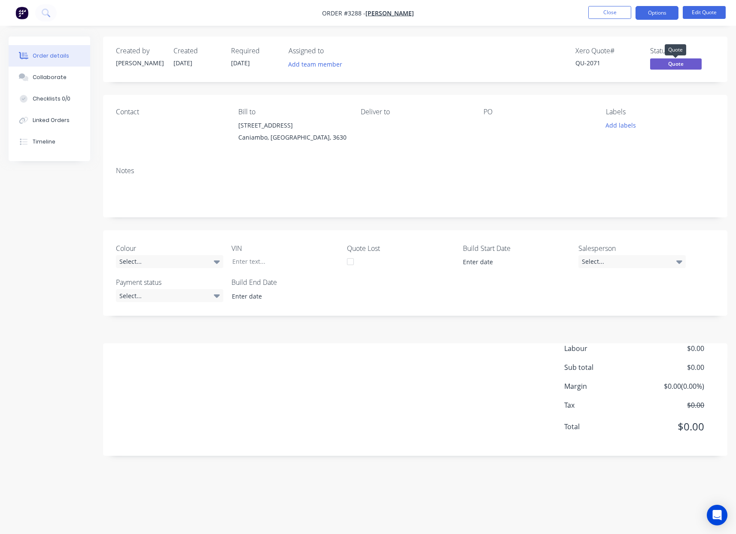
click at [669, 61] on span "Quote" at bounding box center [676, 63] width 52 height 11
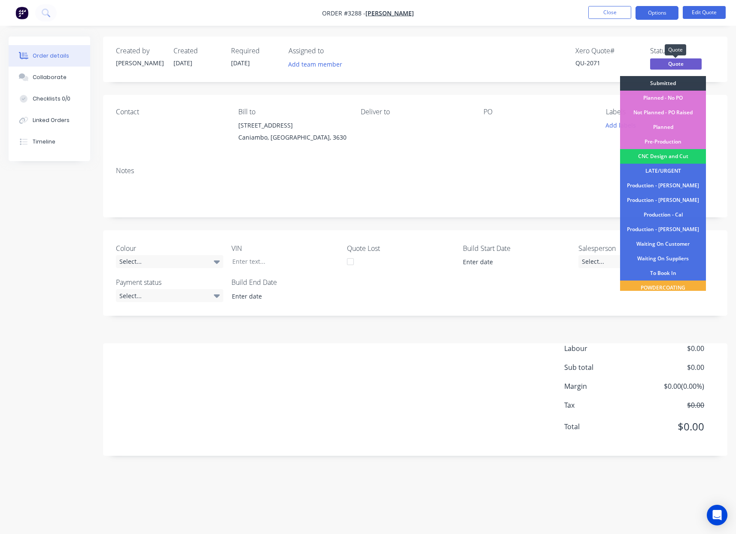
click at [669, 61] on span "Quote" at bounding box center [676, 63] width 52 height 11
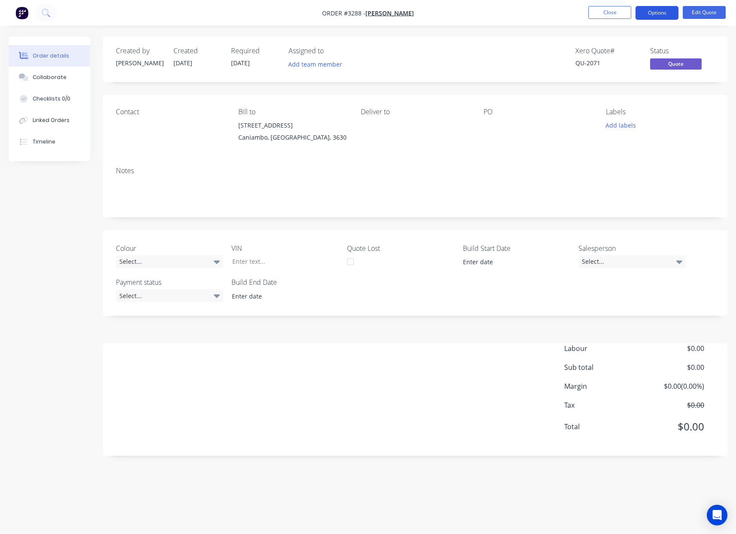
click at [647, 12] on button "Options" at bounding box center [657, 13] width 43 height 14
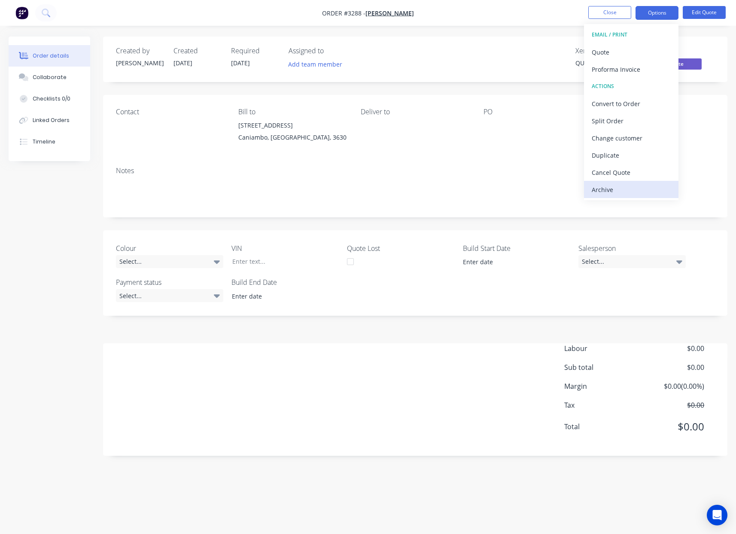
click at [634, 181] on button "Archive" at bounding box center [631, 189] width 94 height 17
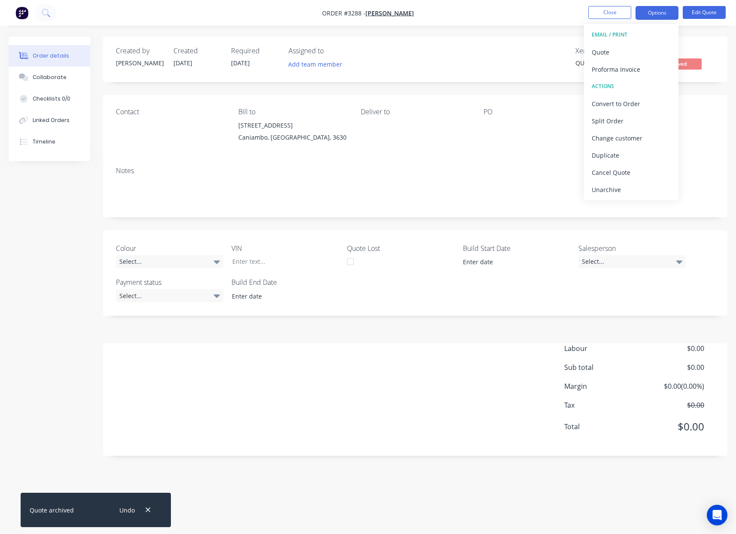
click at [713, 95] on div "Contact Bill to [STREET_ADDRESS] Deliver to PO Labels Add labels" at bounding box center [415, 127] width 625 height 65
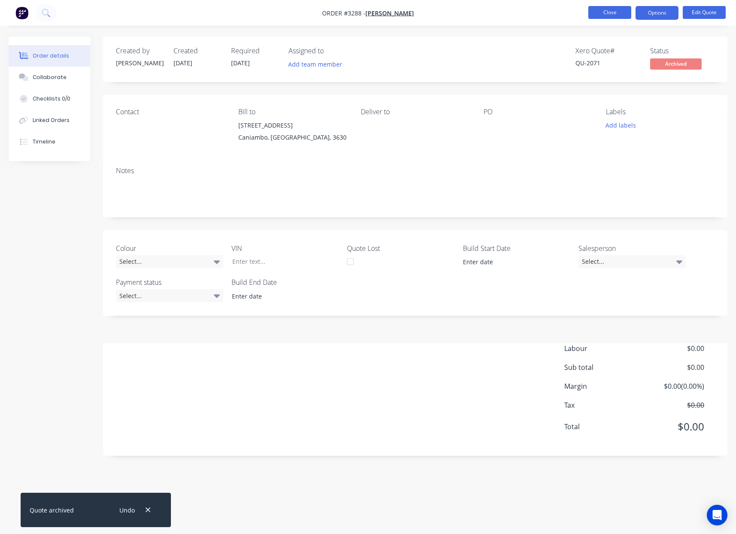
click at [621, 14] on button "Close" at bounding box center [609, 12] width 43 height 13
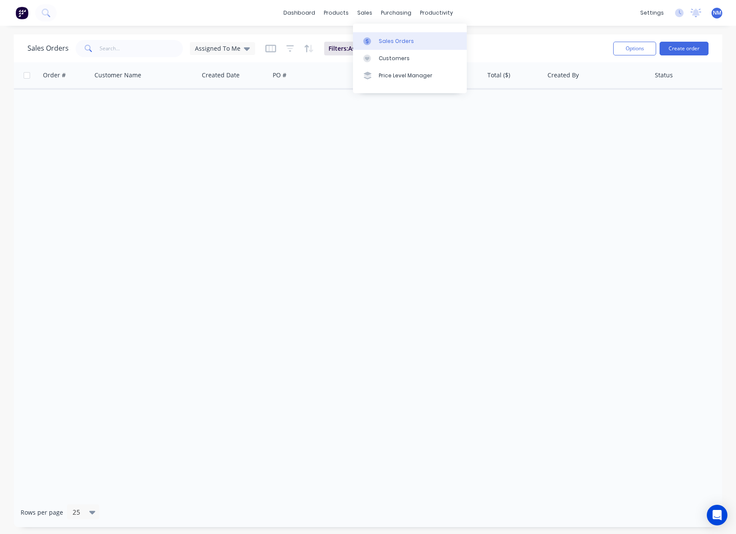
click at [393, 38] on div "Sales Orders" at bounding box center [396, 41] width 35 height 8
click at [376, 40] on div at bounding box center [369, 41] width 13 height 8
click at [369, 41] on div "Product Catalogue" at bounding box center [373, 41] width 53 height 8
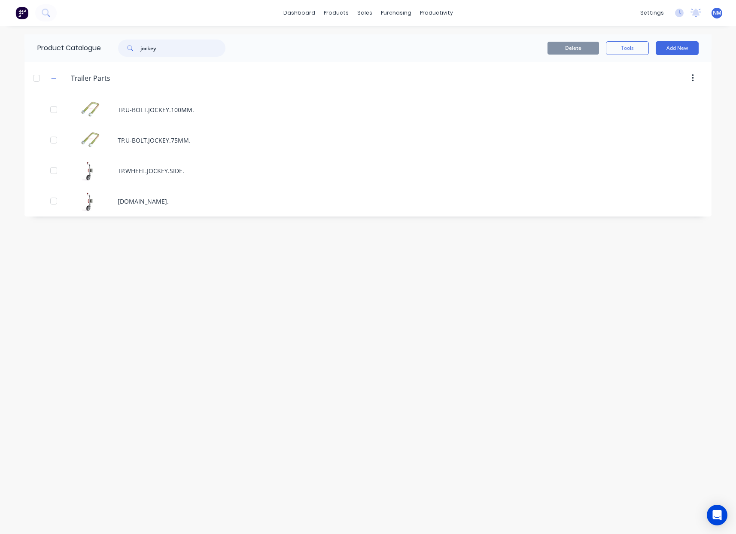
drag, startPoint x: 171, startPoint y: 48, endPoint x: 105, endPoint y: 42, distance: 66.4
click at [107, 42] on div "jockey" at bounding box center [169, 48] width 137 height 17
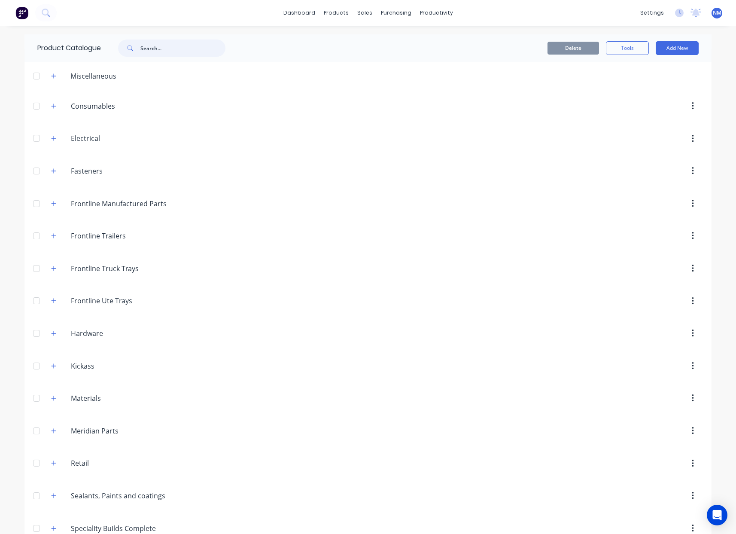
click at [151, 53] on input "text" at bounding box center [182, 48] width 85 height 17
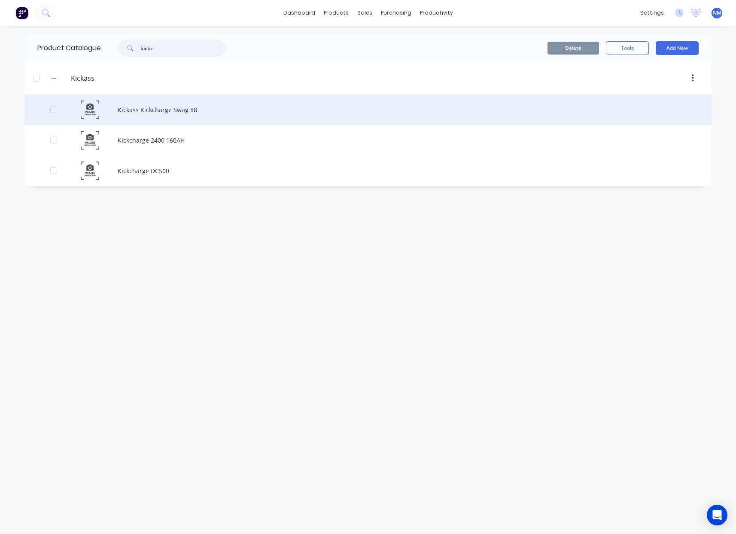
type input "kickc"
click at [192, 104] on div "Kickass Kickcharge Swag 88" at bounding box center [367, 109] width 687 height 30
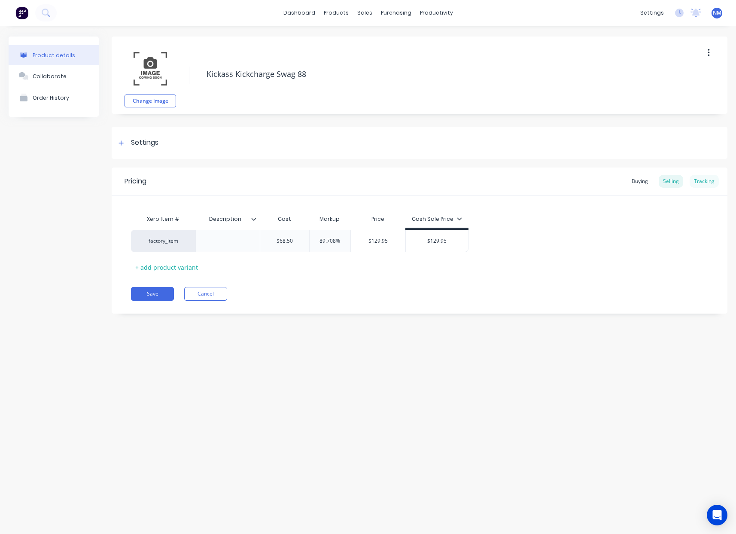
click at [709, 178] on div "Tracking" at bounding box center [704, 181] width 29 height 13
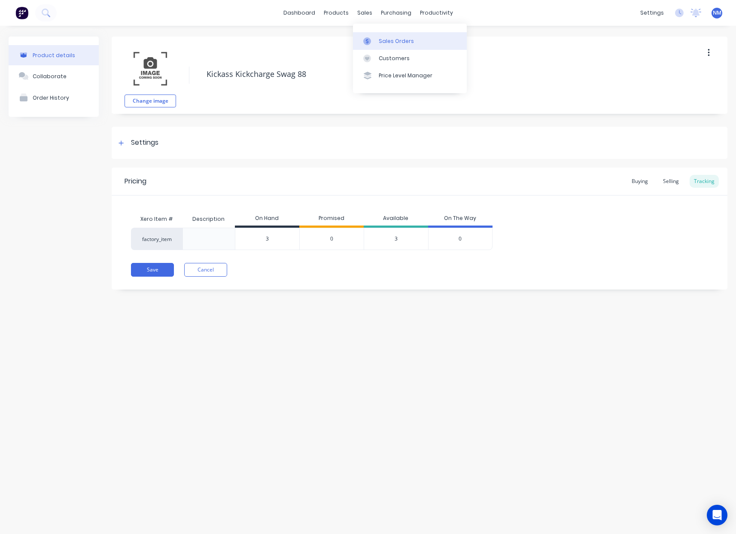
click at [393, 40] on div "Sales Orders" at bounding box center [396, 41] width 35 height 8
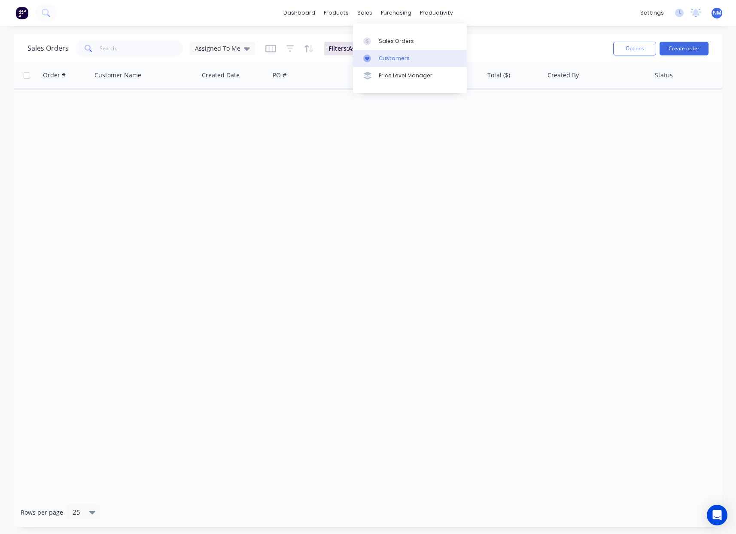
click at [389, 53] on link "Customers" at bounding box center [410, 58] width 114 height 17
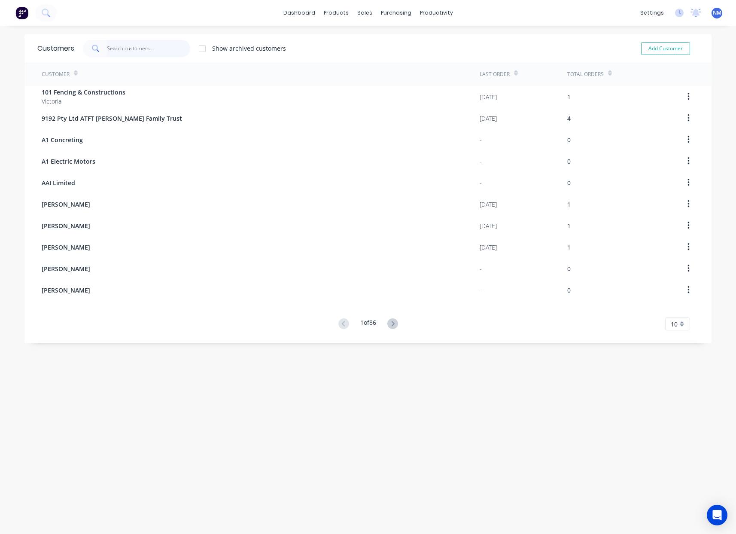
click at [140, 49] on input "text" at bounding box center [149, 48] width 84 height 17
click at [661, 54] on button "Add Customer" at bounding box center [665, 48] width 49 height 13
select select "AU"
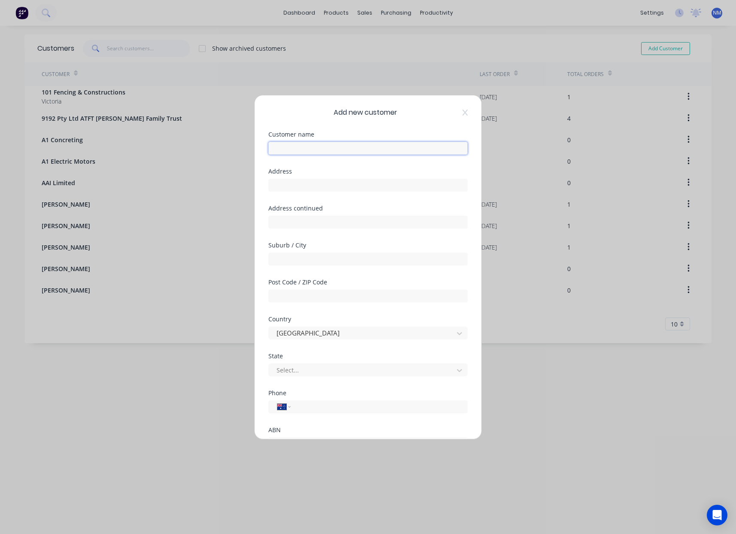
click at [324, 152] on input "text" at bounding box center [367, 148] width 199 height 13
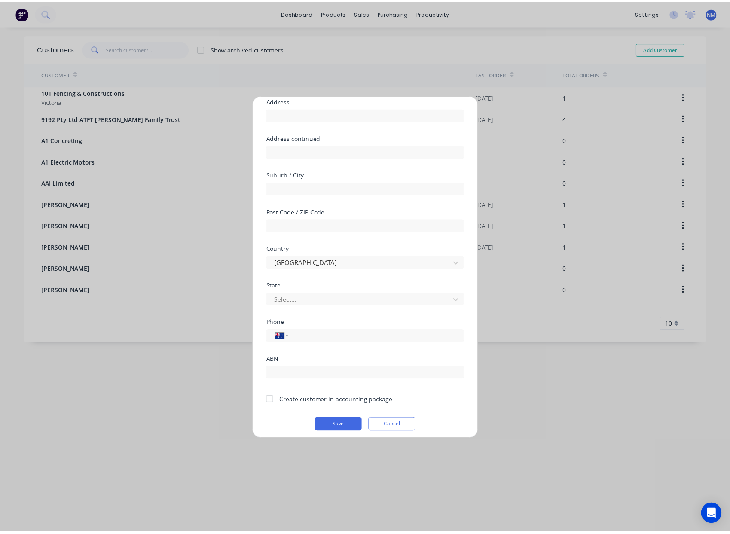
scroll to position [76, 0]
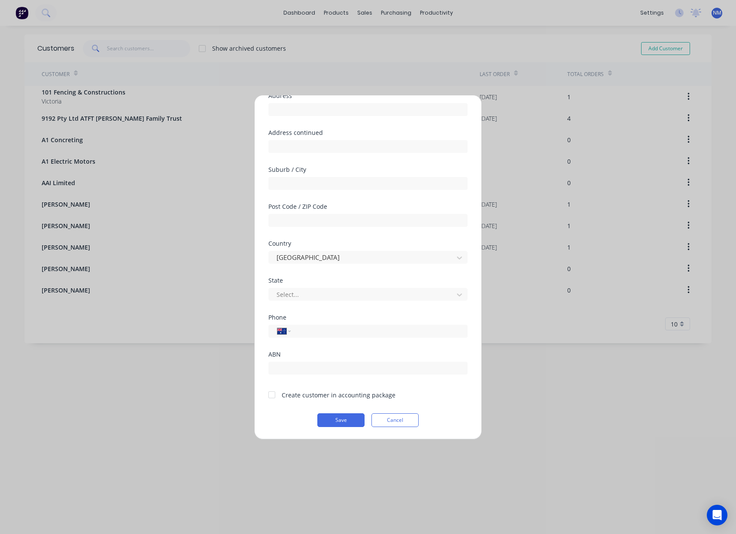
type input "[PERSON_NAME]"
drag, startPoint x: 270, startPoint y: 396, endPoint x: 288, endPoint y: 406, distance: 21.2
click at [270, 396] on div at bounding box center [271, 394] width 17 height 17
click at [326, 420] on button "Save" at bounding box center [340, 420] width 47 height 14
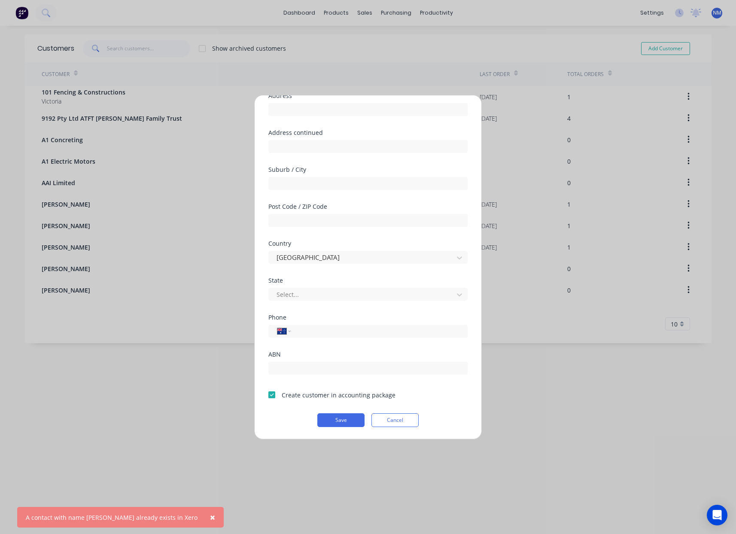
click at [210, 516] on span "×" at bounding box center [212, 517] width 5 height 12
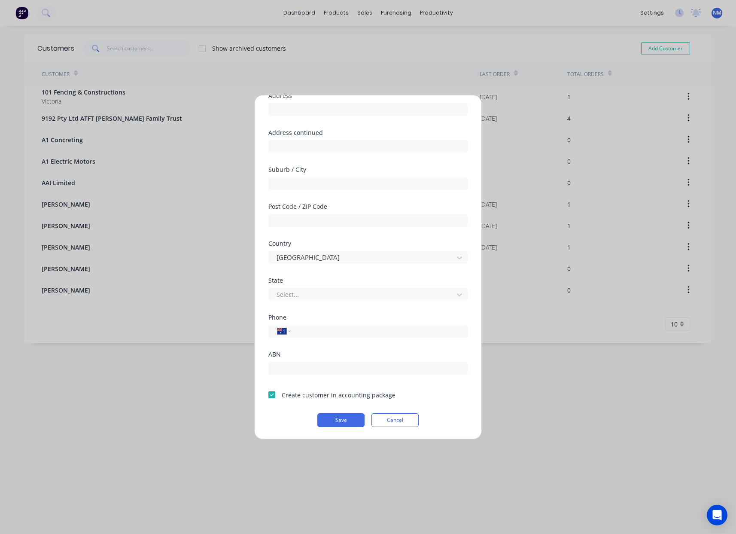
drag, startPoint x: 273, startPoint y: 393, endPoint x: 291, endPoint y: 402, distance: 19.4
click at [273, 393] on div at bounding box center [271, 394] width 17 height 17
click at [340, 417] on button "Save" at bounding box center [340, 420] width 47 height 14
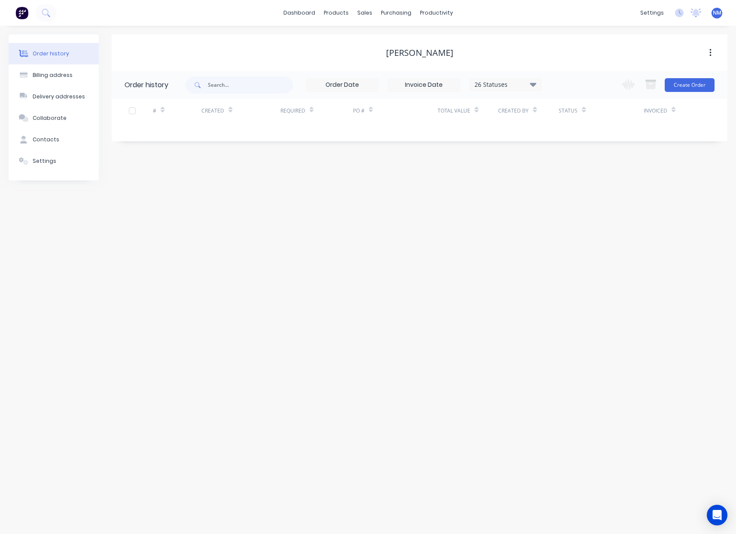
drag, startPoint x: 70, startPoint y: 158, endPoint x: 111, endPoint y: 171, distance: 43.3
click at [70, 157] on button "Settings" at bounding box center [54, 160] width 90 height 21
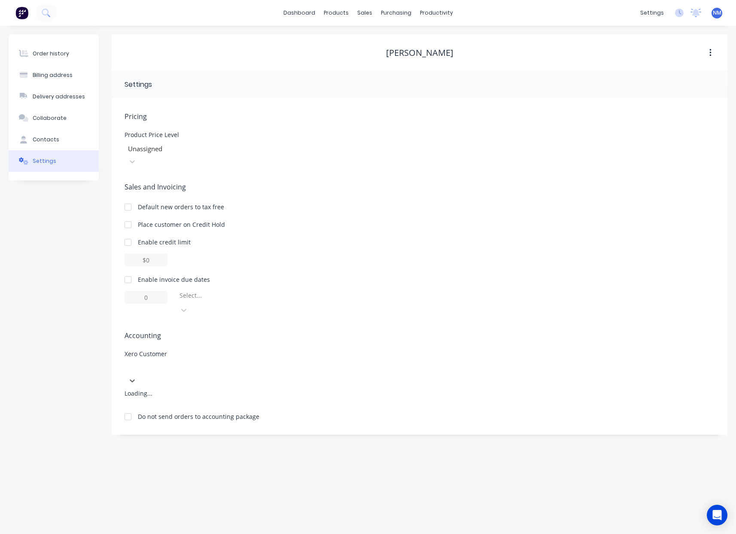
click at [226, 363] on div at bounding box center [189, 368] width 124 height 11
type input "[PERSON_NAME]"
click at [221, 389] on div "[PERSON_NAME]" at bounding box center [189, 397] width 129 height 16
click at [46, 144] on button "Contacts" at bounding box center [54, 139] width 90 height 21
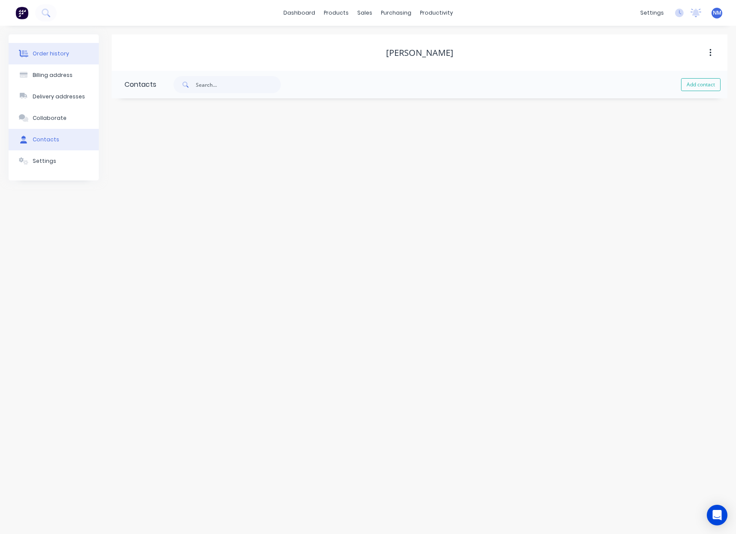
click at [47, 52] on div "Order history" at bounding box center [51, 54] width 37 height 8
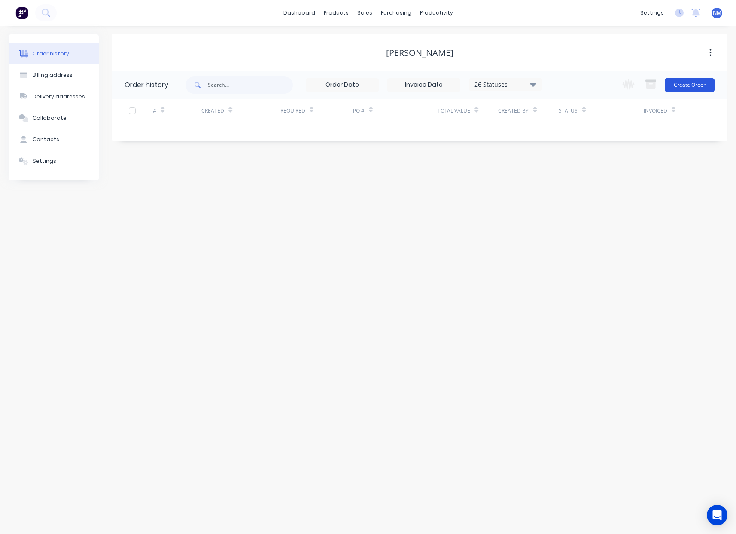
click at [697, 82] on button "Create Order" at bounding box center [690, 85] width 50 height 14
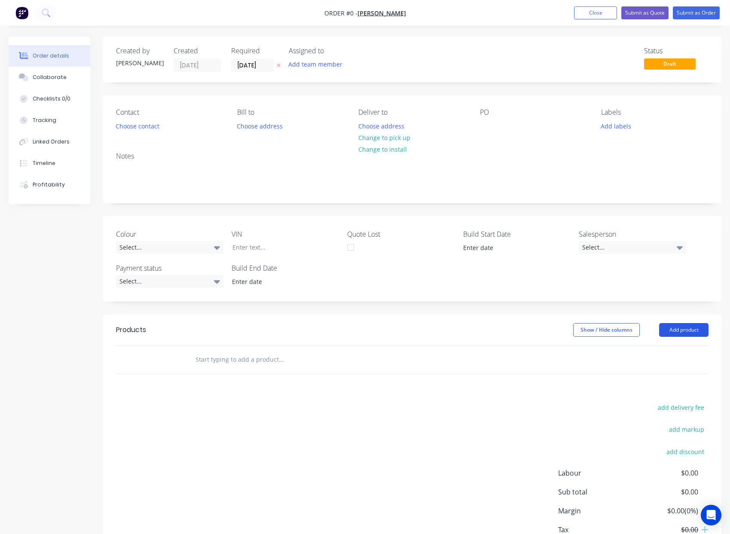
click at [678, 328] on button "Add product" at bounding box center [683, 330] width 49 height 14
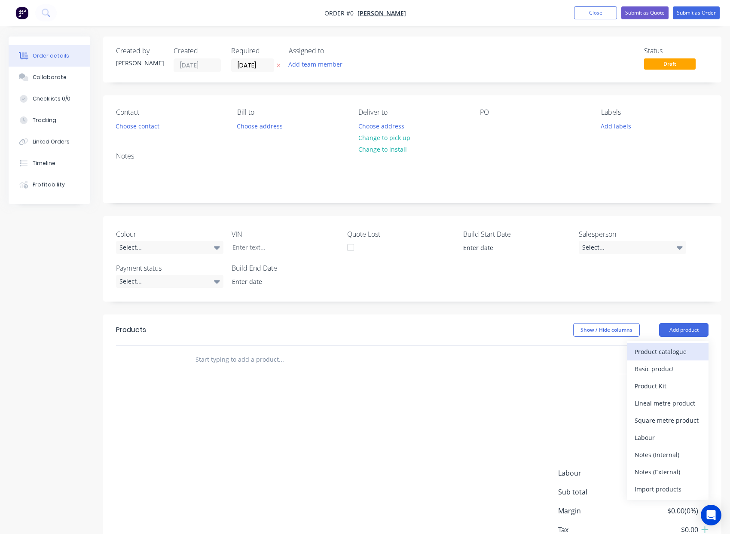
click at [676, 356] on div "Product catalogue" at bounding box center [667, 351] width 66 height 12
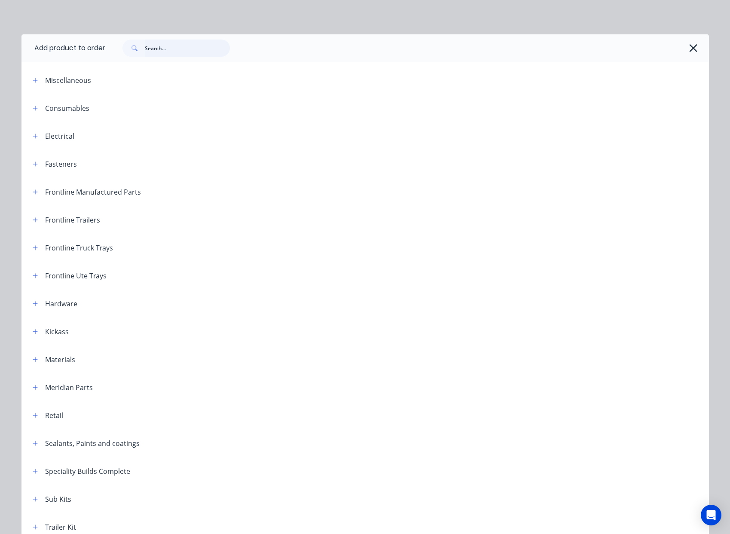
click at [163, 53] on input "text" at bounding box center [187, 48] width 85 height 17
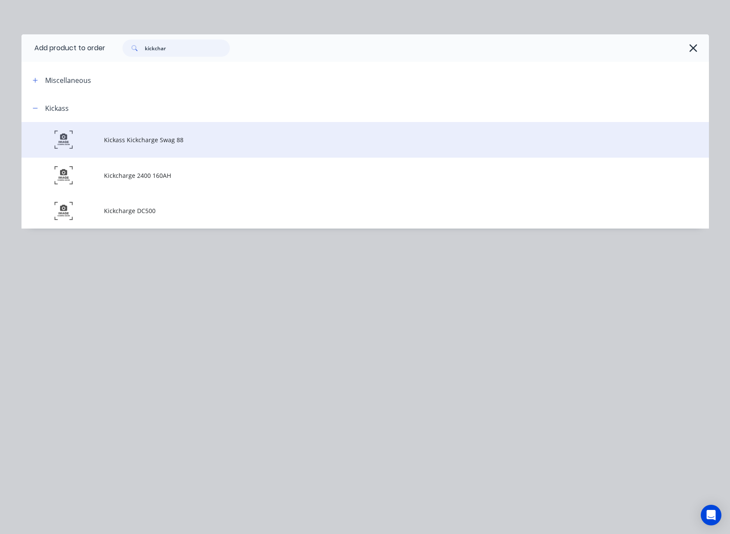
type input "kickchar"
click at [169, 145] on td "Kickass Kickcharge Swag 88" at bounding box center [406, 140] width 605 height 36
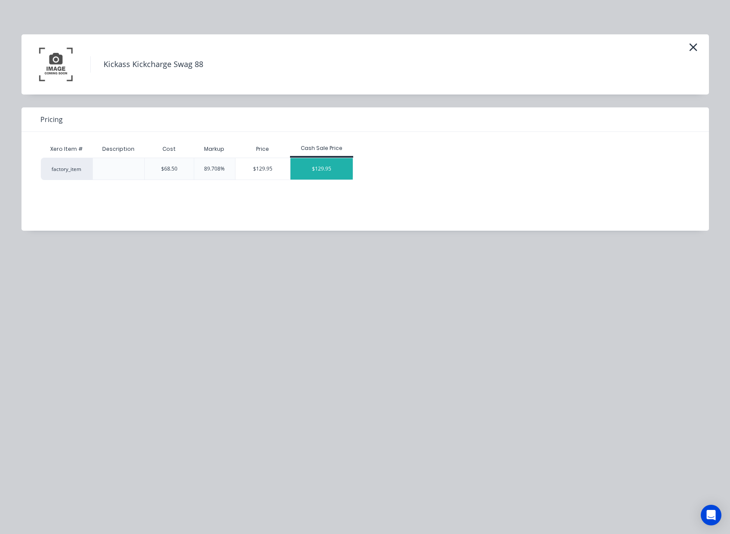
click at [326, 172] on div "$129.95" at bounding box center [321, 168] width 63 height 21
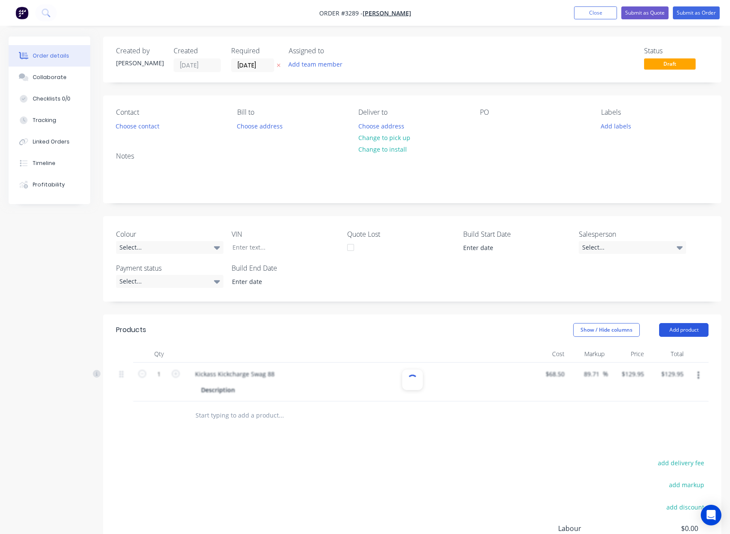
click at [698, 330] on button "Add product" at bounding box center [683, 330] width 49 height 14
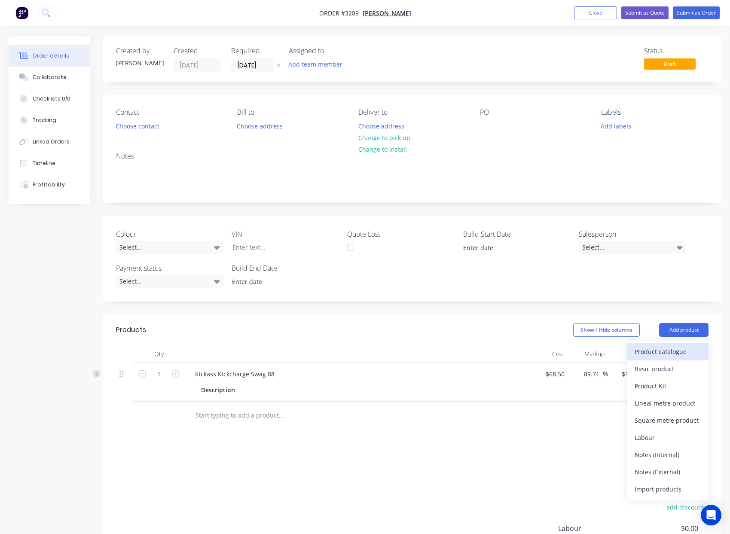
click at [666, 348] on div "Product catalogue" at bounding box center [667, 351] width 66 height 12
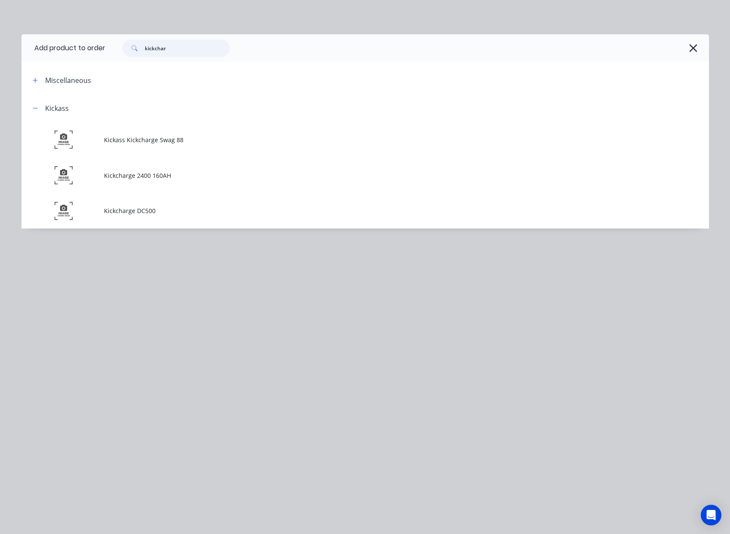
drag, startPoint x: 178, startPoint y: 48, endPoint x: 118, endPoint y: 46, distance: 60.6
click at [118, 46] on div "kickchar" at bounding box center [172, 48] width 116 height 17
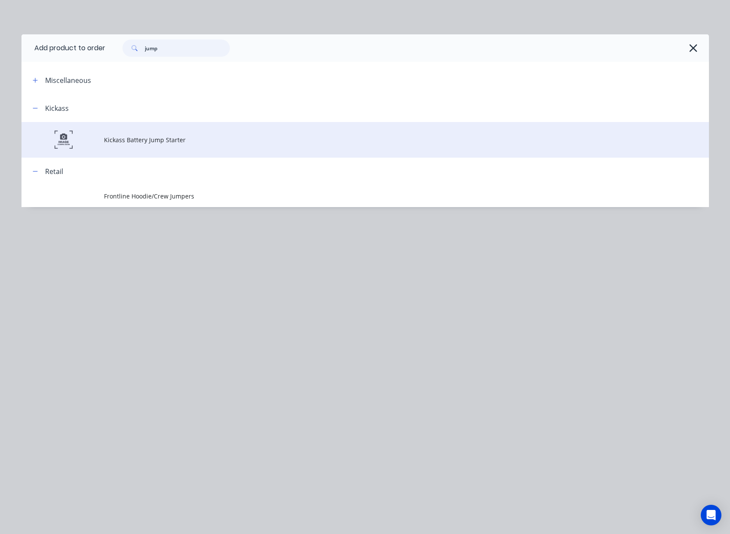
type input "jump"
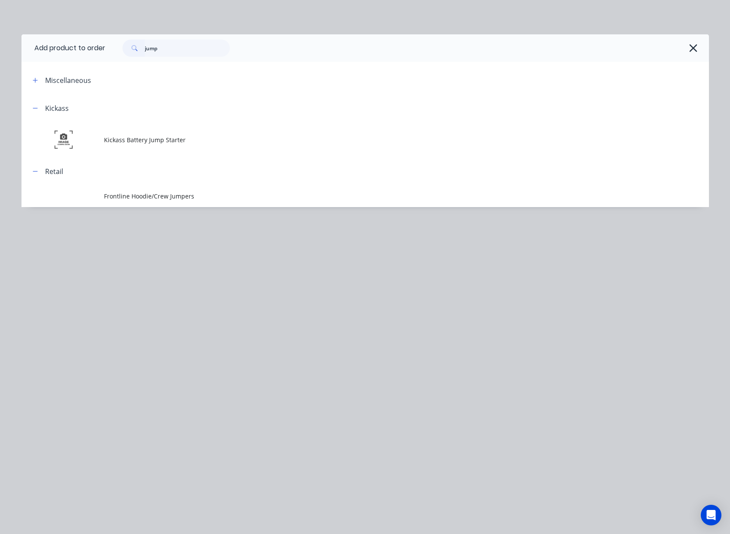
click at [226, 139] on span "Kickass Battery Jump Starter" at bounding box center [346, 139] width 484 height 9
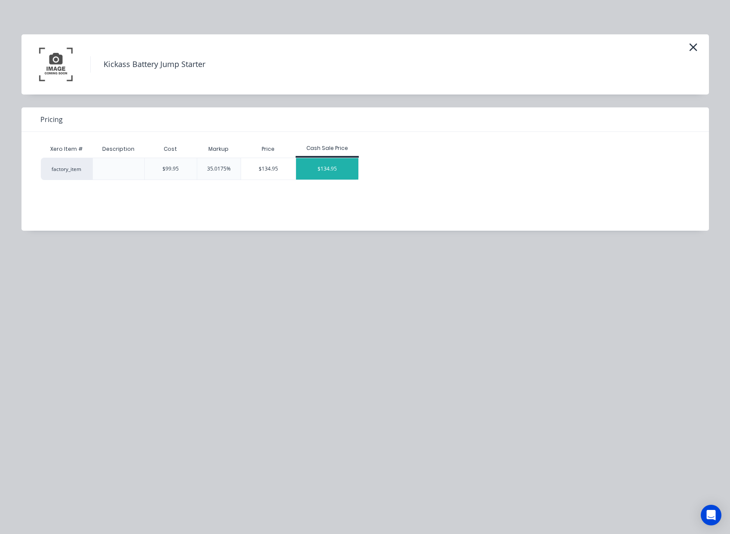
click at [328, 172] on div "$134.95" at bounding box center [327, 168] width 63 height 21
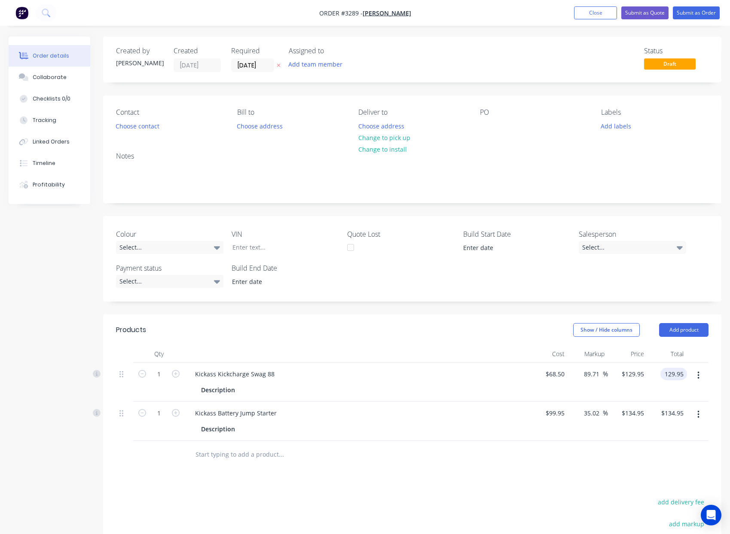
click at [674, 375] on input "129.95" at bounding box center [675, 374] width 23 height 12
type input "0"
type input "-100"
type input "$0.00"
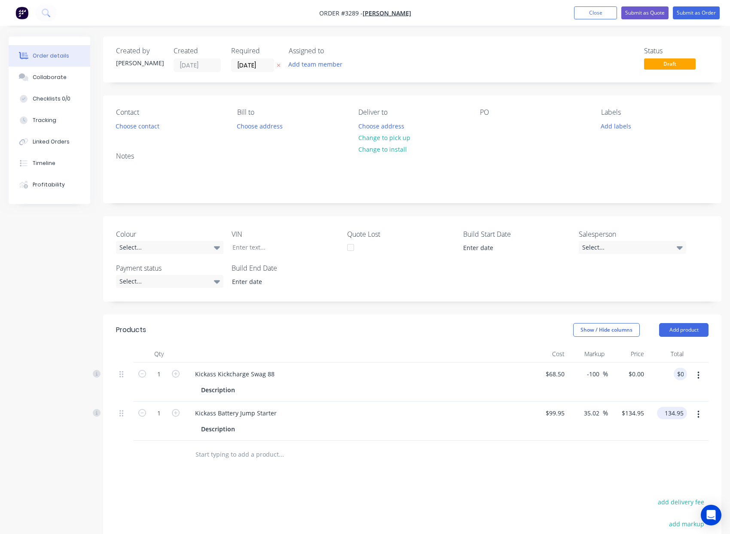
click at [670, 413] on input "134.95" at bounding box center [673, 413] width 27 height 12
type input "0"
type input "-100"
type input "$0.00"
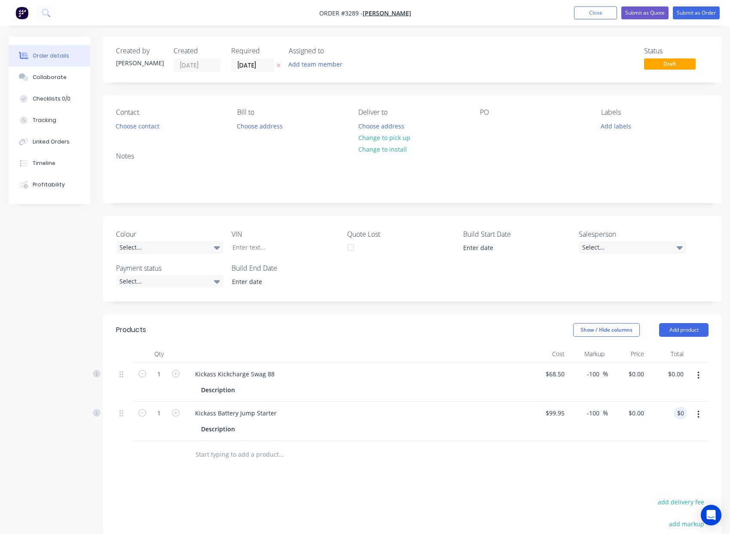
click at [626, 448] on div at bounding box center [412, 455] width 592 height 28
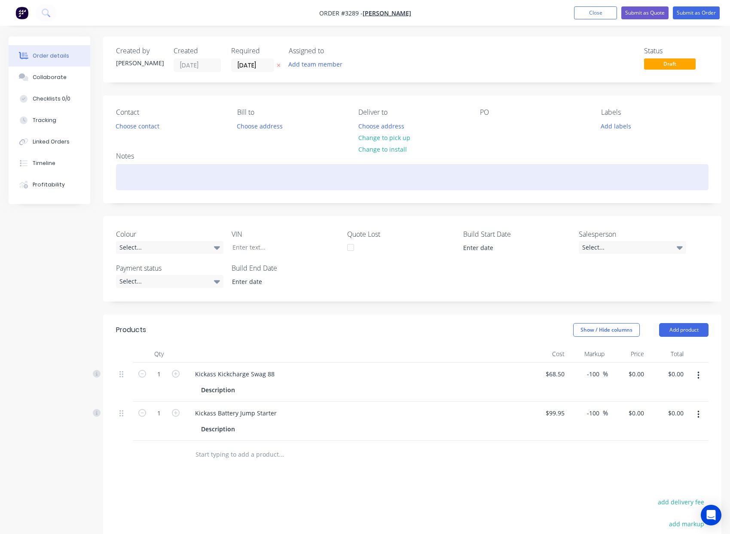
click at [239, 173] on div at bounding box center [412, 177] width 592 height 26
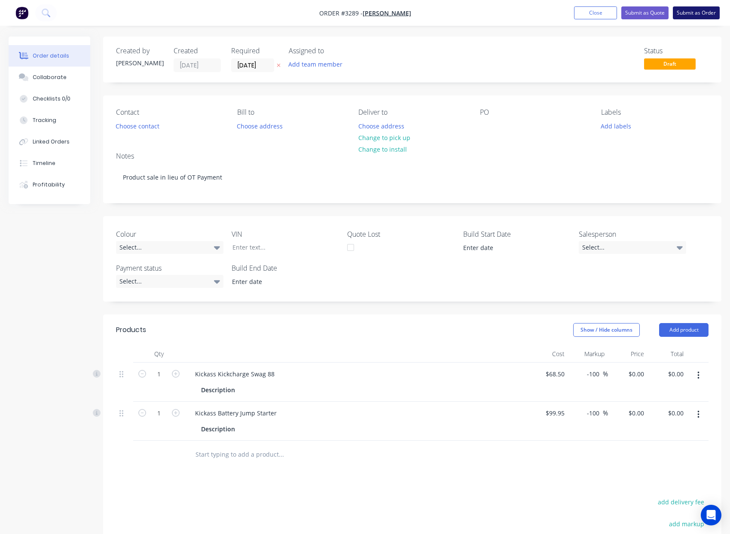
click at [701, 14] on button "Submit as Order" at bounding box center [696, 12] width 47 height 13
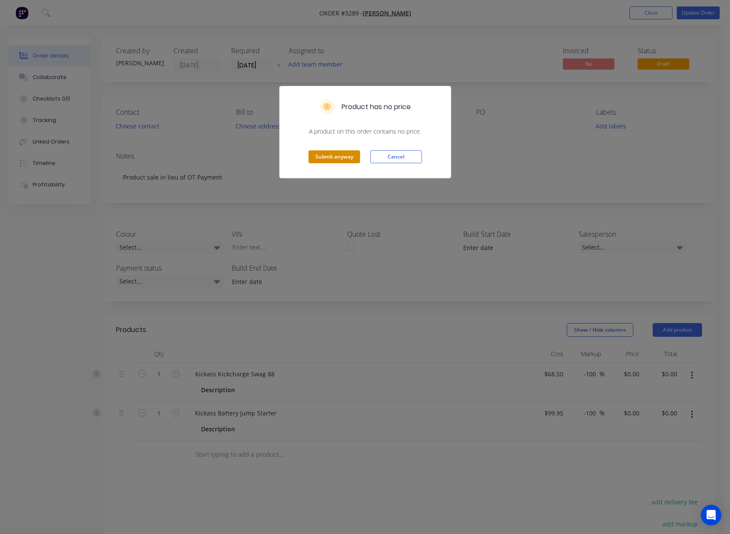
click at [338, 154] on button "Submit anyway" at bounding box center [334, 156] width 52 height 13
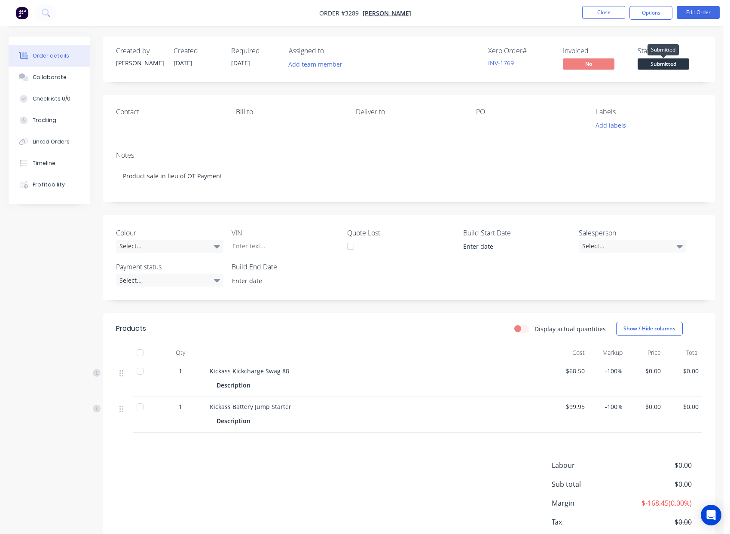
click at [676, 66] on span "Submitted" at bounding box center [663, 63] width 52 height 11
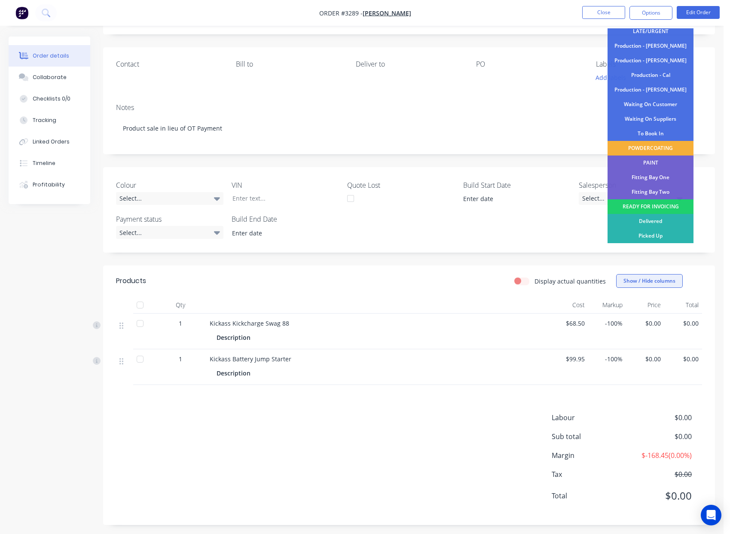
scroll to position [52, 0]
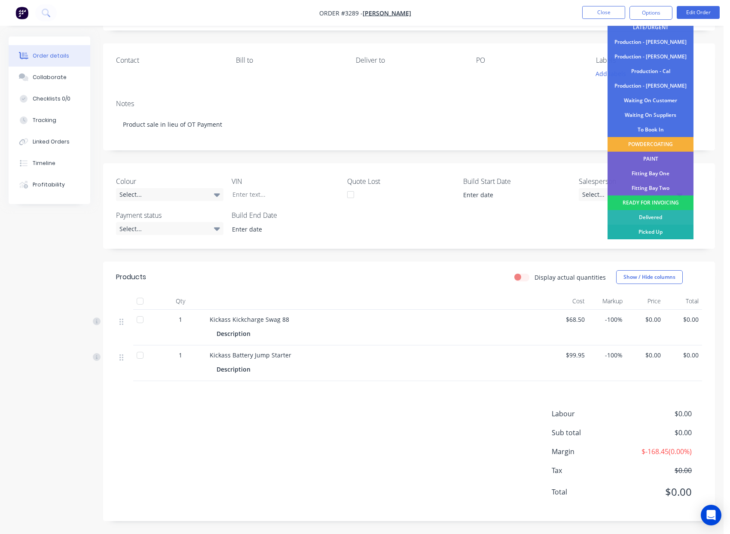
click at [644, 235] on div "Picked Up" at bounding box center [650, 232] width 86 height 15
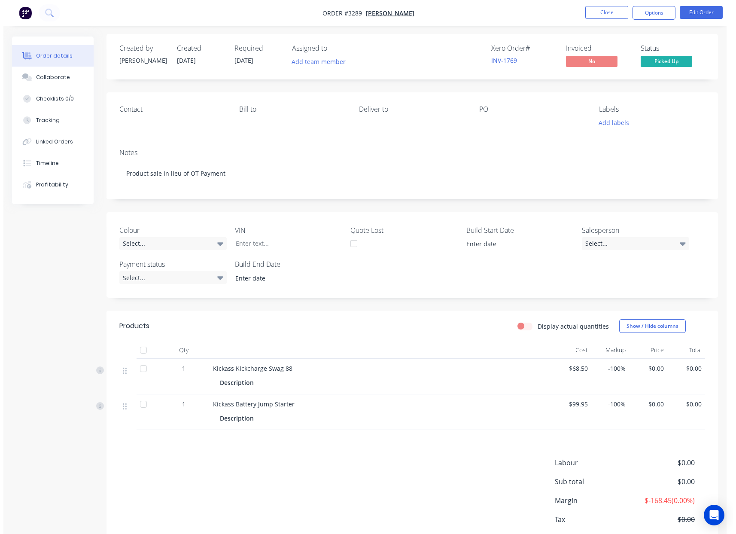
scroll to position [0, 0]
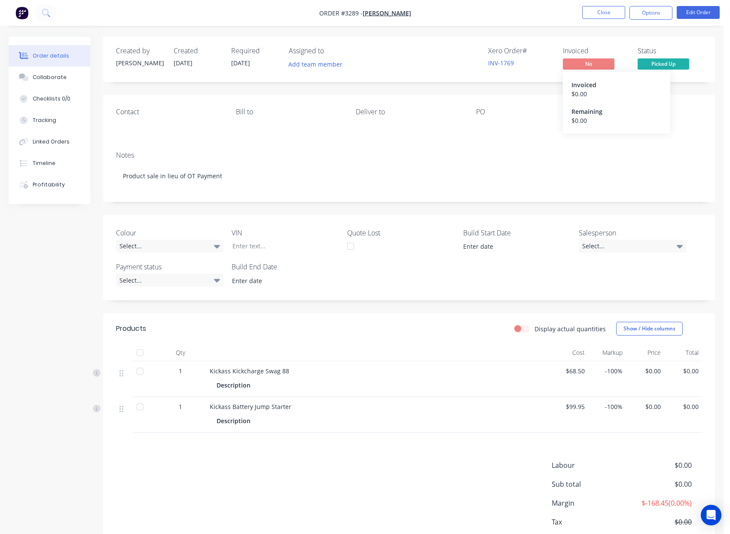
click at [598, 67] on span "No" at bounding box center [589, 63] width 52 height 11
click at [597, 66] on span "No" at bounding box center [589, 63] width 52 height 11
click at [644, 17] on button "Options" at bounding box center [650, 13] width 43 height 14
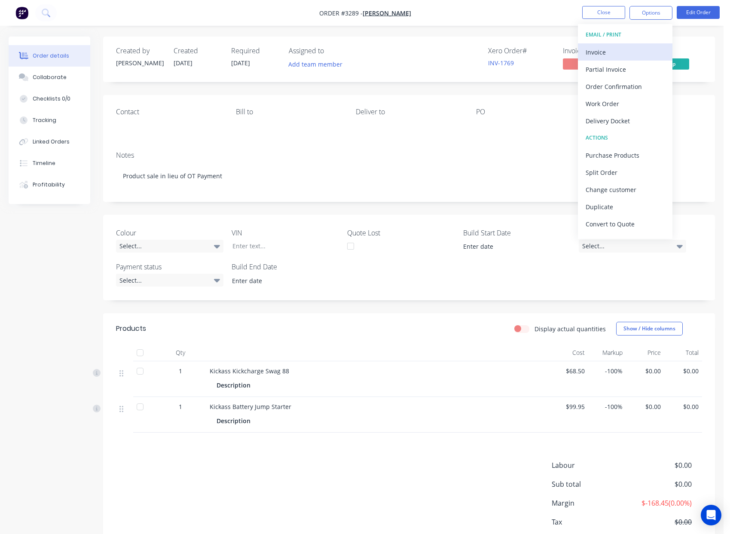
click at [626, 52] on div "Invoice" at bounding box center [624, 52] width 79 height 12
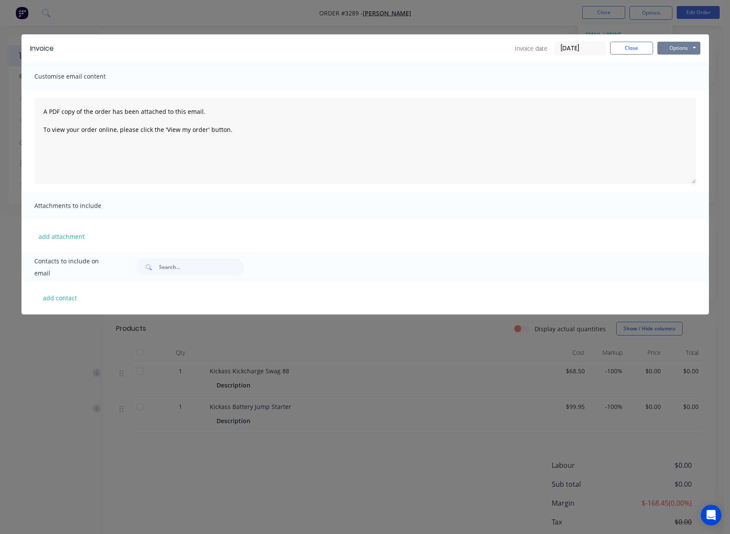
click at [683, 50] on button "Options" at bounding box center [678, 48] width 43 height 13
click at [692, 77] on button "Print" at bounding box center [684, 77] width 55 height 14
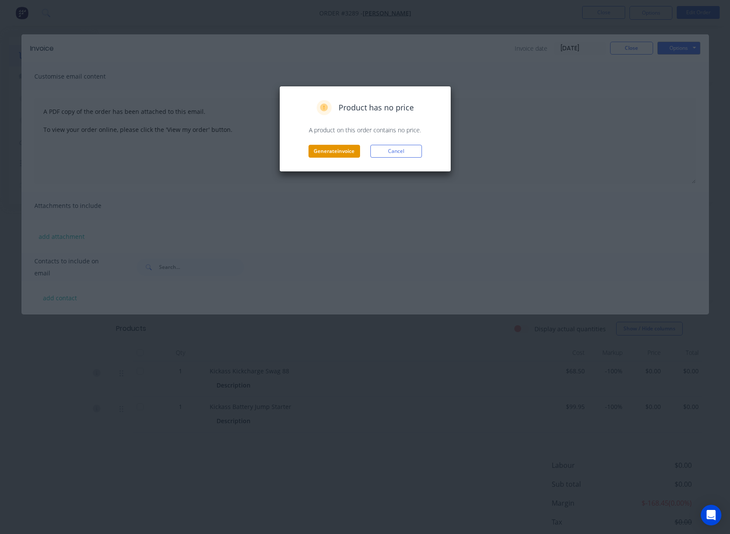
click at [326, 152] on button "Generate invoice" at bounding box center [334, 151] width 52 height 13
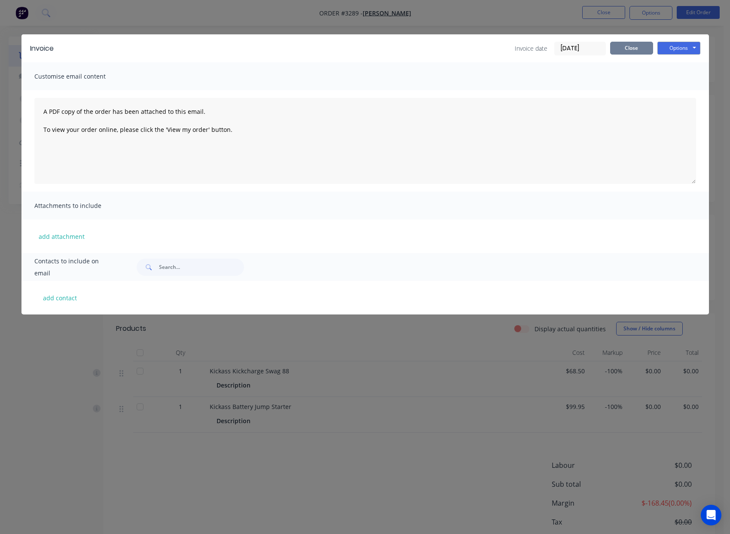
click at [634, 52] on button "Close" at bounding box center [631, 48] width 43 height 13
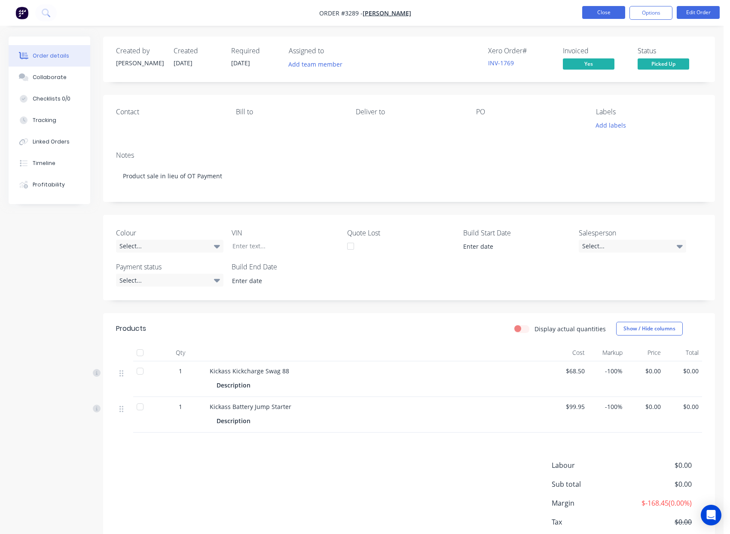
click at [603, 12] on button "Close" at bounding box center [603, 12] width 43 height 13
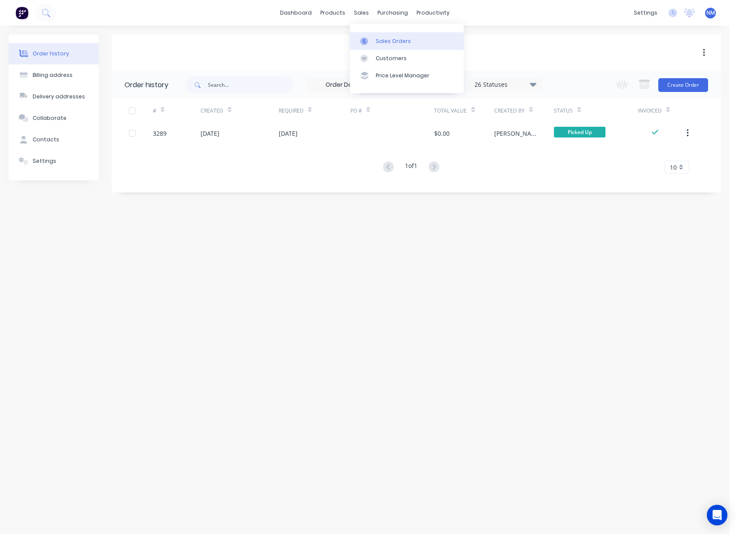
click at [400, 42] on div "Sales Orders" at bounding box center [393, 41] width 35 height 8
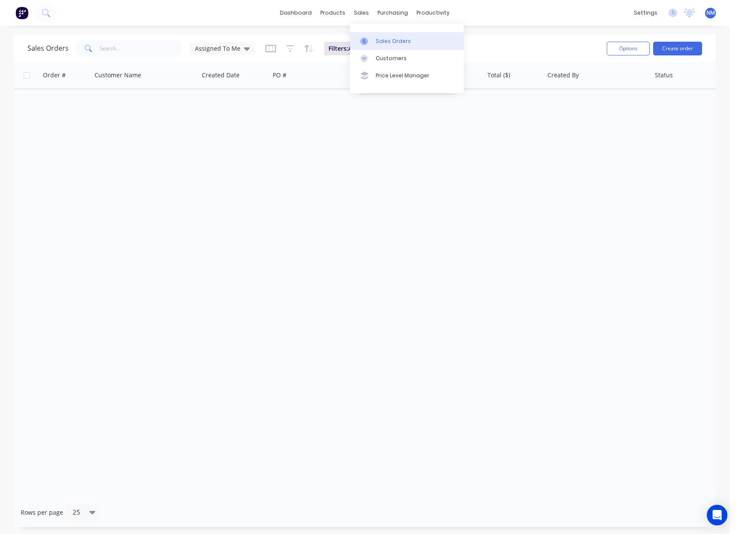
click at [398, 44] on div "Sales Orders" at bounding box center [393, 41] width 35 height 8
click at [397, 63] on link "Customers" at bounding box center [407, 58] width 114 height 17
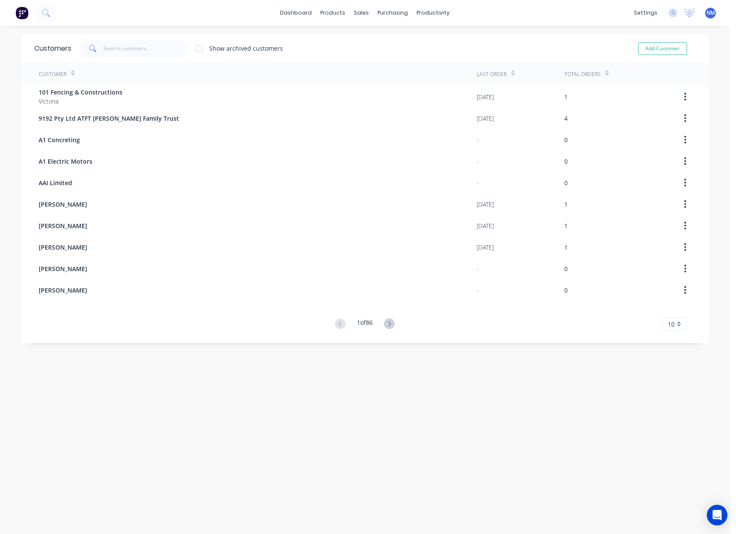
click at [637, 55] on div "Add Customer" at bounding box center [657, 48] width 78 height 17
click at [642, 53] on button "Add Customer" at bounding box center [662, 48] width 49 height 13
select select "AU"
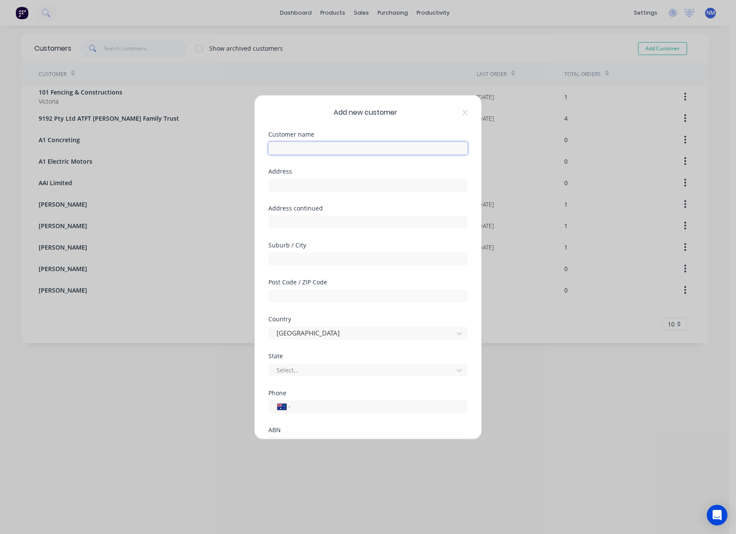
click at [366, 145] on input "text" at bounding box center [367, 148] width 199 height 13
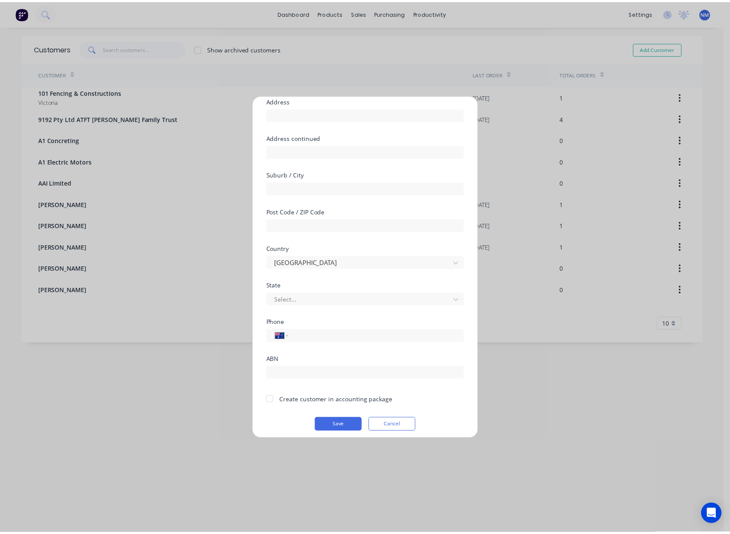
scroll to position [76, 0]
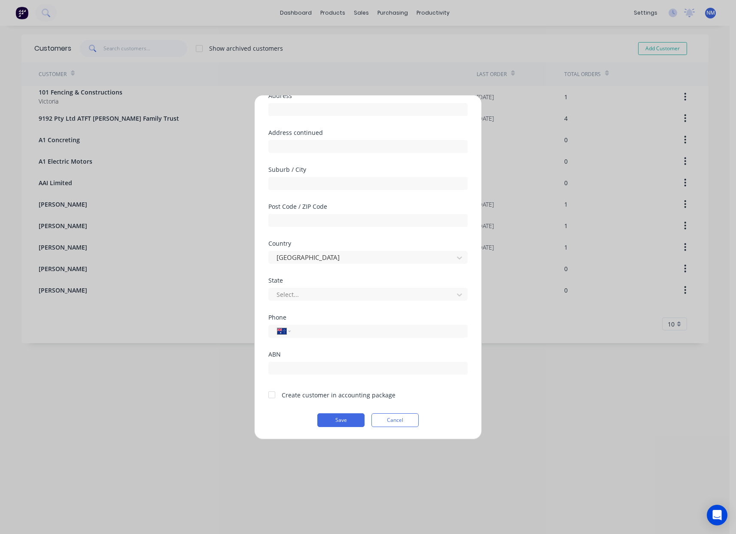
type input "Stock Adjustments"
click at [272, 394] on div at bounding box center [271, 394] width 17 height 17
click at [345, 416] on button "Save" at bounding box center [340, 420] width 47 height 14
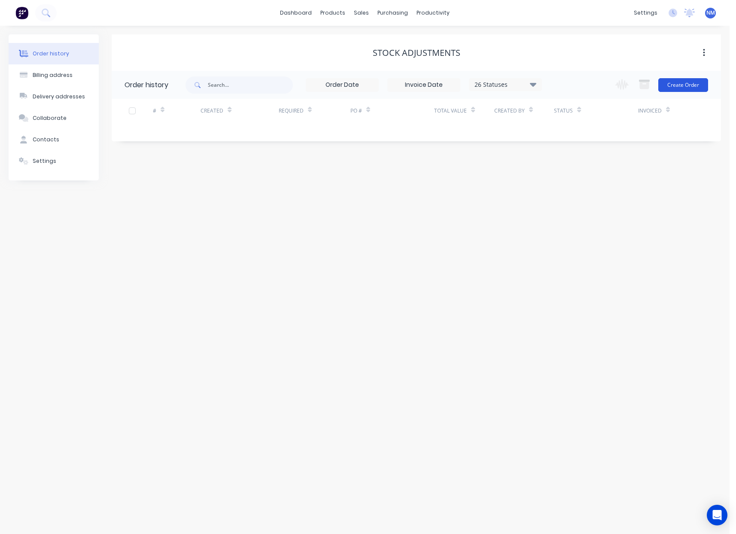
click at [697, 85] on button "Create Order" at bounding box center [683, 85] width 50 height 14
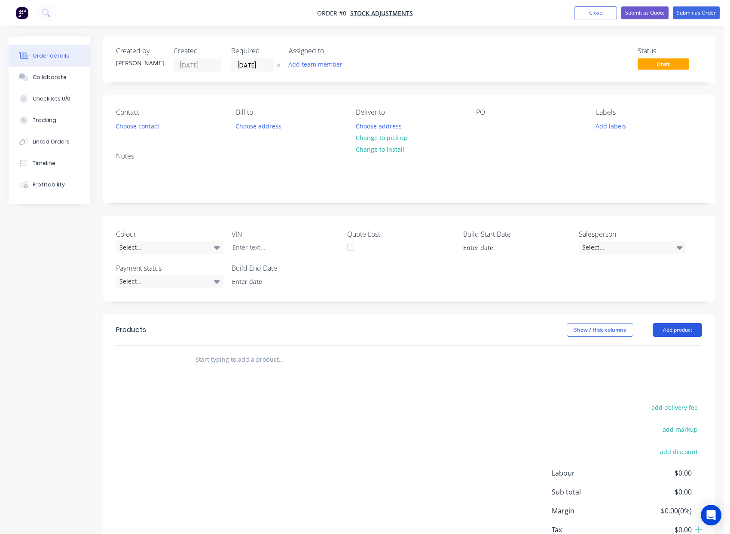
click at [681, 332] on button "Add product" at bounding box center [676, 330] width 49 height 14
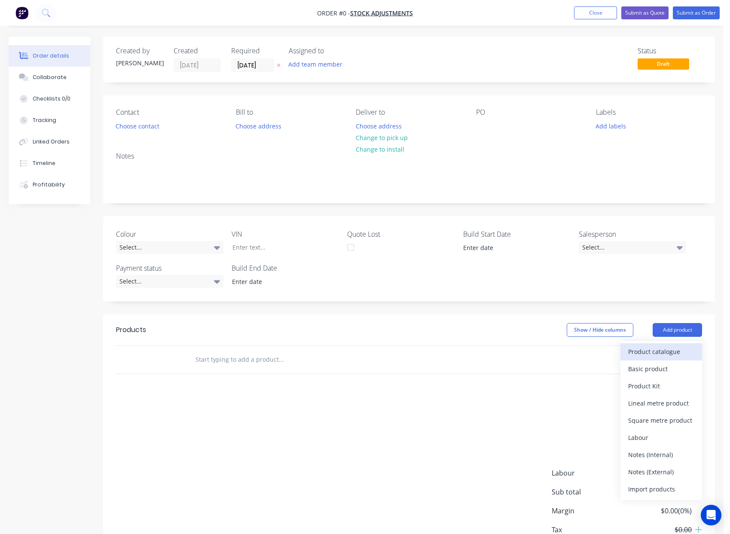
click at [653, 353] on div "Product catalogue" at bounding box center [661, 351] width 66 height 12
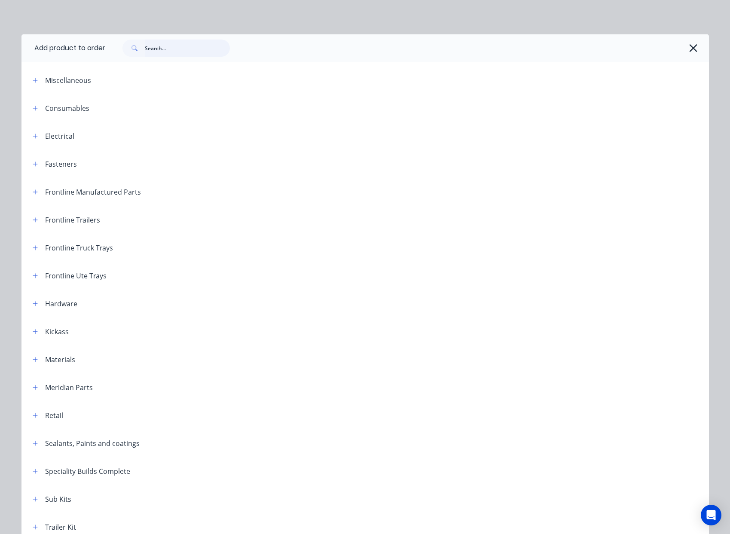
click at [184, 48] on input "text" at bounding box center [187, 48] width 85 height 17
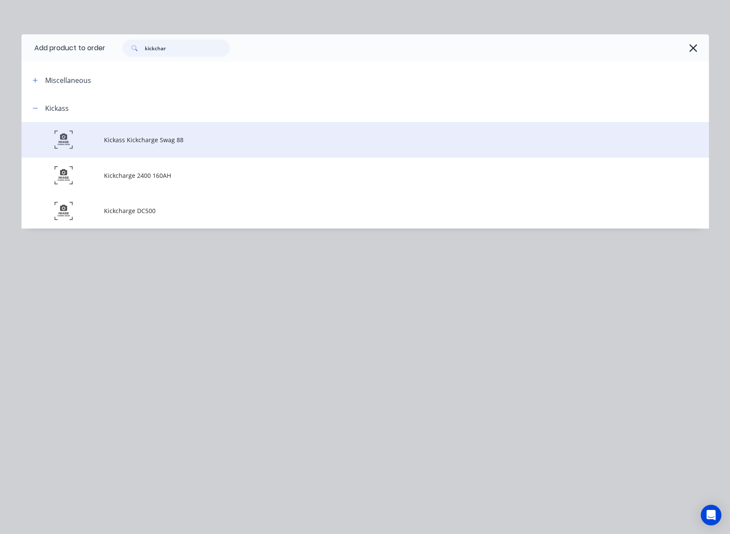
type input "kickchar"
click at [181, 148] on td "Kickass Kickcharge Swag 88" at bounding box center [406, 140] width 605 height 36
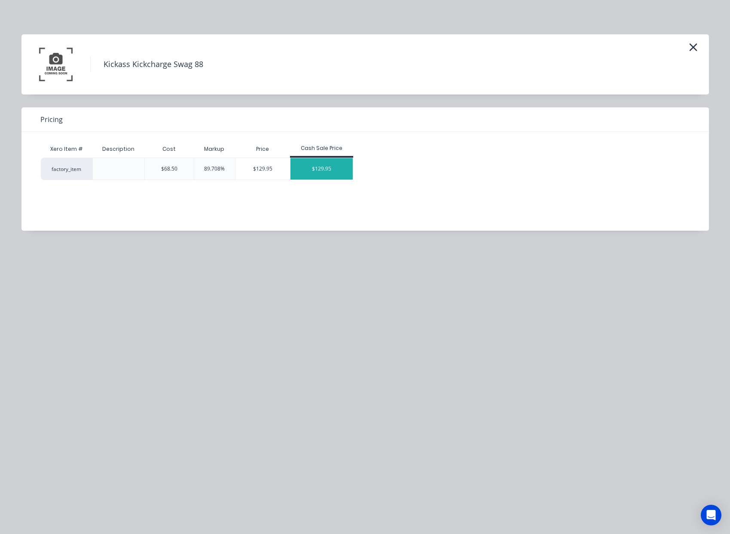
click at [332, 170] on div "$129.95" at bounding box center [321, 168] width 63 height 21
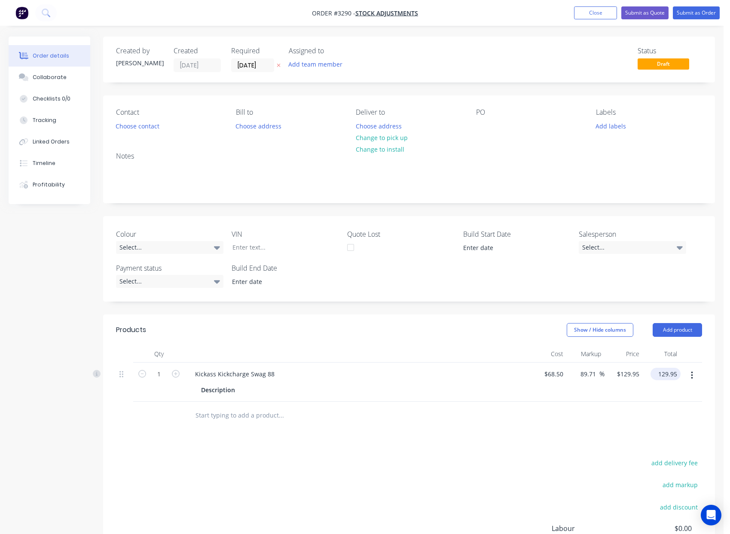
click at [667, 376] on input "129.95" at bounding box center [667, 374] width 27 height 12
type input "0"
type input "-100"
type input "$0.00"
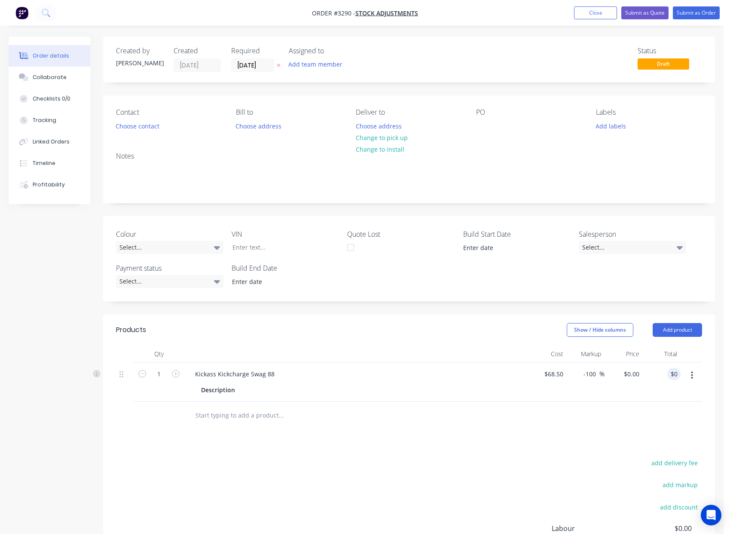
click at [636, 402] on div at bounding box center [409, 416] width 586 height 28
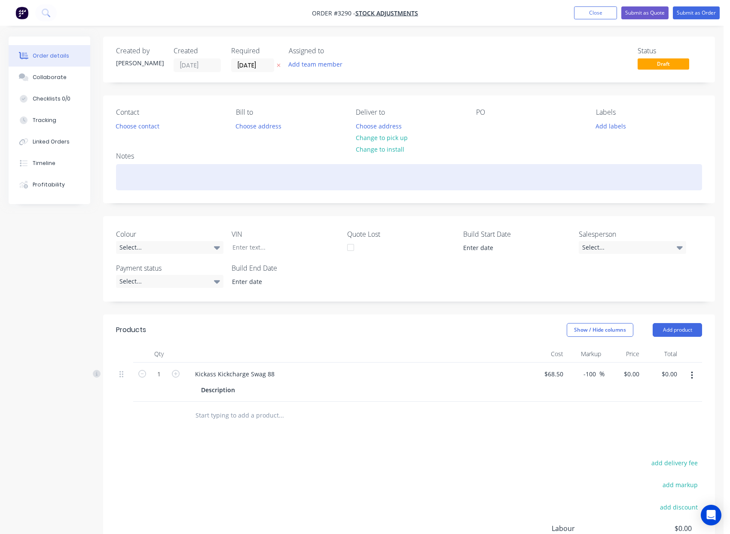
click at [174, 174] on div at bounding box center [409, 177] width 586 height 26
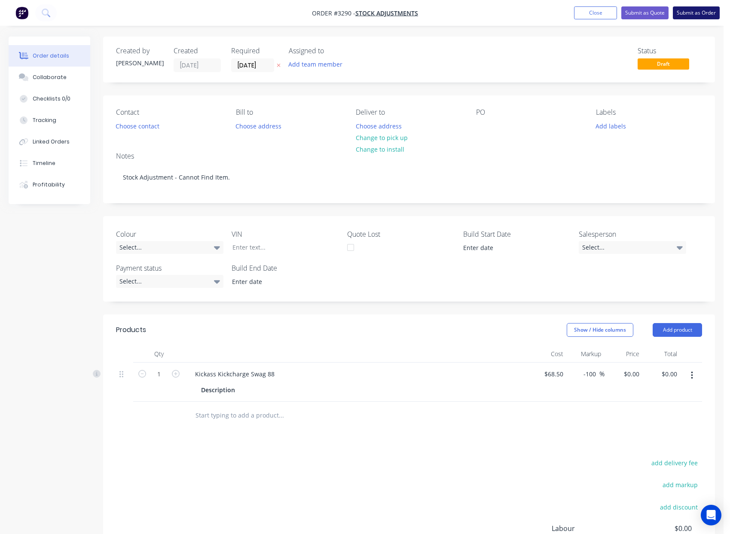
click at [697, 9] on button "Submit as Order" at bounding box center [696, 12] width 47 height 13
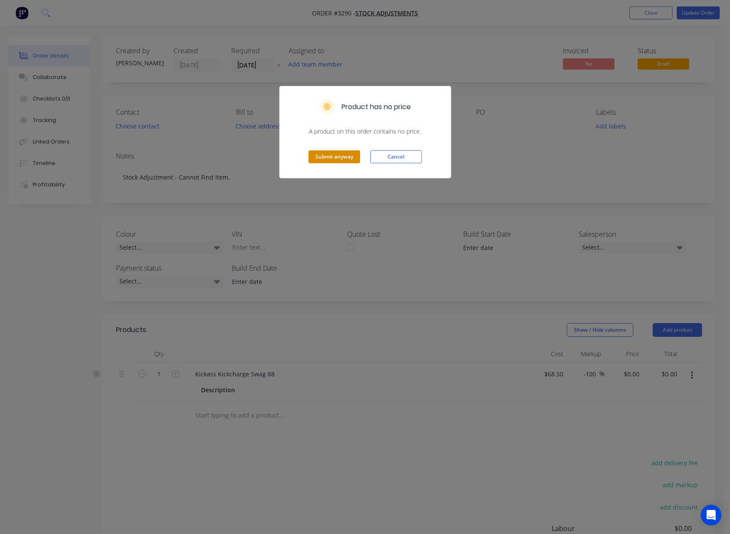
click at [342, 157] on button "Submit anyway" at bounding box center [334, 156] width 52 height 13
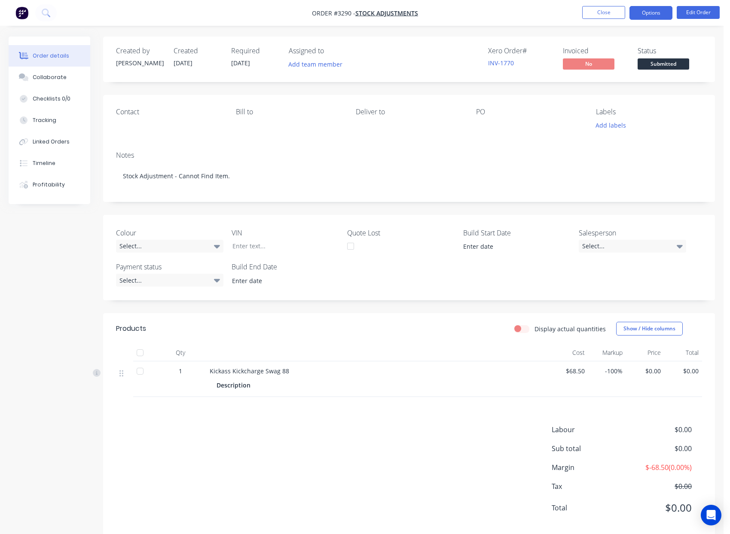
click at [646, 16] on button "Options" at bounding box center [650, 13] width 43 height 14
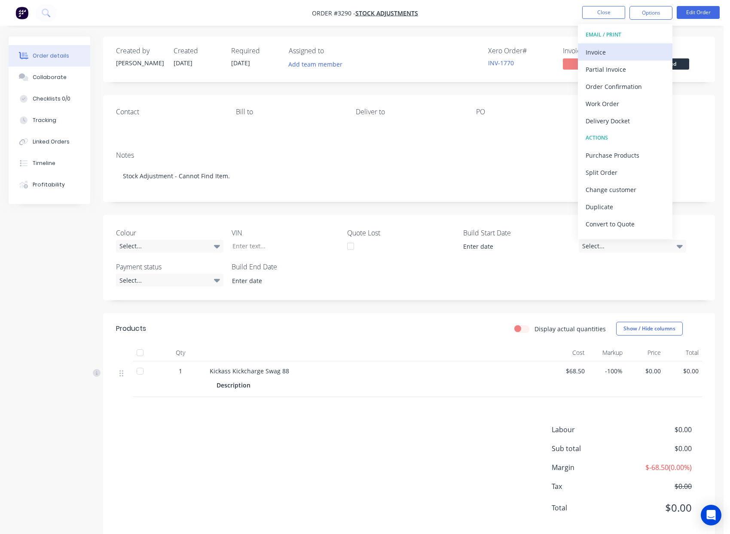
click at [620, 55] on div "Invoice" at bounding box center [624, 52] width 79 height 12
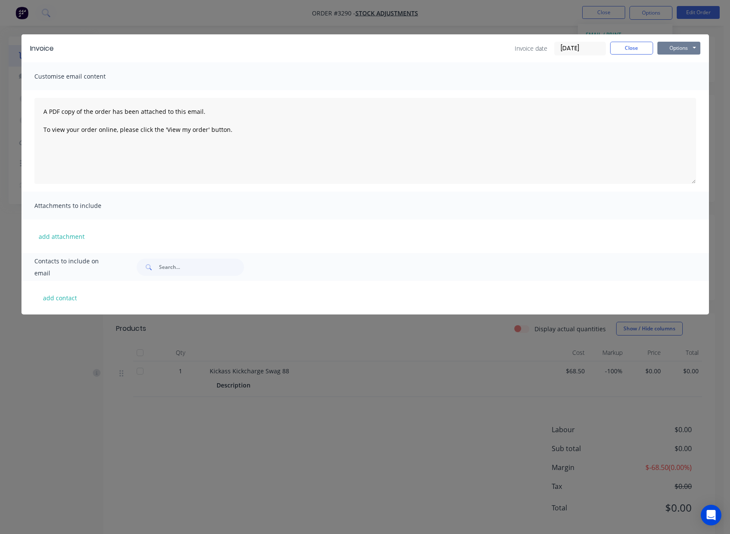
click at [674, 45] on button "Options" at bounding box center [678, 48] width 43 height 13
click at [680, 77] on button "Print" at bounding box center [684, 77] width 55 height 14
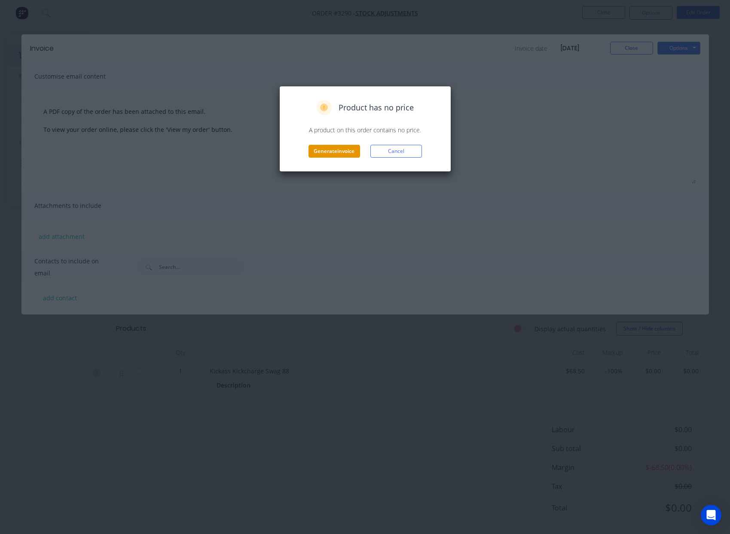
click at [332, 155] on button "Generate invoice" at bounding box center [334, 151] width 52 height 13
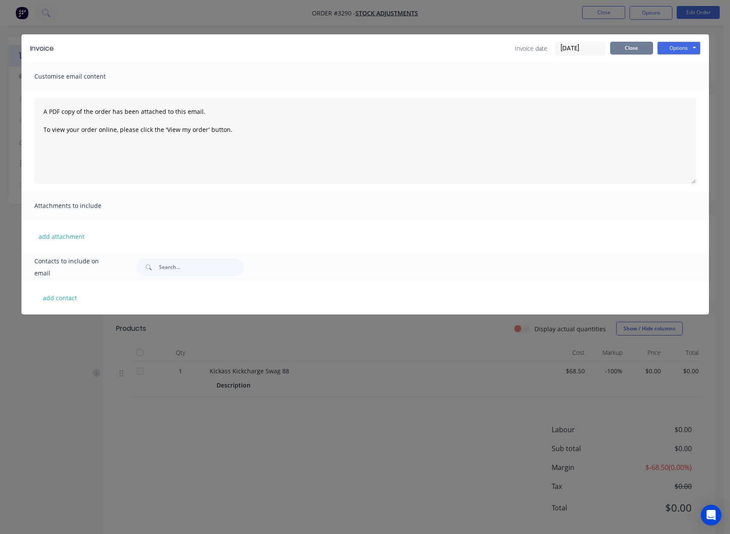
click at [637, 47] on button "Close" at bounding box center [631, 48] width 43 height 13
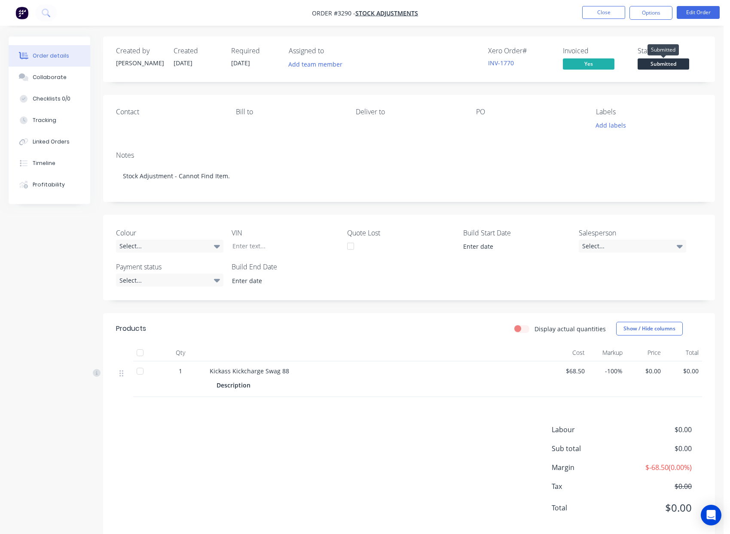
click at [661, 61] on span "Submitted" at bounding box center [663, 63] width 52 height 11
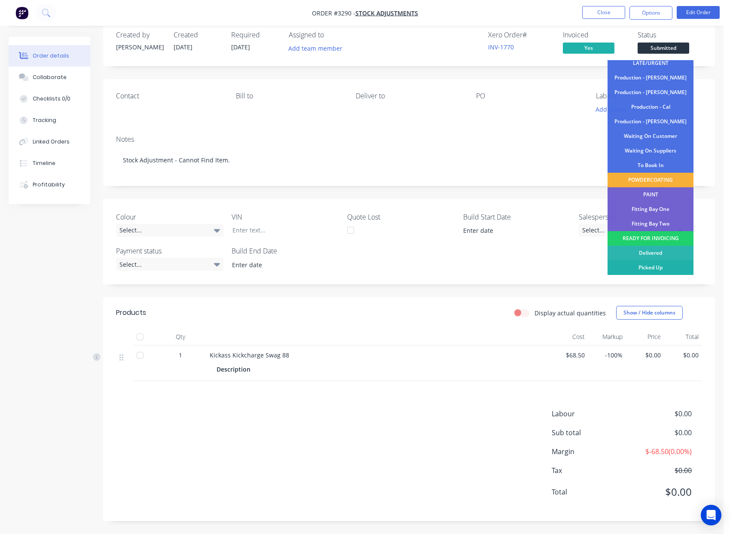
scroll to position [76, 0]
click at [649, 270] on div "Picked Up" at bounding box center [650, 269] width 86 height 15
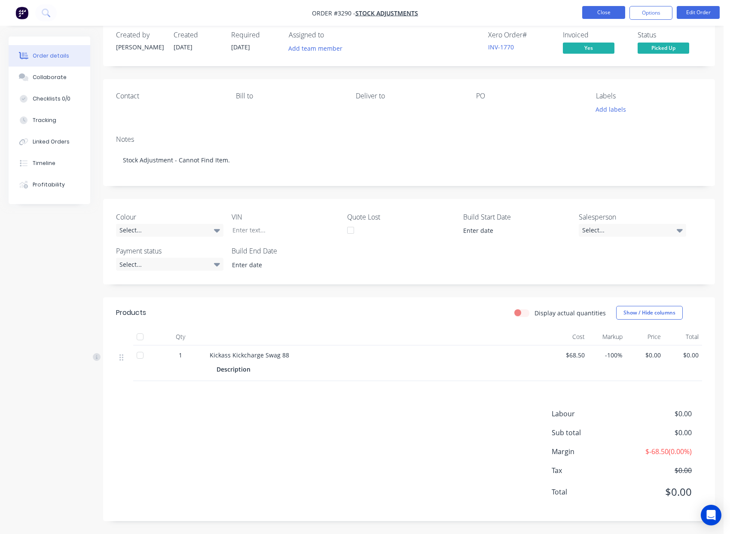
click at [603, 10] on button "Close" at bounding box center [603, 12] width 43 height 13
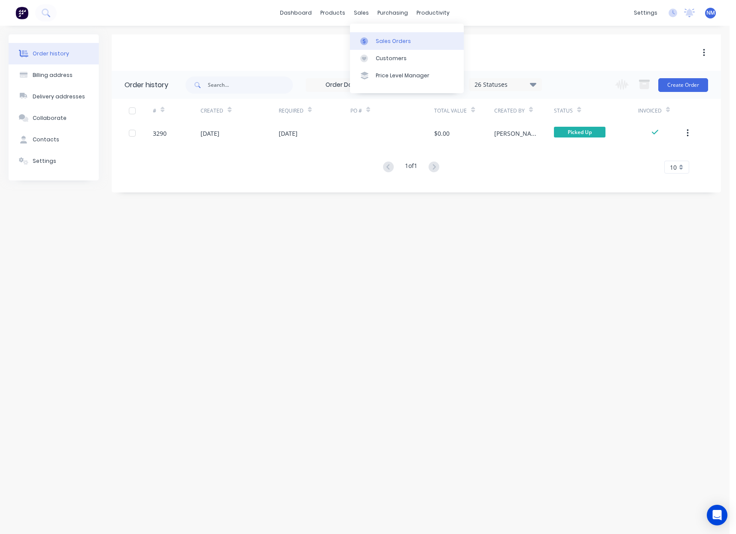
click at [396, 41] on div "Sales Orders" at bounding box center [393, 41] width 35 height 8
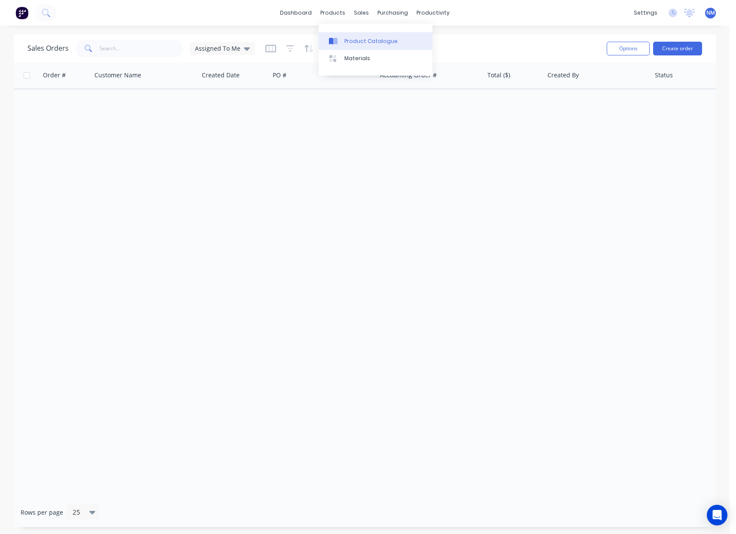
click at [379, 42] on div "Product Catalogue" at bounding box center [370, 41] width 53 height 8
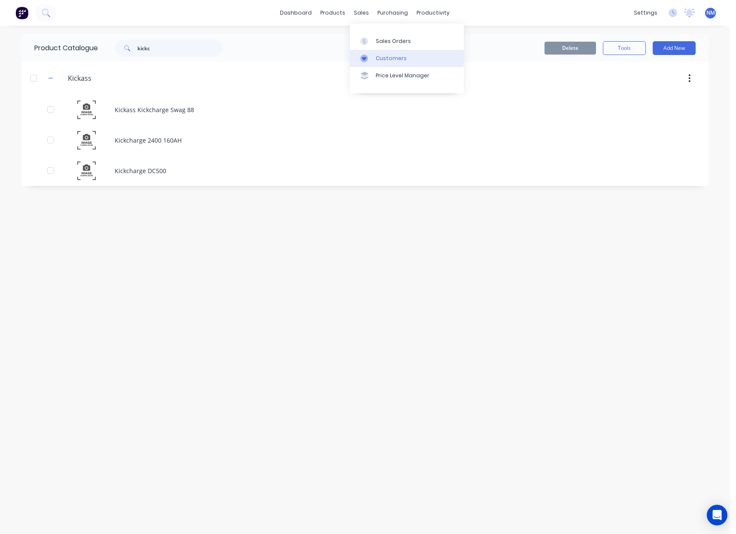
click at [402, 57] on div "Customers" at bounding box center [391, 59] width 31 height 8
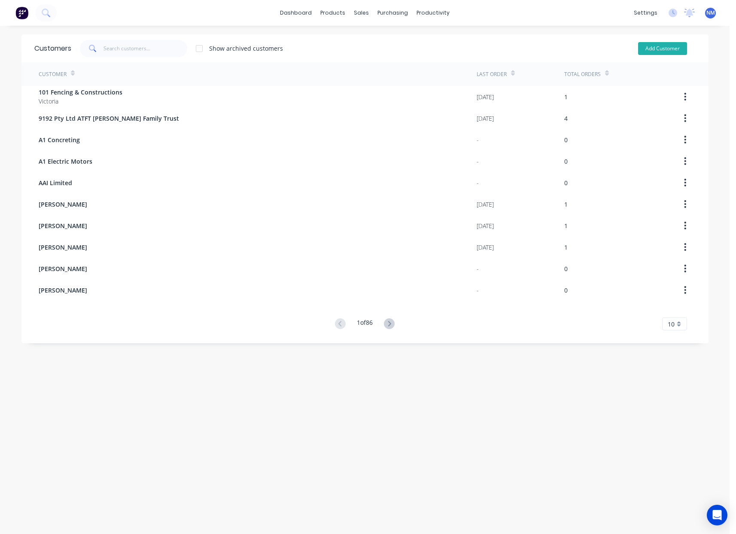
click at [672, 52] on button "Add Customer" at bounding box center [662, 48] width 49 height 13
select select "AU"
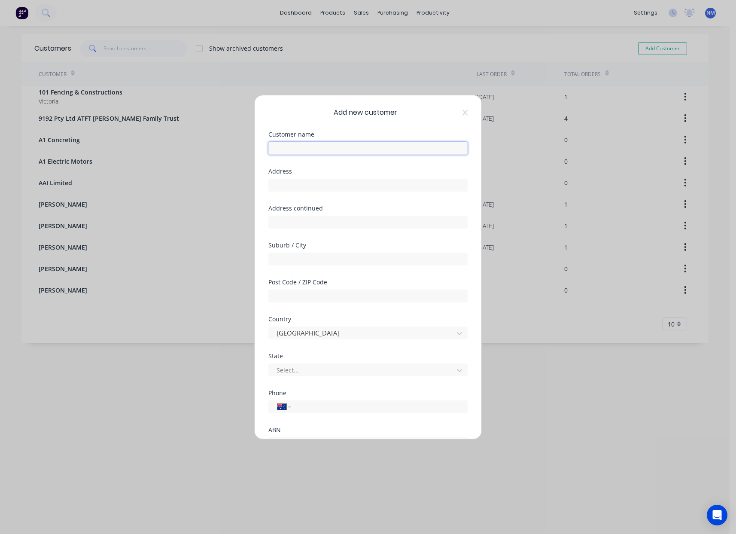
click at [349, 148] on input "text" at bounding box center [367, 148] width 199 height 13
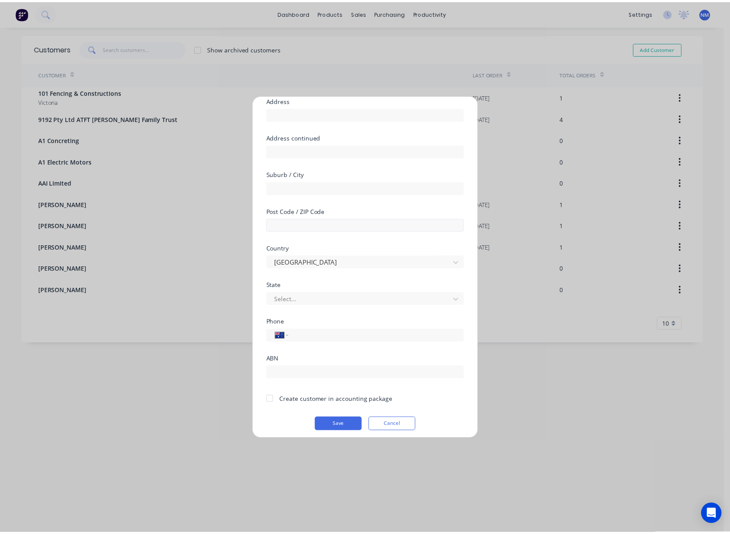
scroll to position [76, 0]
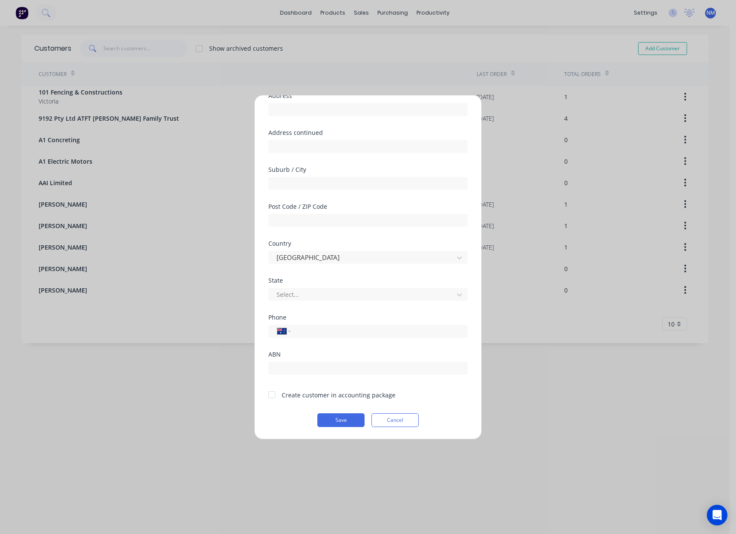
type input "[PERSON_NAME]"
click at [271, 395] on div at bounding box center [271, 394] width 17 height 17
click at [332, 418] on button "Save" at bounding box center [340, 420] width 47 height 14
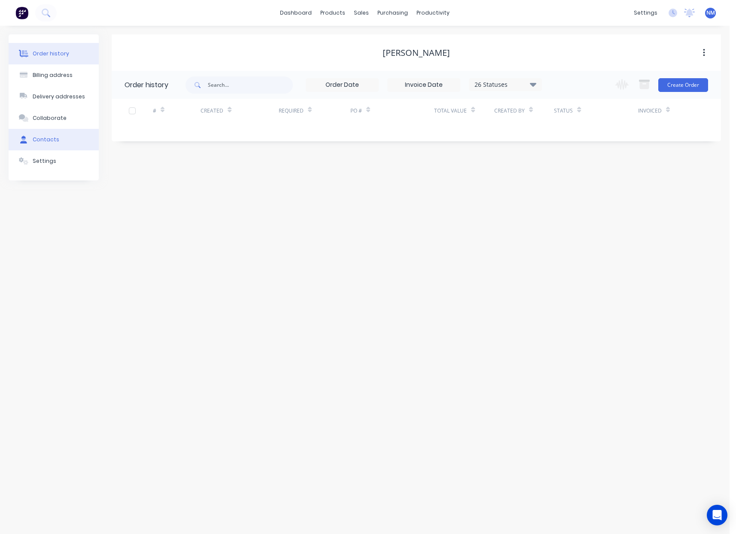
click at [60, 140] on button "Contacts" at bounding box center [54, 139] width 90 height 21
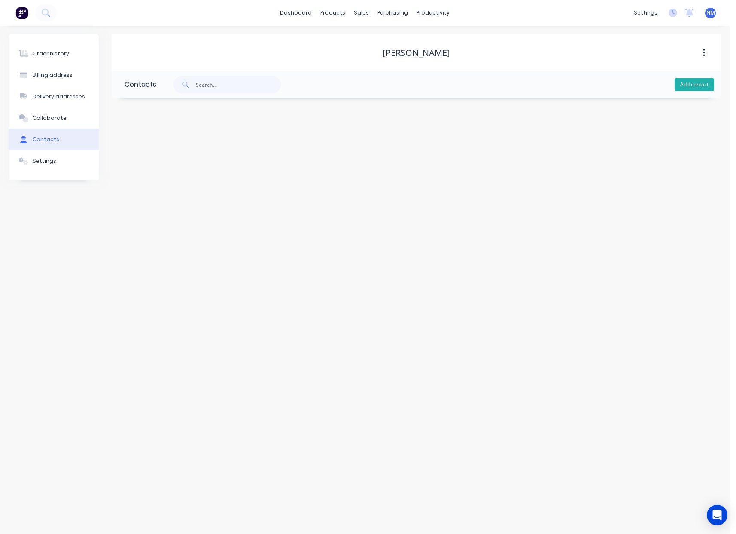
click at [687, 88] on button "Add contact" at bounding box center [695, 84] width 40 height 13
select select "AU"
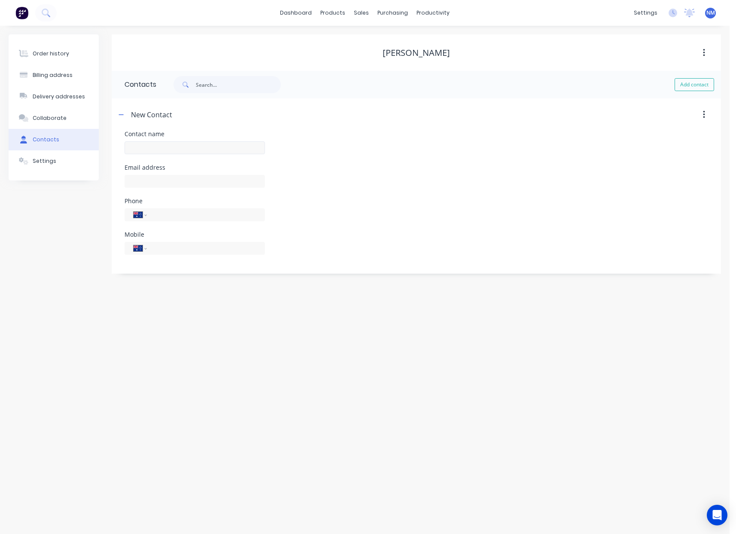
drag, startPoint x: 166, startPoint y: 155, endPoint x: 169, endPoint y: 151, distance: 4.9
click at [166, 155] on div at bounding box center [195, 151] width 140 height 25
click at [169, 151] on input "text" at bounding box center [195, 147] width 140 height 13
type input "[PERSON_NAME]"
click at [165, 180] on input "text" at bounding box center [195, 181] width 140 height 13
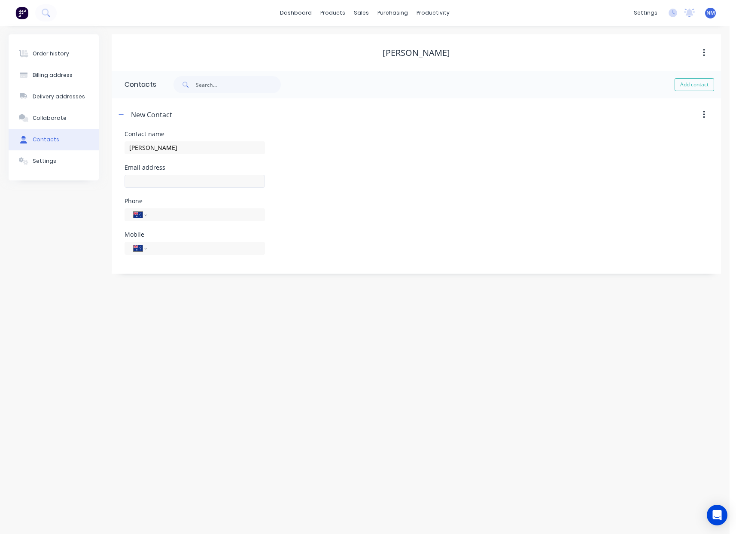
select select "AU"
drag, startPoint x: 165, startPoint y: 180, endPoint x: 162, endPoint y: 176, distance: 5.0
click at [165, 182] on input "text" at bounding box center [195, 181] width 140 height 13
type input "[EMAIL_ADDRESS][DOMAIN_NAME]"
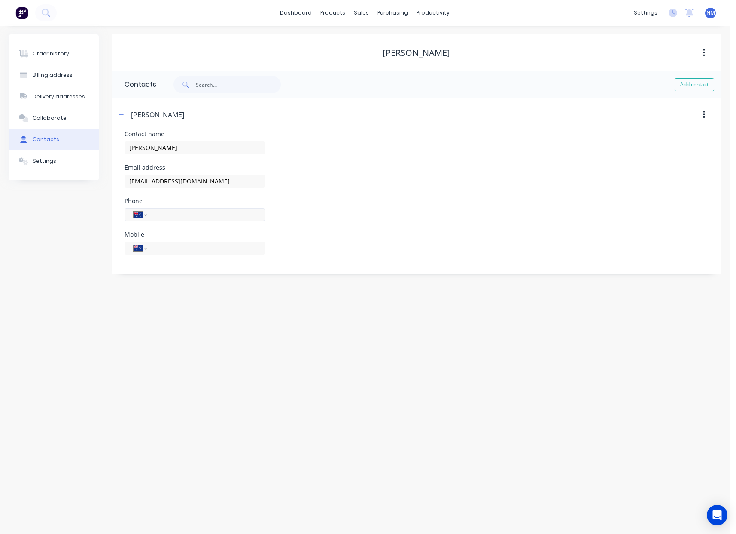
click at [210, 210] on input "tel" at bounding box center [204, 215] width 103 height 10
click at [446, 207] on div "Phone International [GEOGRAPHIC_DATA] [GEOGRAPHIC_DATA] [GEOGRAPHIC_DATA] [GEOG…" at bounding box center [417, 215] width 584 height 34
click at [64, 119] on button "Collaborate" at bounding box center [54, 117] width 90 height 21
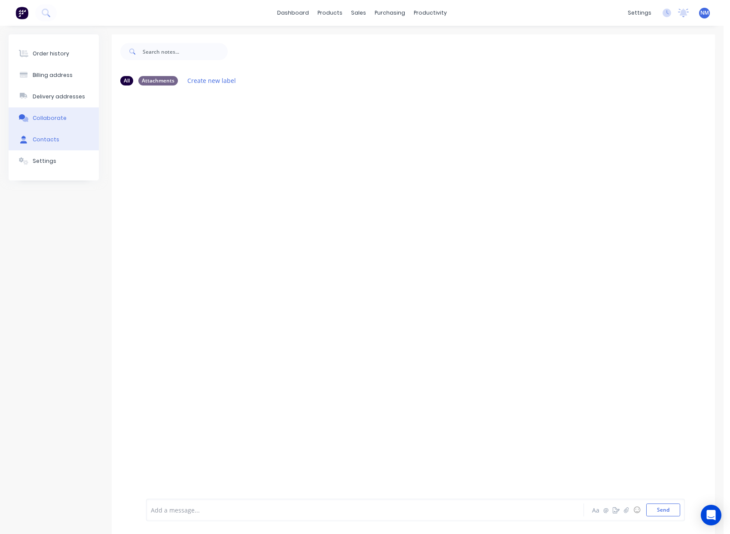
click at [54, 143] on button "Contacts" at bounding box center [54, 139] width 90 height 21
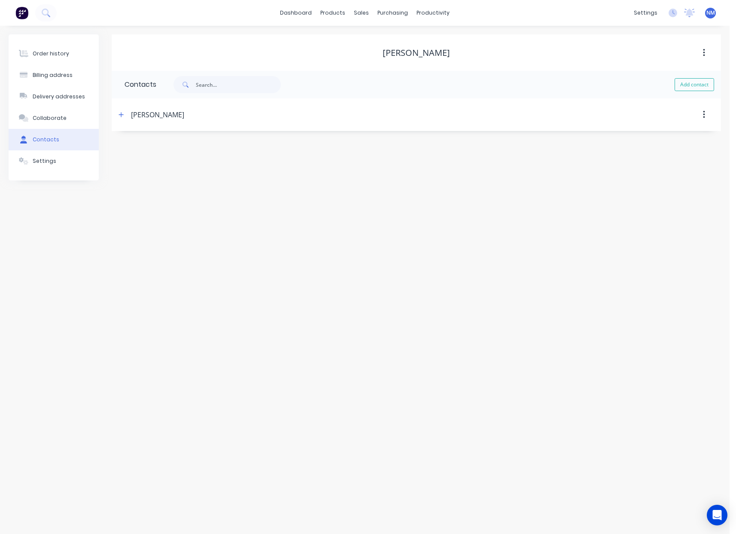
click at [117, 121] on div "[PERSON_NAME]" at bounding box center [343, 114] width 454 height 15
click at [120, 116] on icon "button" at bounding box center [121, 115] width 5 height 6
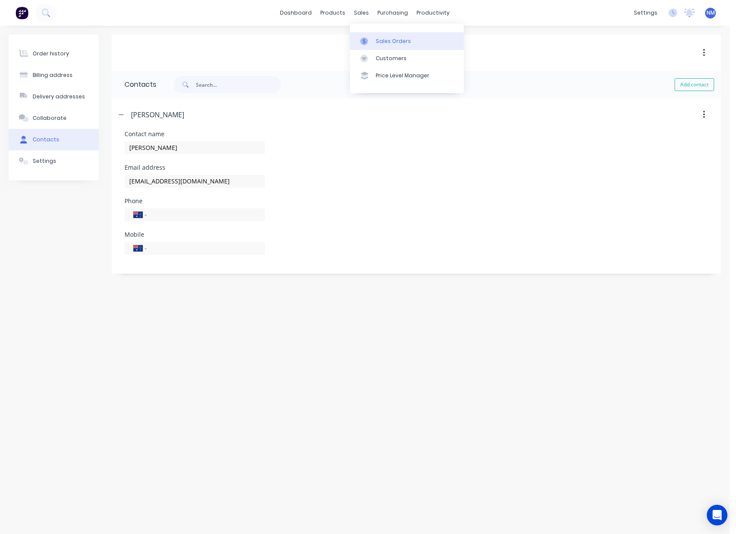
click at [381, 42] on div "Sales Orders" at bounding box center [393, 41] width 35 height 8
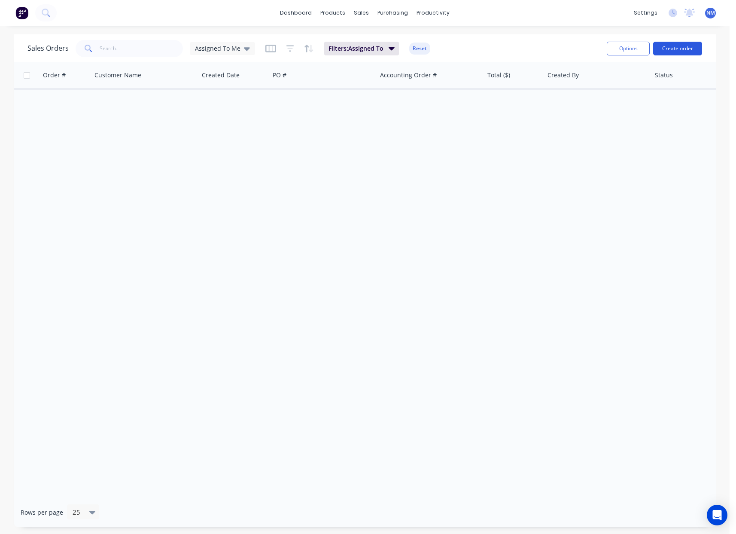
click at [673, 45] on button "Create order" at bounding box center [677, 49] width 49 height 14
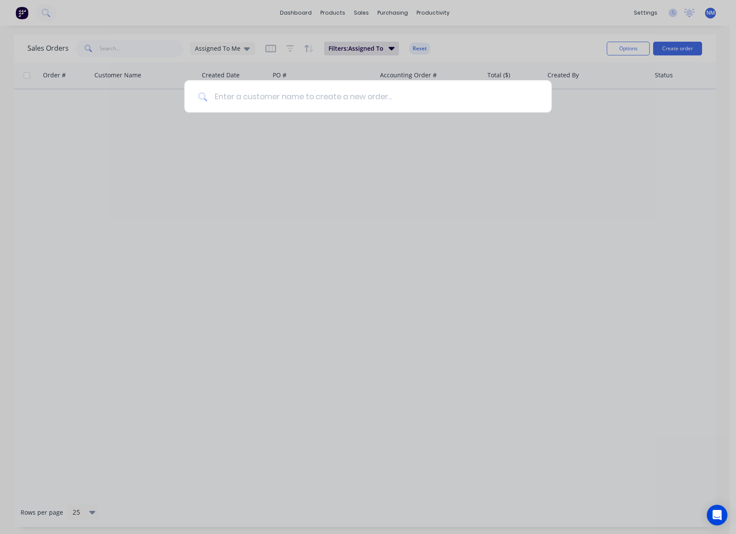
click at [349, 93] on input at bounding box center [372, 96] width 330 height 32
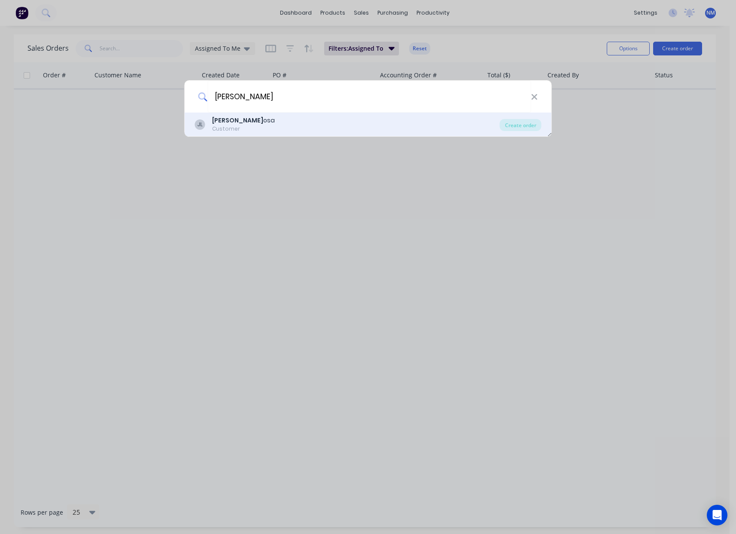
type input "[PERSON_NAME]"
click at [250, 124] on div "JL [PERSON_NAME] osa Customer" at bounding box center [347, 124] width 305 height 17
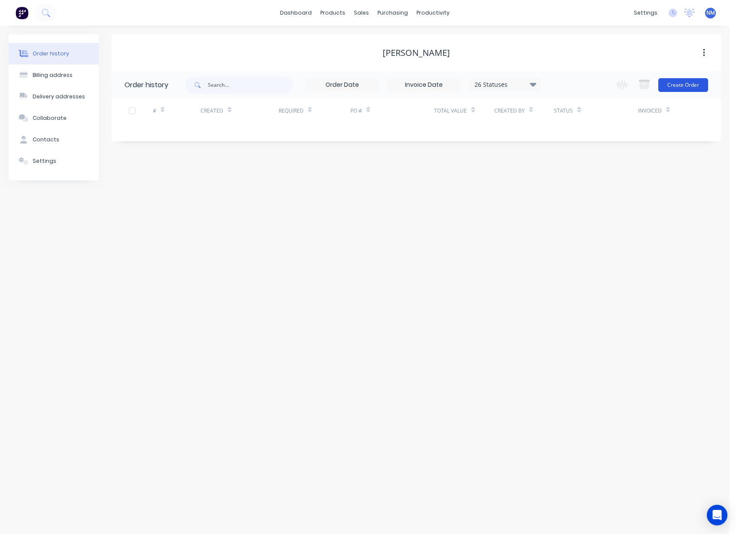
click at [665, 86] on button "Create Order" at bounding box center [683, 85] width 50 height 14
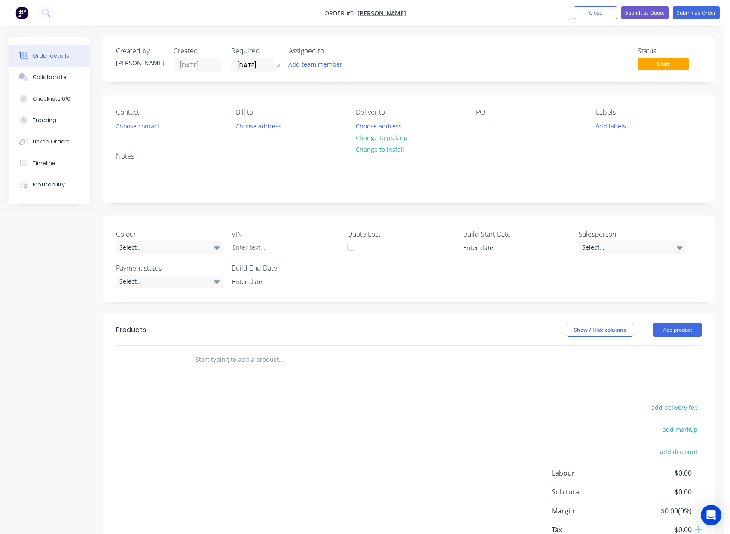
click at [231, 358] on input "text" at bounding box center [281, 359] width 172 height 17
click at [685, 329] on button "Add product" at bounding box center [676, 330] width 49 height 14
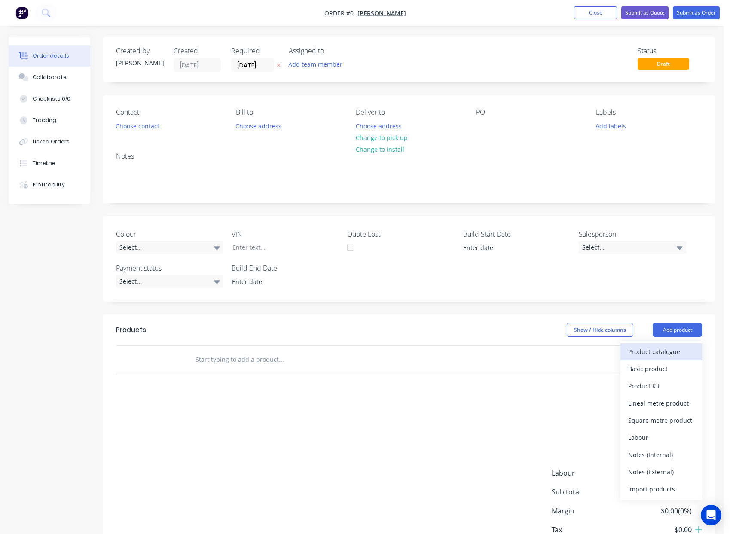
click at [652, 350] on div "Product catalogue" at bounding box center [661, 351] width 66 height 12
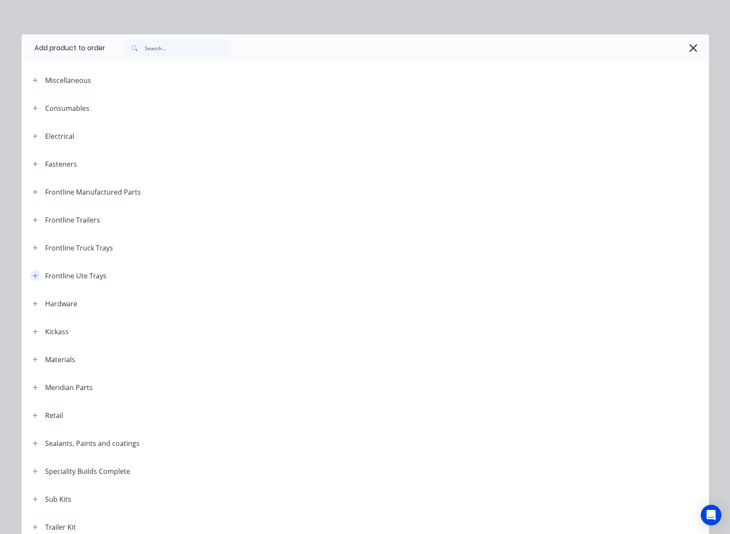
click at [30, 277] on button "button" at bounding box center [35, 275] width 11 height 11
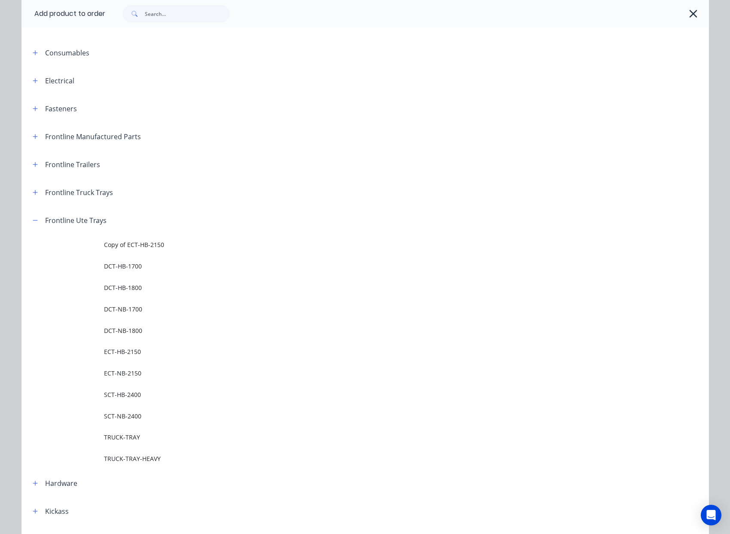
scroll to position [72, 0]
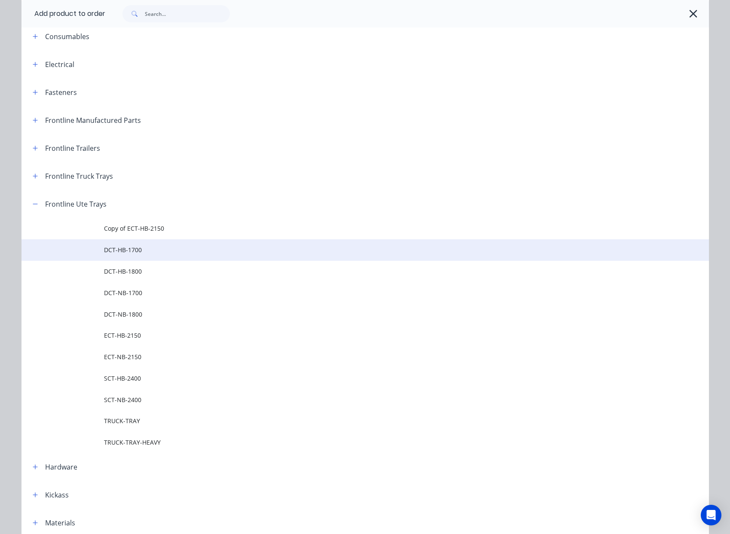
click at [139, 253] on span "DCT-HB-1700" at bounding box center [346, 249] width 484 height 9
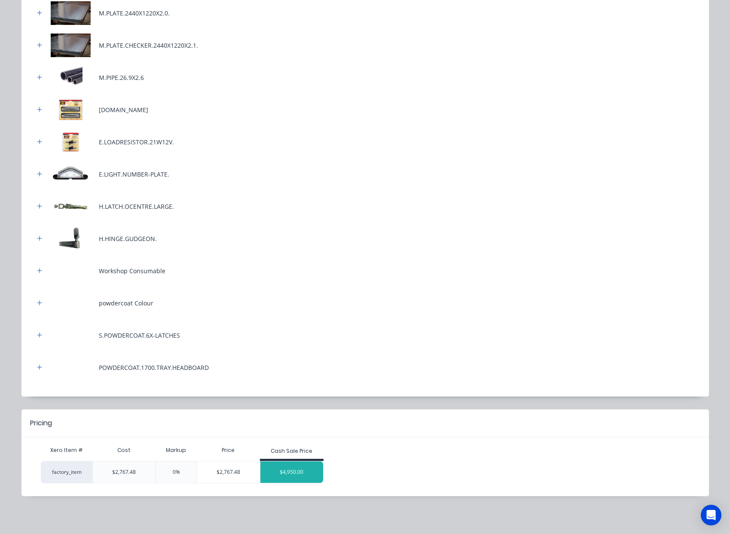
click at [303, 469] on div "$4,950.00" at bounding box center [291, 471] width 63 height 21
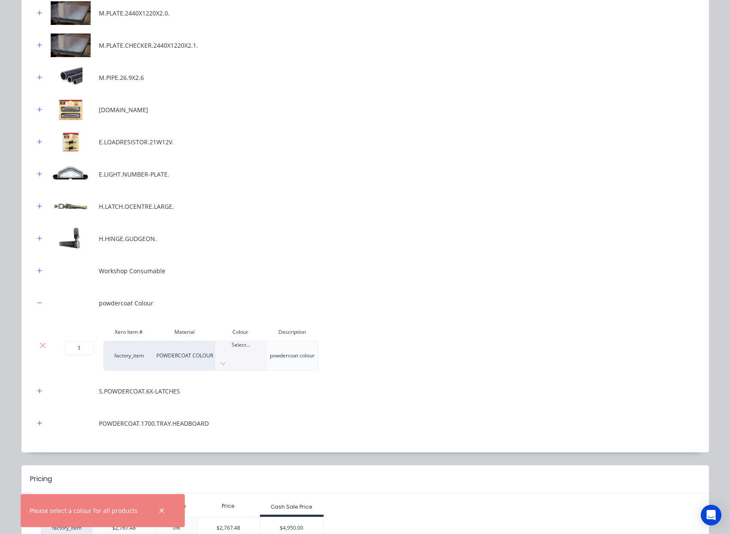
click at [230, 344] on div "Select..." at bounding box center [240, 355] width 51 height 29
click at [436, 400] on div "Labour [DOMAIN_NAME] [DOMAIN_NAME] [DOMAIN_NAME] [DOMAIN_NAME] M.PLATE.2440X122…" at bounding box center [364, 128] width 661 height 614
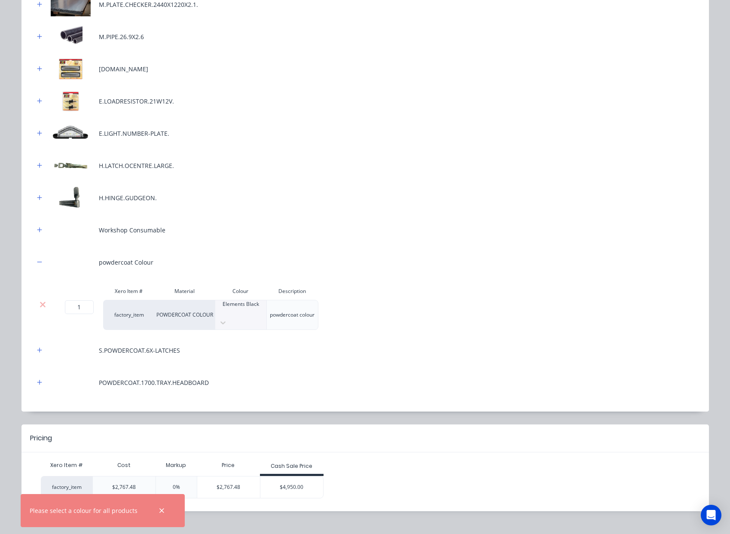
scroll to position [348, 0]
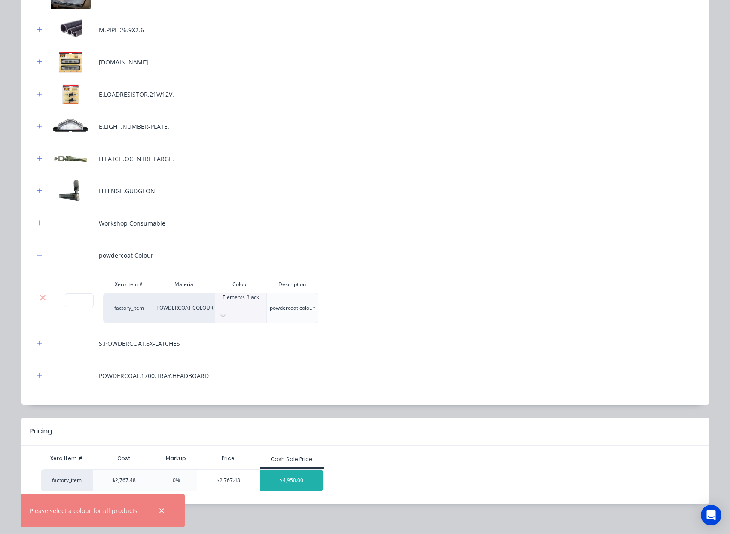
click at [296, 477] on div "$4,950.00" at bounding box center [291, 479] width 63 height 21
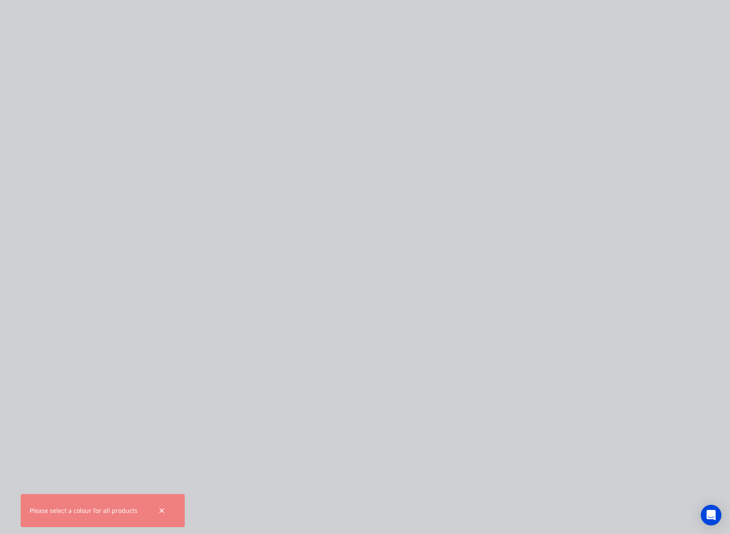
scroll to position [0, 0]
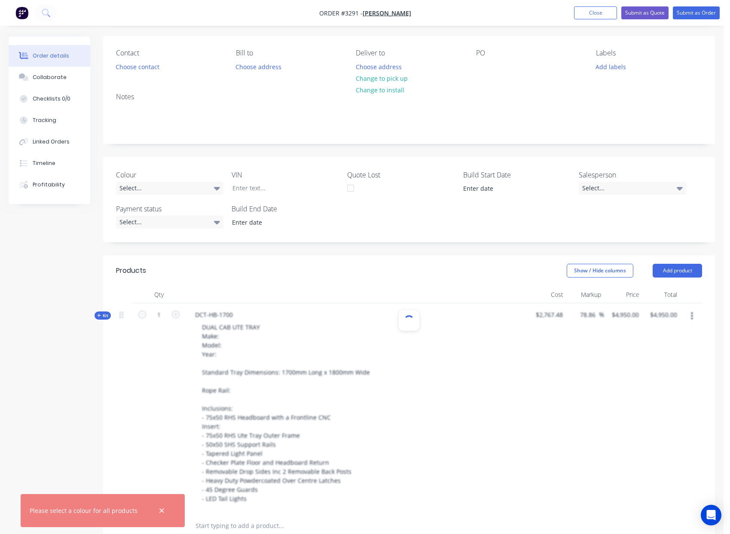
scroll to position [72, 0]
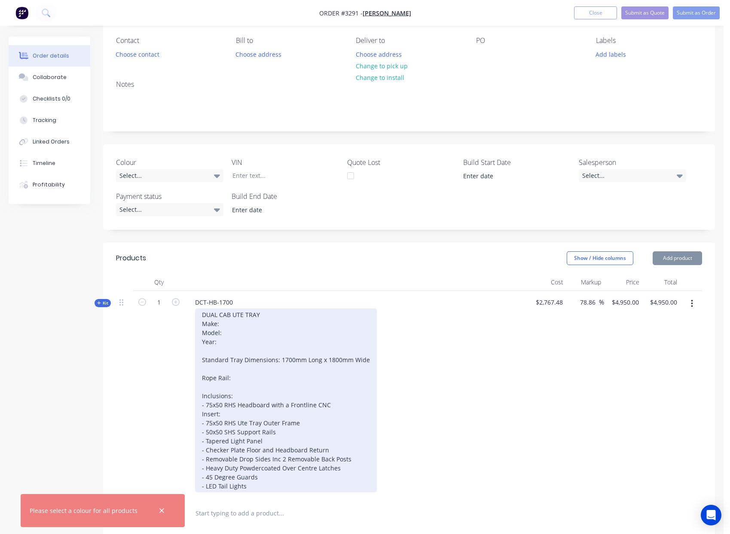
click at [229, 322] on div "DUAL CAB UTE TRAY Make: Model: Year: Standard Tray Dimensions: 1700mm Long x 18…" at bounding box center [286, 400] width 182 height 184
click at [233, 332] on div "DUAL CAB UTE TRAY Make: Toyota Model: Year: Standard Tray Dimensions: 1700mm Lo…" at bounding box center [286, 400] width 182 height 184
click at [232, 339] on div "DUAL CAB UTE TRAY Make: Toyota Model: Hilux Year: Standard Tray Dimensions: 170…" at bounding box center [286, 400] width 182 height 184
click at [238, 378] on div "DUAL CAB UTE TRAY Make: Toyota Model: Hilux Year: TBA Standard Tray Dimensions:…" at bounding box center [286, 400] width 182 height 184
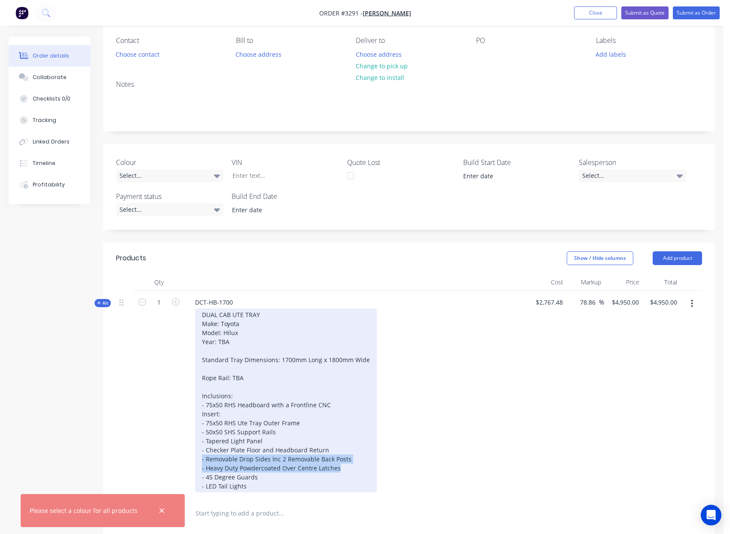
drag, startPoint x: 341, startPoint y: 469, endPoint x: 199, endPoint y: 461, distance: 142.4
click at [199, 462] on div "DUAL CAB UTE TRAY Make: Toyota Model: Hilux Year: TBA Standard Tray Dimensions:…" at bounding box center [286, 400] width 182 height 184
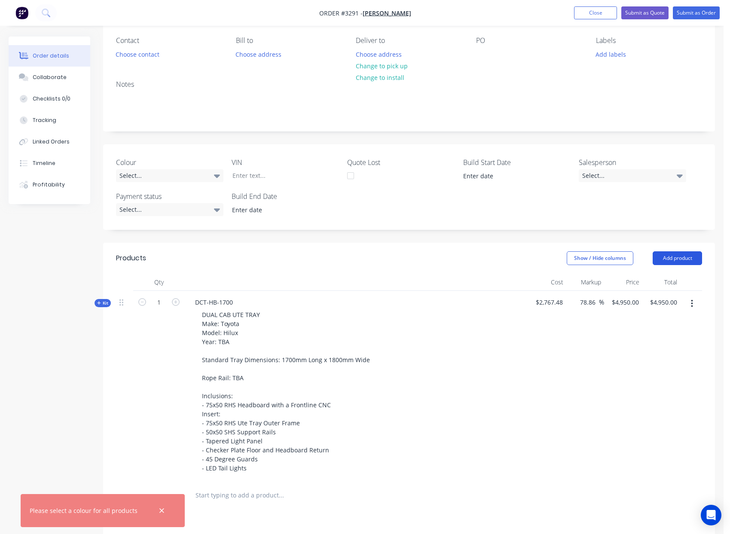
click at [681, 260] on button "Add product" at bounding box center [676, 258] width 49 height 14
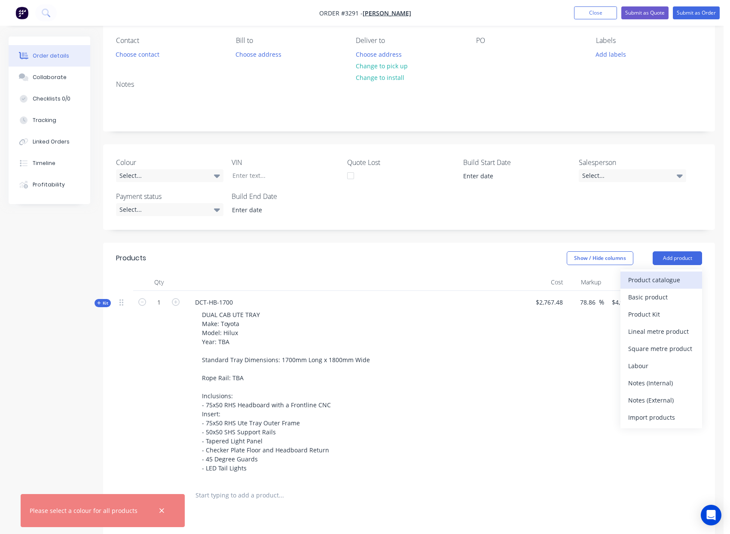
click at [675, 279] on div "Product catalogue" at bounding box center [661, 280] width 66 height 12
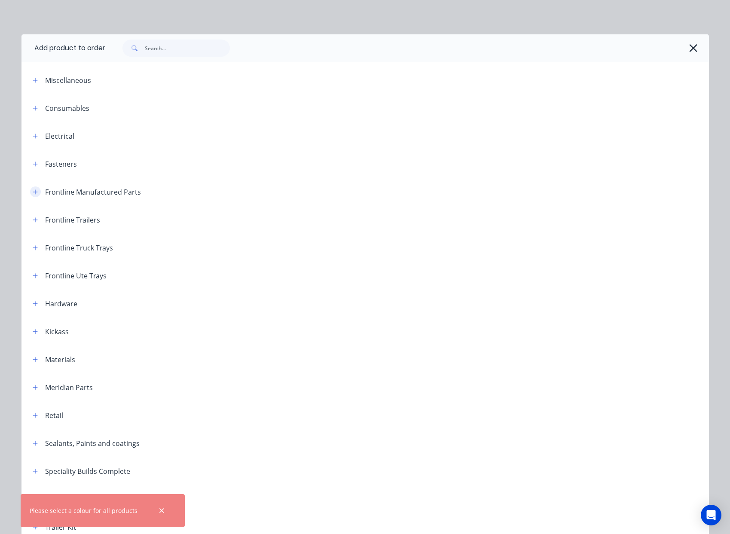
click at [36, 194] on button "button" at bounding box center [35, 191] width 11 height 11
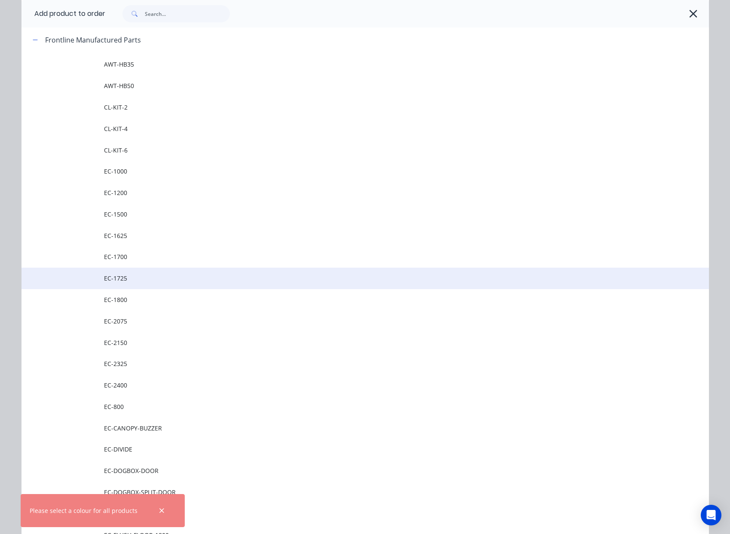
scroll to position [146, 0]
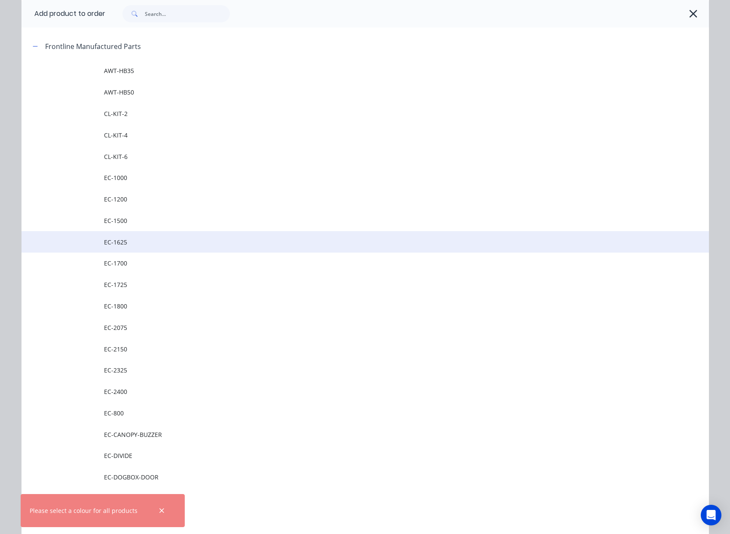
click at [130, 238] on span "EC-1625" at bounding box center [346, 242] width 484 height 9
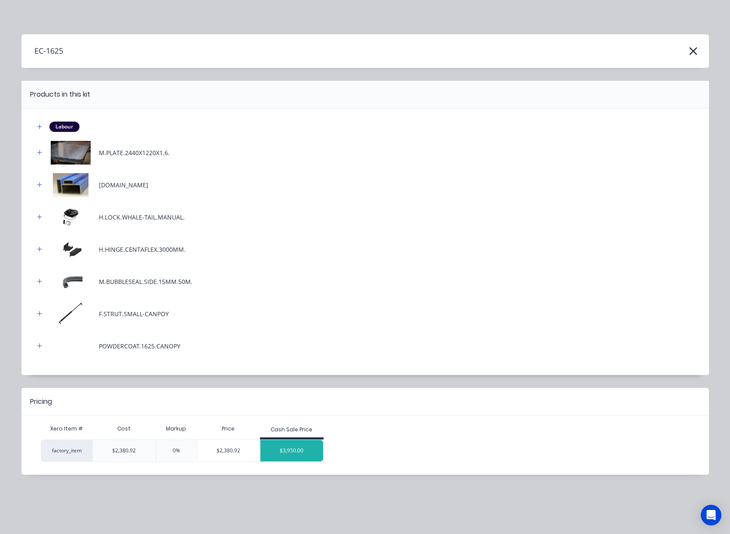
click at [300, 452] on div "$3,950.00" at bounding box center [291, 450] width 63 height 21
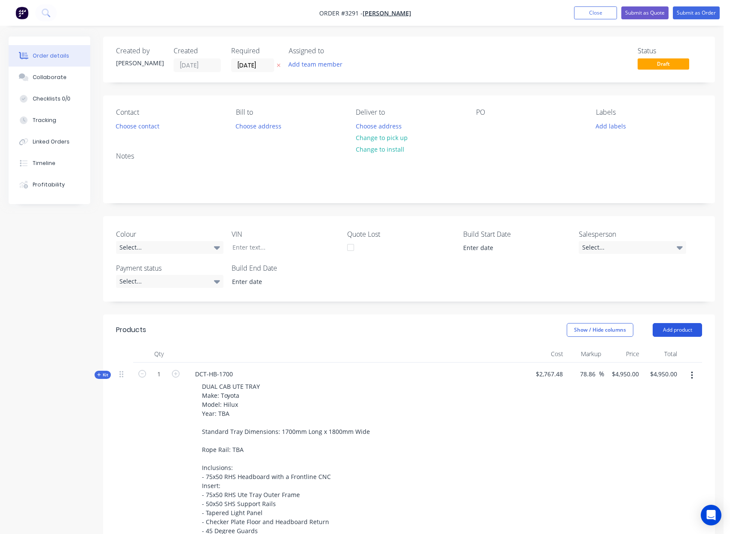
click at [685, 329] on button "Add product" at bounding box center [676, 330] width 49 height 14
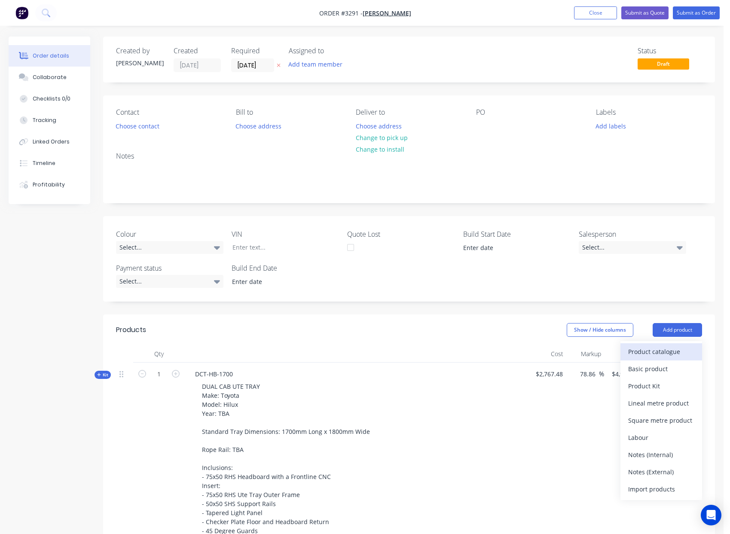
click at [655, 352] on div "Product catalogue" at bounding box center [661, 351] width 66 height 12
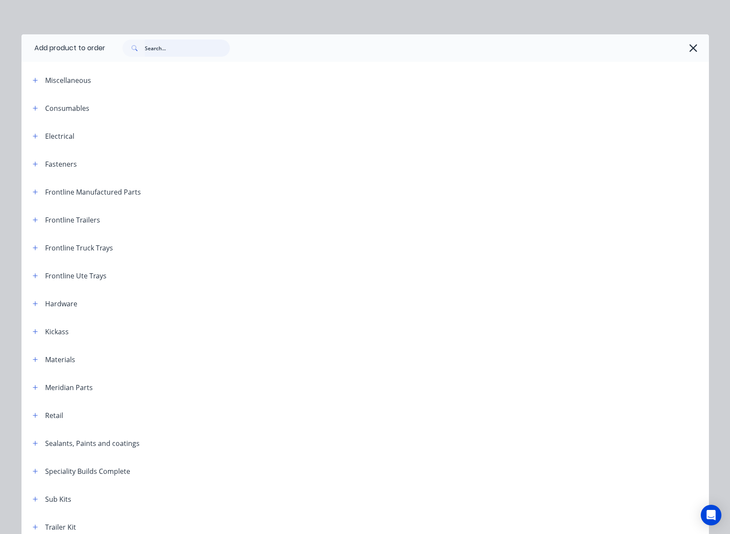
click at [201, 52] on input "text" at bounding box center [187, 48] width 85 height 17
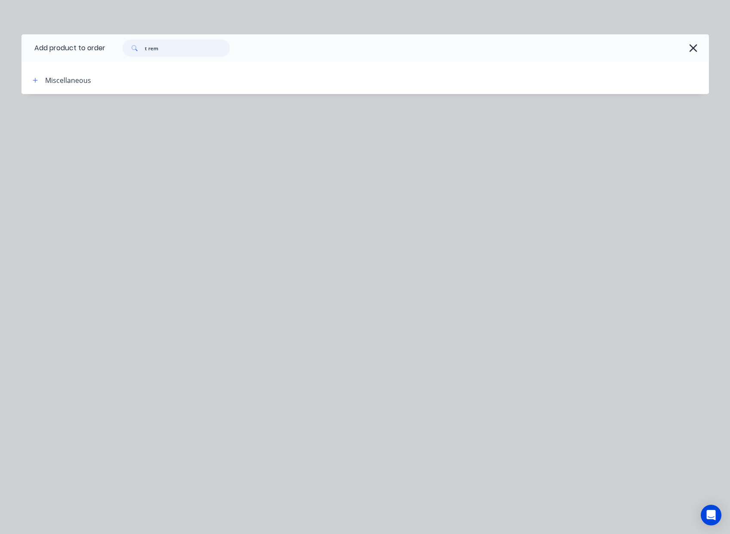
drag, startPoint x: 194, startPoint y: 48, endPoint x: 94, endPoint y: 42, distance: 99.8
click at [94, 43] on header "Add product to order t rem" at bounding box center [364, 47] width 687 height 27
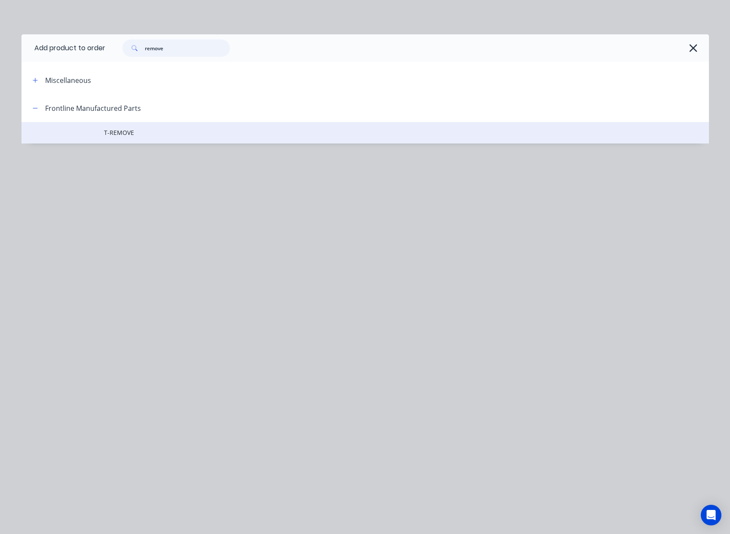
type input "remove"
click at [128, 129] on span "T-REMOVE" at bounding box center [346, 132] width 484 height 9
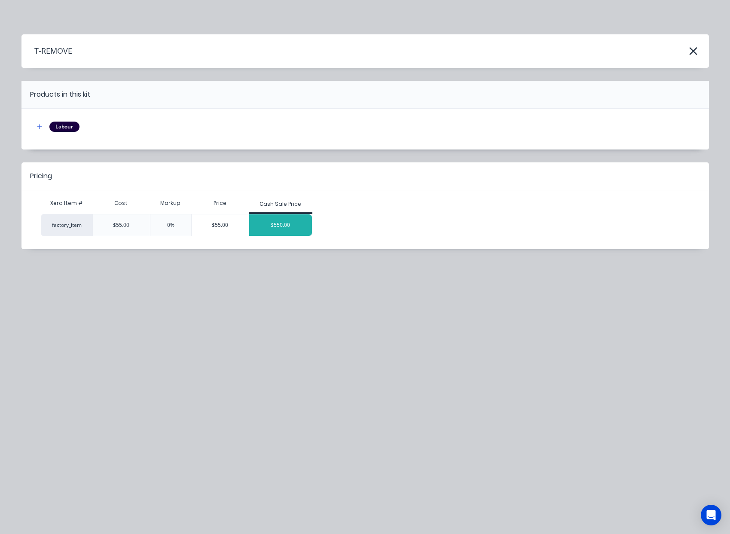
click at [292, 230] on div "$550.00" at bounding box center [280, 224] width 63 height 21
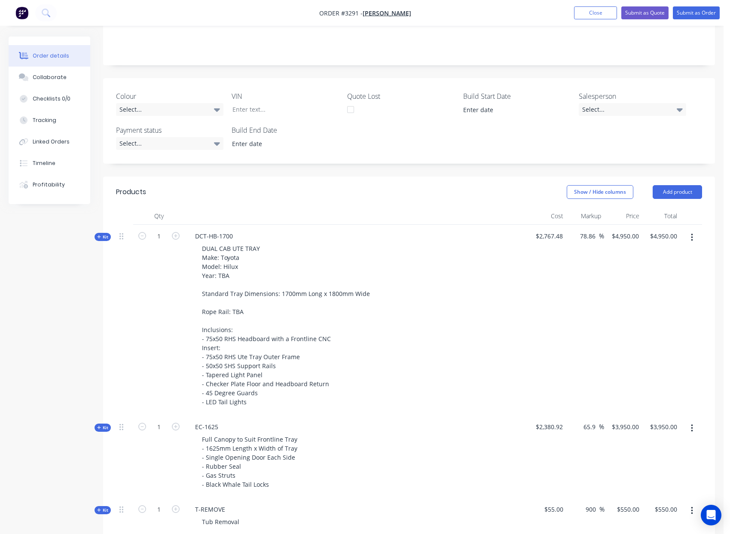
scroll to position [121, 0]
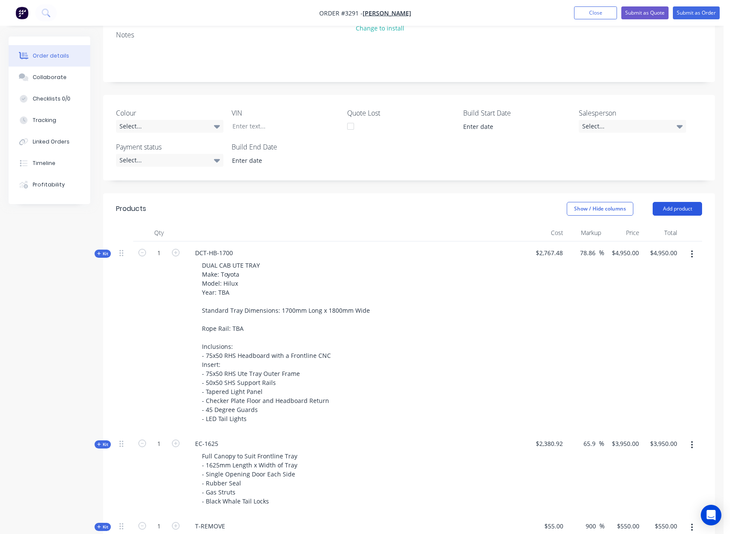
click at [672, 212] on button "Add product" at bounding box center [676, 209] width 49 height 14
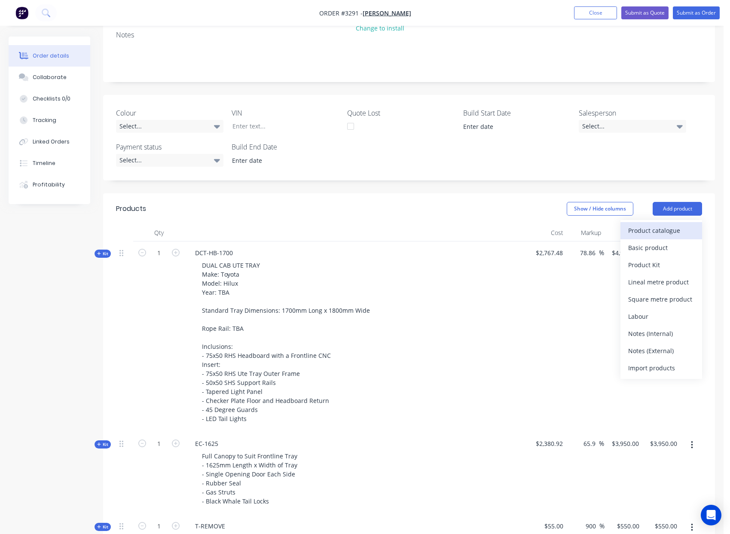
click at [650, 235] on div "Product catalogue" at bounding box center [661, 230] width 66 height 12
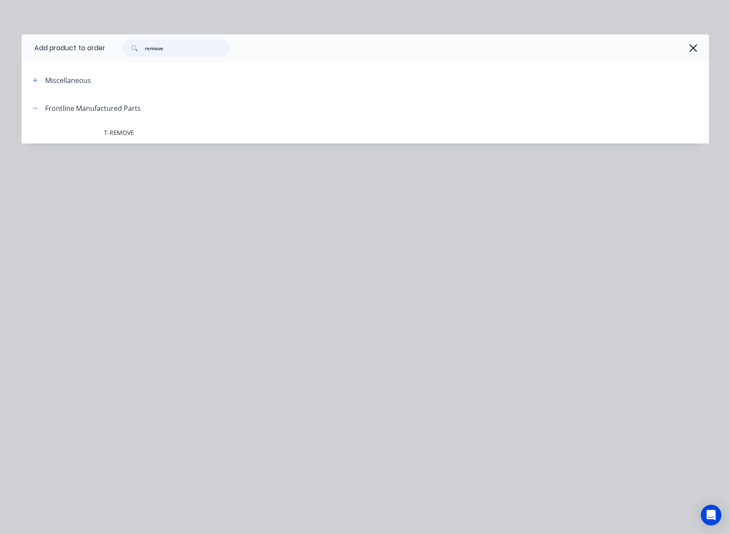
drag, startPoint x: 167, startPoint y: 49, endPoint x: 18, endPoint y: 40, distance: 149.3
click at [28, 41] on header "Add product to order remove" at bounding box center [364, 47] width 687 height 27
type input "t"
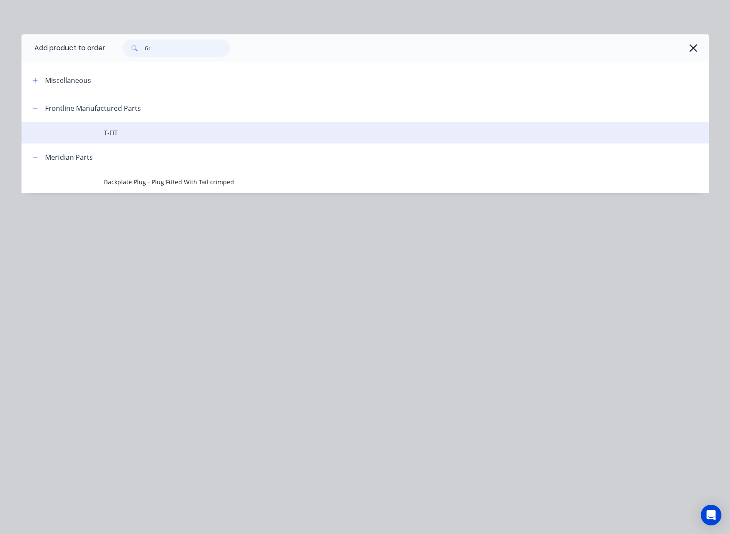
type input "fit"
click at [131, 131] on span "T-FIT" at bounding box center [346, 132] width 484 height 9
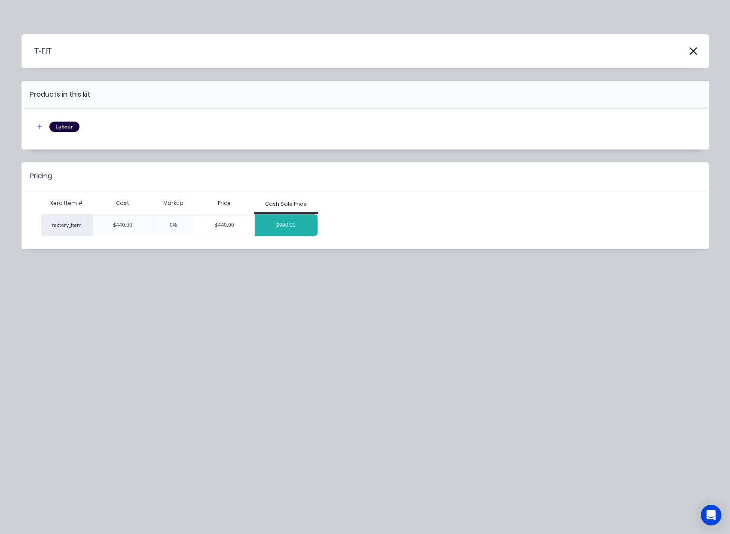
click at [304, 223] on div "$990.00" at bounding box center [286, 224] width 63 height 21
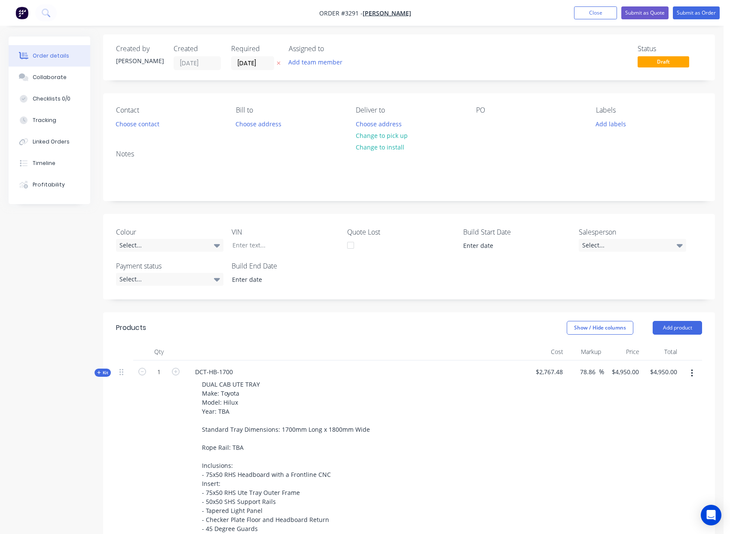
scroll to position [0, 0]
click at [686, 331] on button "Add product" at bounding box center [676, 330] width 49 height 14
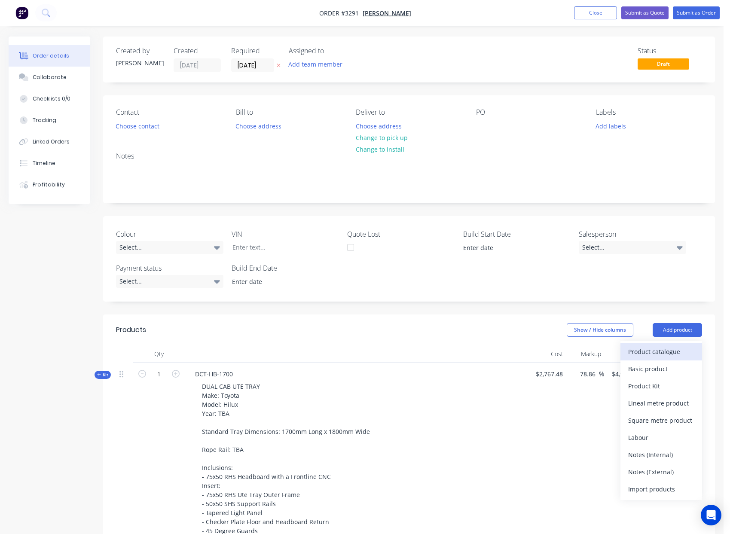
click at [669, 356] on div "Product catalogue" at bounding box center [661, 351] width 66 height 12
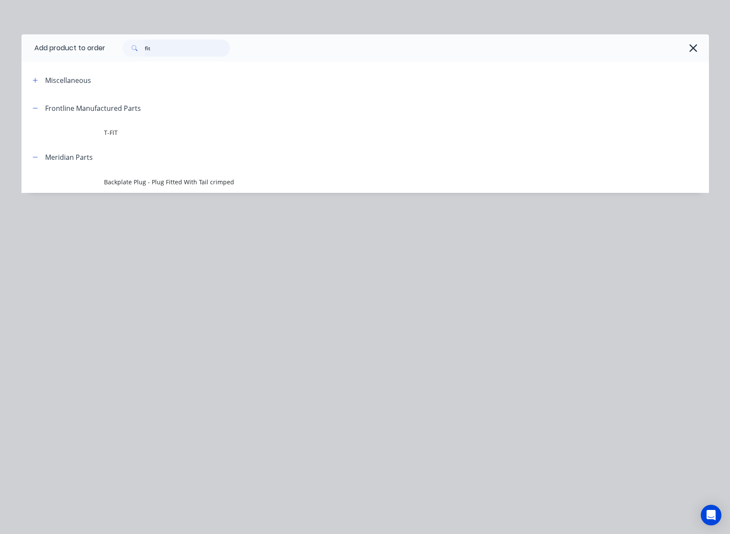
drag, startPoint x: 172, startPoint y: 49, endPoint x: 35, endPoint y: 40, distance: 137.3
click at [126, 46] on div "fit" at bounding box center [175, 48] width 107 height 17
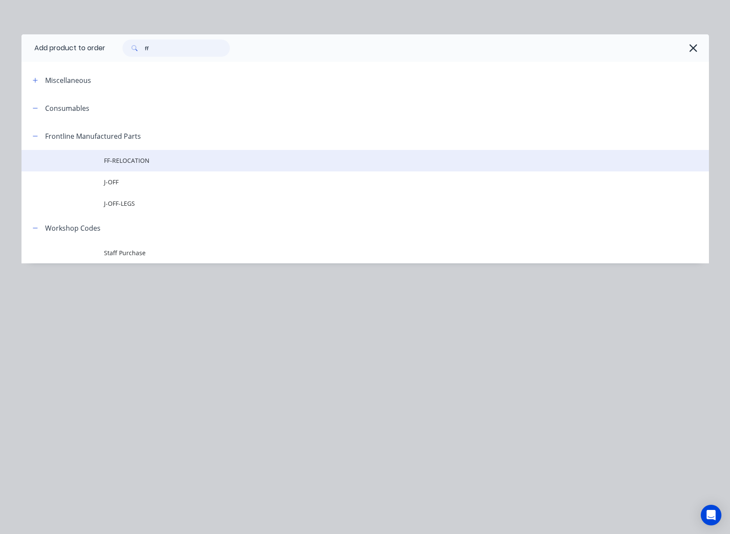
type input "ff"
click at [151, 157] on span "FF-RELOCATION" at bounding box center [346, 160] width 484 height 9
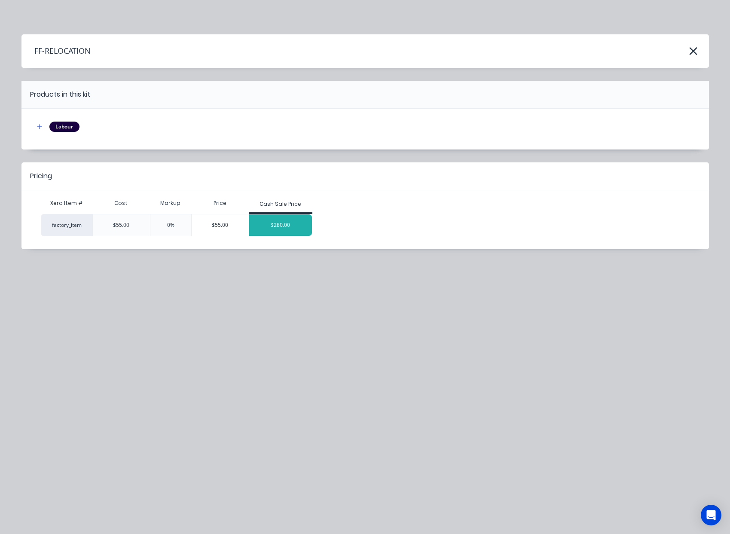
click at [286, 227] on div "$280.00" at bounding box center [280, 224] width 63 height 21
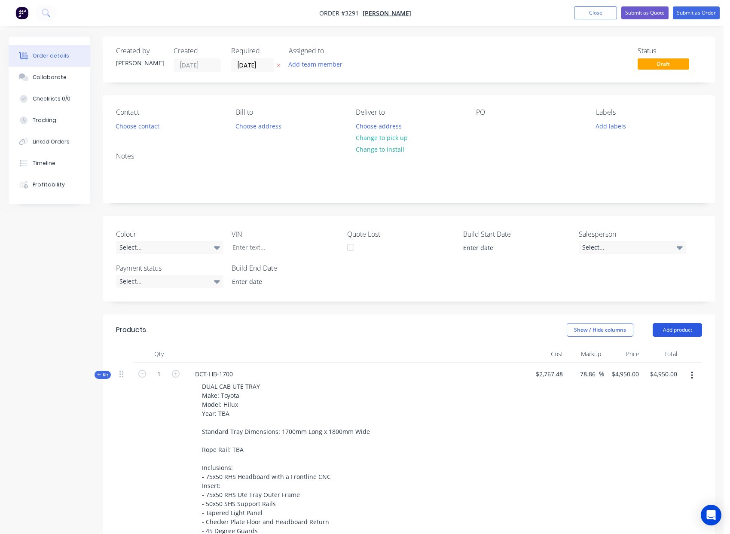
click at [689, 327] on button "Add product" at bounding box center [676, 330] width 49 height 14
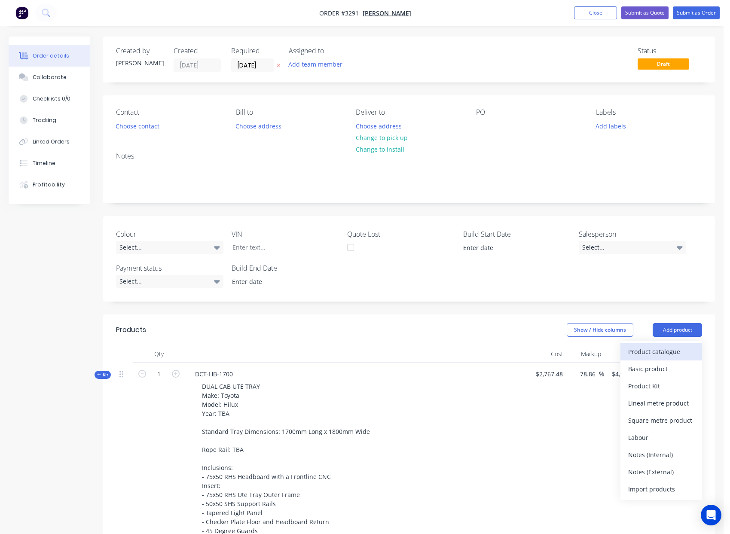
click at [669, 347] on div "Product catalogue" at bounding box center [661, 351] width 66 height 12
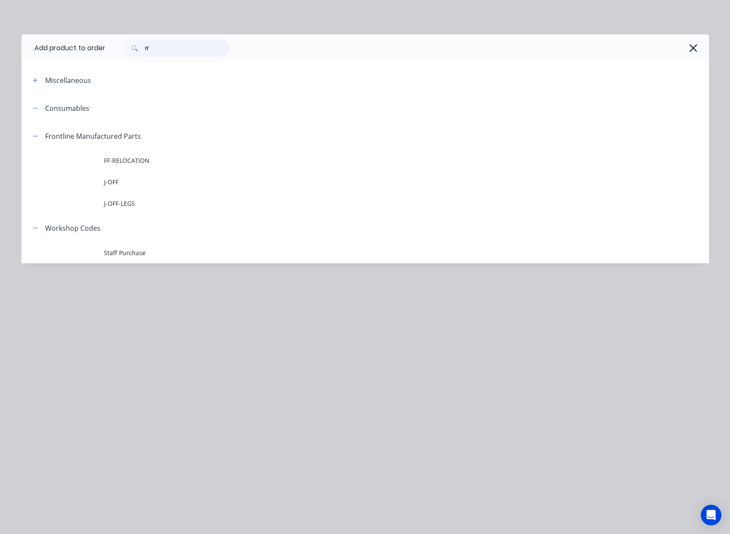
drag, startPoint x: 178, startPoint y: 47, endPoint x: 17, endPoint y: 43, distance: 161.1
click at [46, 42] on header "Add product to order ff" at bounding box center [364, 47] width 687 height 27
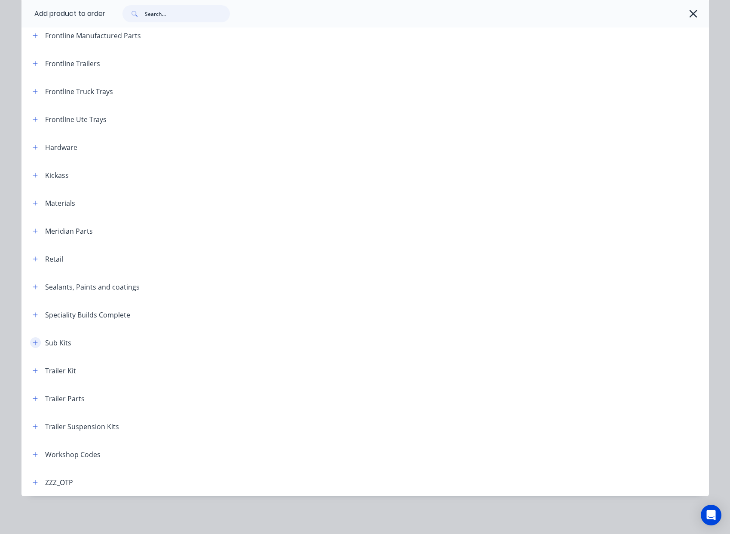
scroll to position [488, 0]
click at [33, 343] on icon "button" at bounding box center [35, 343] width 5 height 6
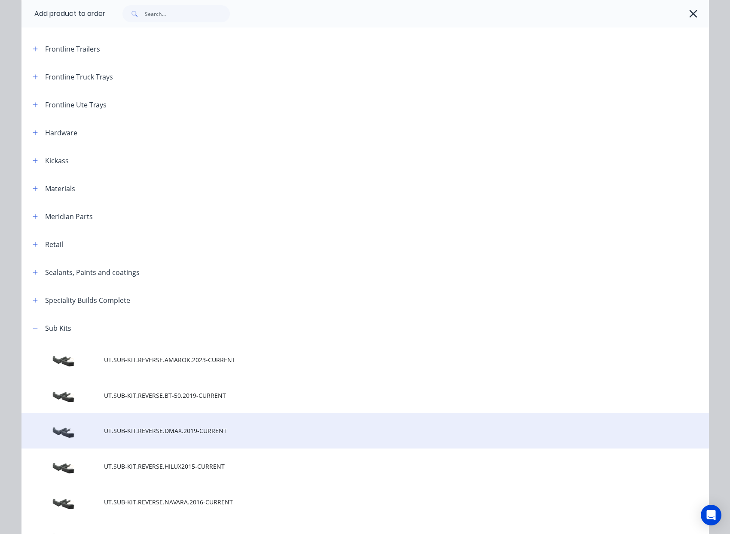
scroll to position [173, 0]
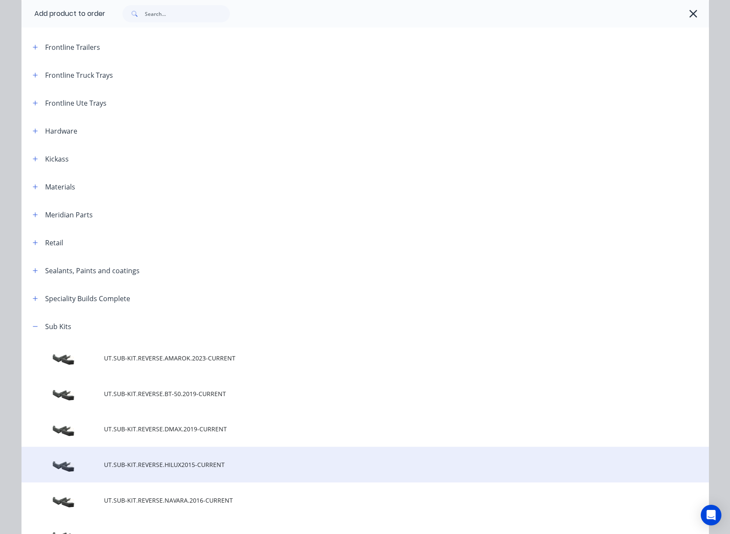
click at [225, 464] on span "UT.SUB-KIT.REVERSE.HILUX2015-CURRENT" at bounding box center [346, 464] width 484 height 9
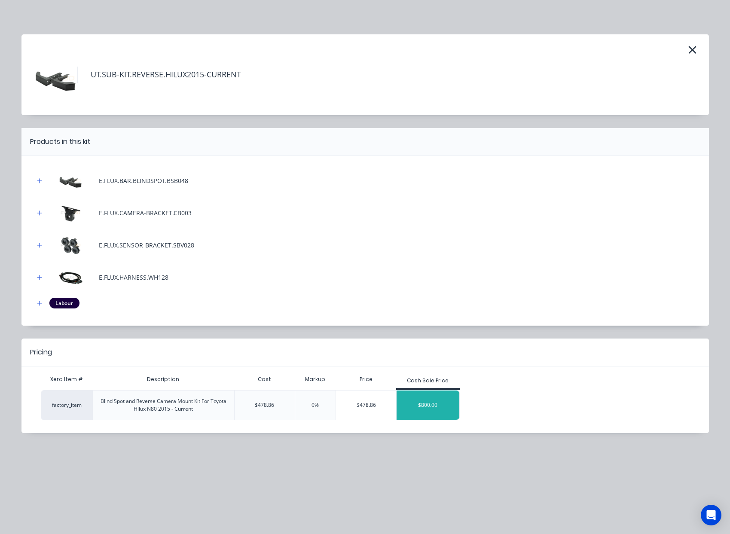
click at [432, 400] on div "$800.00" at bounding box center [427, 404] width 63 height 21
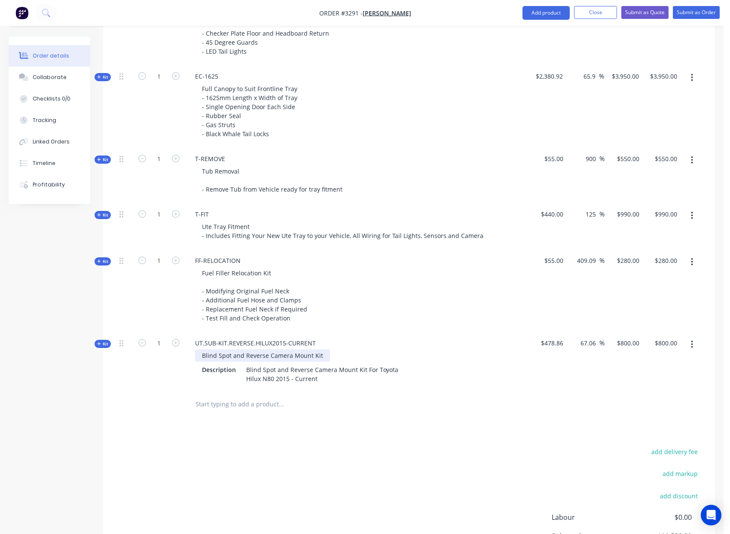
click at [320, 356] on div "Blind Spot and Reverse Camera Mount Kit" at bounding box center [262, 355] width 135 height 12
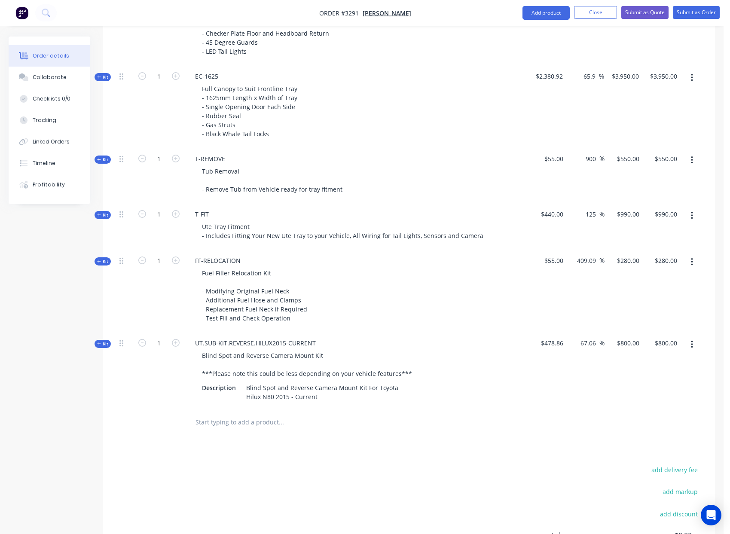
click at [430, 366] on div "Blind Spot and Reverse Camera Mount Kit ***Please note this could be less depen…" at bounding box center [356, 364] width 337 height 30
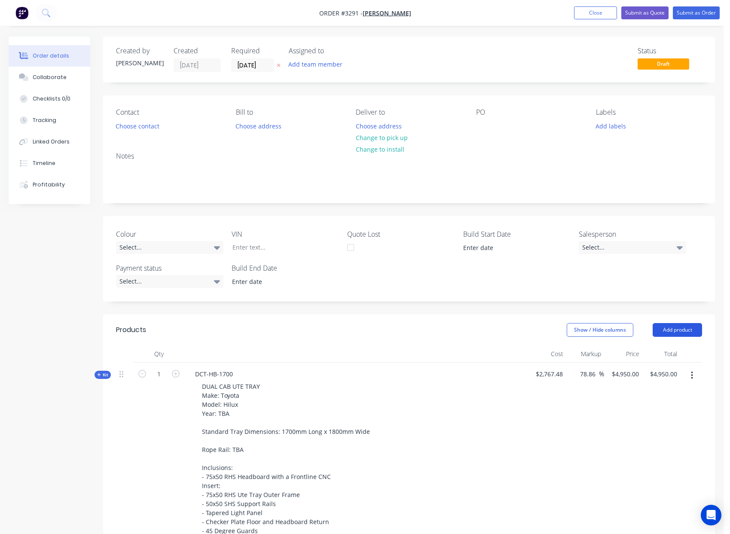
click at [678, 329] on button "Add product" at bounding box center [676, 330] width 49 height 14
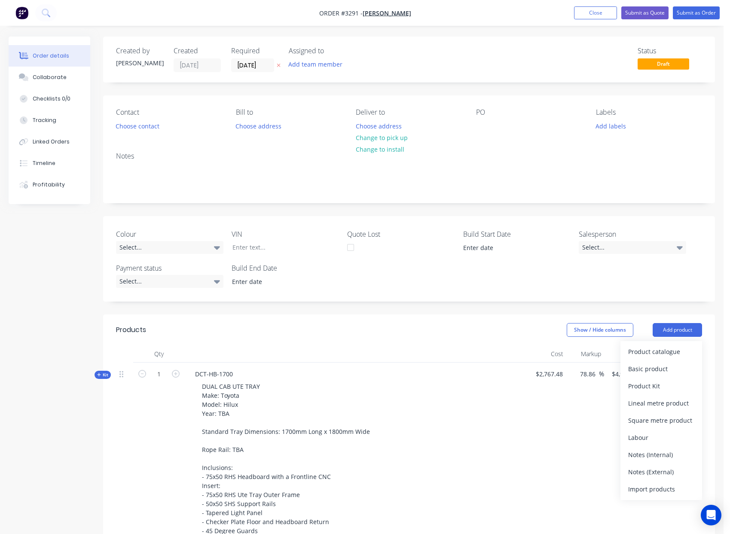
click at [433, 344] on header "Products Show / Hide columns Add product Product catalogue Basic product Produc…" at bounding box center [409, 329] width 612 height 31
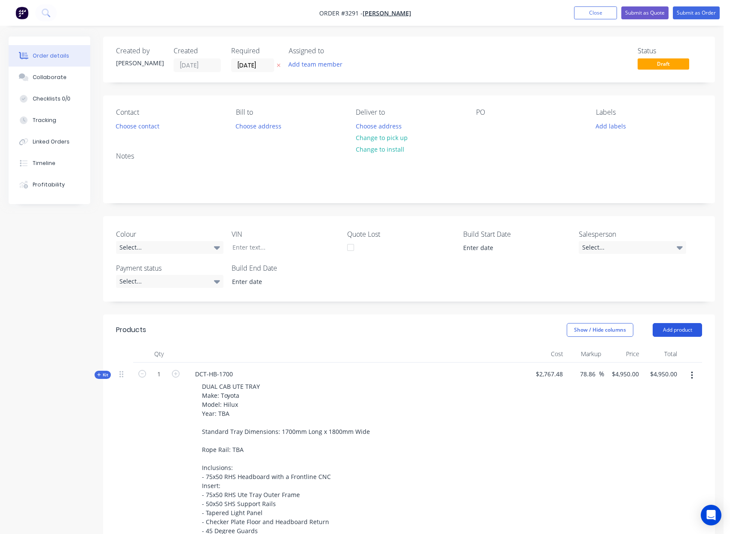
click at [678, 327] on button "Add product" at bounding box center [676, 330] width 49 height 14
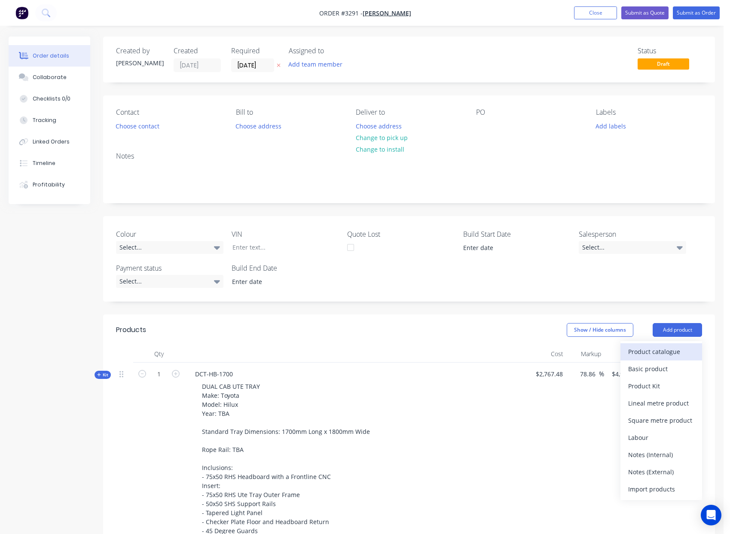
click at [695, 354] on button "Product catalogue" at bounding box center [661, 351] width 82 height 17
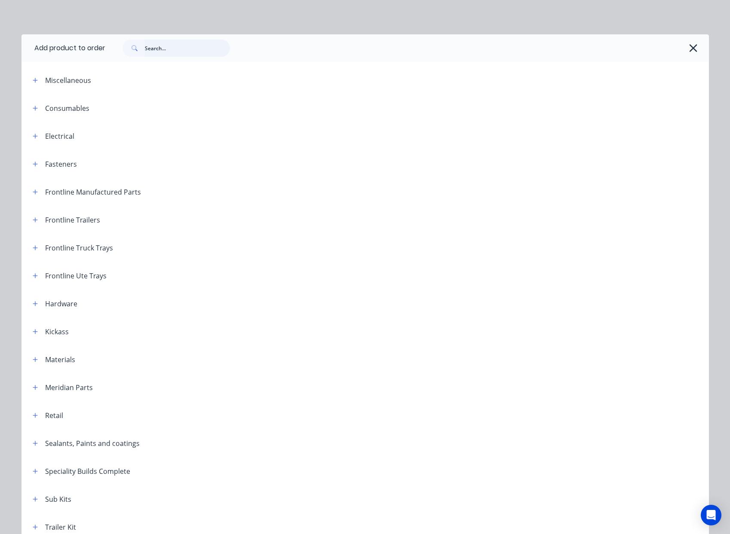
click at [176, 53] on input "text" at bounding box center [187, 48] width 85 height 17
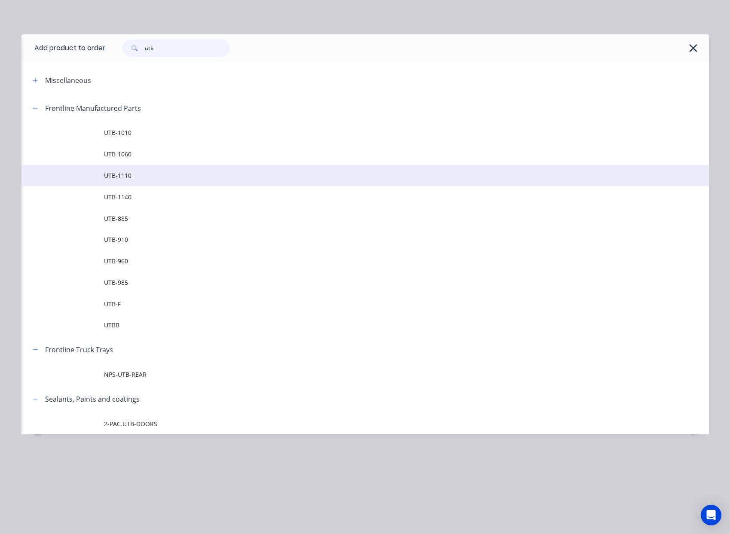
type input "utb"
click at [145, 176] on span "UTB-1110" at bounding box center [346, 175] width 484 height 9
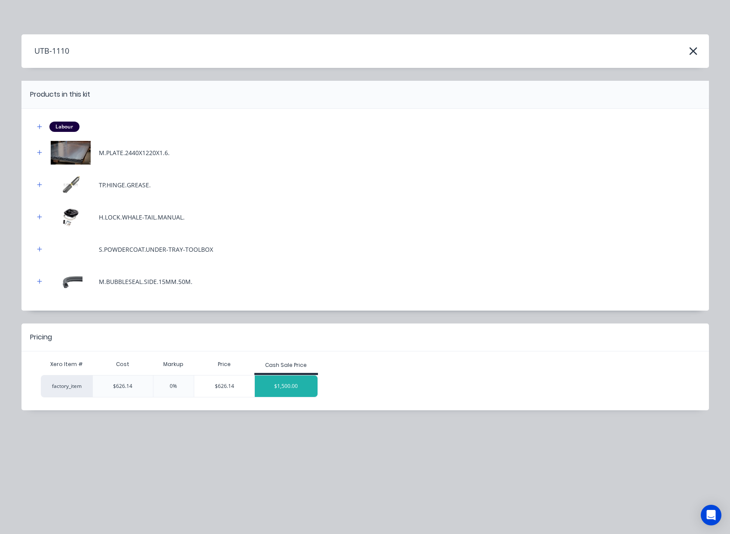
click at [283, 382] on div "$1,500.00" at bounding box center [286, 385] width 63 height 21
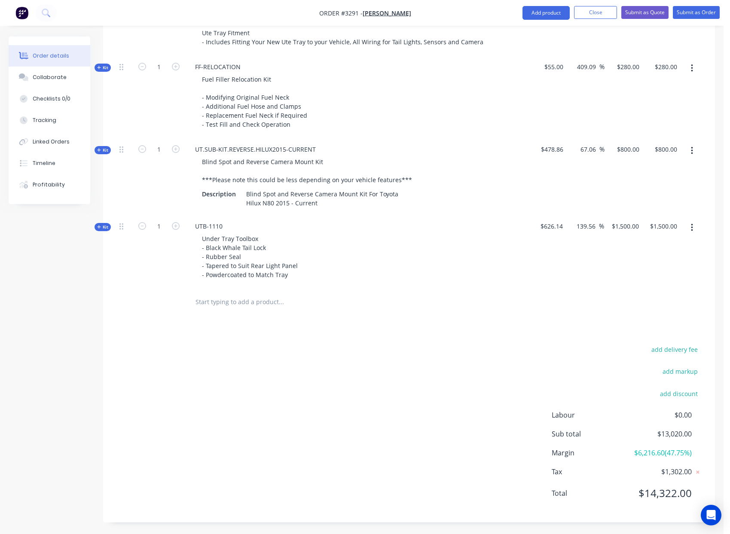
scroll to position [682, 0]
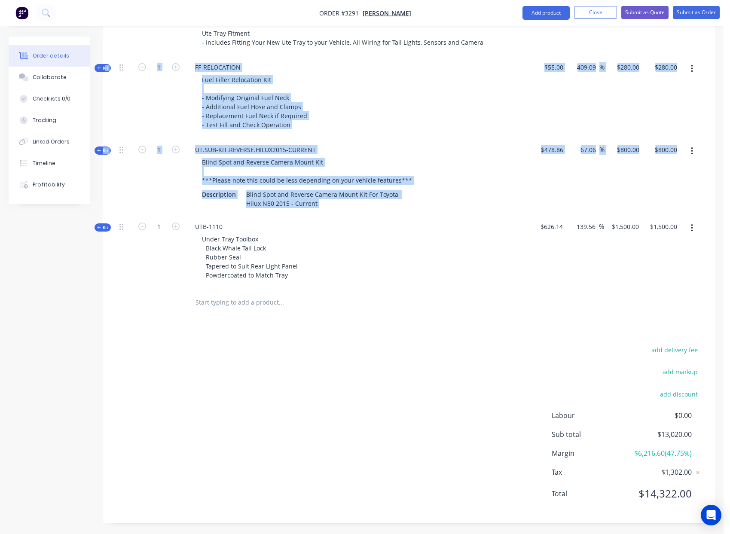
drag, startPoint x: 102, startPoint y: 227, endPoint x: 99, endPoint y: 70, distance: 156.4
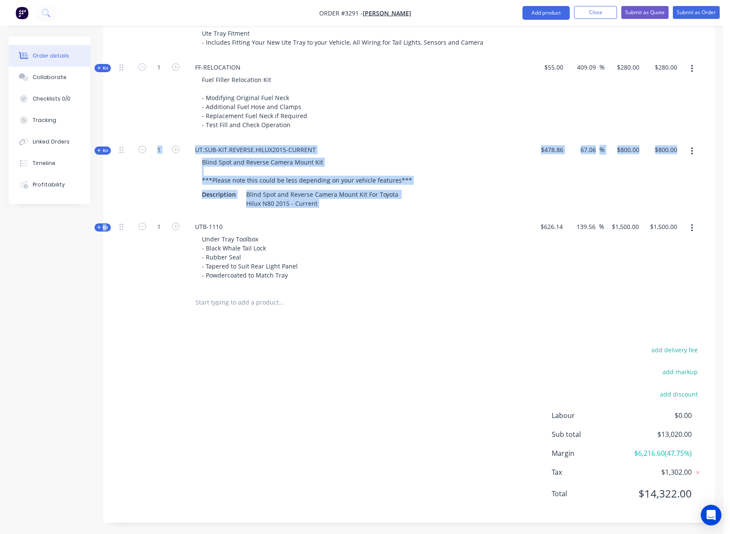
drag, startPoint x: 106, startPoint y: 227, endPoint x: 112, endPoint y: 189, distance: 38.3
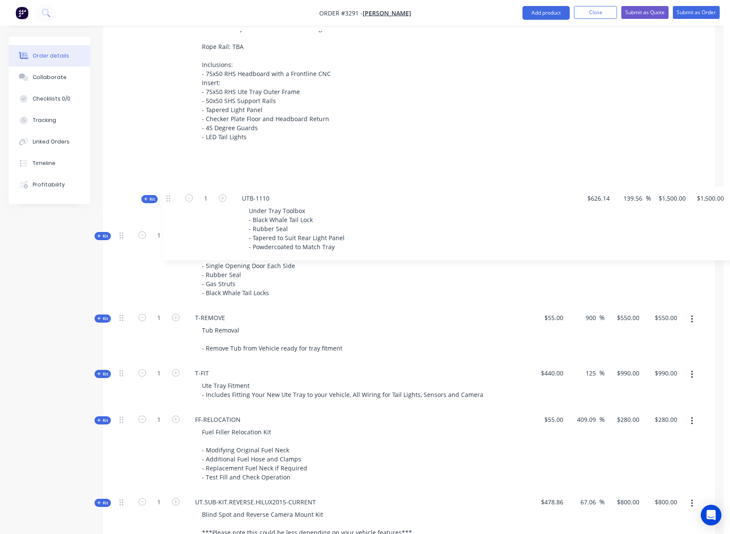
scroll to position [400, 0]
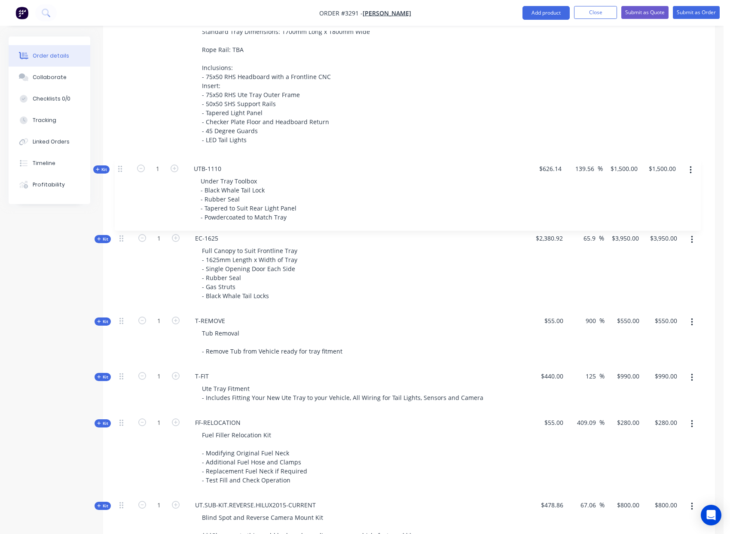
drag, startPoint x: 120, startPoint y: 228, endPoint x: 118, endPoint y: 166, distance: 61.4
click at [118, 166] on div "Kit 1 DCT-HB-1700 DUAL CAB UTE TRAY Make: Toyota Model: Hilux Year: TBA Standar…" at bounding box center [409, 267] width 586 height 608
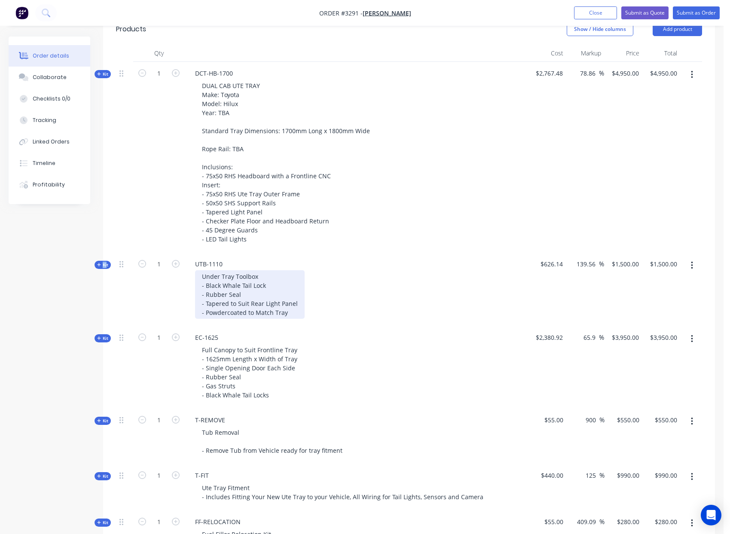
scroll to position [290, 0]
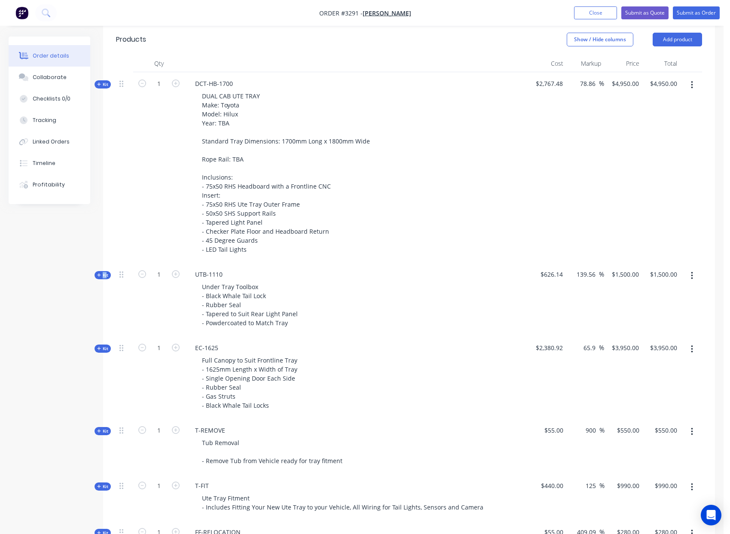
click at [692, 276] on icon "button" at bounding box center [692, 276] width 2 height 8
click at [658, 369] on div "Delete" at bounding box center [661, 367] width 66 height 12
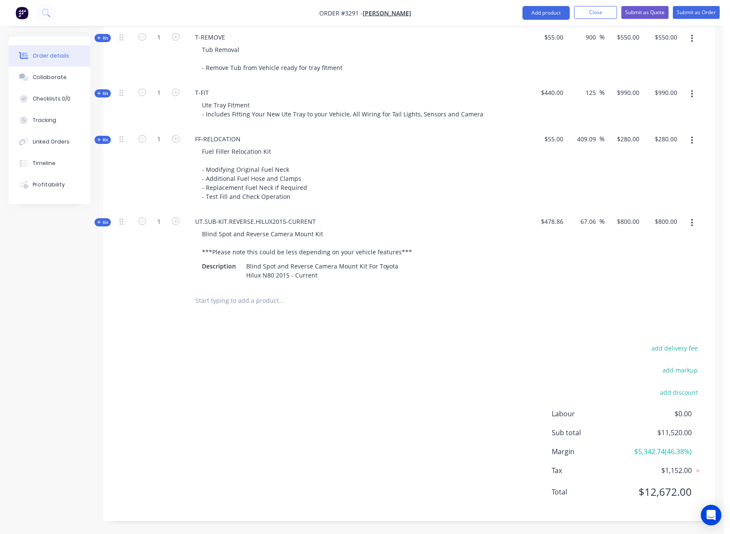
scroll to position [0, 0]
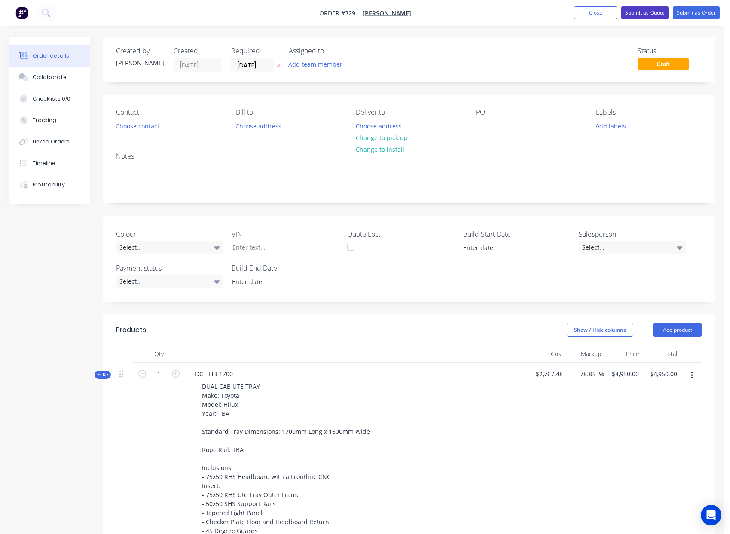
click at [643, 15] on button "Submit as Quote" at bounding box center [644, 12] width 47 height 13
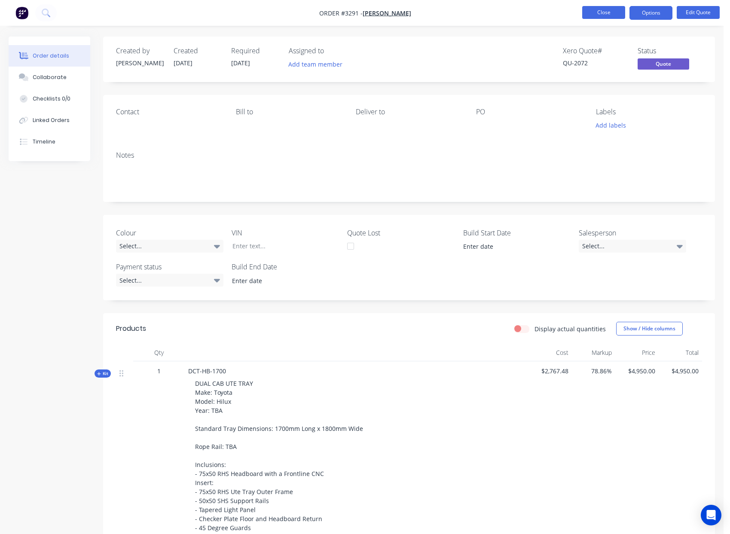
click at [607, 9] on button "Close" at bounding box center [603, 12] width 43 height 13
